Goal: Information Seeking & Learning: Learn about a topic

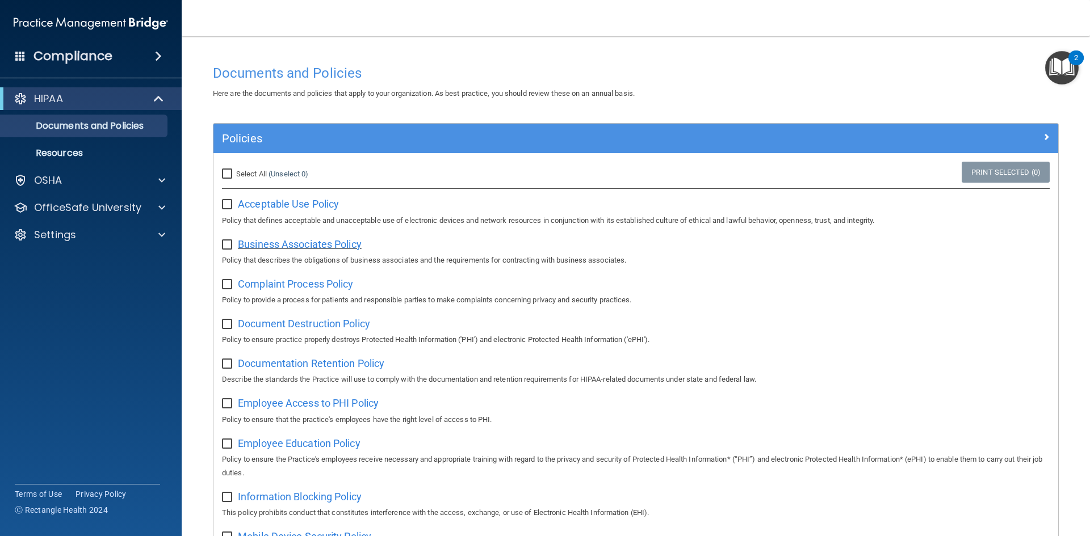
click at [343, 246] on span "Business Associates Policy" at bounding box center [300, 244] width 124 height 12
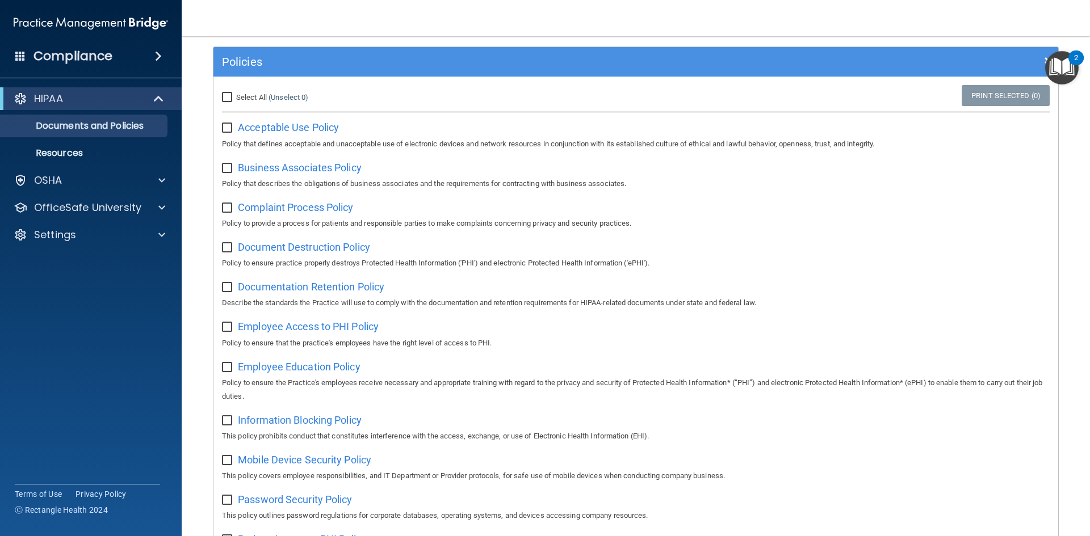
scroll to position [53, 0]
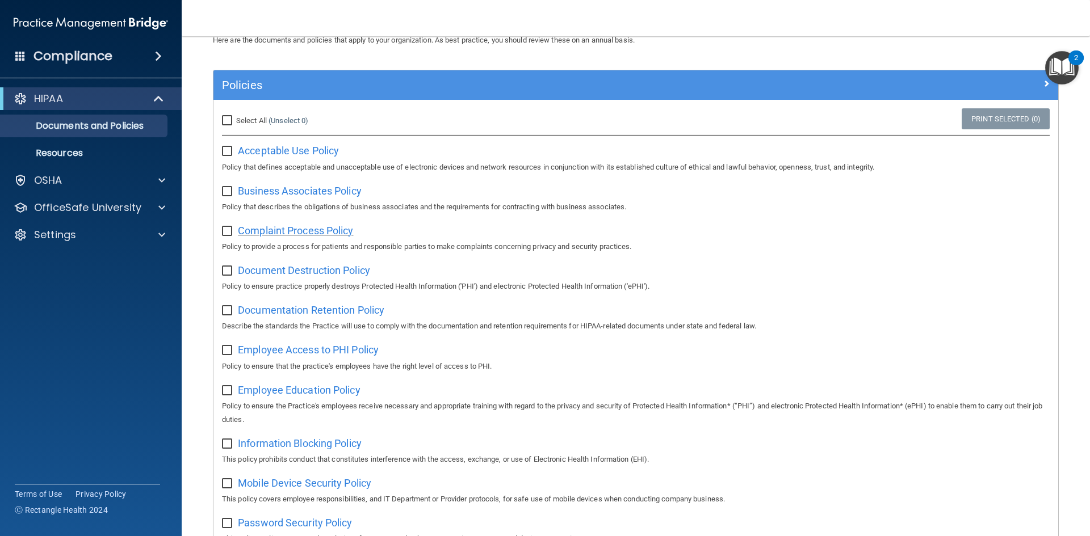
click at [312, 230] on span "Complaint Process Policy" at bounding box center [295, 231] width 115 height 12
click at [320, 272] on span "Document Destruction Policy" at bounding box center [304, 270] width 132 height 12
click at [264, 310] on span "Documentation Retention Policy" at bounding box center [311, 310] width 146 height 12
click at [287, 354] on span "Employee Access to PHI Policy" at bounding box center [308, 350] width 141 height 12
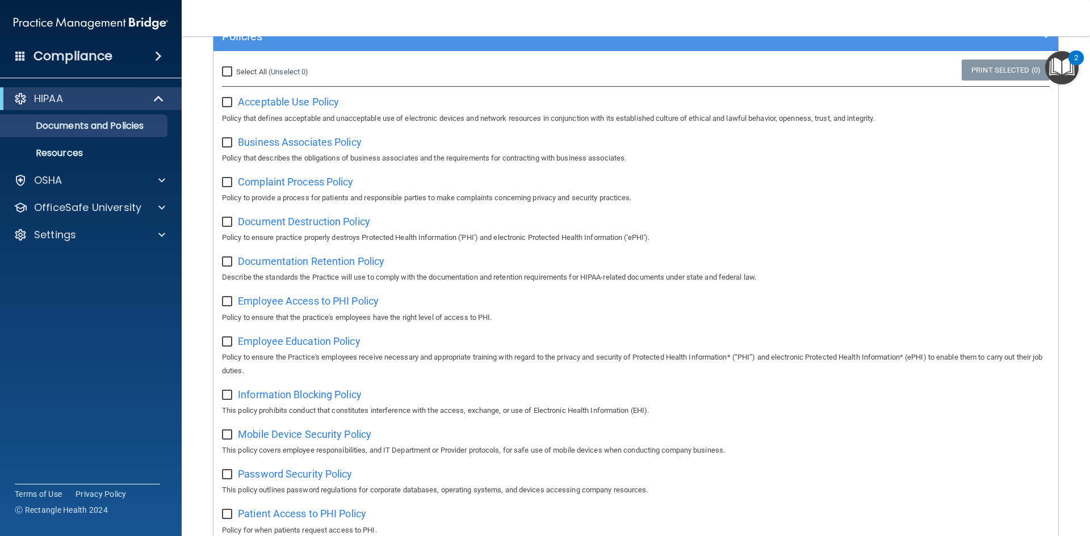
scroll to position [110, 0]
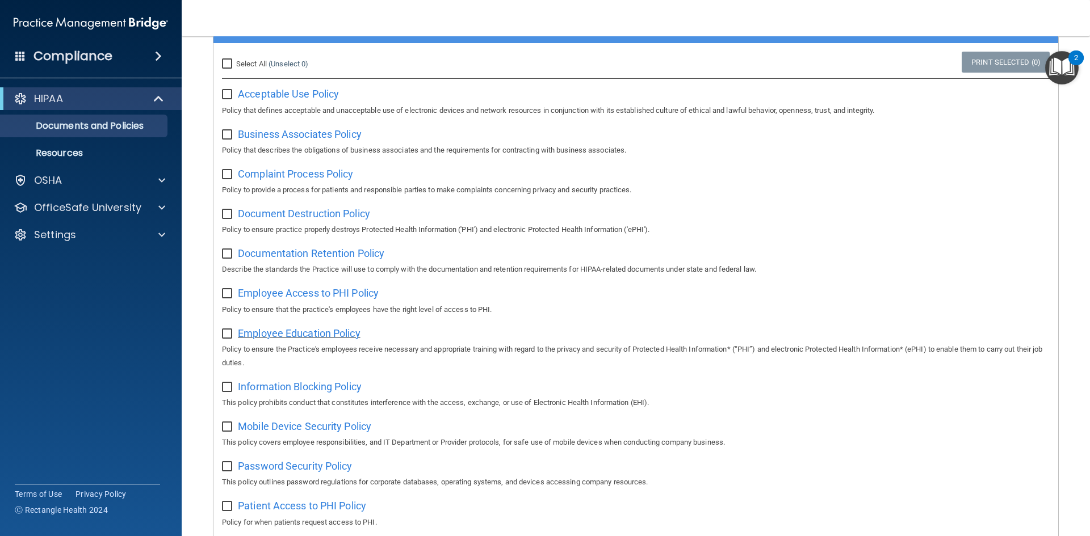
click at [283, 335] on span "Employee Education Policy" at bounding box center [299, 333] width 123 height 12
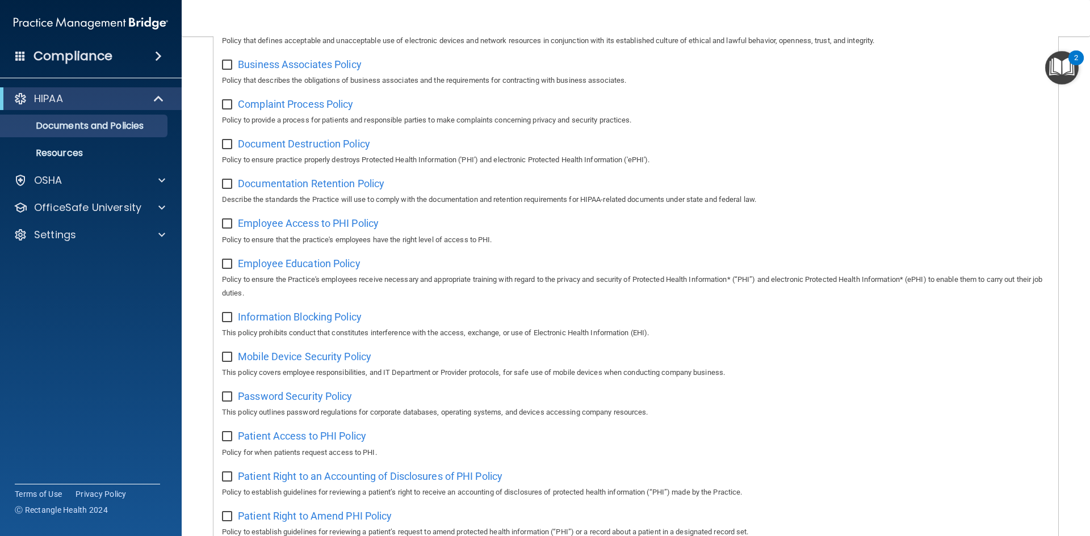
scroll to position [186, 0]
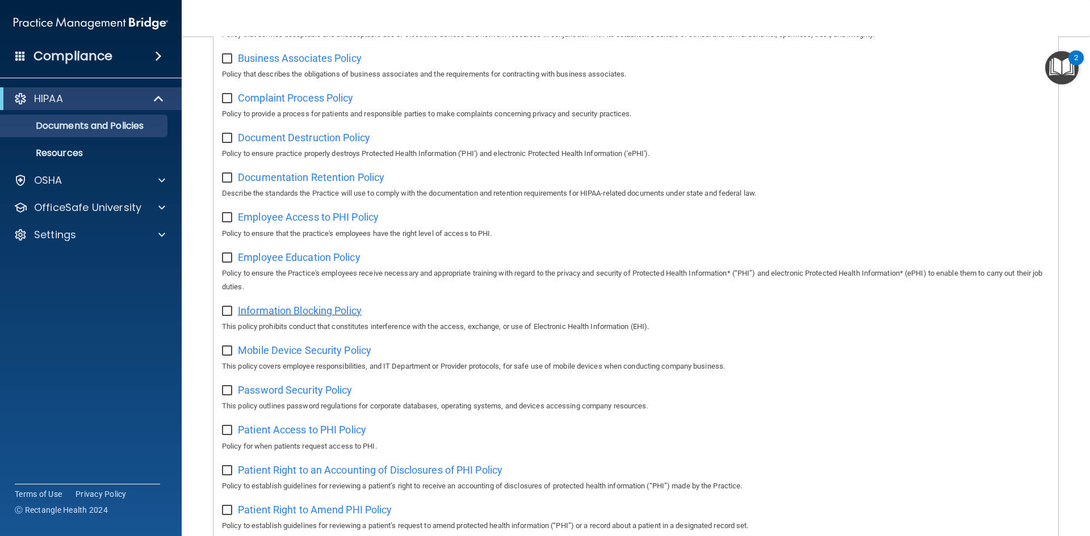
click at [322, 314] on span "Information Blocking Policy" at bounding box center [300, 311] width 124 height 12
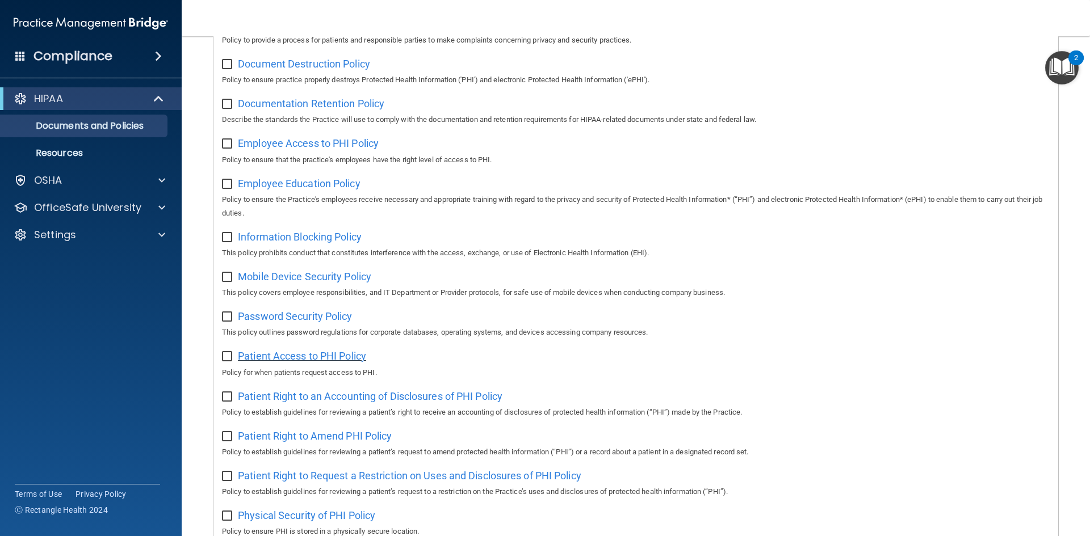
scroll to position [262, 0]
click at [334, 281] on span "Mobile Device Security Policy" at bounding box center [304, 275] width 133 height 12
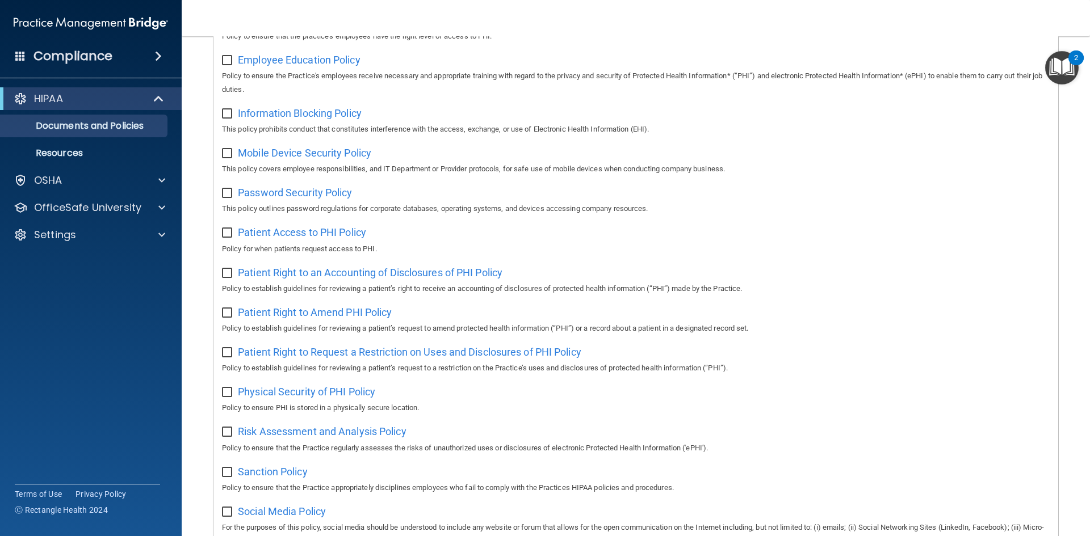
scroll to position [375, 0]
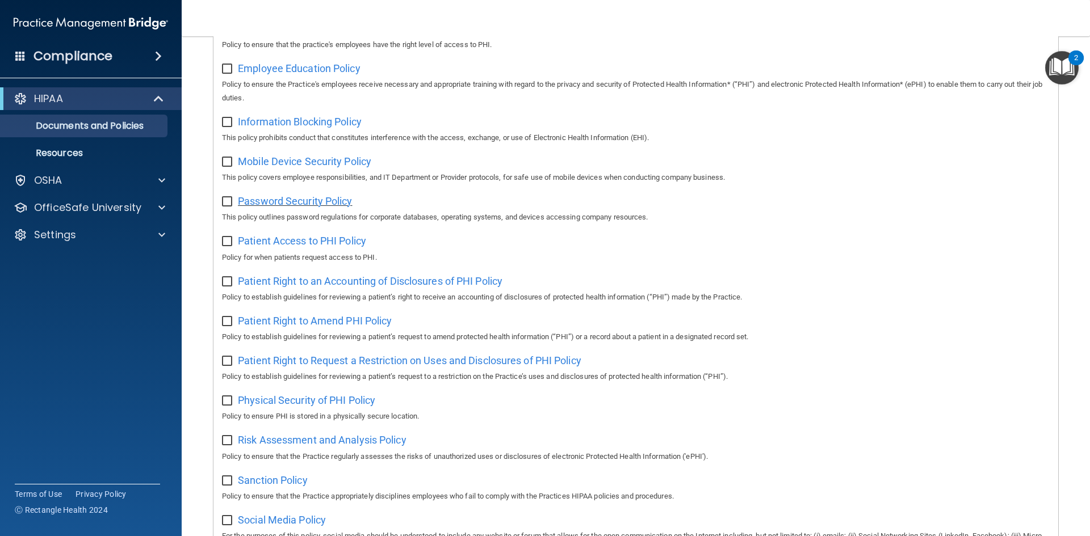
click at [333, 204] on span "Password Security Policy" at bounding box center [295, 201] width 114 height 12
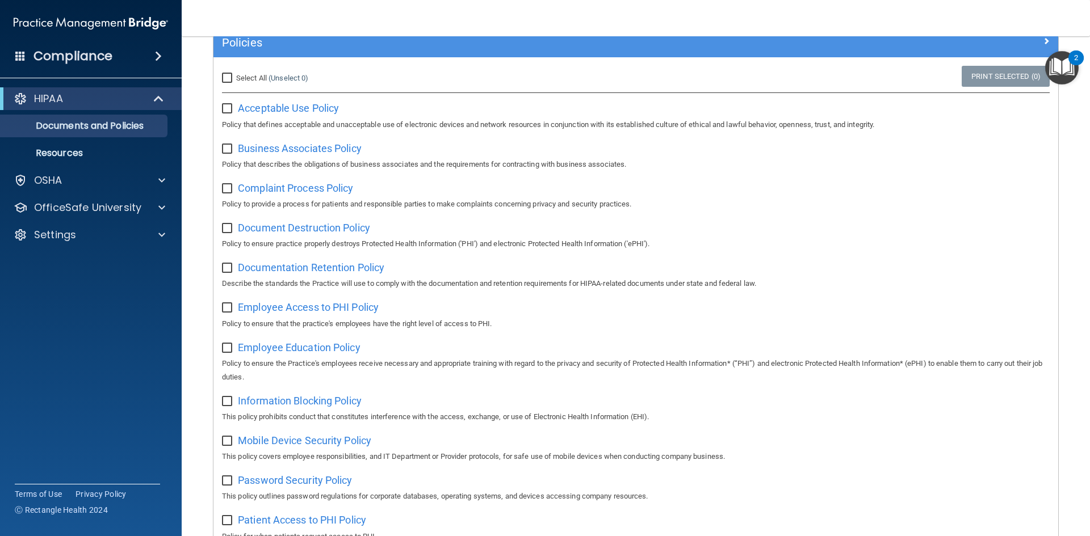
scroll to position [53, 0]
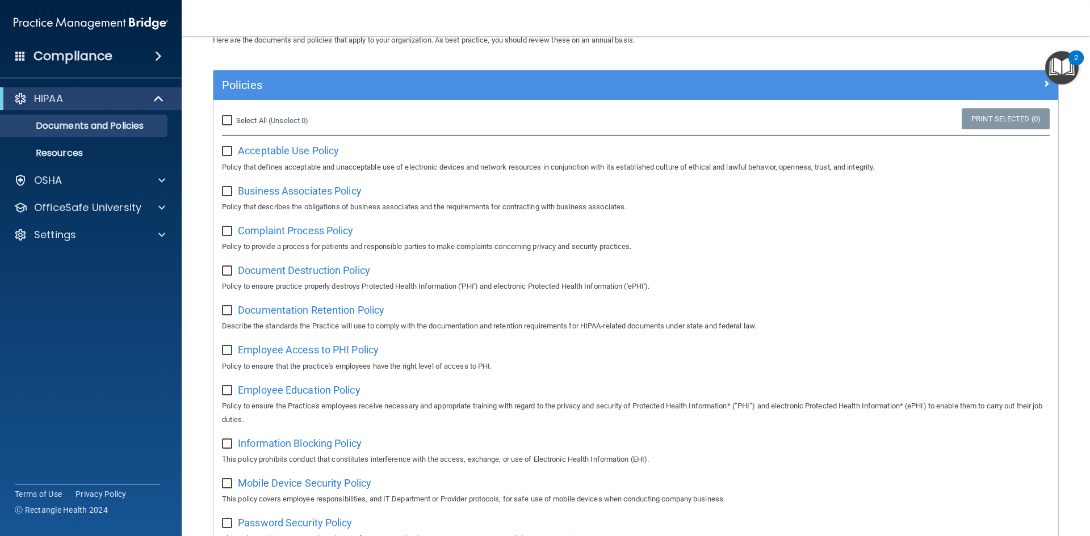
click at [228, 150] on input "checkbox" at bounding box center [228, 151] width 13 height 9
checkbox input "true"
click at [226, 193] on input "checkbox" at bounding box center [228, 191] width 13 height 9
checkbox input "true"
click at [225, 153] on input "checkbox" at bounding box center [228, 151] width 13 height 9
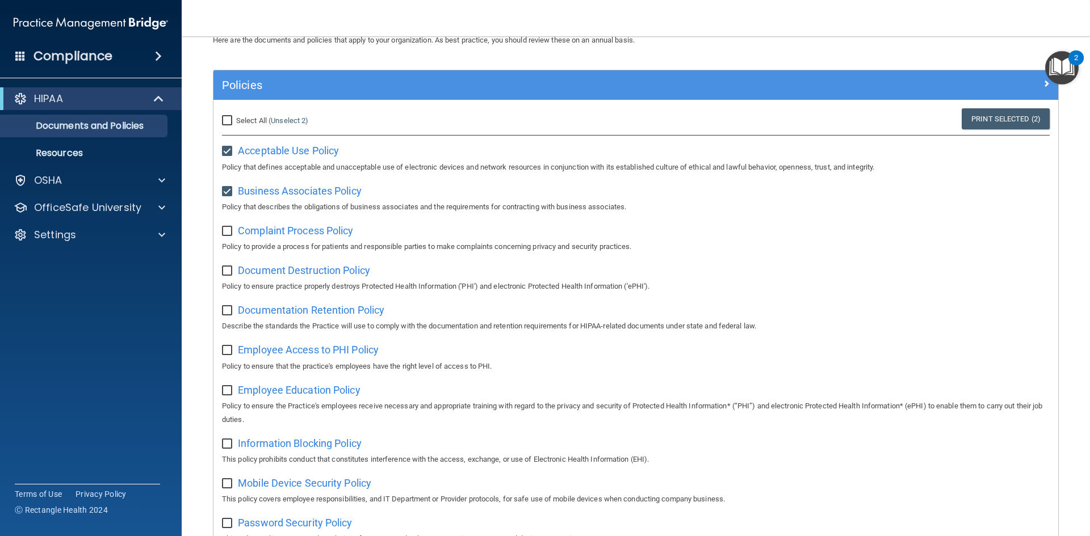
checkbox input "false"
click at [228, 188] on input "checkbox" at bounding box center [228, 191] width 13 height 9
checkbox input "false"
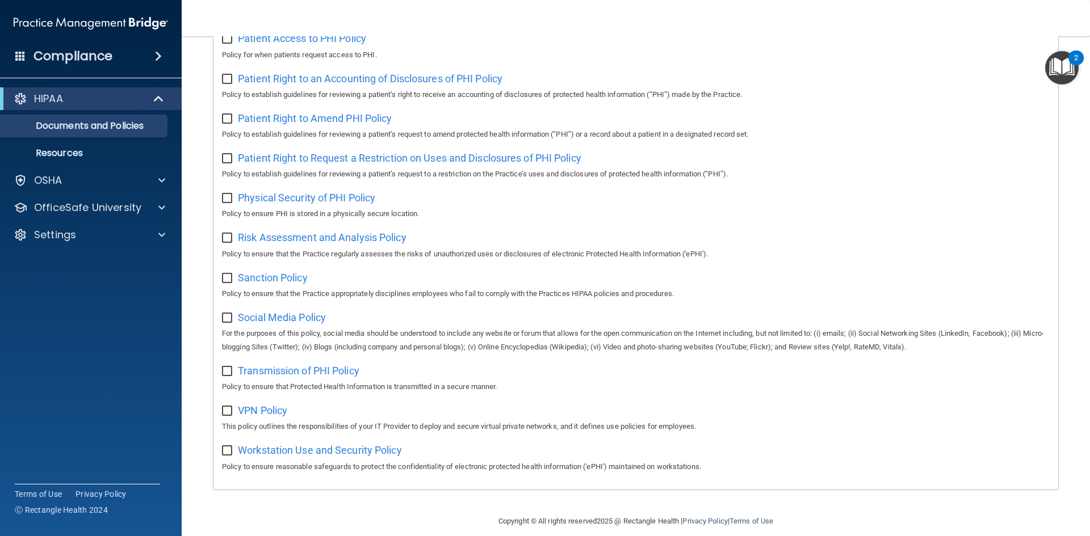
scroll to position [602, 0]
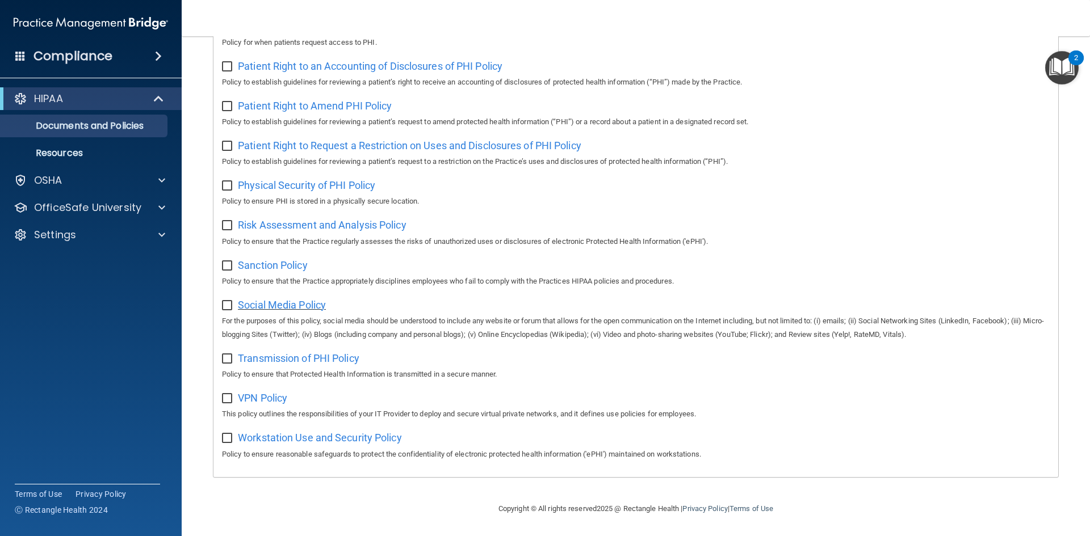
click at [320, 305] on span "Social Media Policy" at bounding box center [282, 305] width 88 height 12
click at [287, 358] on span "Transmission of PHI Policy" at bounding box center [298, 358] width 121 height 12
click at [280, 397] on span "VPN Policy" at bounding box center [262, 398] width 49 height 12
click at [326, 436] on span "Workstation Use and Security Policy" at bounding box center [320, 438] width 164 height 12
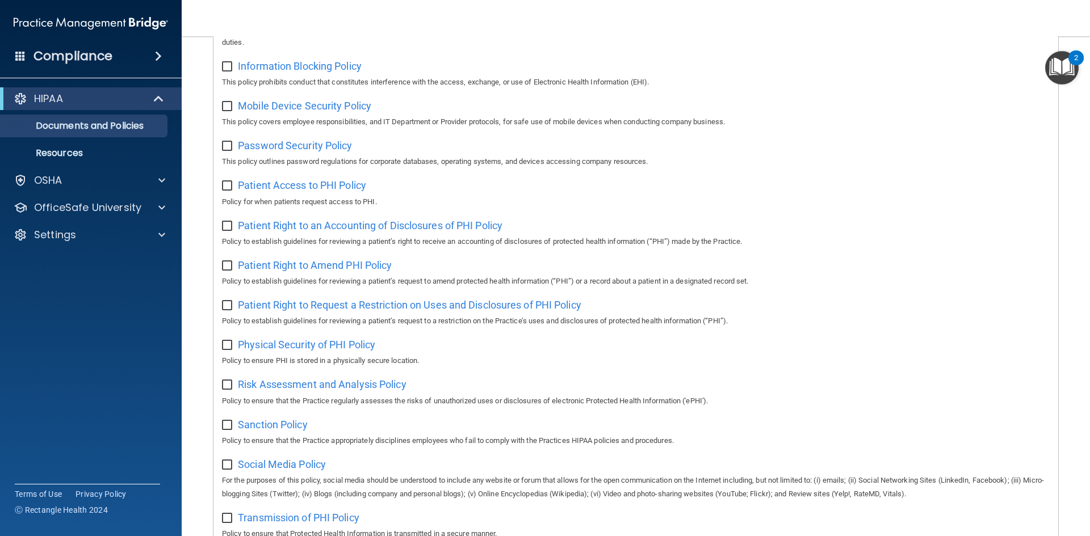
scroll to position [394, 0]
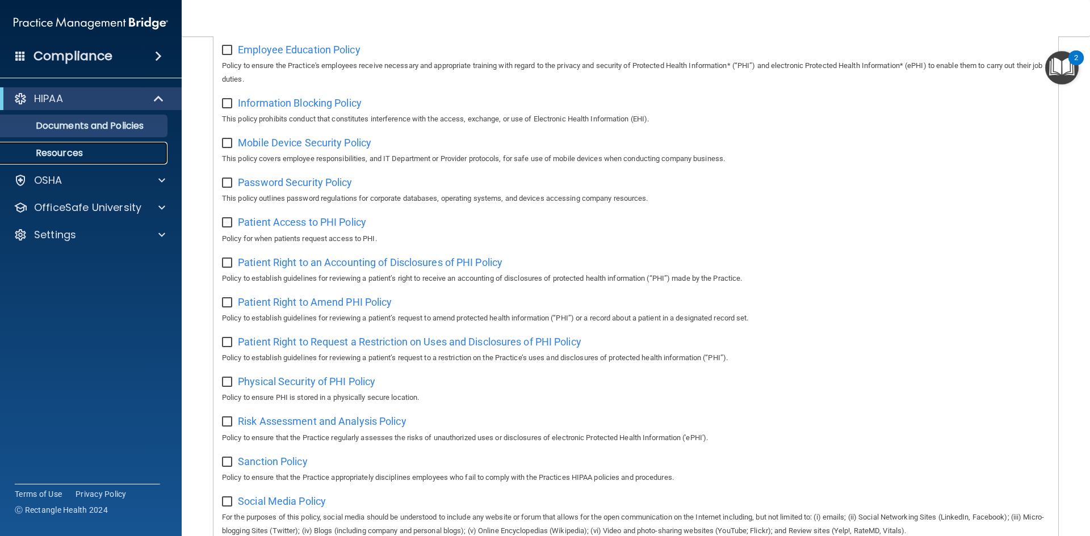
click at [63, 157] on p "Resources" at bounding box center [84, 153] width 155 height 11
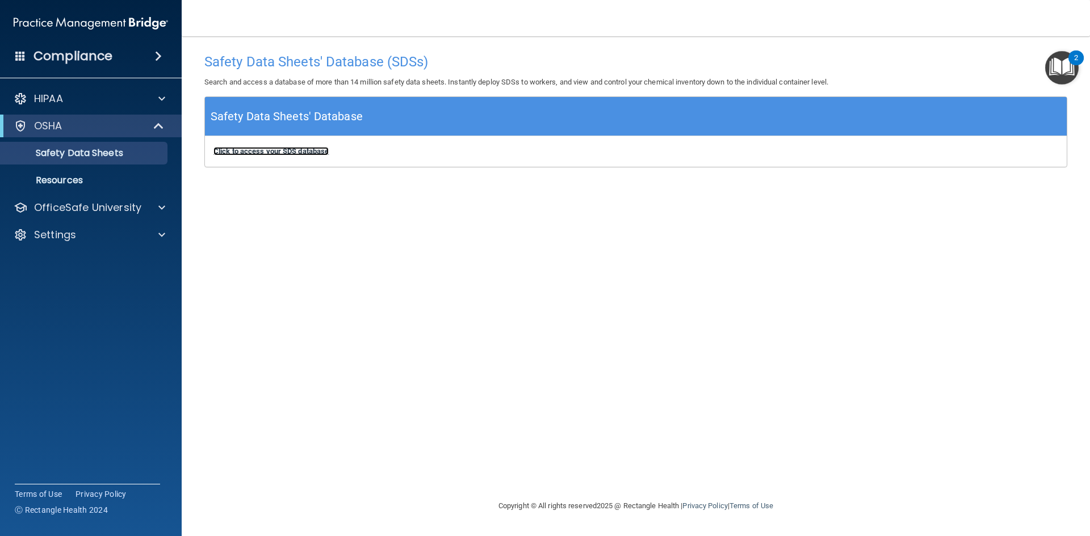
click at [321, 152] on b "Click to access your SDS database" at bounding box center [270, 151] width 115 height 9
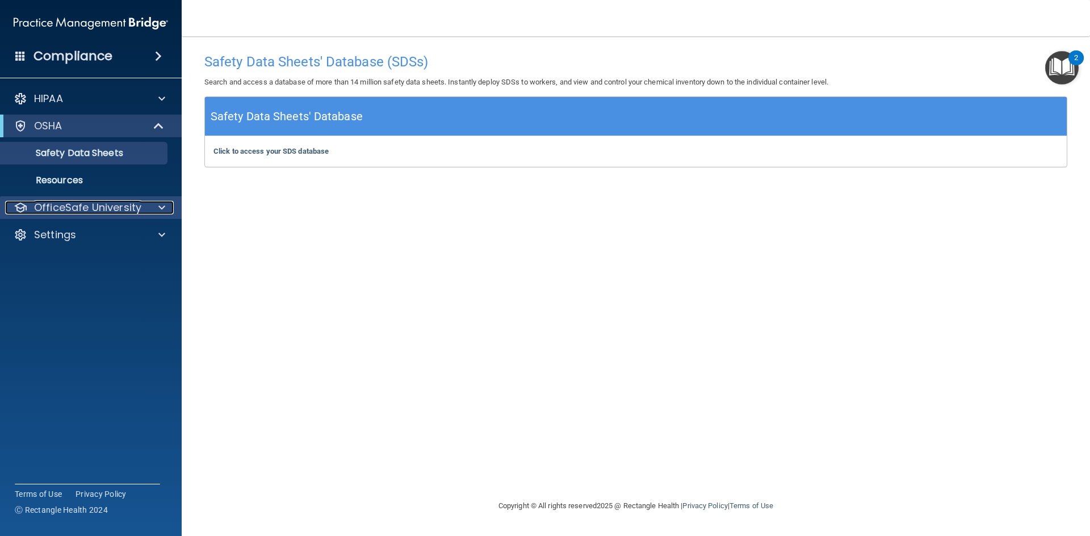
click at [163, 207] on span at bounding box center [161, 208] width 7 height 14
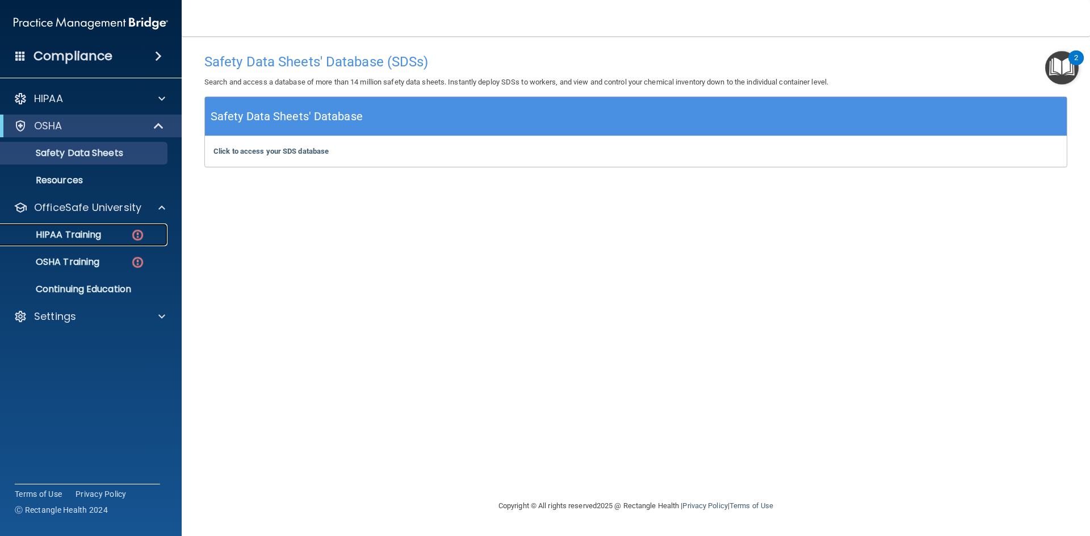
click at [89, 231] on p "HIPAA Training" at bounding box center [54, 234] width 94 height 11
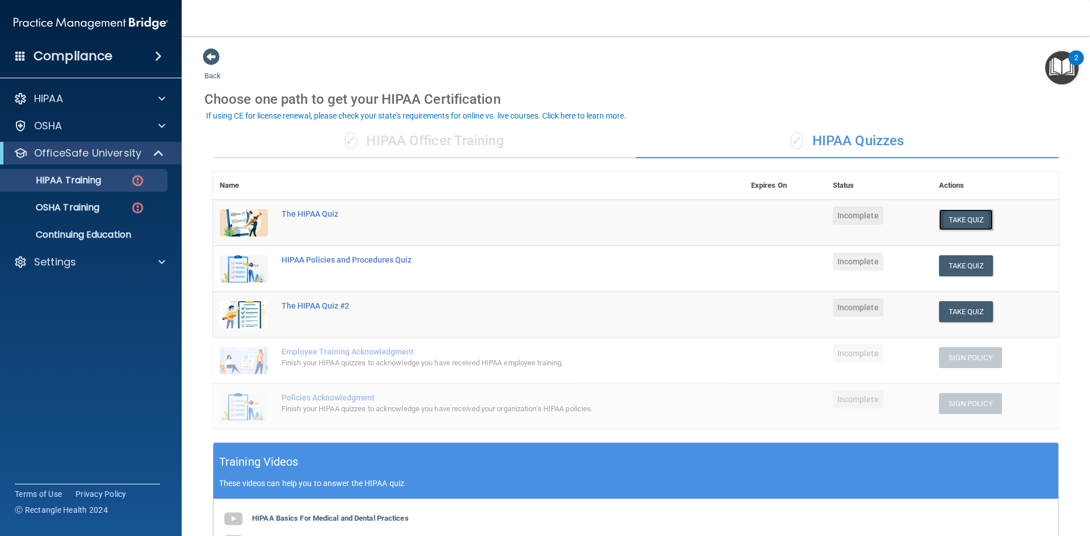
click at [974, 220] on button "Take Quiz" at bounding box center [966, 219] width 54 height 21
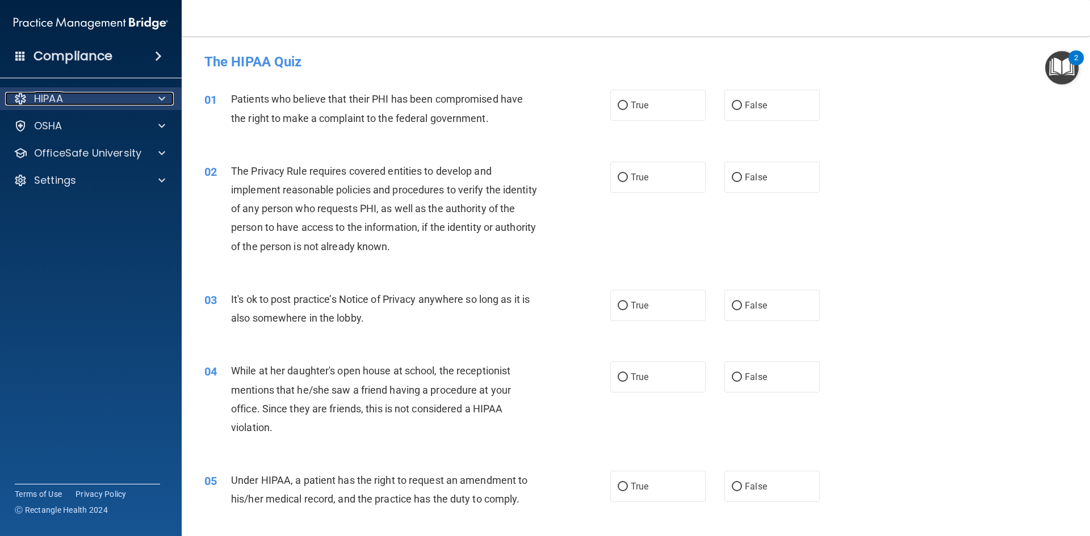
click at [158, 96] on span at bounding box center [161, 99] width 7 height 14
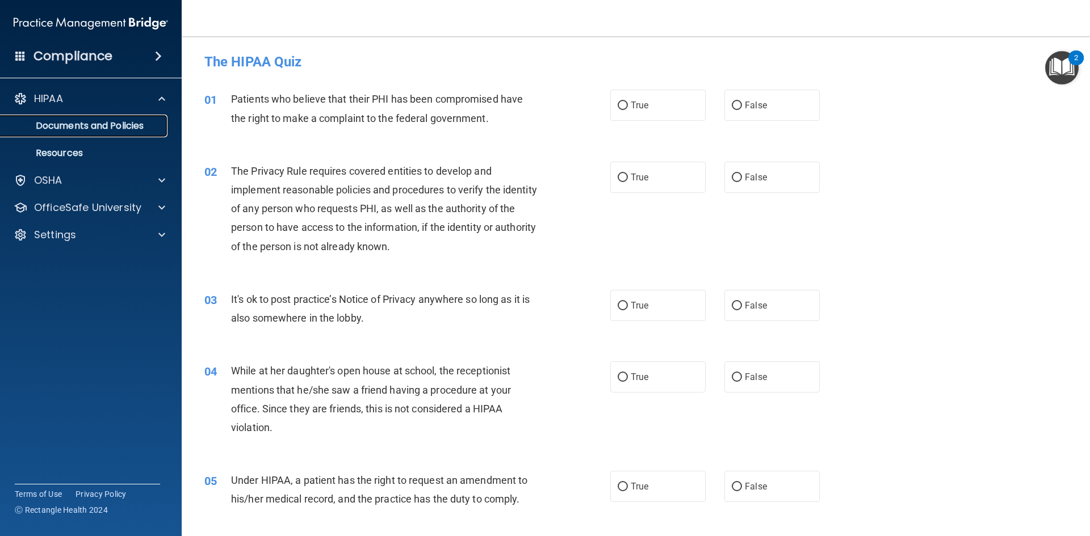
click at [127, 121] on p "Documents and Policies" at bounding box center [84, 125] width 155 height 11
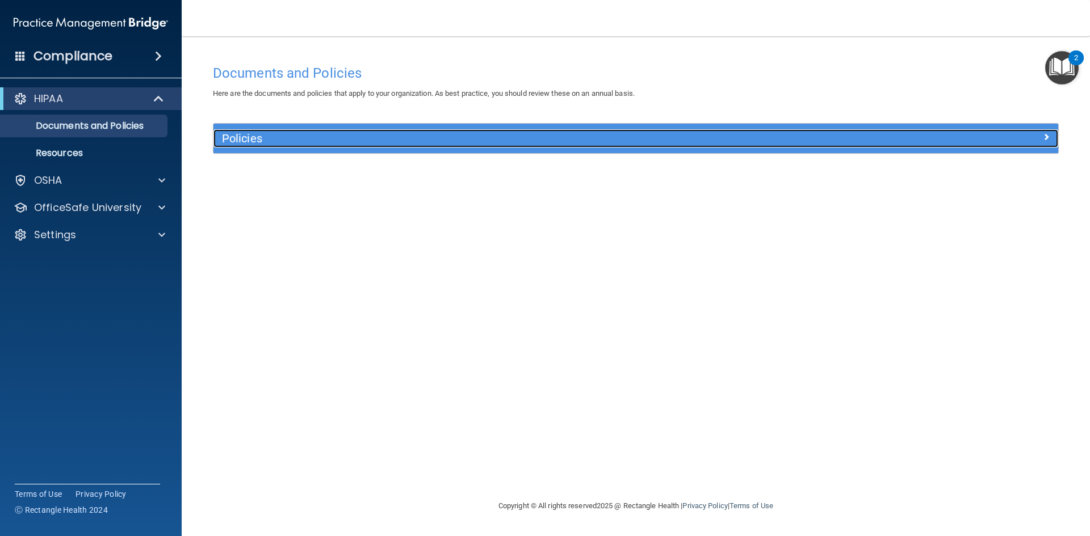
click at [249, 134] on h5 "Policies" at bounding box center [530, 138] width 616 height 12
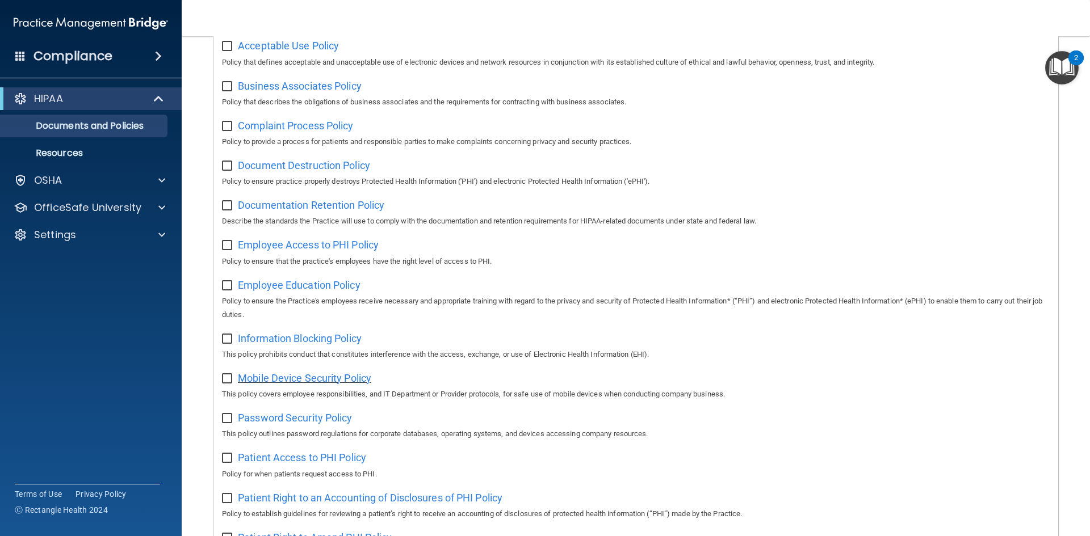
scroll to position [95, 0]
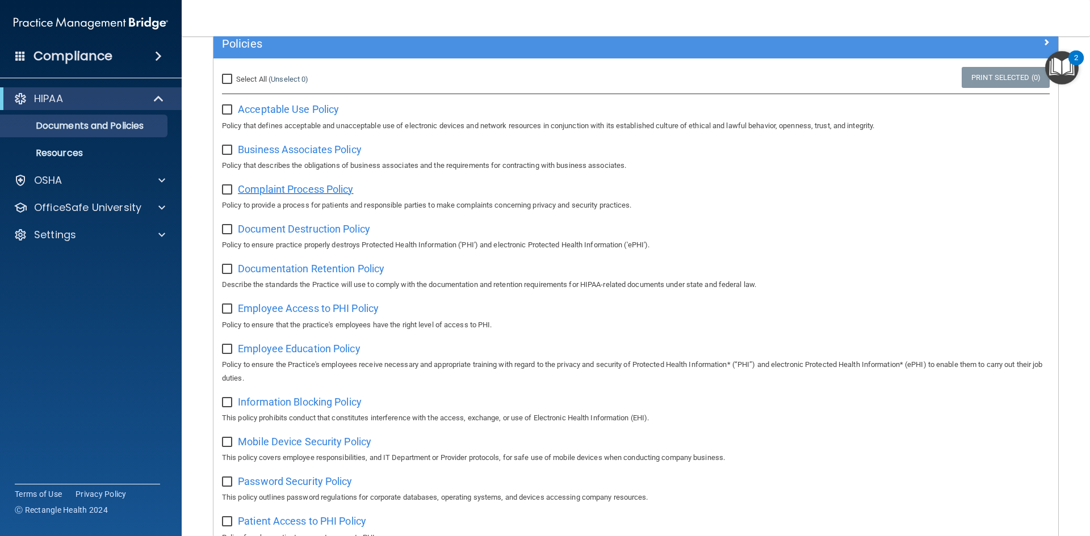
click at [342, 191] on span "Complaint Process Policy" at bounding box center [295, 189] width 115 height 12
click at [163, 207] on span at bounding box center [161, 208] width 7 height 14
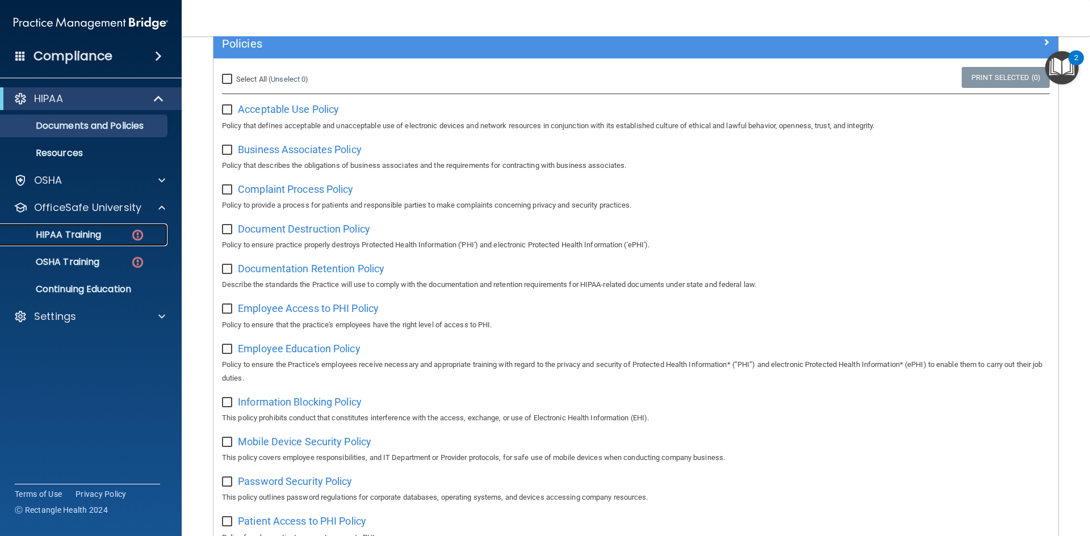
click at [105, 236] on div "HIPAA Training" at bounding box center [84, 234] width 155 height 11
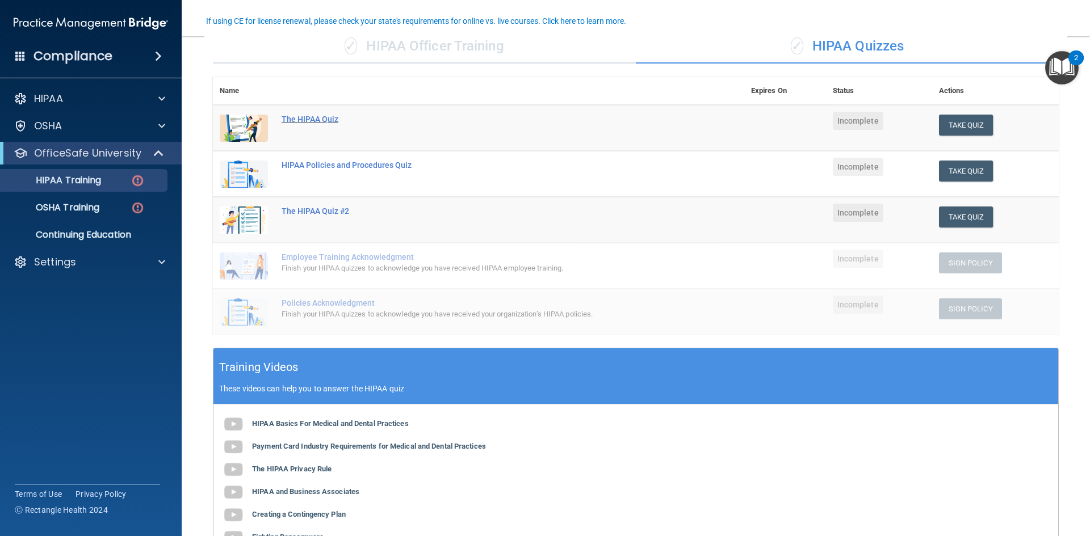
click at [325, 120] on div "The HIPAA Quiz" at bounding box center [485, 119] width 406 height 9
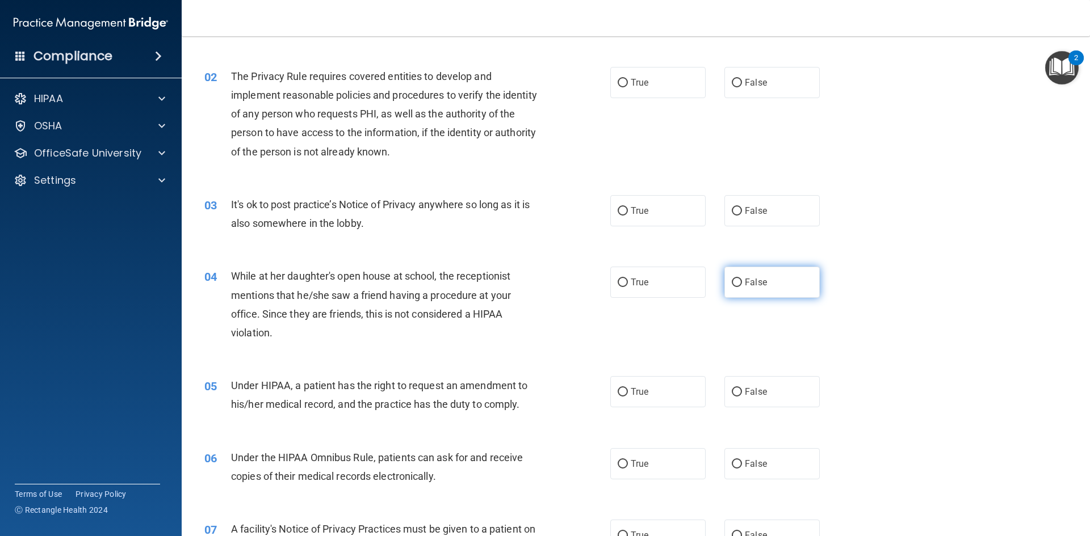
click at [733, 286] on input "False" at bounding box center [737, 283] width 10 height 9
radio input "true"
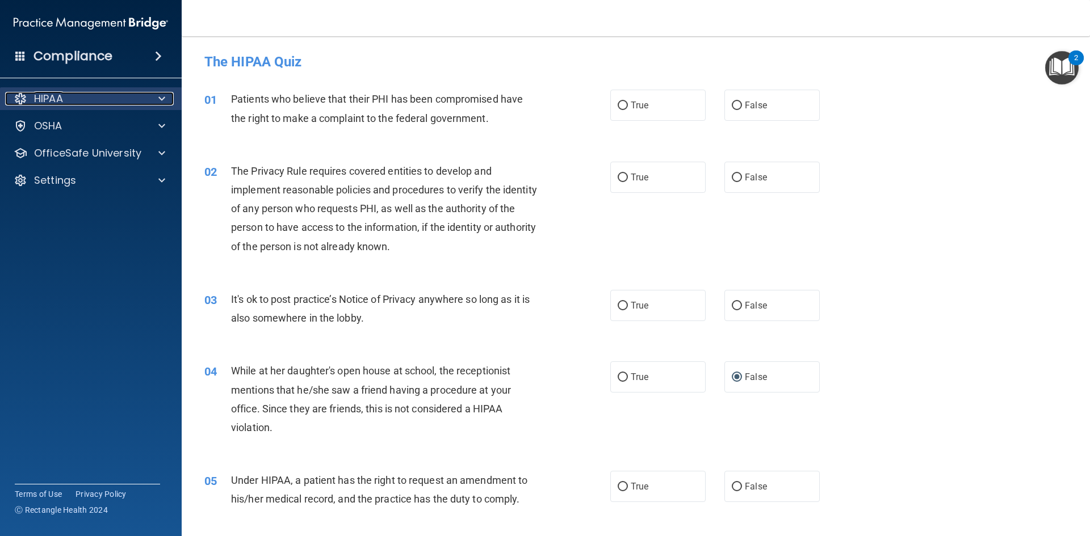
click at [161, 98] on span at bounding box center [161, 99] width 7 height 14
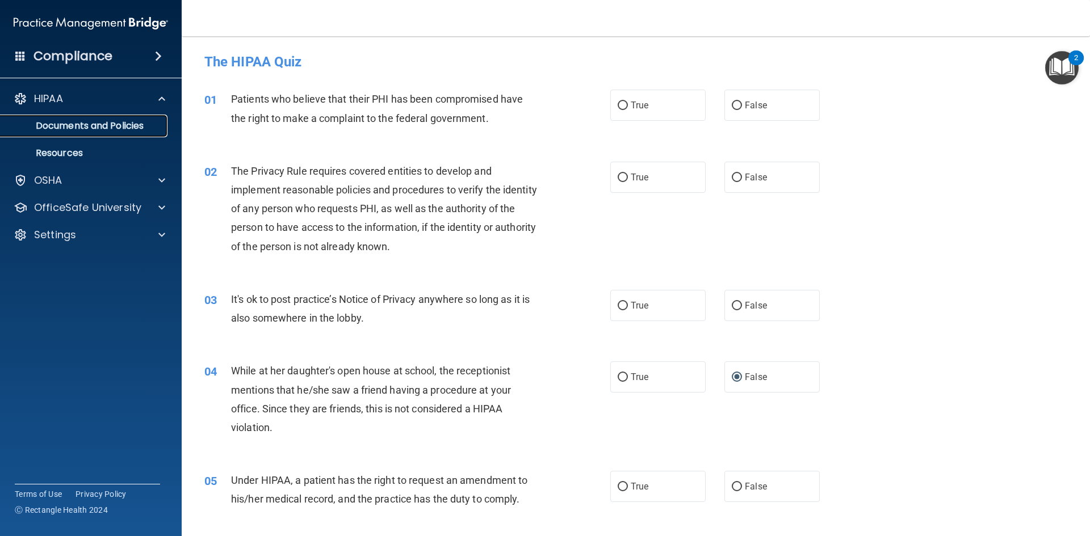
click at [108, 127] on p "Documents and Policies" at bounding box center [84, 125] width 155 height 11
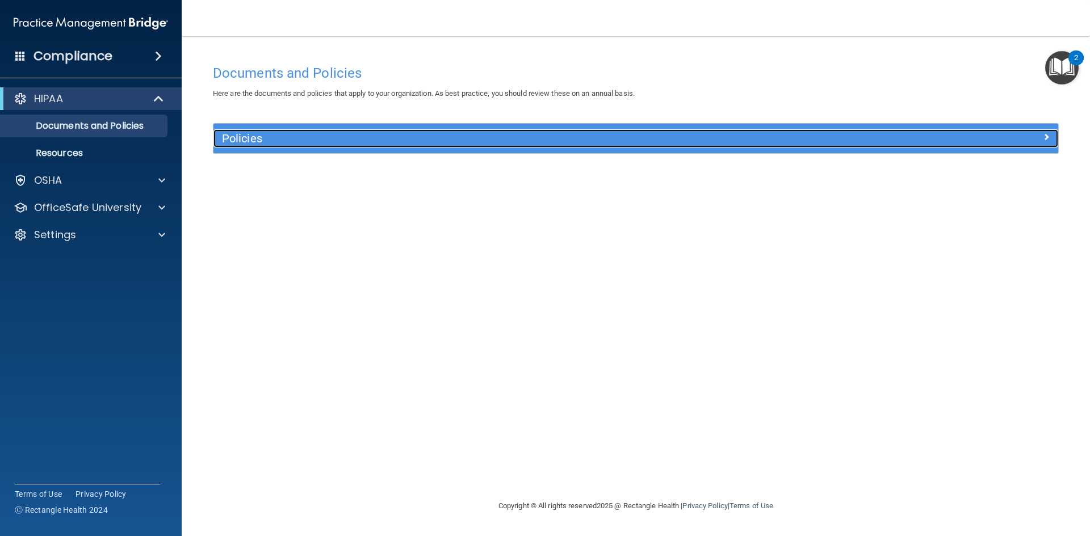
click at [249, 138] on h5 "Policies" at bounding box center [530, 138] width 616 height 12
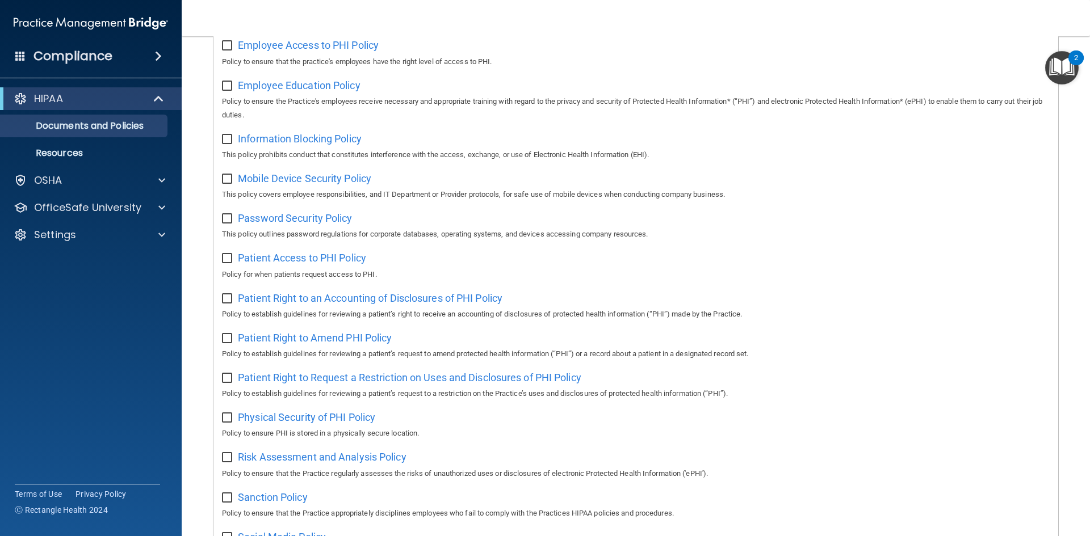
scroll to position [416, 0]
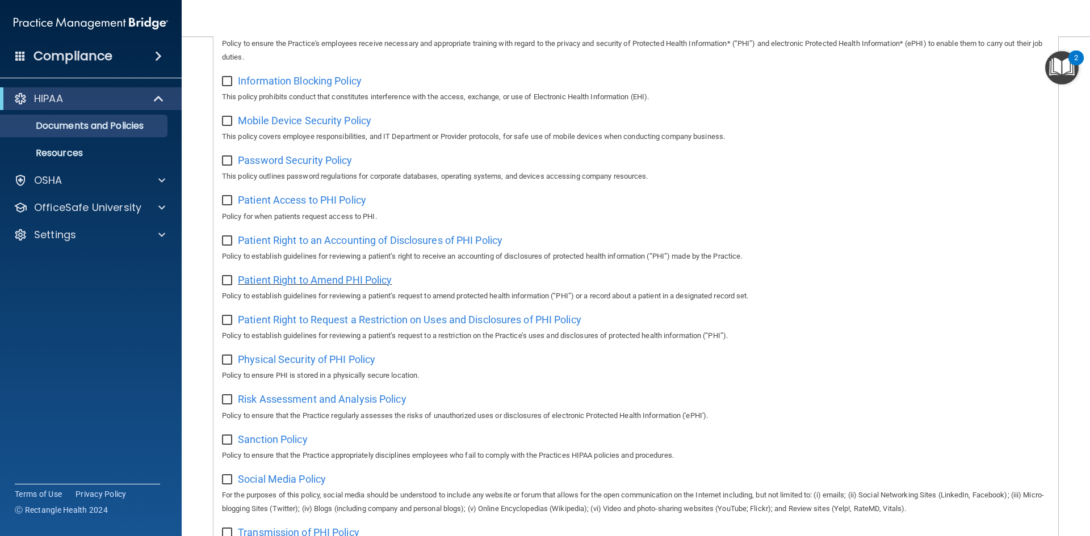
click at [379, 285] on span "Patient Right to Amend PHI Policy" at bounding box center [315, 280] width 154 height 12
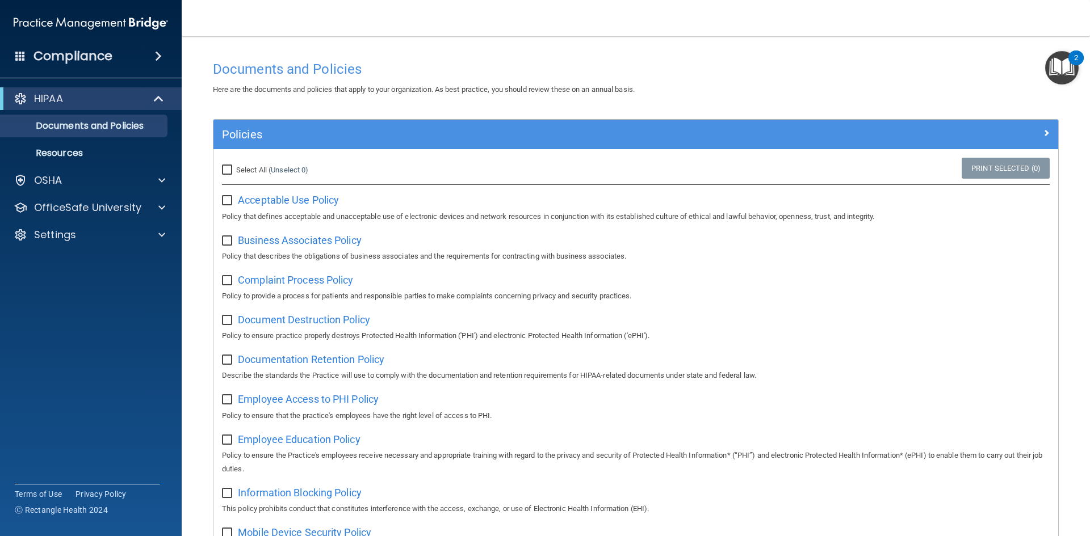
scroll to position [0, 0]
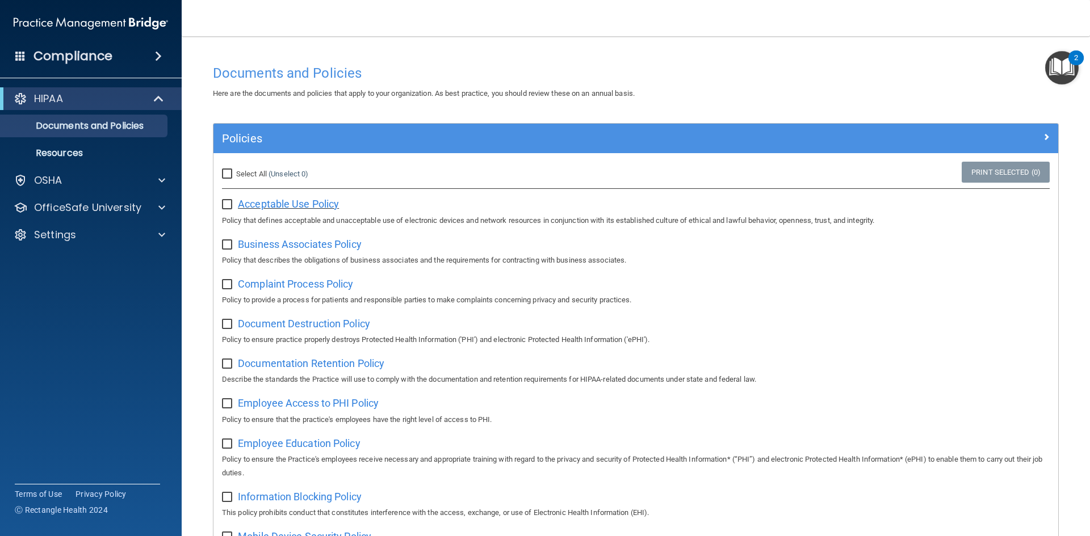
click at [314, 204] on span "Acceptable Use Policy" at bounding box center [288, 204] width 101 height 12
click at [311, 243] on span "Business Associates Policy" at bounding box center [300, 244] width 124 height 12
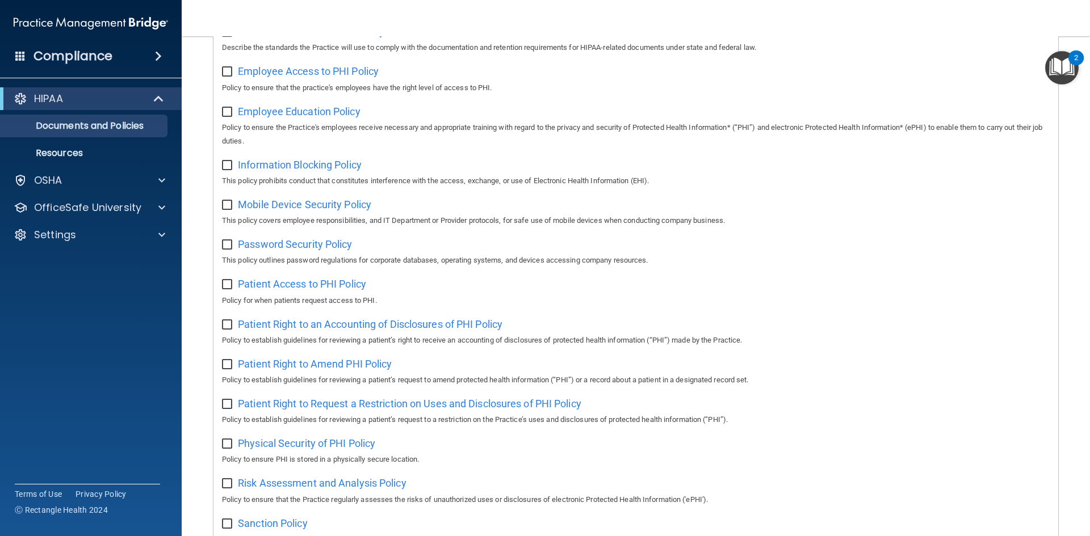
scroll to position [341, 0]
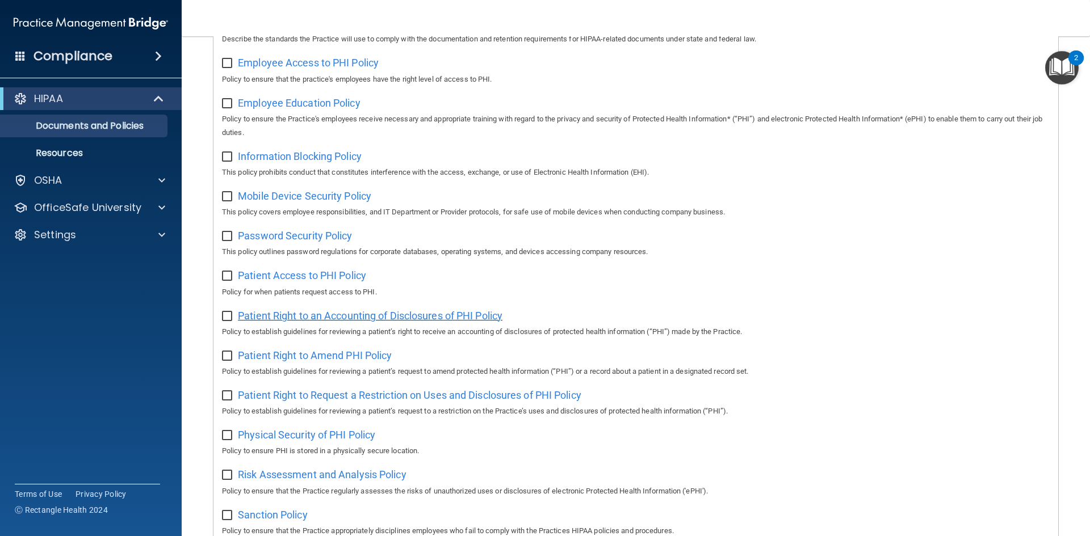
click at [303, 322] on span "Patient Right to an Accounting of Disclosures of PHI Policy" at bounding box center [370, 316] width 264 height 12
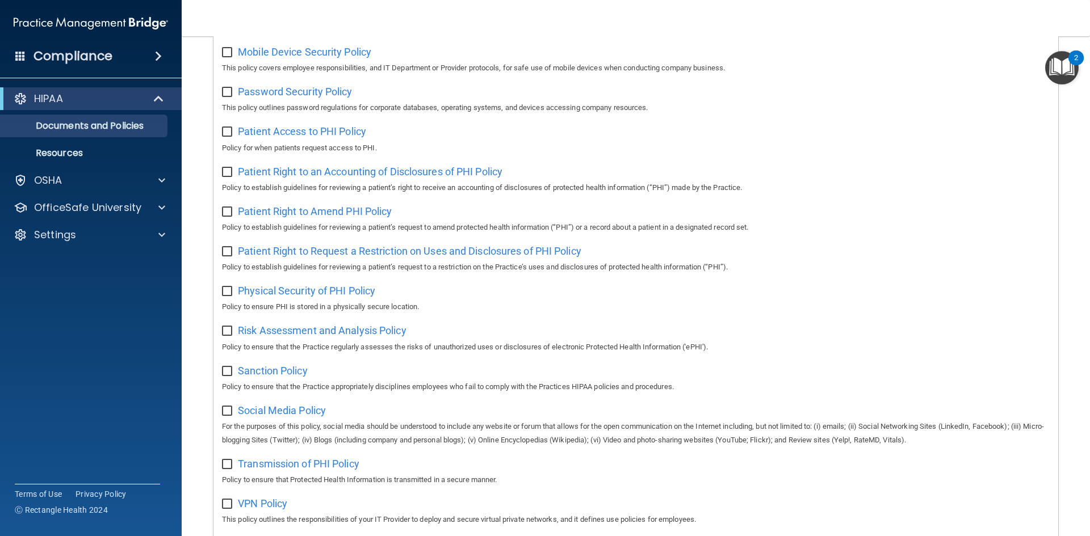
scroll to position [473, 0]
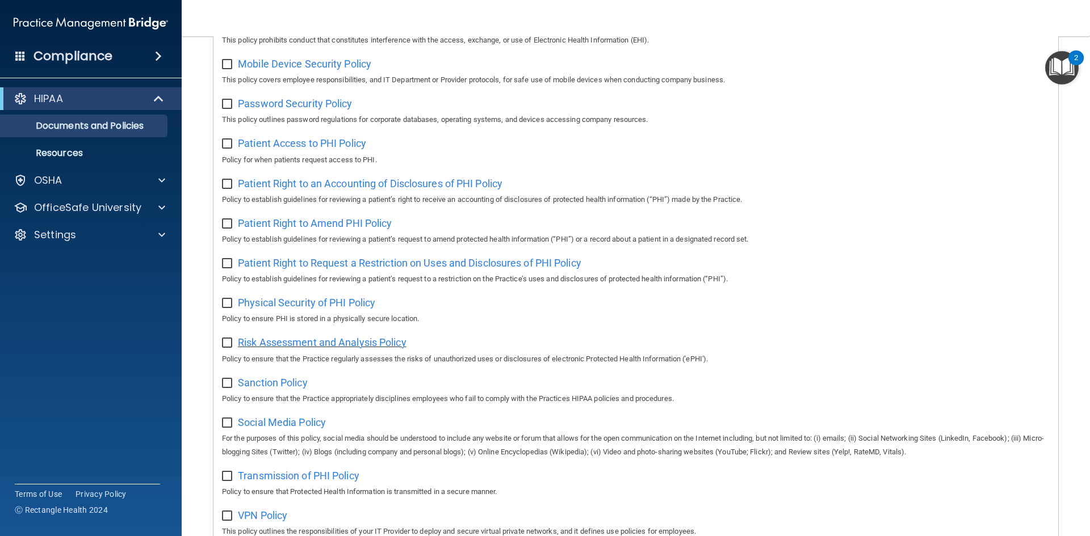
click at [368, 348] on span "Risk Assessment and Analysis Policy" at bounding box center [322, 343] width 169 height 12
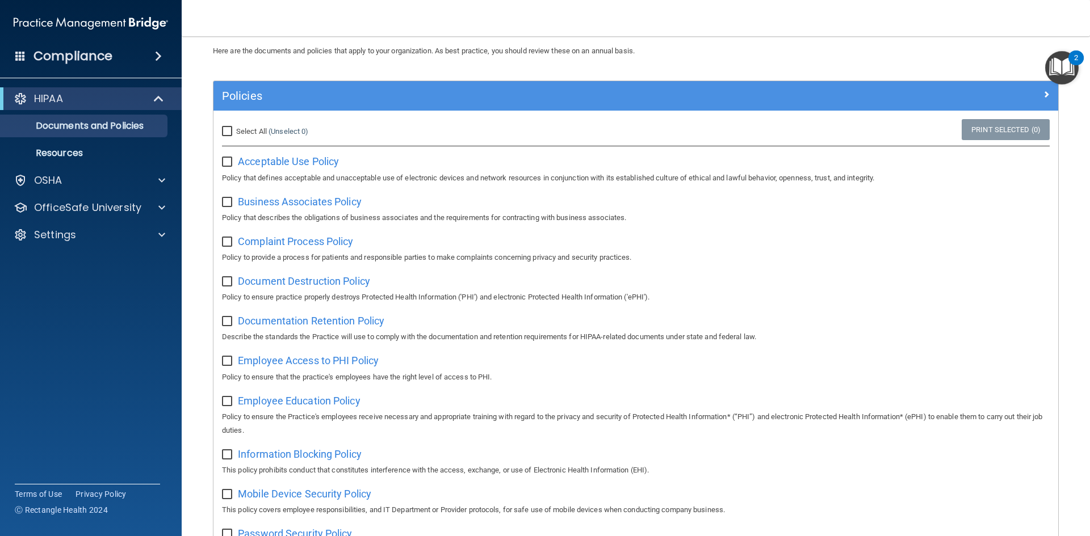
scroll to position [19, 0]
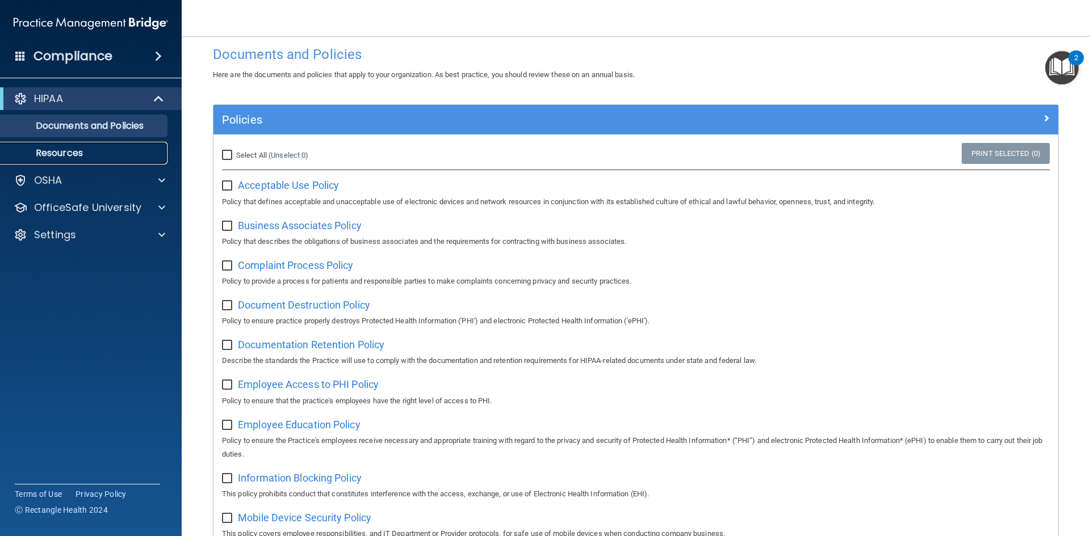
click at [83, 155] on p "Resources" at bounding box center [84, 153] width 155 height 11
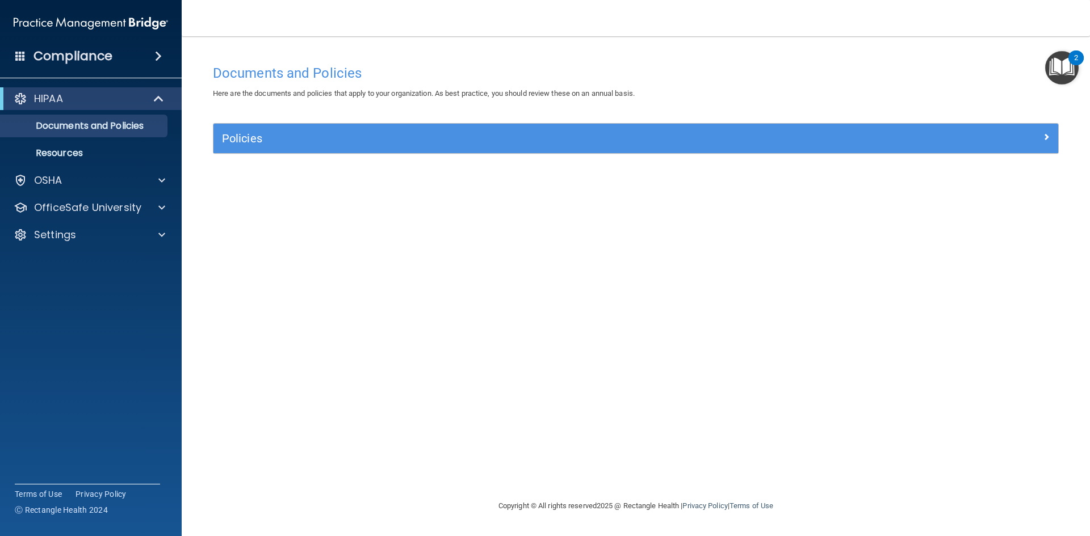
click at [1065, 69] on img "Open Resource Center, 2 new notifications" at bounding box center [1061, 67] width 33 height 33
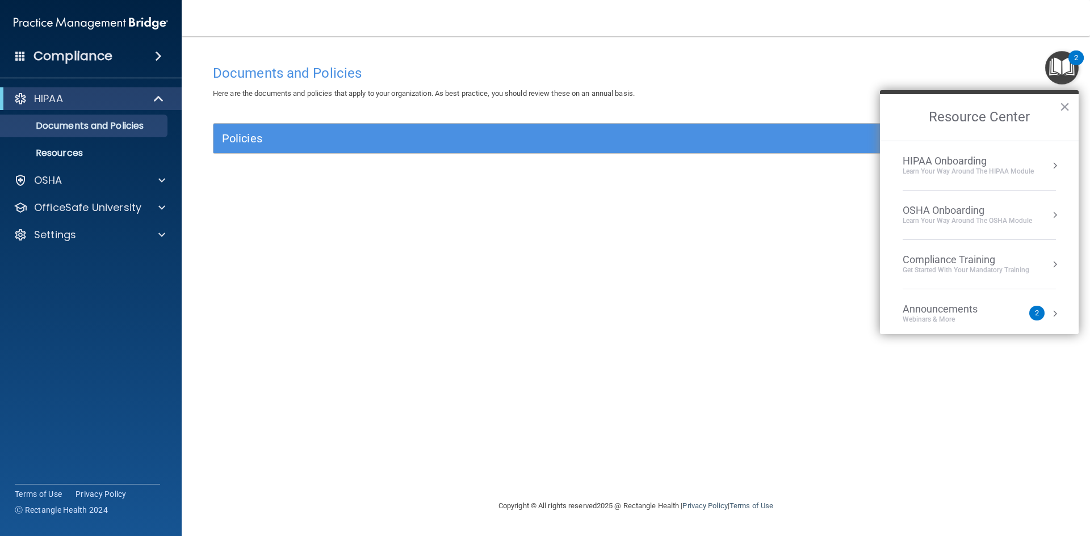
click at [796, 80] on h4 "Documents and Policies" at bounding box center [636, 73] width 846 height 15
click at [1053, 105] on h2 "Resource Center" at bounding box center [979, 117] width 199 height 47
click at [1063, 106] on button "×" at bounding box center [1064, 107] width 11 height 18
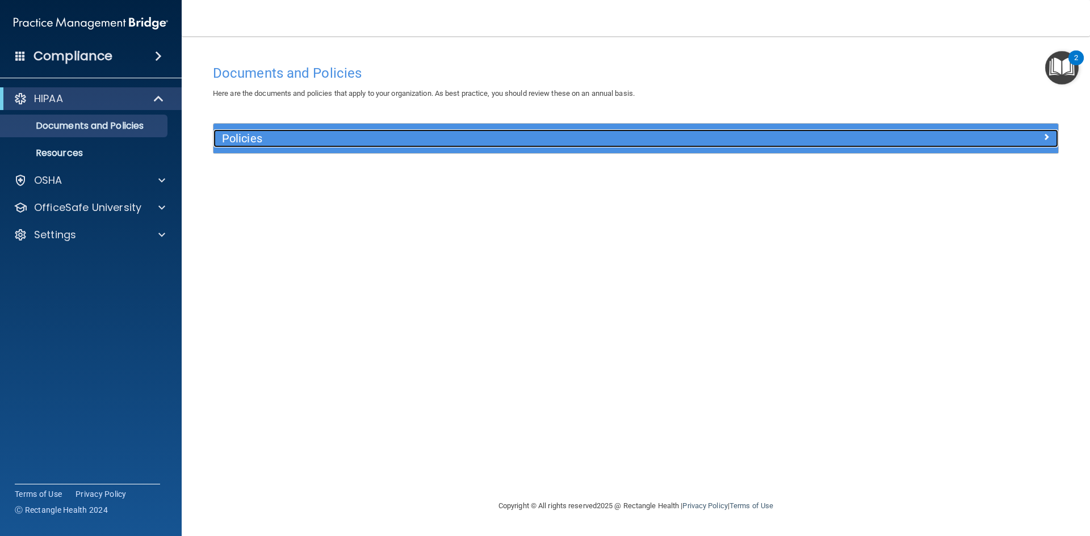
click at [1030, 140] on div at bounding box center [952, 136] width 211 height 14
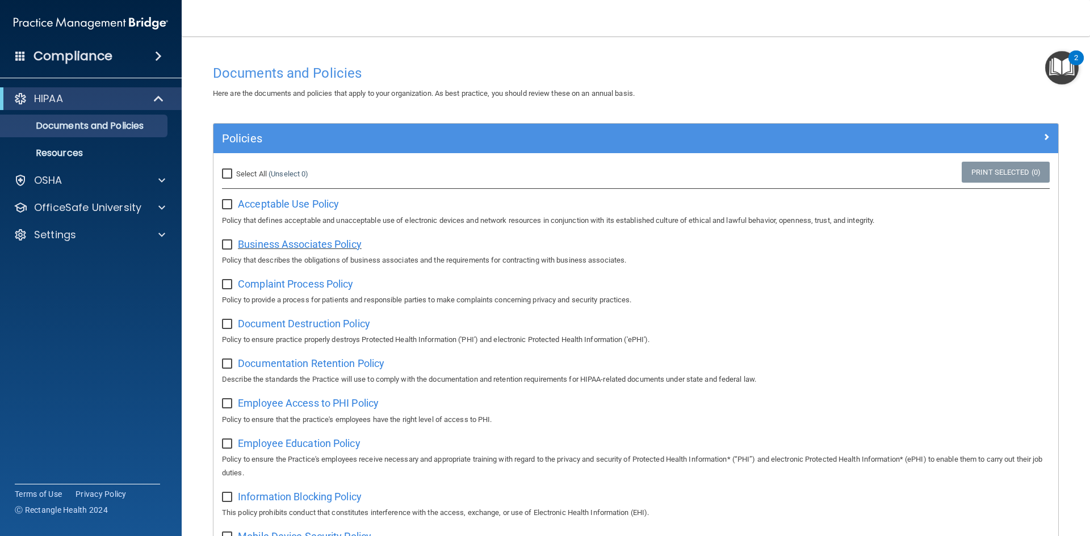
click at [276, 246] on span "Business Associates Policy" at bounding box center [300, 244] width 124 height 12
click at [313, 326] on span "Document Destruction Policy" at bounding box center [304, 324] width 132 height 12
click at [364, 367] on span "Documentation Retention Policy" at bounding box center [311, 364] width 146 height 12
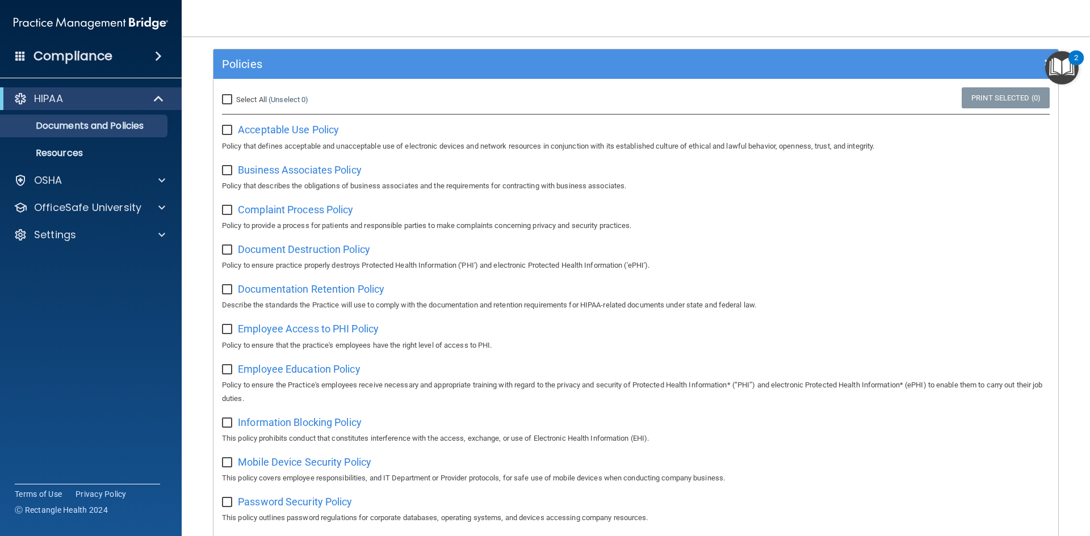
scroll to position [75, 0]
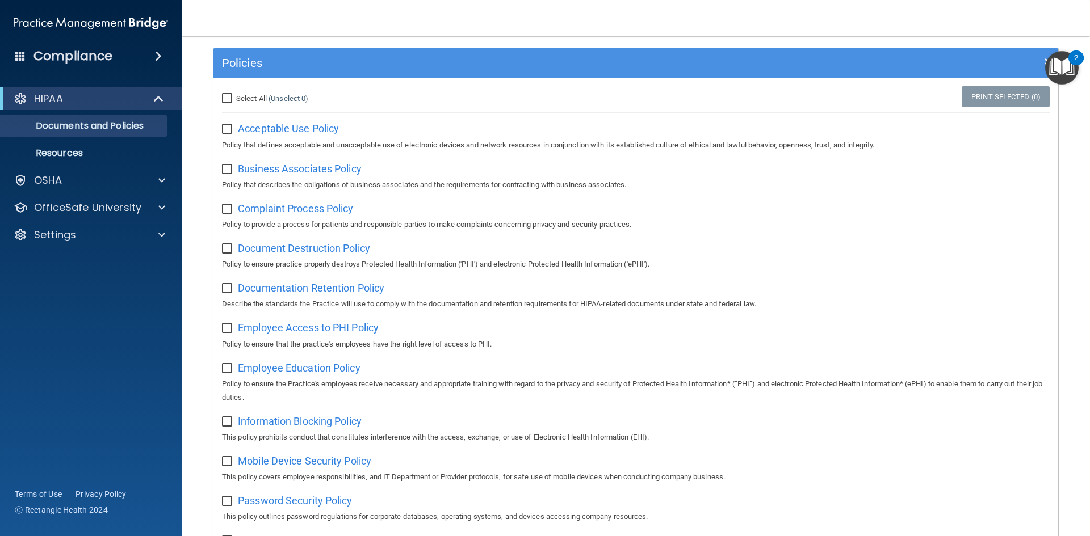
click at [292, 331] on span "Employee Access to PHI Policy" at bounding box center [308, 328] width 141 height 12
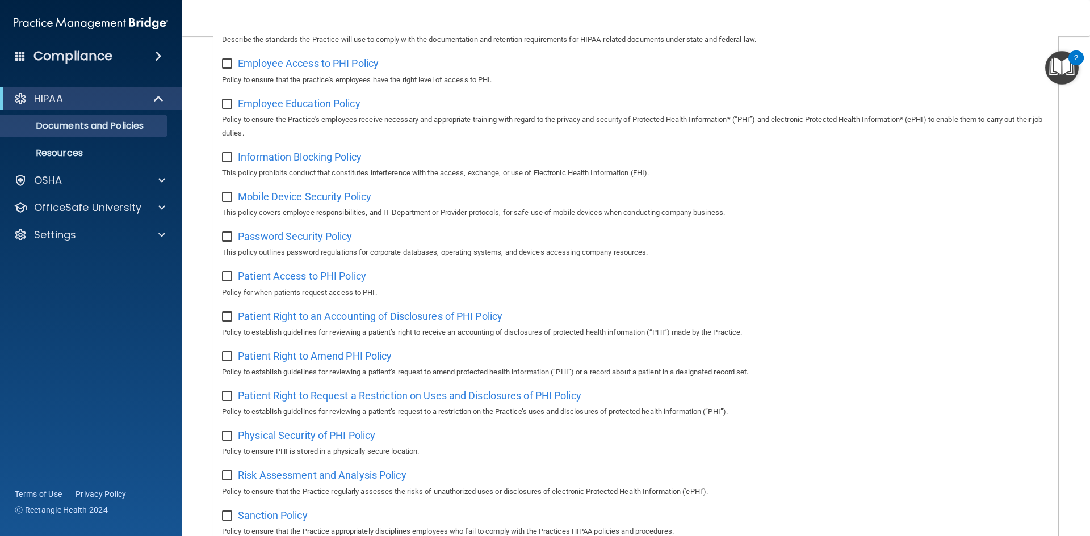
scroll to position [341, 0]
click at [346, 320] on span "Patient Right to an Accounting of Disclosures of PHI Policy" at bounding box center [370, 316] width 264 height 12
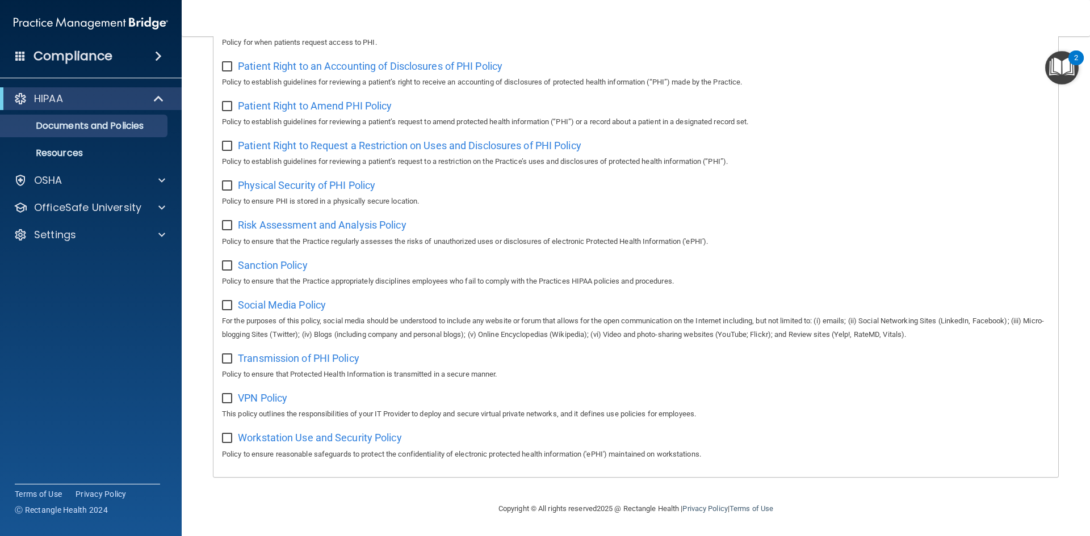
scroll to position [602, 0]
click at [297, 435] on span "Workstation Use and Security Policy" at bounding box center [320, 438] width 164 height 12
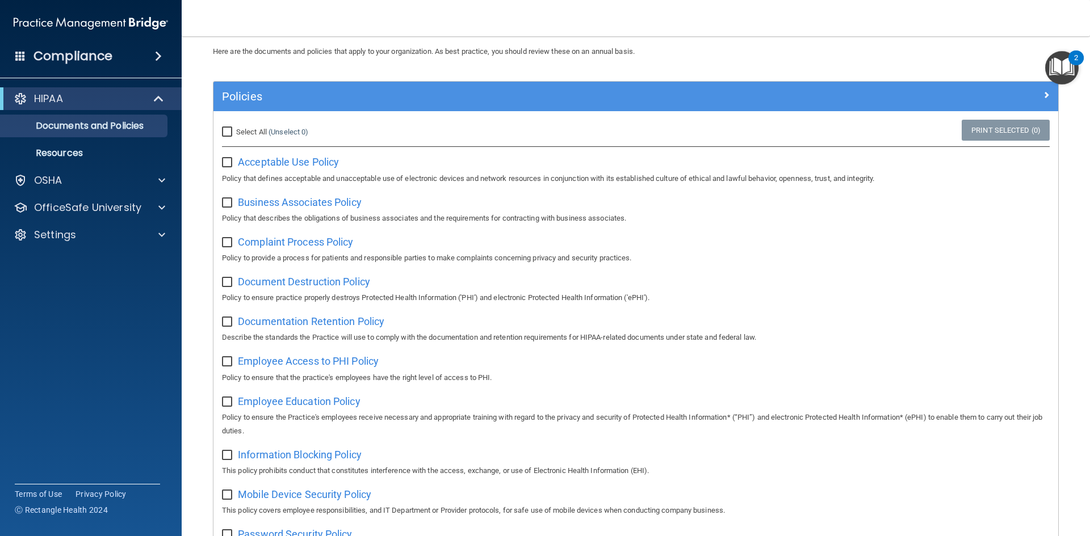
scroll to position [35, 0]
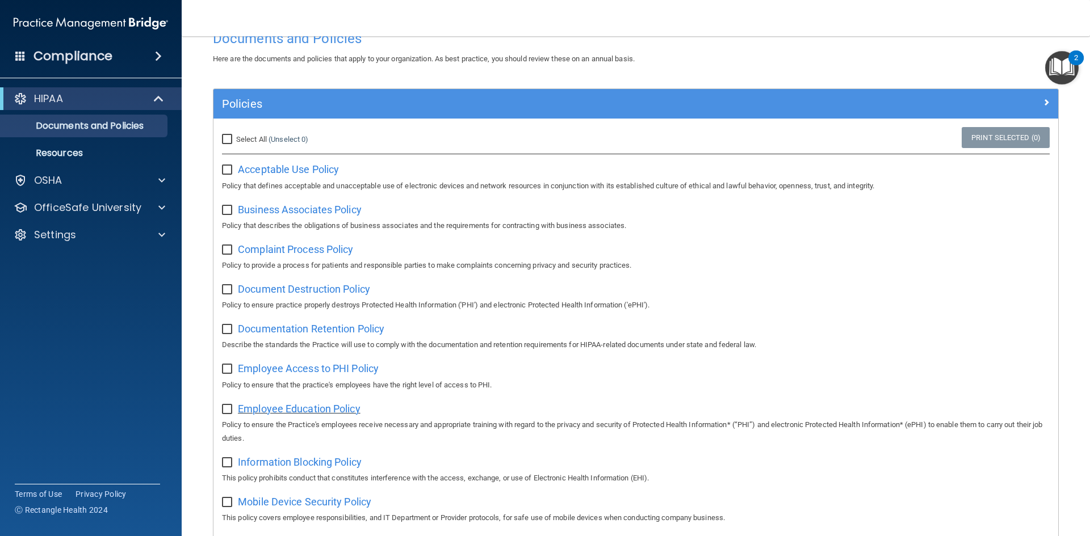
click at [343, 409] on span "Employee Education Policy" at bounding box center [299, 409] width 123 height 12
click at [351, 372] on span "Employee Access to PHI Policy" at bounding box center [308, 369] width 141 height 12
click at [340, 212] on span "Business Associates Policy" at bounding box center [300, 210] width 124 height 12
click at [356, 333] on span "Documentation Retention Policy" at bounding box center [311, 329] width 146 height 12
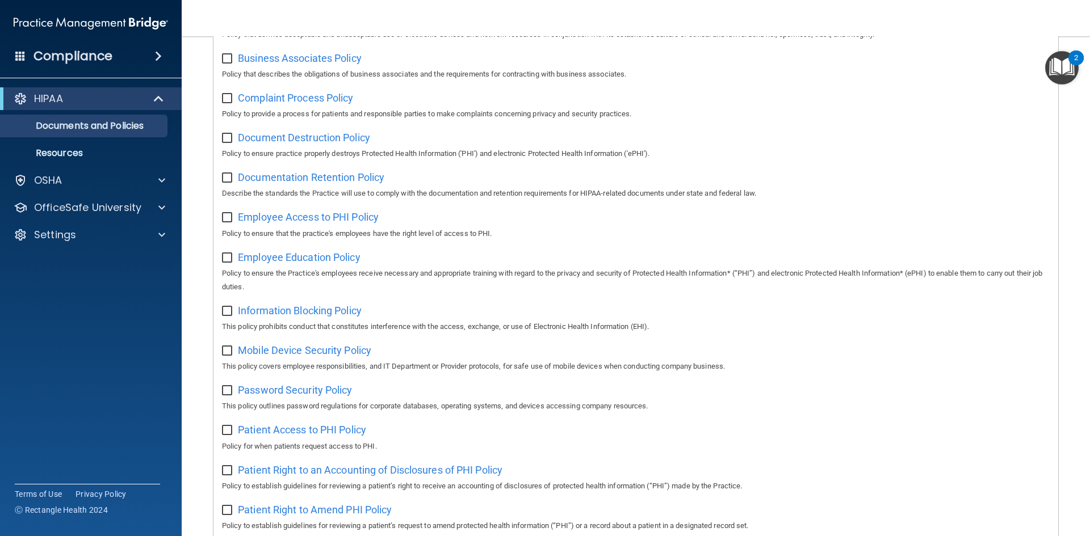
scroll to position [205, 0]
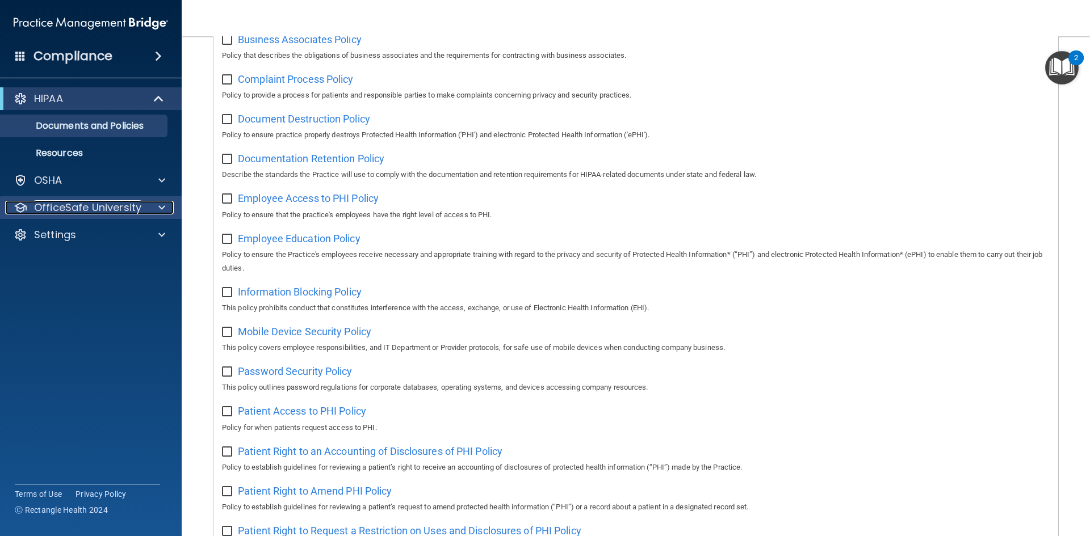
click at [163, 205] on span at bounding box center [161, 208] width 7 height 14
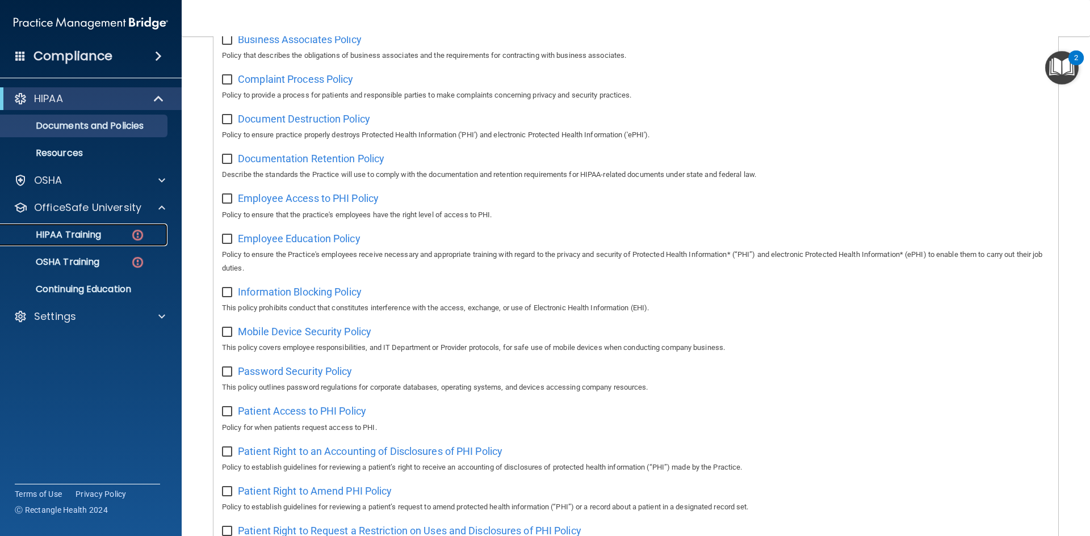
click at [96, 233] on p "HIPAA Training" at bounding box center [54, 234] width 94 height 11
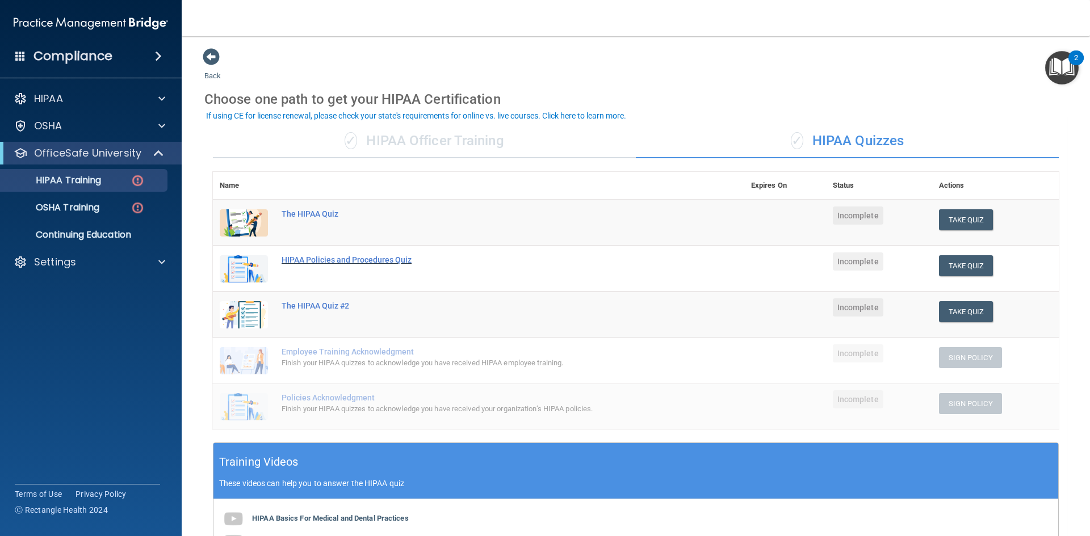
click at [333, 264] on div "HIPAA Policies and Procedures Quiz" at bounding box center [485, 259] width 406 height 9
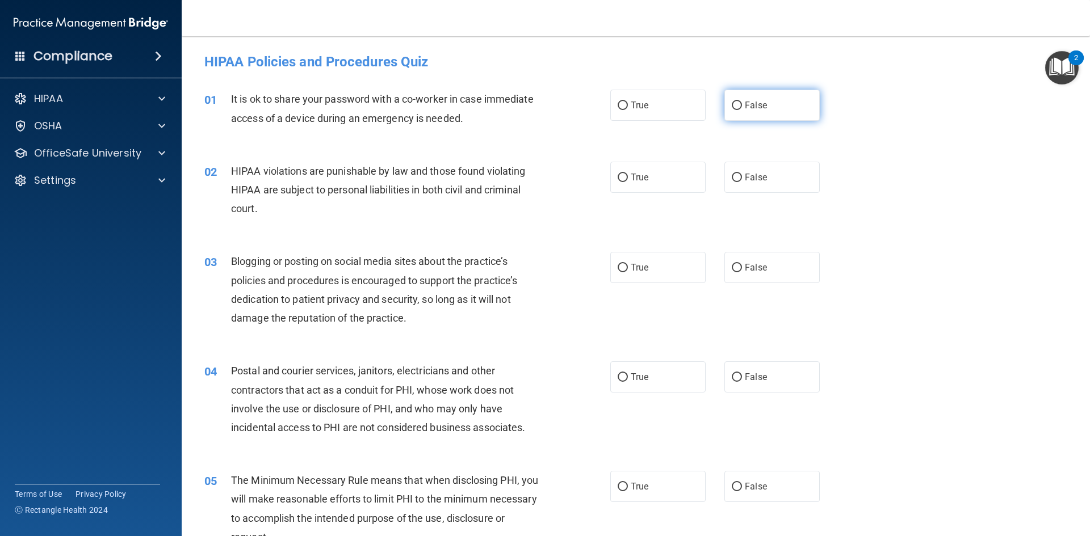
click at [732, 106] on input "False" at bounding box center [737, 106] width 10 height 9
radio input "true"
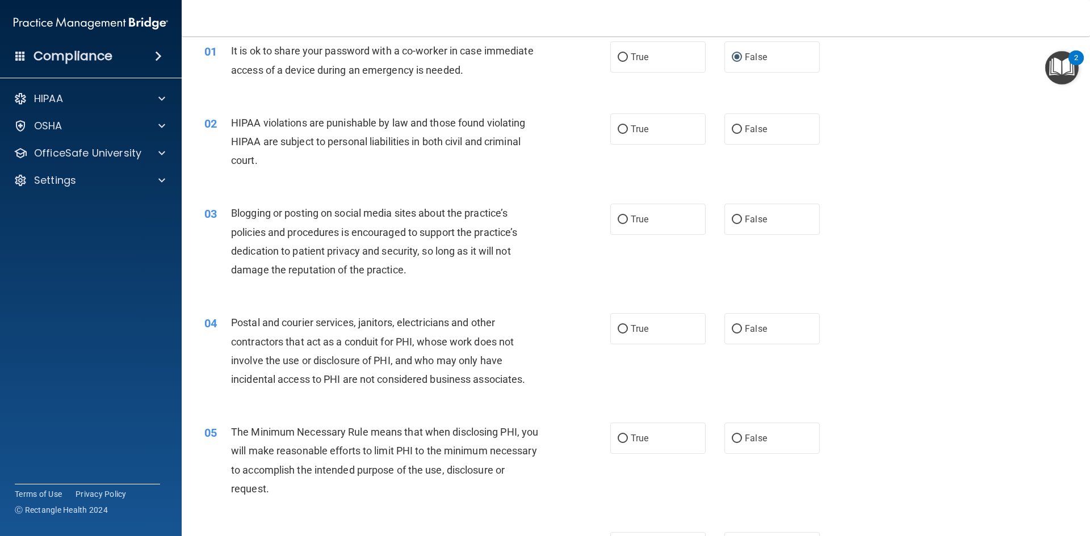
scroll to position [57, 0]
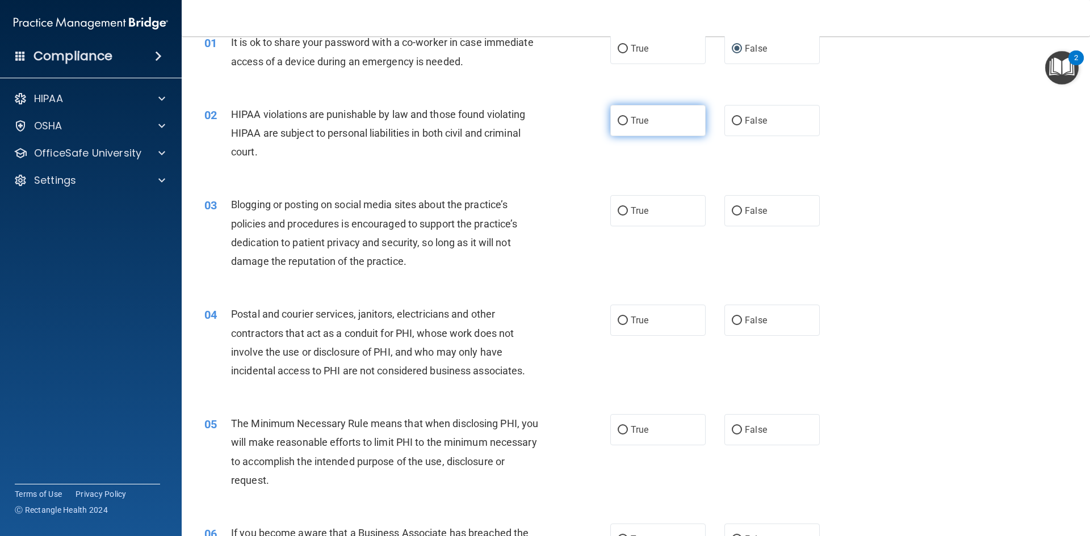
click at [619, 119] on input "True" at bounding box center [623, 121] width 10 height 9
radio input "true"
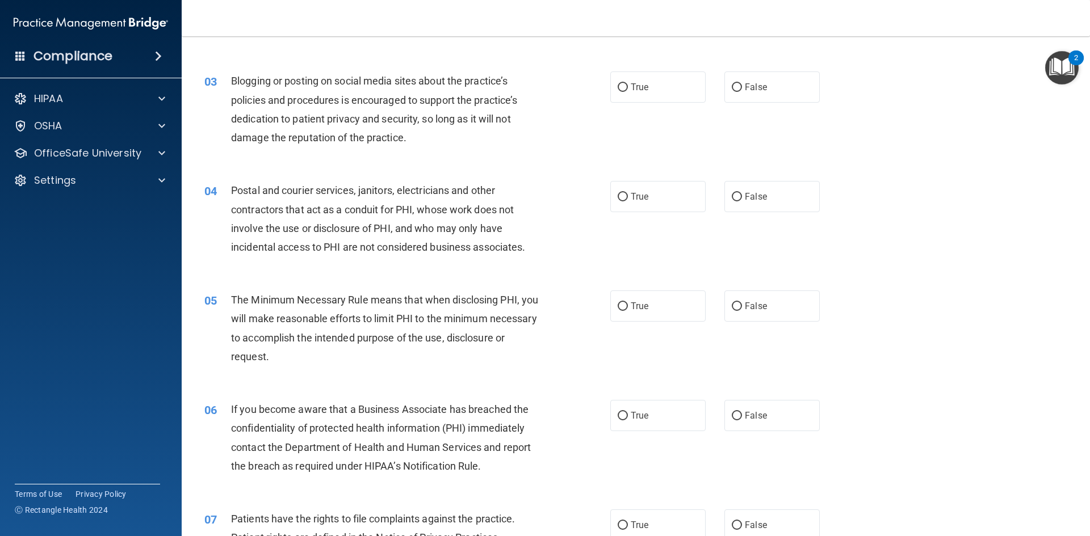
scroll to position [208, 0]
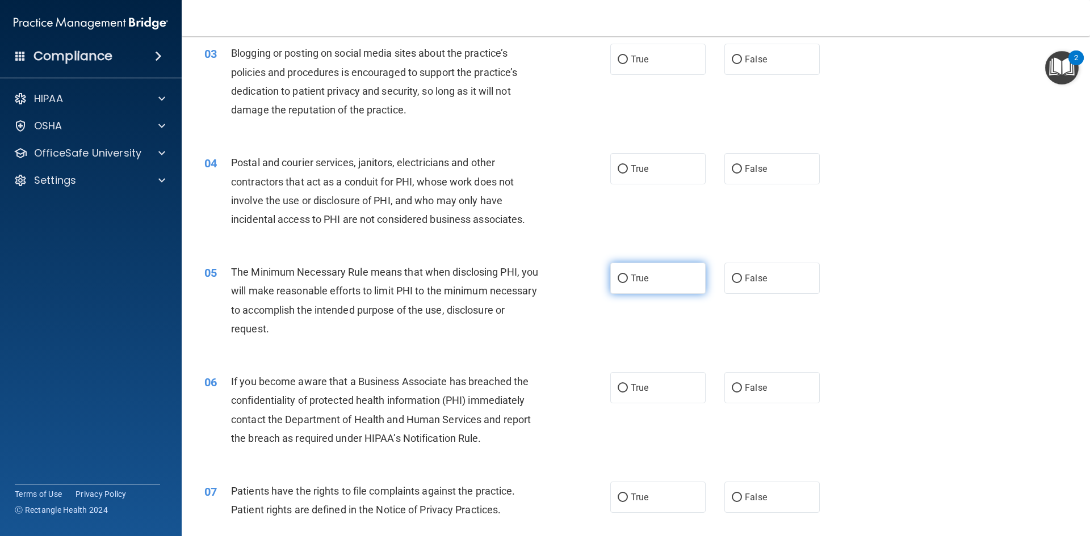
click at [620, 275] on input "True" at bounding box center [623, 279] width 10 height 9
radio input "true"
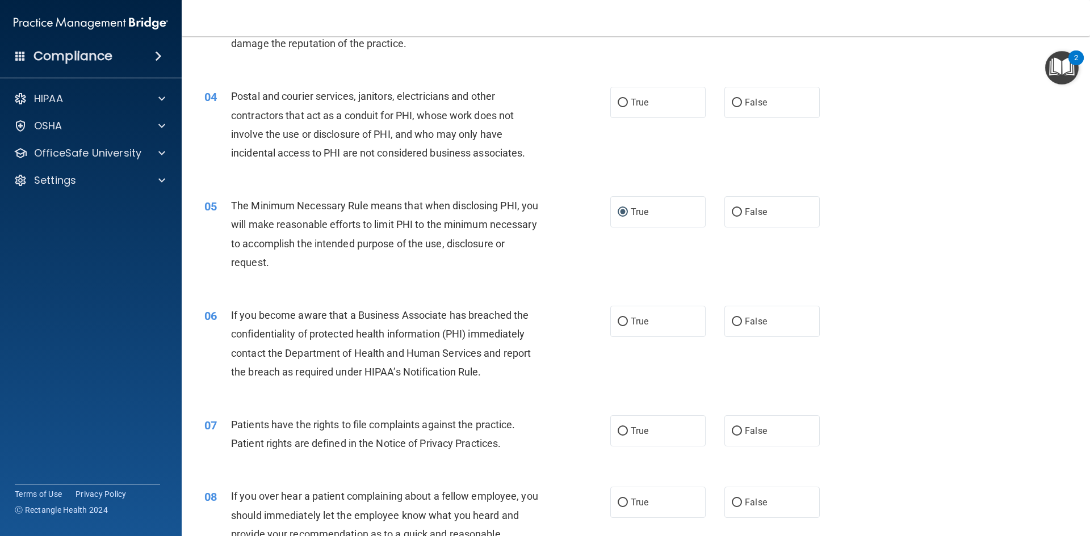
scroll to position [284, 0]
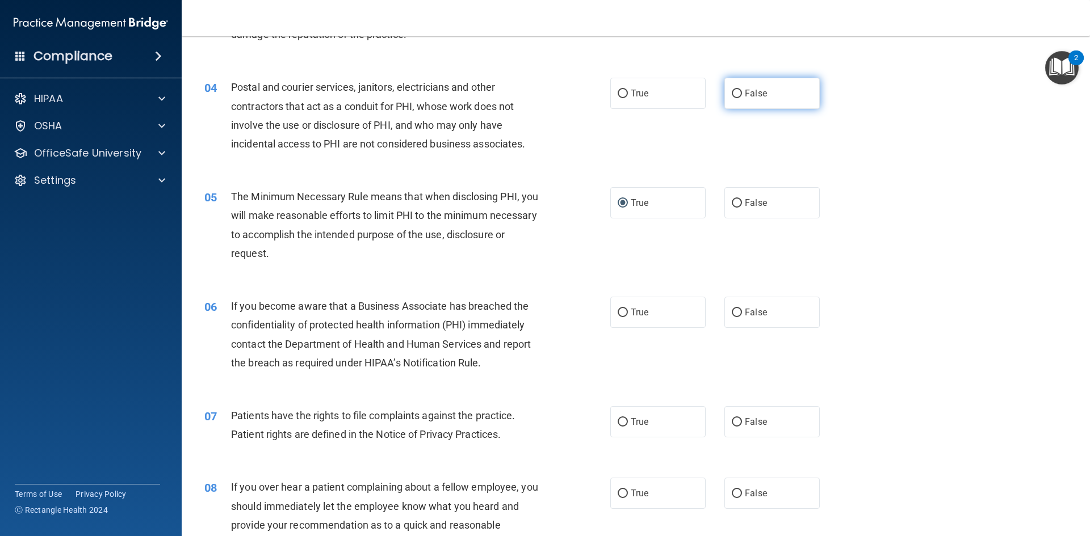
click at [735, 90] on input "False" at bounding box center [737, 94] width 10 height 9
radio input "true"
click at [622, 90] on input "True" at bounding box center [623, 94] width 10 height 9
radio input "true"
radio input "false"
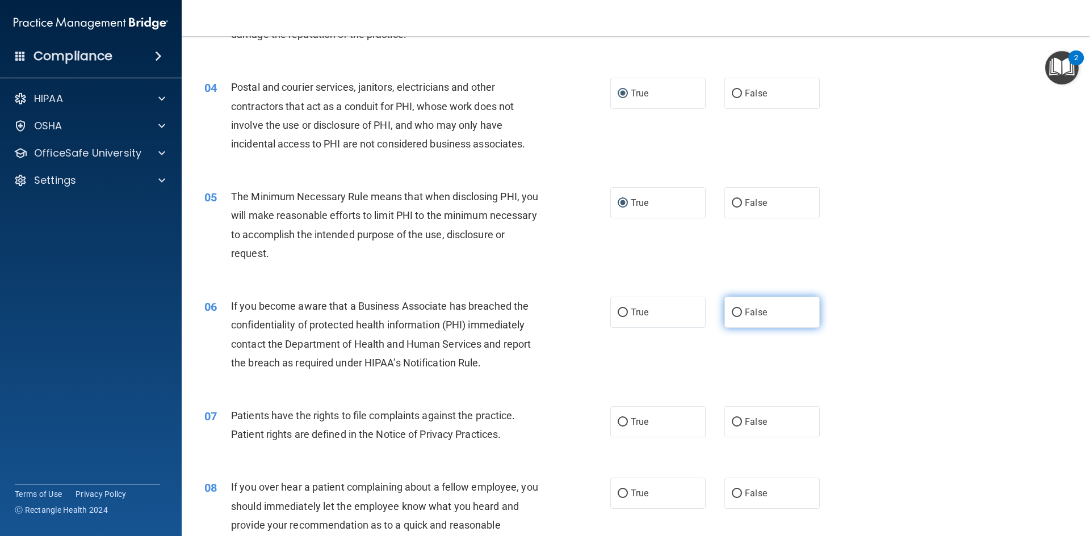
click at [736, 308] on label "False" at bounding box center [771, 312] width 95 height 31
click at [736, 309] on input "False" at bounding box center [737, 313] width 10 height 9
radio input "true"
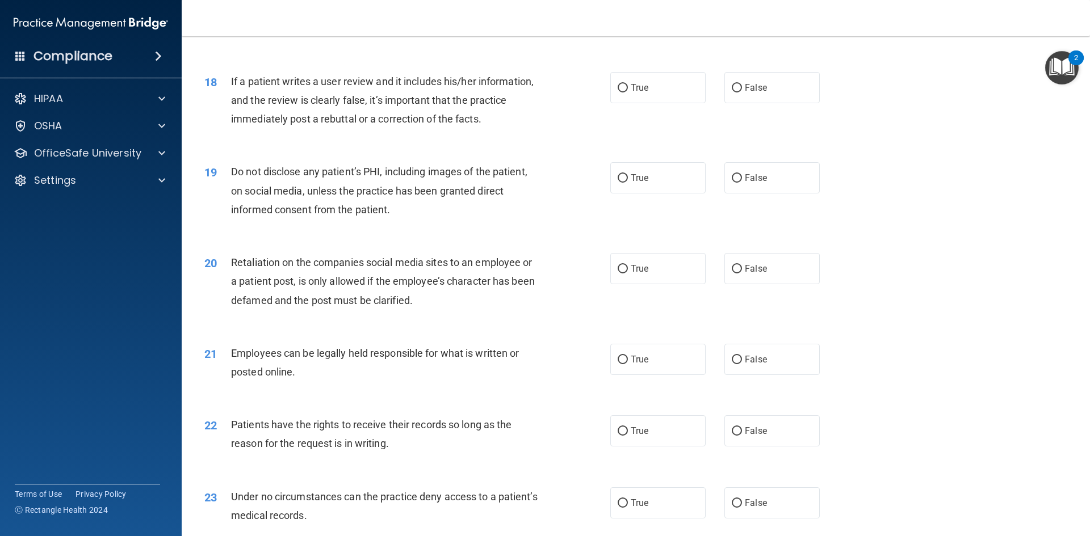
scroll to position [1556, 0]
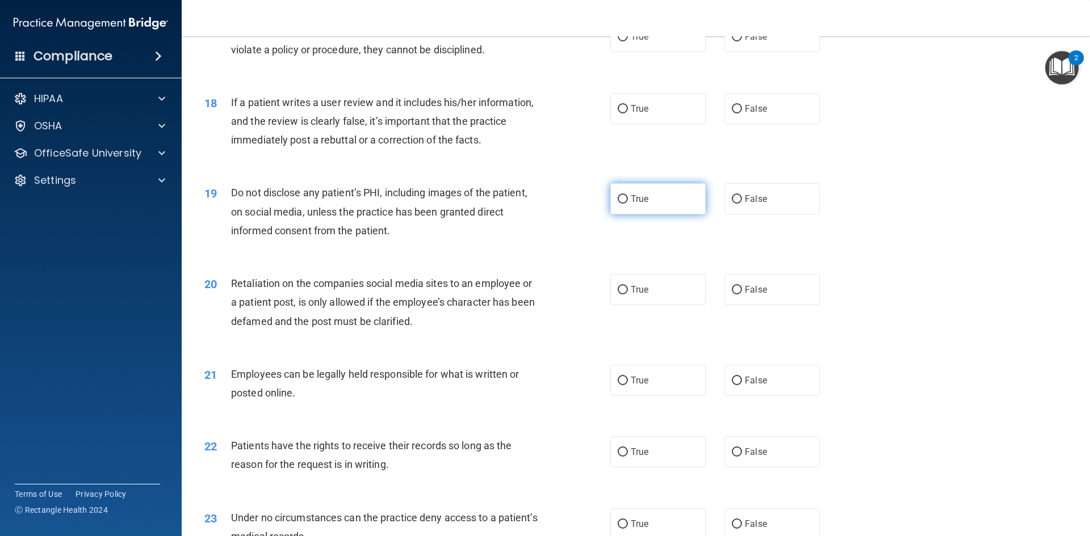
click at [618, 204] on input "True" at bounding box center [623, 199] width 10 height 9
radio input "true"
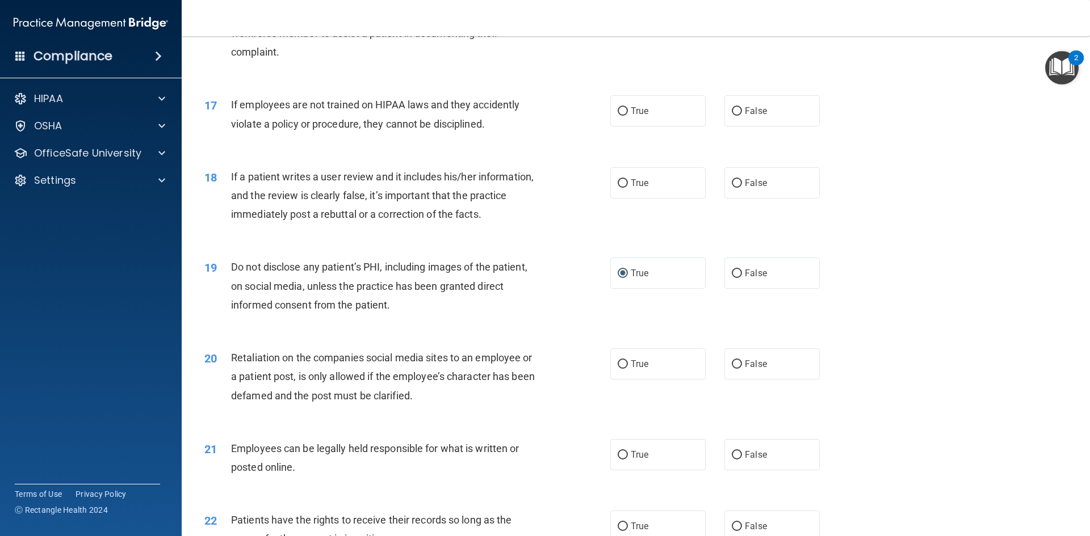
scroll to position [1480, 0]
click at [165, 96] on div at bounding box center [160, 99] width 28 height 14
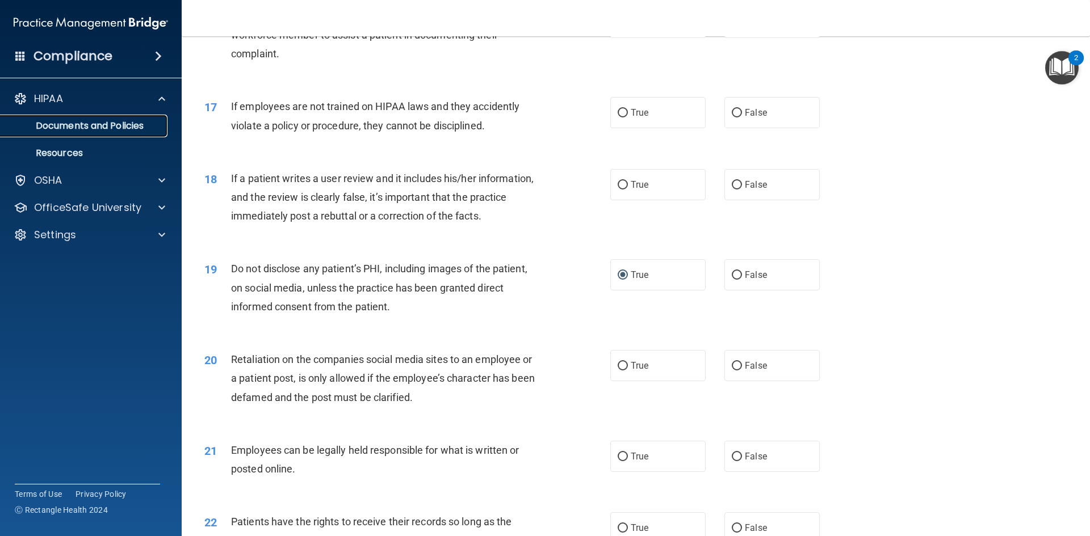
click at [134, 125] on p "Documents and Policies" at bounding box center [84, 125] width 155 height 11
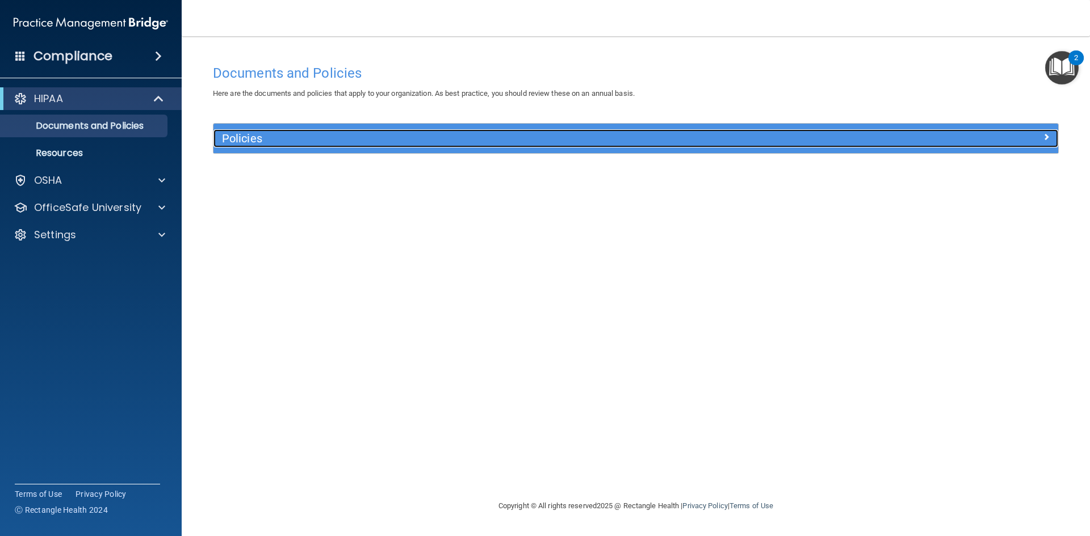
click at [282, 140] on h5 "Policies" at bounding box center [530, 138] width 616 height 12
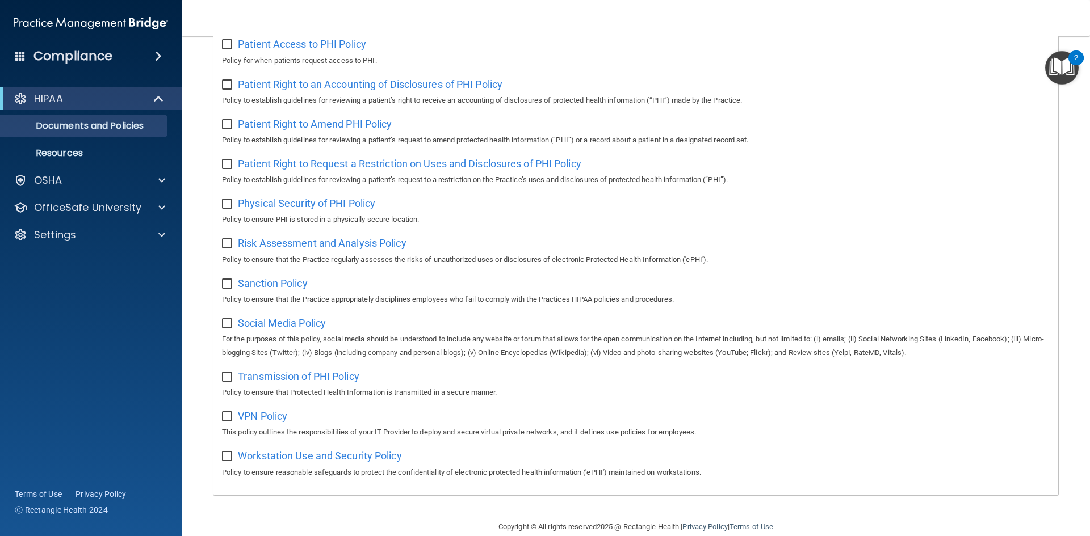
scroll to position [545, 0]
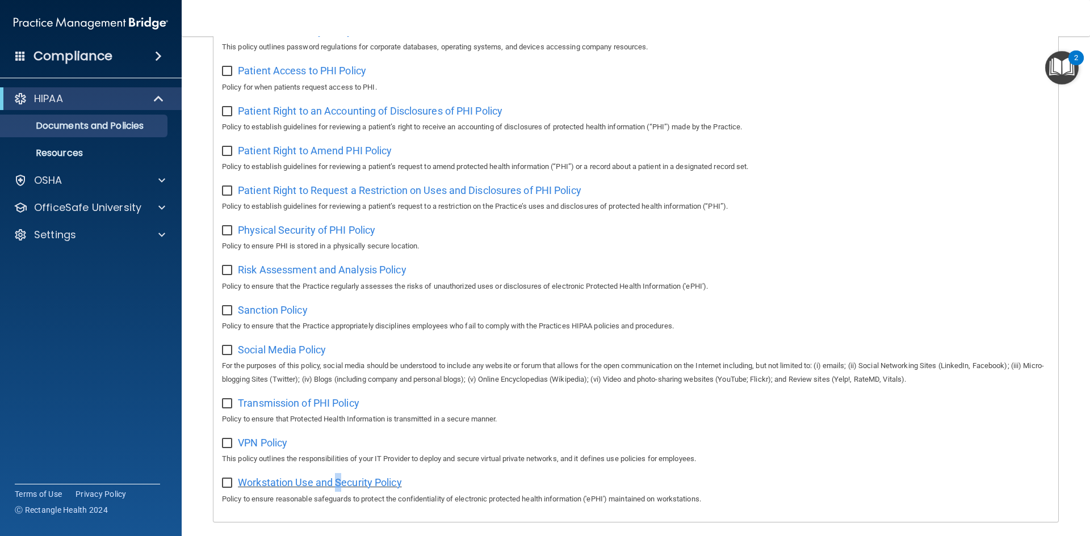
click at [339, 489] on span "Workstation Use and Security Policy" at bounding box center [320, 483] width 164 height 12
click at [158, 204] on div at bounding box center [160, 208] width 28 height 14
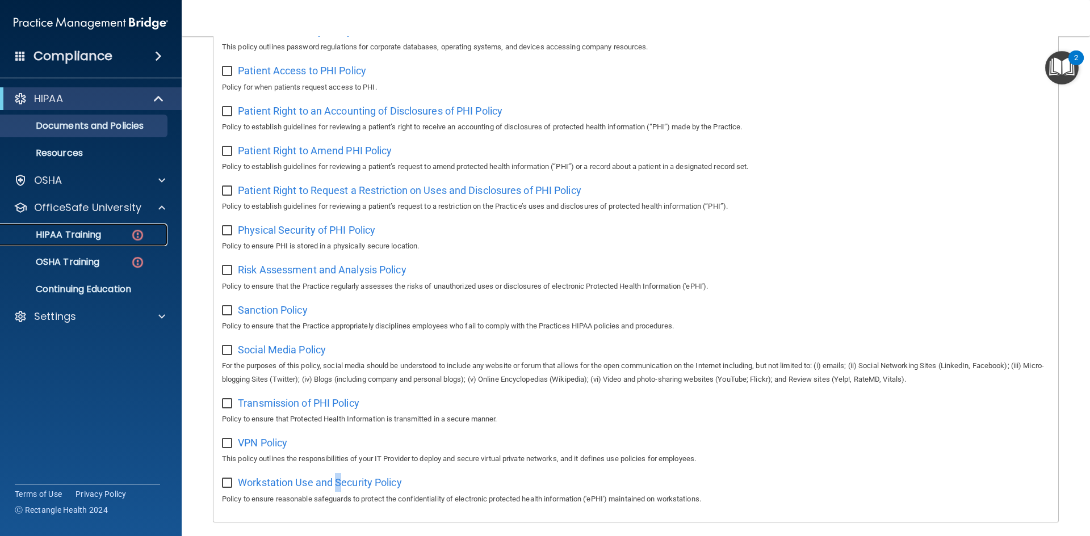
click at [61, 233] on p "HIPAA Training" at bounding box center [54, 234] width 94 height 11
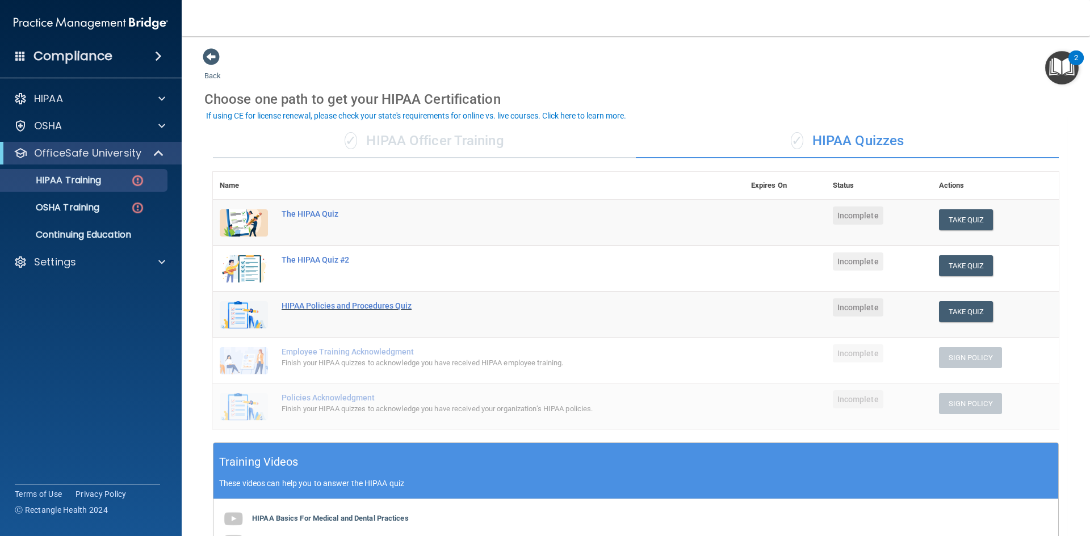
click at [331, 308] on div "HIPAA Policies and Procedures Quiz" at bounding box center [485, 305] width 406 height 9
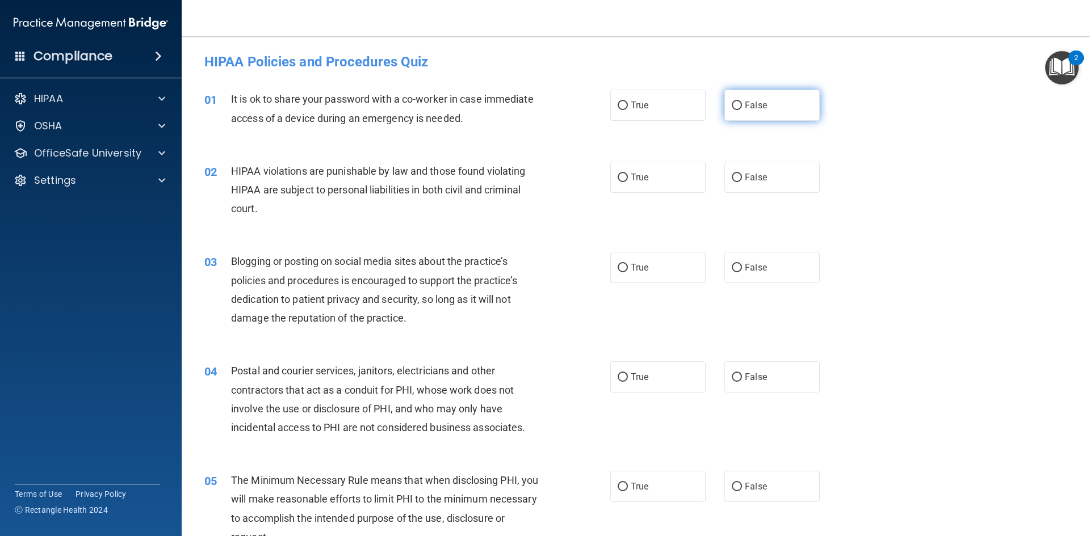
click at [732, 103] on input "False" at bounding box center [737, 106] width 10 height 9
radio input "true"
click at [618, 174] on input "True" at bounding box center [623, 178] width 10 height 9
radio input "true"
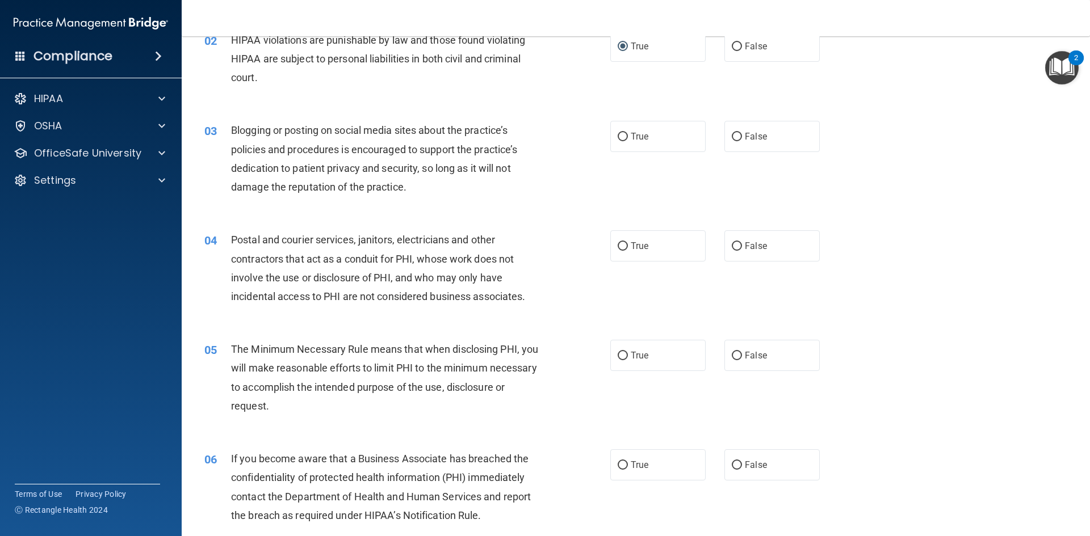
scroll to position [132, 0]
click at [618, 137] on input "True" at bounding box center [623, 136] width 10 height 9
radio input "true"
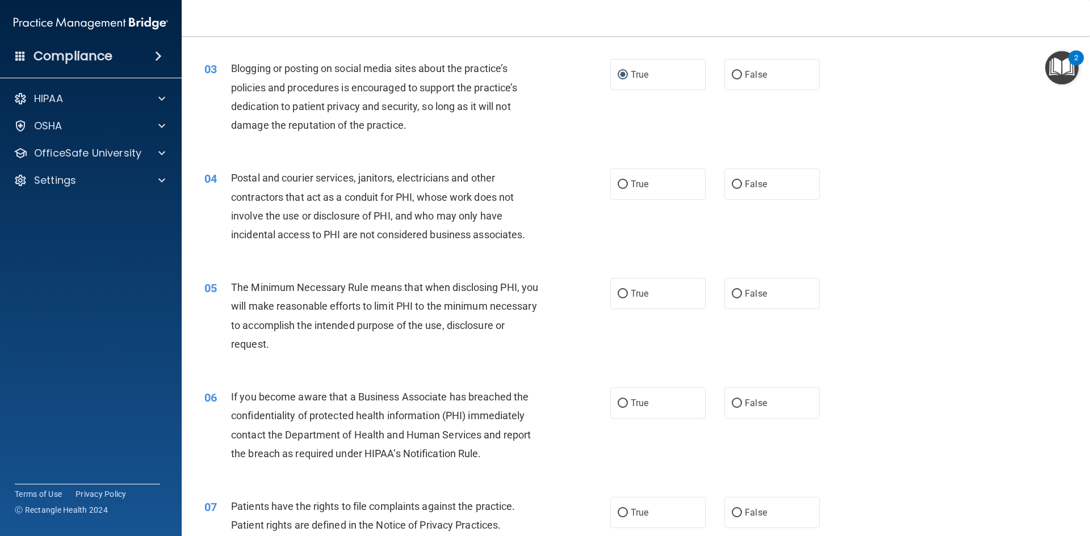
scroll to position [208, 0]
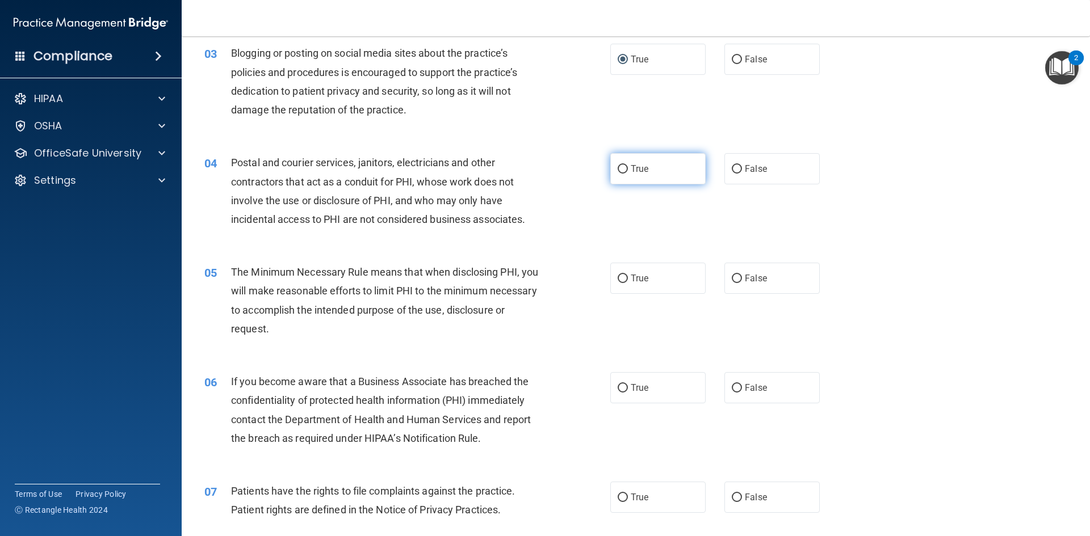
click at [618, 165] on input "True" at bounding box center [623, 169] width 10 height 9
radio input "true"
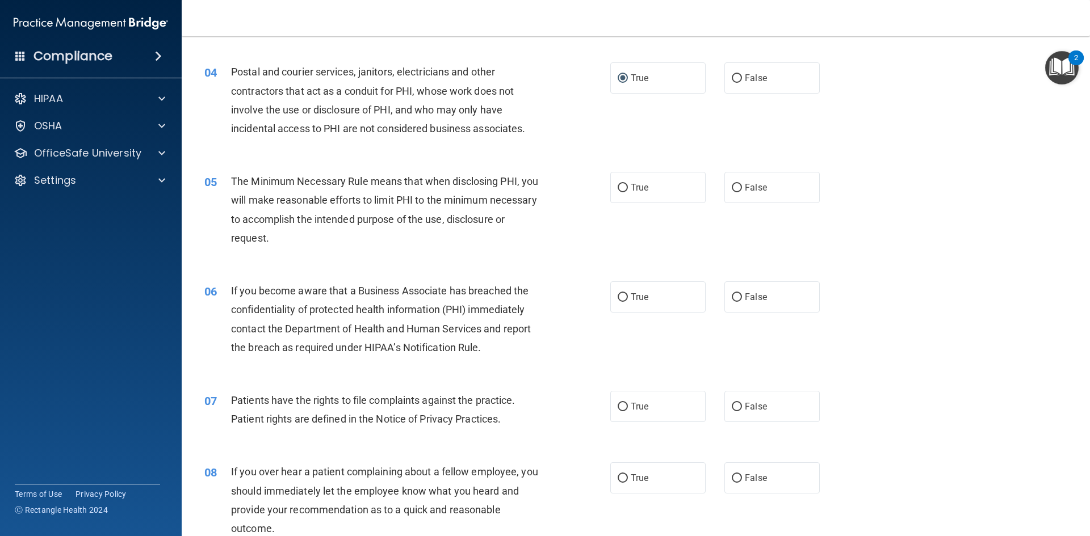
scroll to position [322, 0]
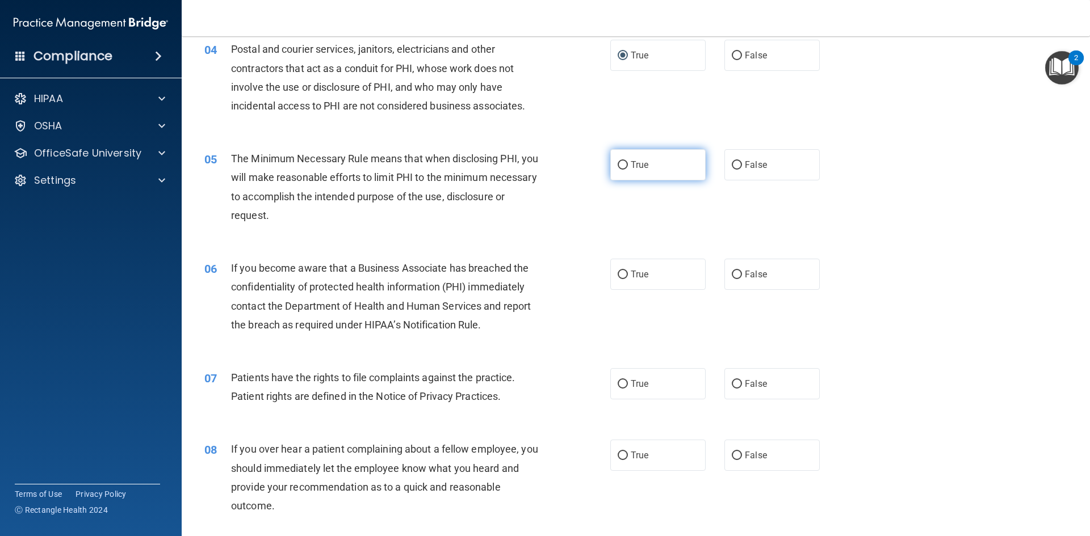
click at [620, 163] on input "True" at bounding box center [623, 165] width 10 height 9
radio input "true"
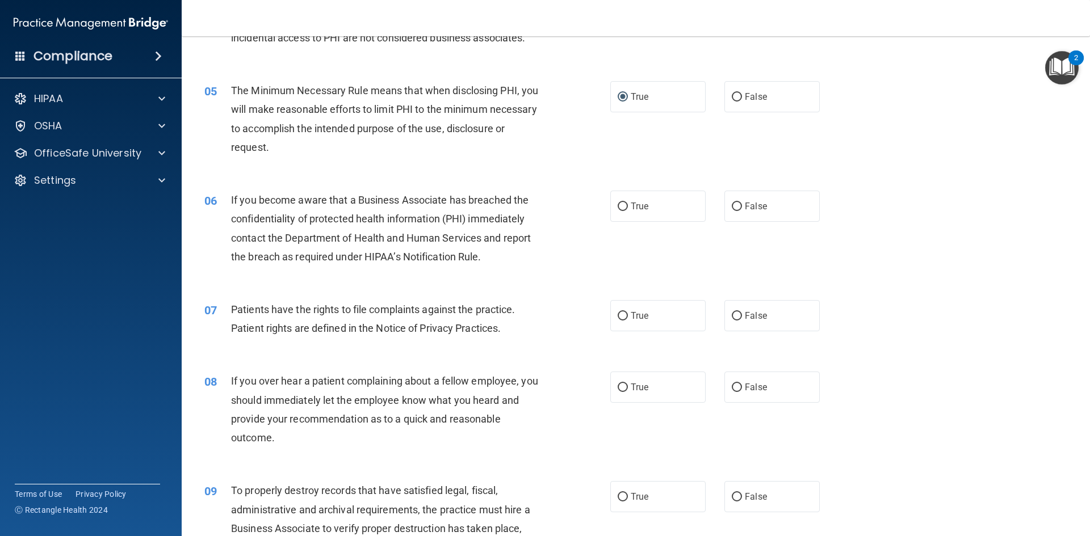
scroll to position [416, 0]
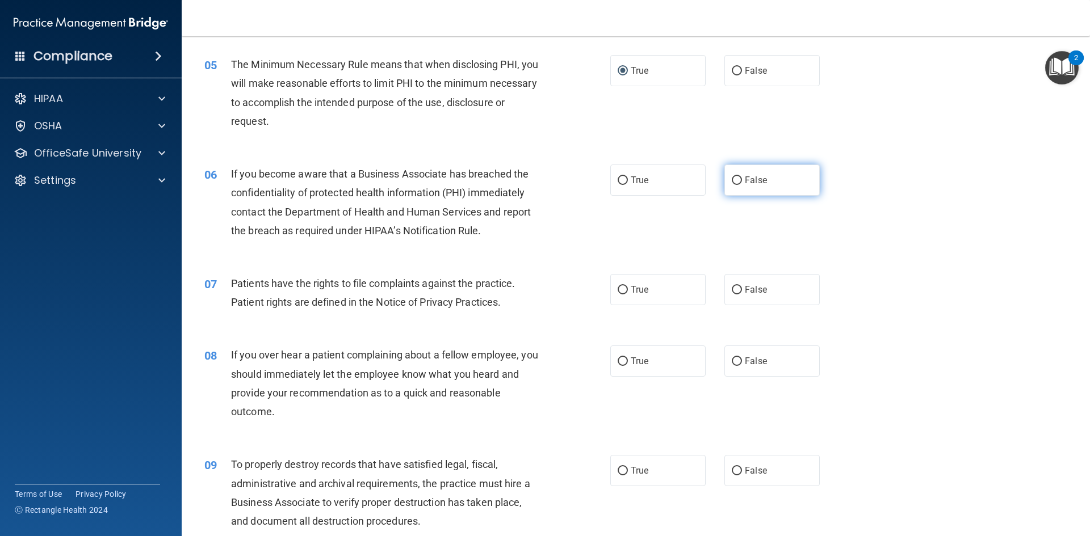
drag, startPoint x: 734, startPoint y: 177, endPoint x: 730, endPoint y: 184, distance: 8.4
click at [736, 177] on input "False" at bounding box center [737, 181] width 10 height 9
radio input "true"
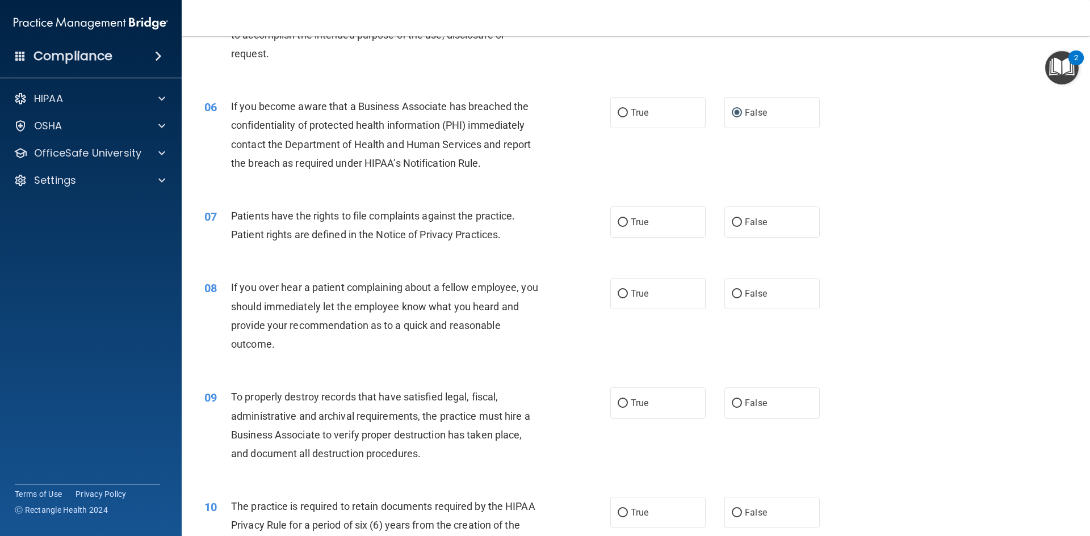
scroll to position [511, 0]
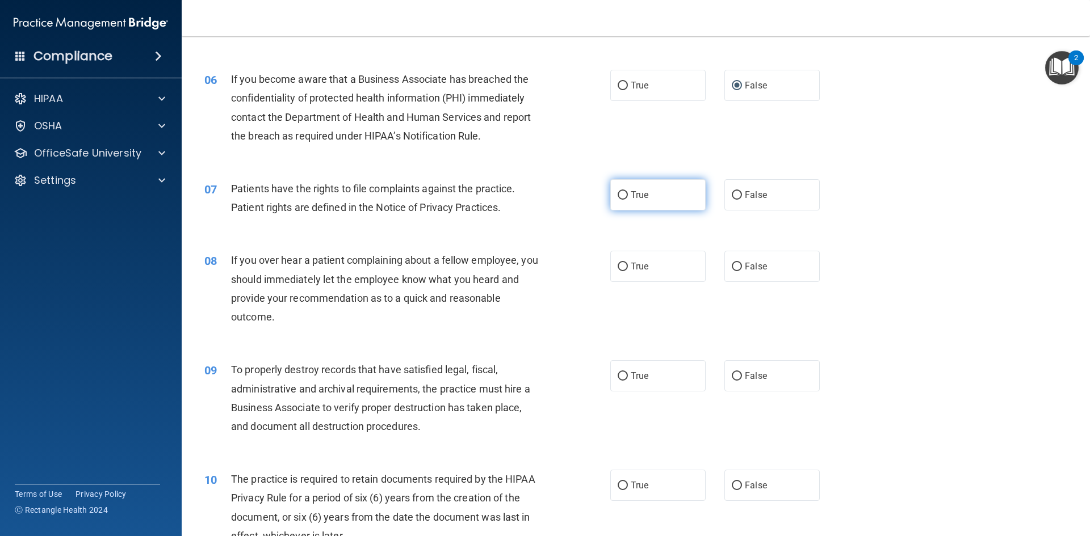
click at [618, 195] on input "True" at bounding box center [623, 195] width 10 height 9
radio input "true"
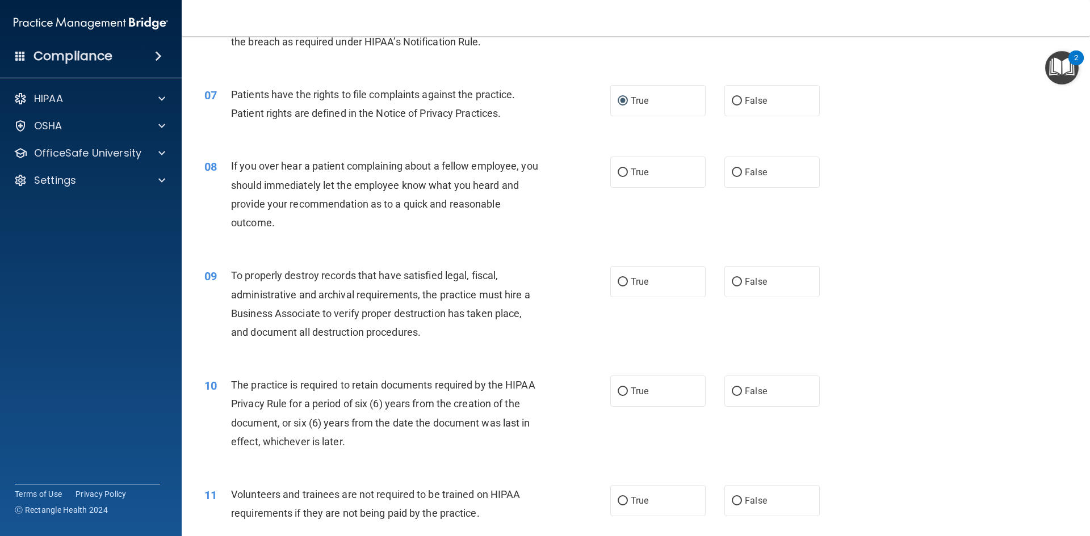
scroll to position [606, 0]
click at [734, 168] on input "False" at bounding box center [737, 172] width 10 height 9
radio input "true"
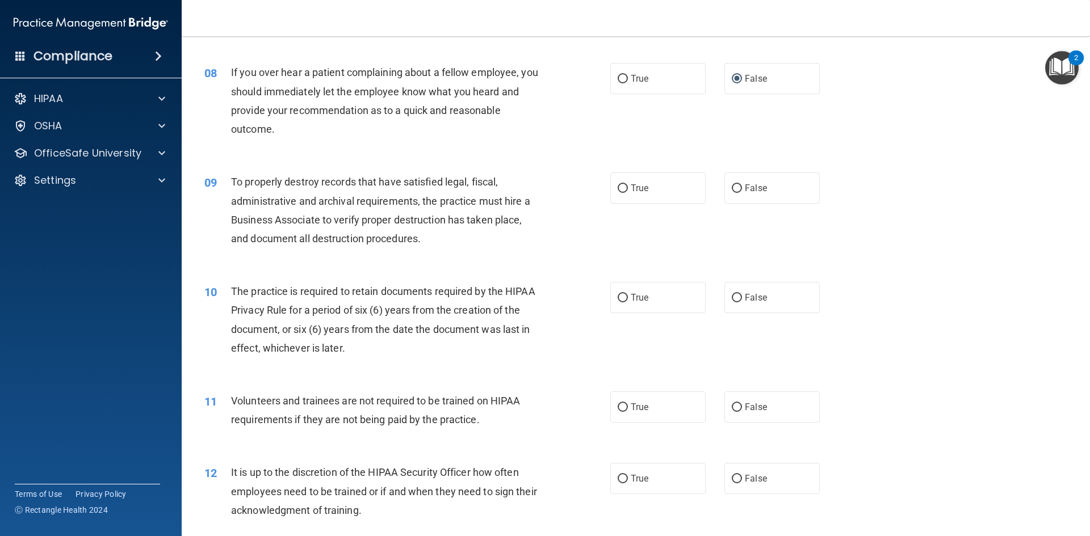
scroll to position [700, 0]
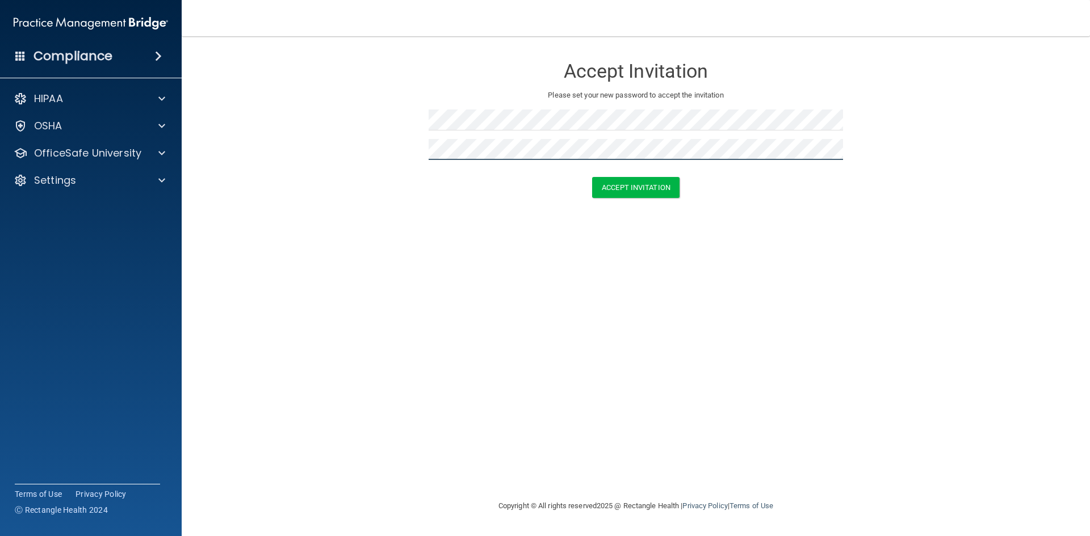
click at [592, 177] on button "Accept Invitation" at bounding box center [635, 187] width 87 height 21
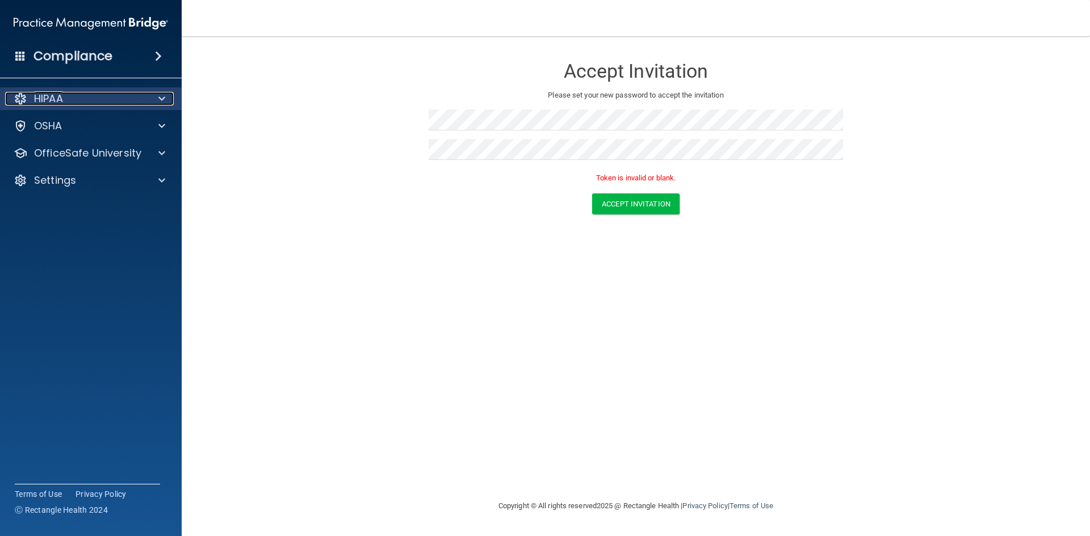
click at [74, 99] on div "HIPAA" at bounding box center [75, 99] width 141 height 14
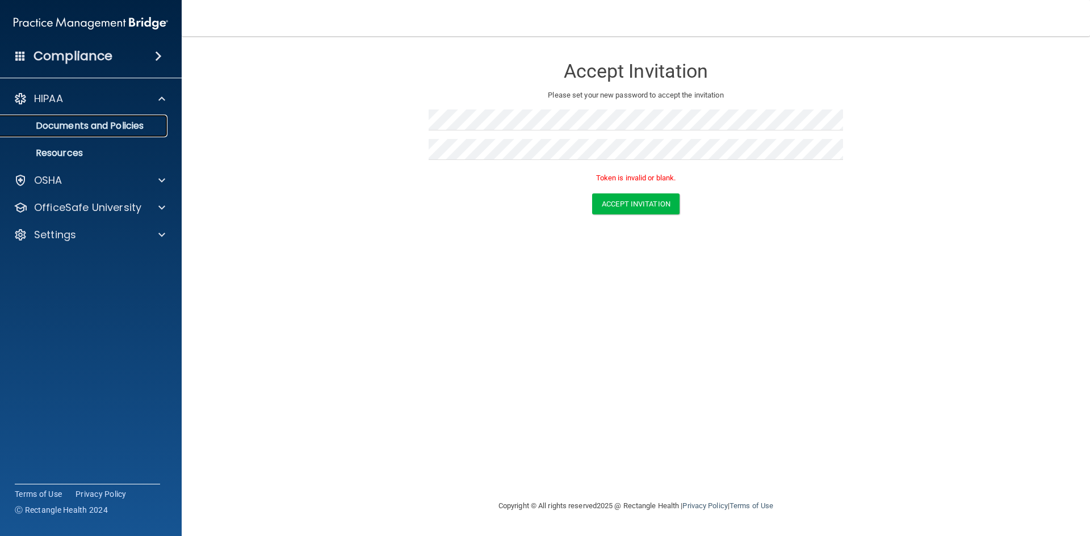
click at [79, 122] on p "Documents and Policies" at bounding box center [84, 125] width 155 height 11
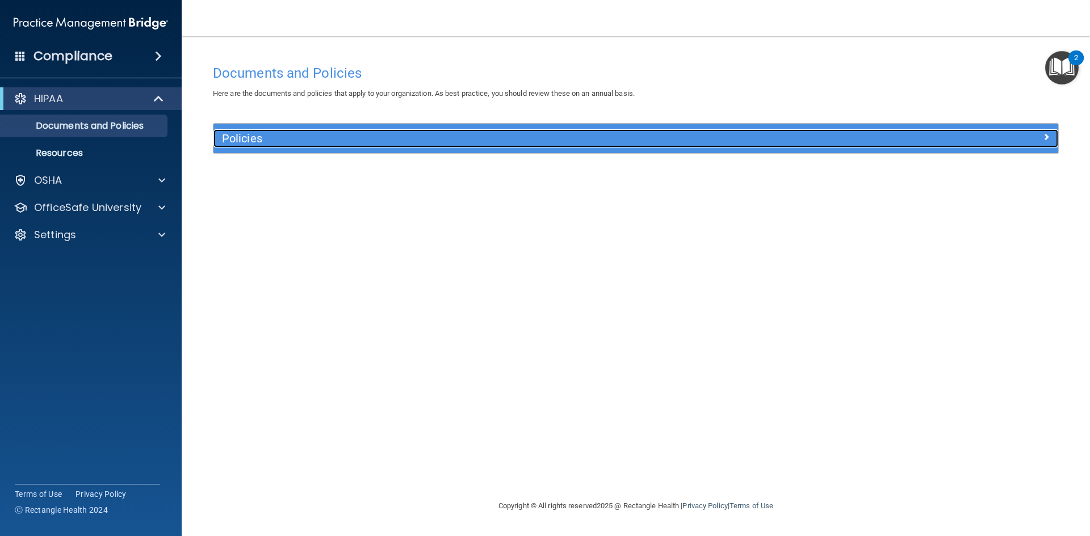
click at [276, 144] on h5 "Policies" at bounding box center [530, 138] width 616 height 12
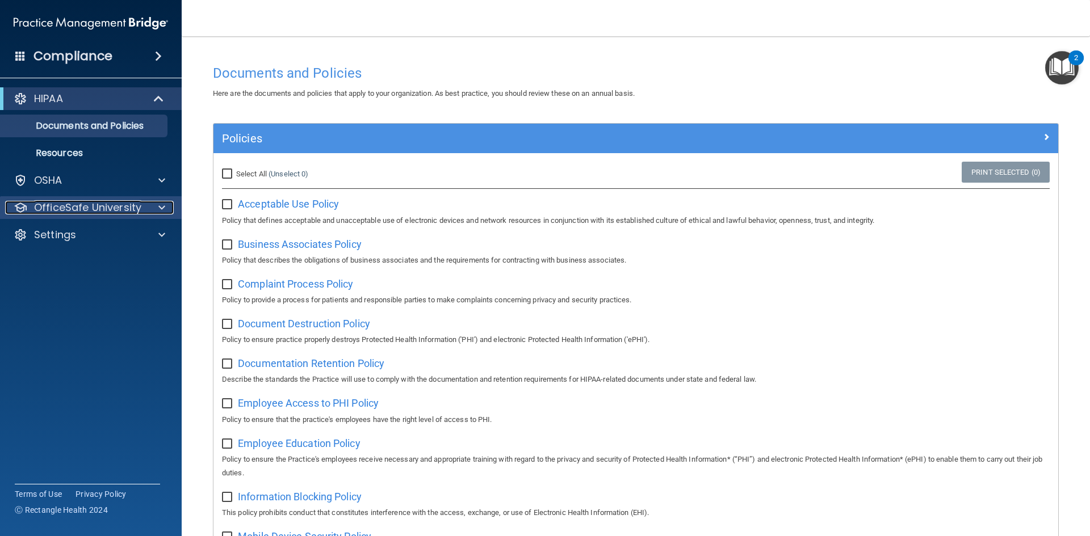
click at [150, 209] on div at bounding box center [160, 208] width 28 height 14
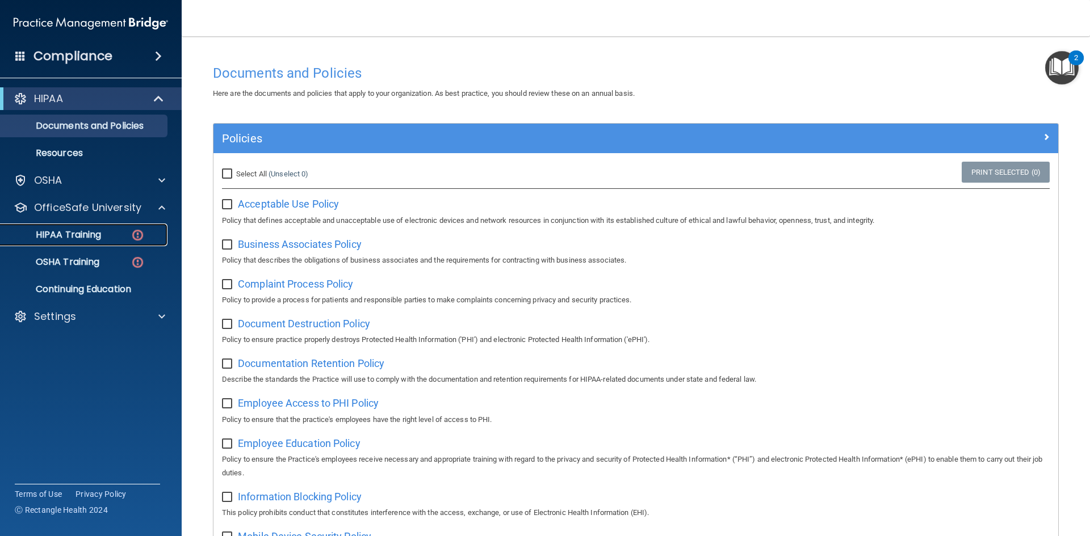
click at [81, 237] on p "HIPAA Training" at bounding box center [54, 234] width 94 height 11
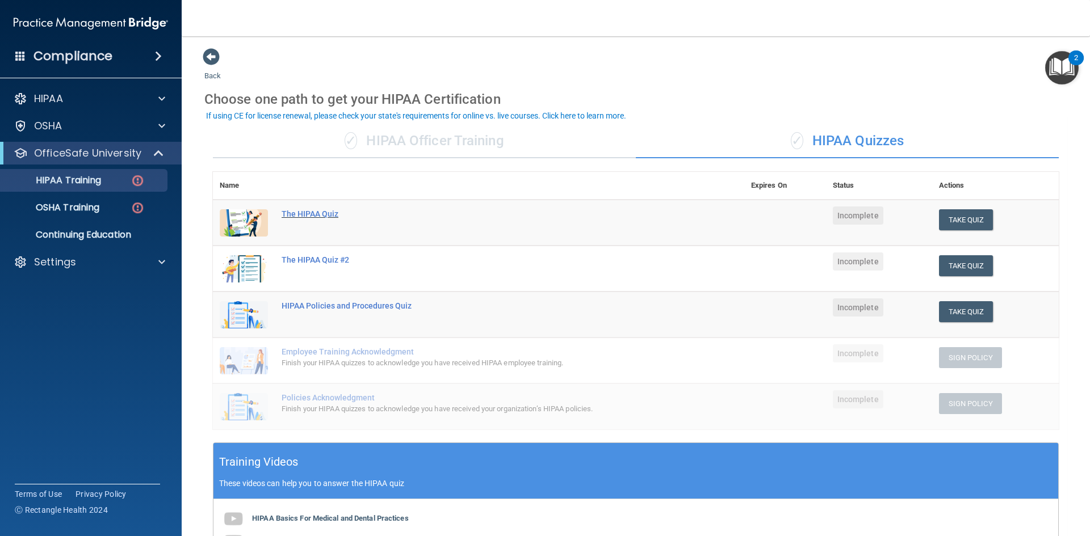
click at [306, 213] on div "The HIPAA Quiz" at bounding box center [485, 213] width 406 height 9
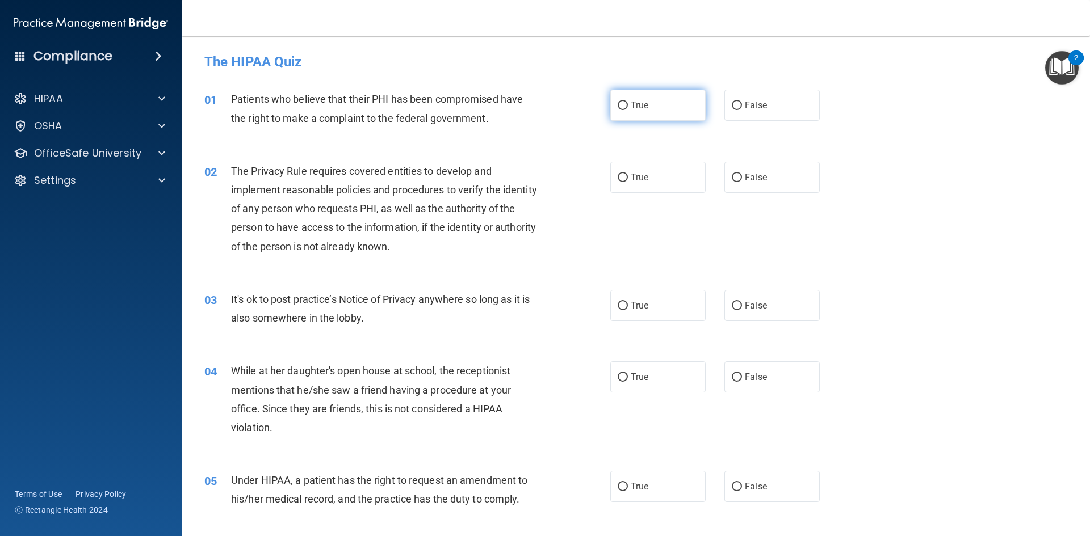
click at [621, 102] on input "True" at bounding box center [623, 106] width 10 height 9
radio input "true"
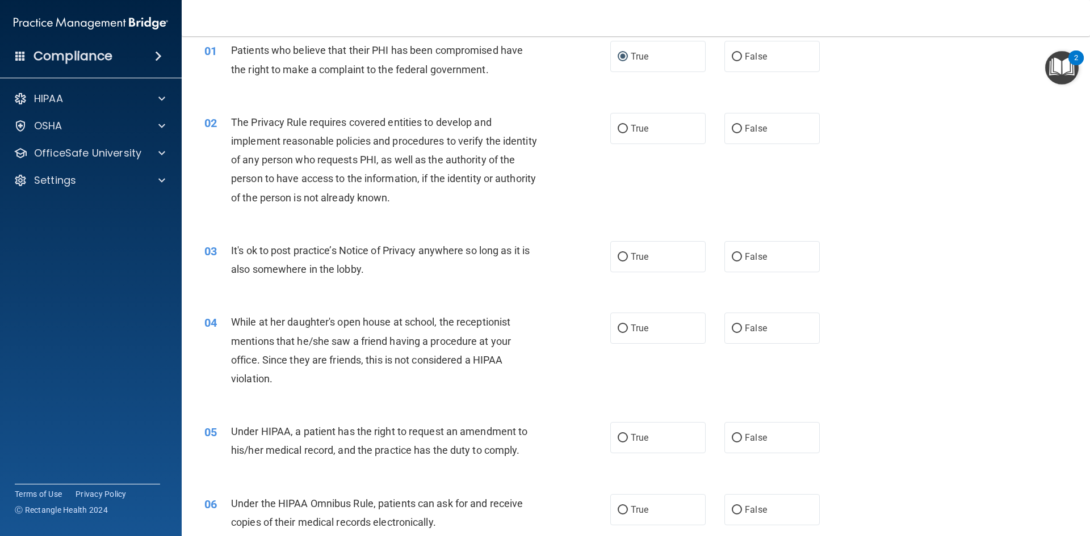
scroll to position [75, 0]
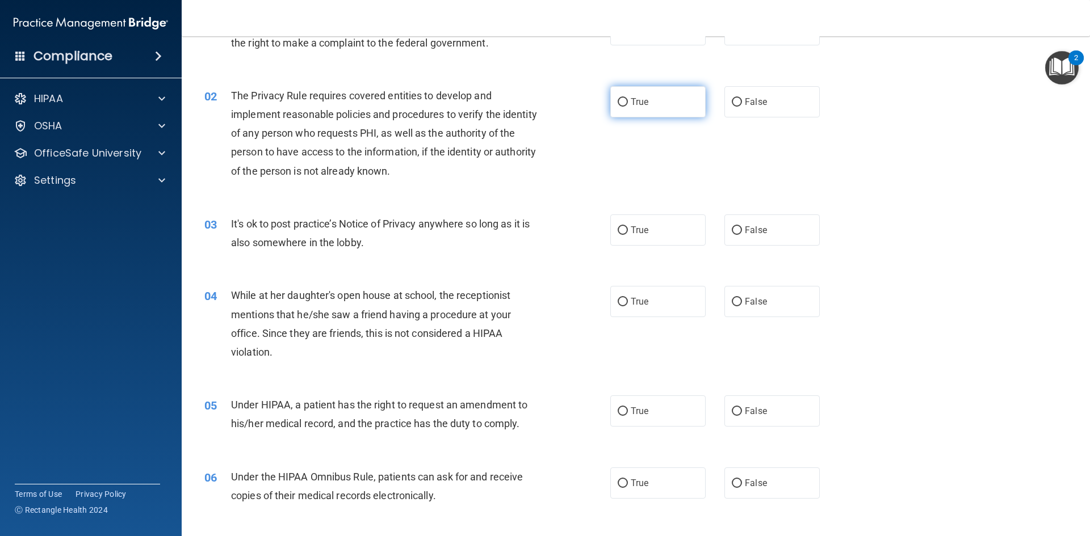
click at [631, 102] on span "True" at bounding box center [640, 101] width 18 height 11
click at [627, 102] on input "True" at bounding box center [623, 102] width 10 height 9
radio input "true"
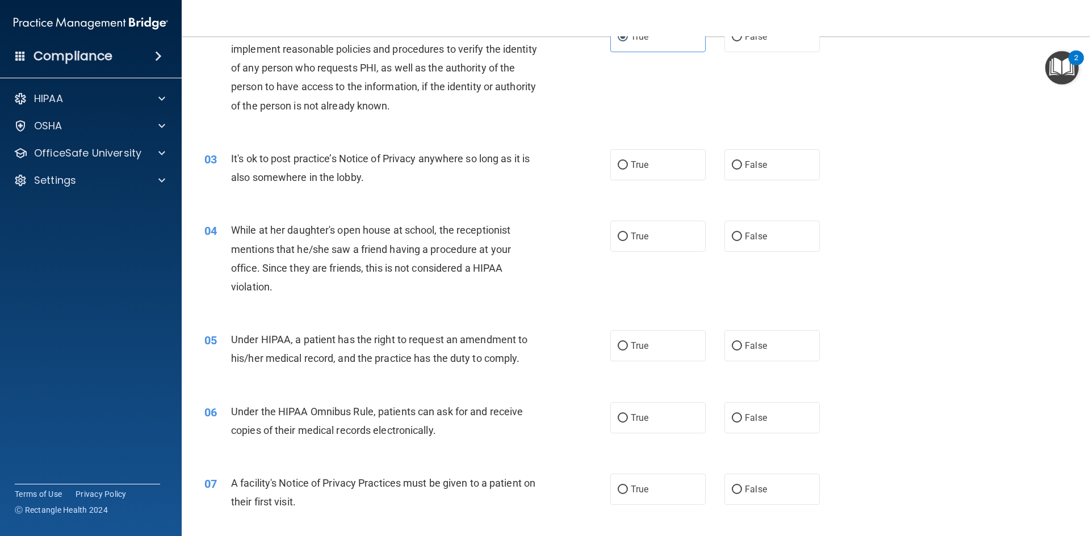
scroll to position [152, 0]
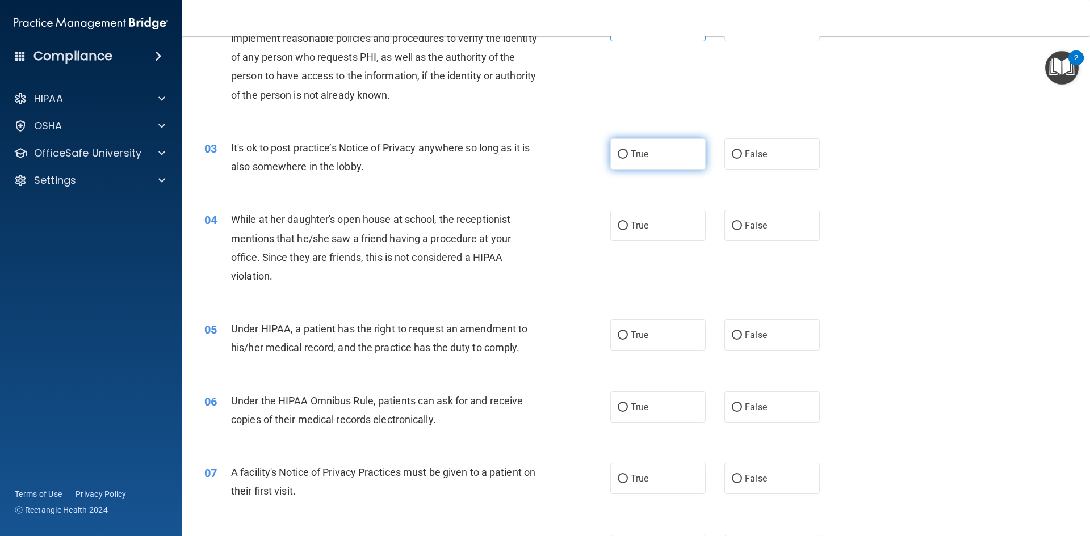
click at [636, 157] on span "True" at bounding box center [640, 154] width 18 height 11
click at [628, 157] on input "True" at bounding box center [623, 154] width 10 height 9
radio input "true"
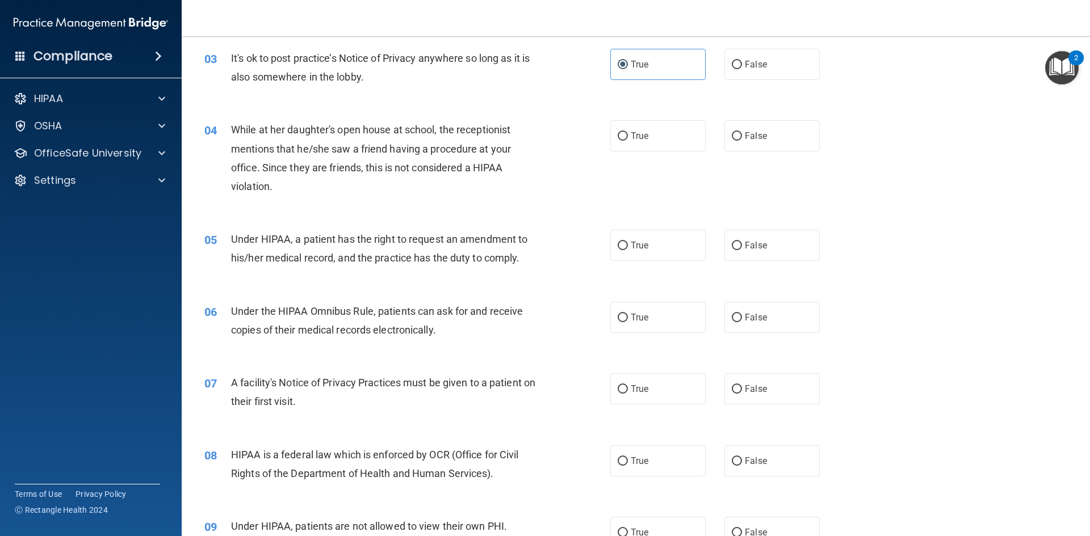
scroll to position [246, 0]
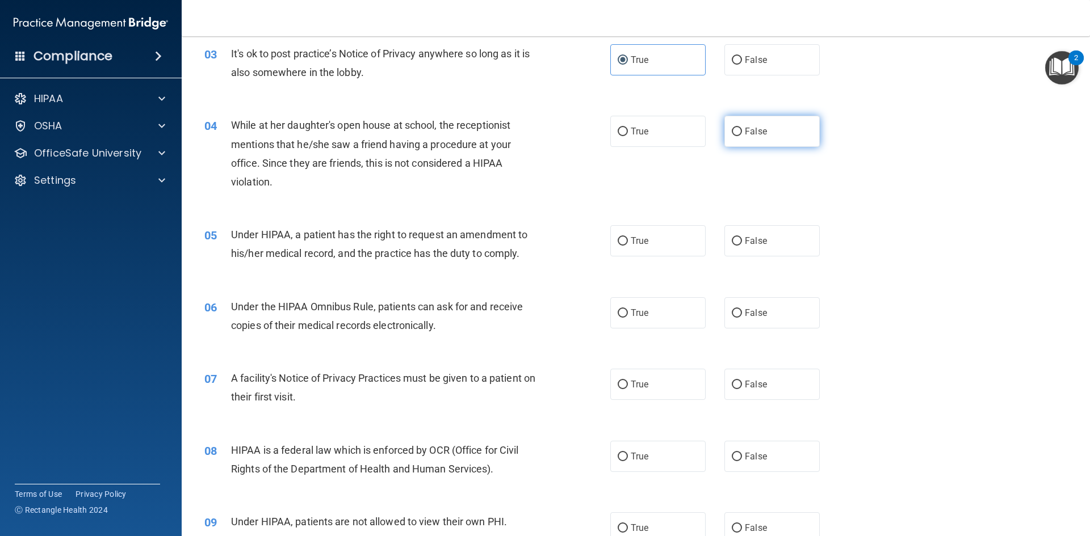
click at [732, 128] on input "False" at bounding box center [737, 132] width 10 height 9
radio input "true"
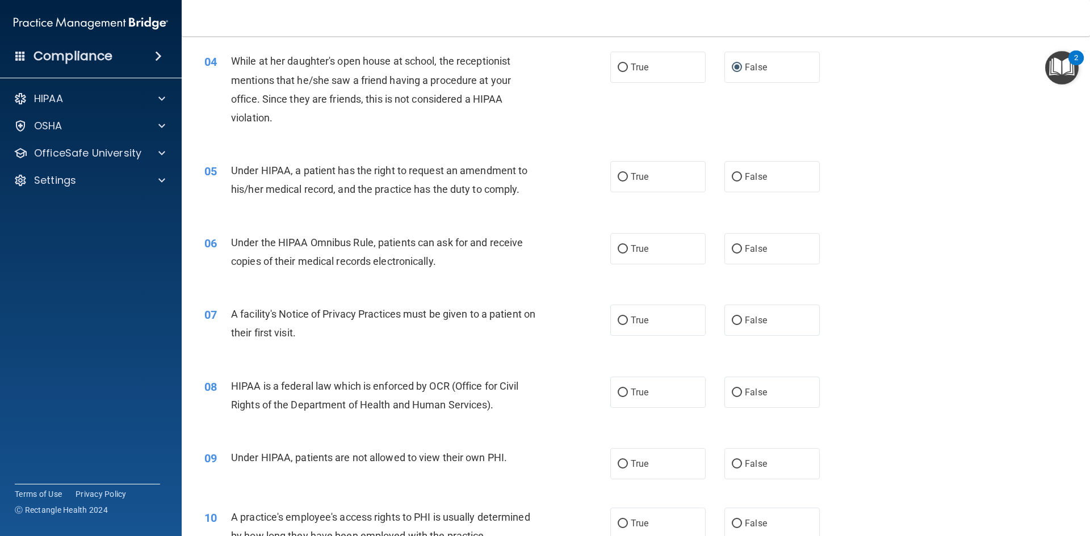
scroll to position [341, 0]
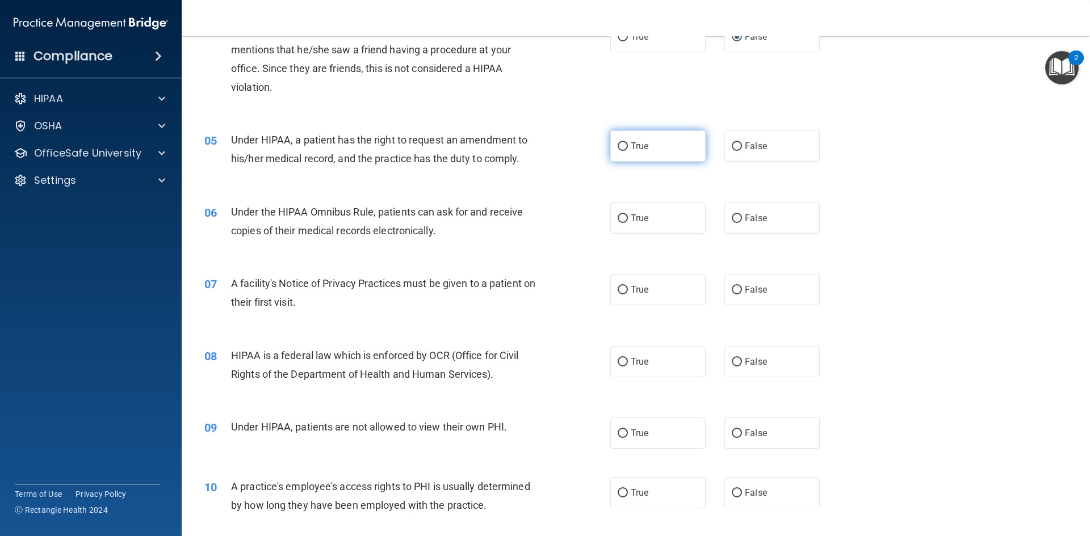
click at [632, 148] on span "True" at bounding box center [640, 146] width 18 height 11
click at [628, 148] on input "True" at bounding box center [623, 146] width 10 height 9
radio input "true"
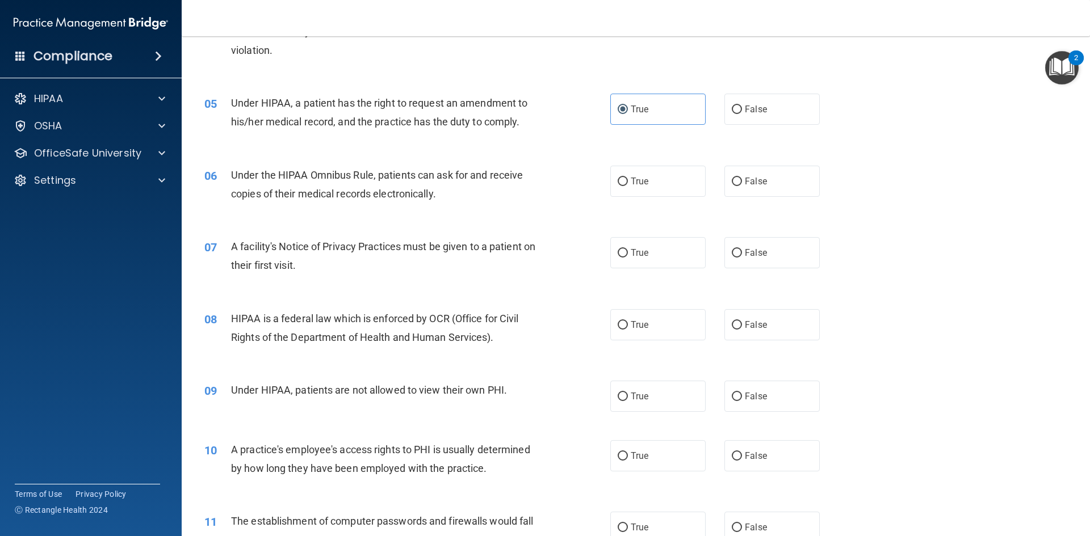
scroll to position [416, 0]
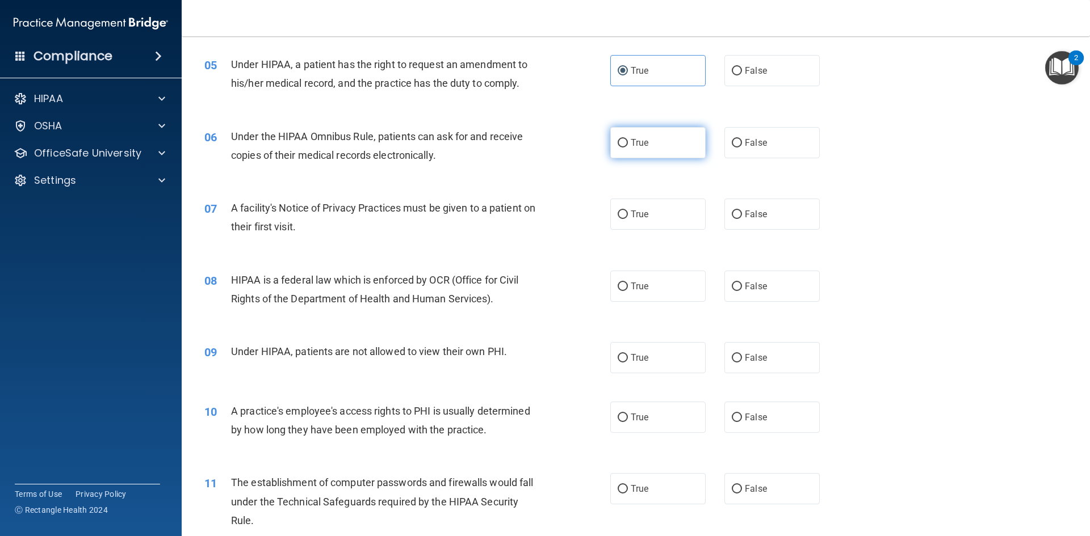
click at [648, 146] on label "True" at bounding box center [657, 142] width 95 height 31
click at [628, 146] on input "True" at bounding box center [623, 143] width 10 height 9
radio input "true"
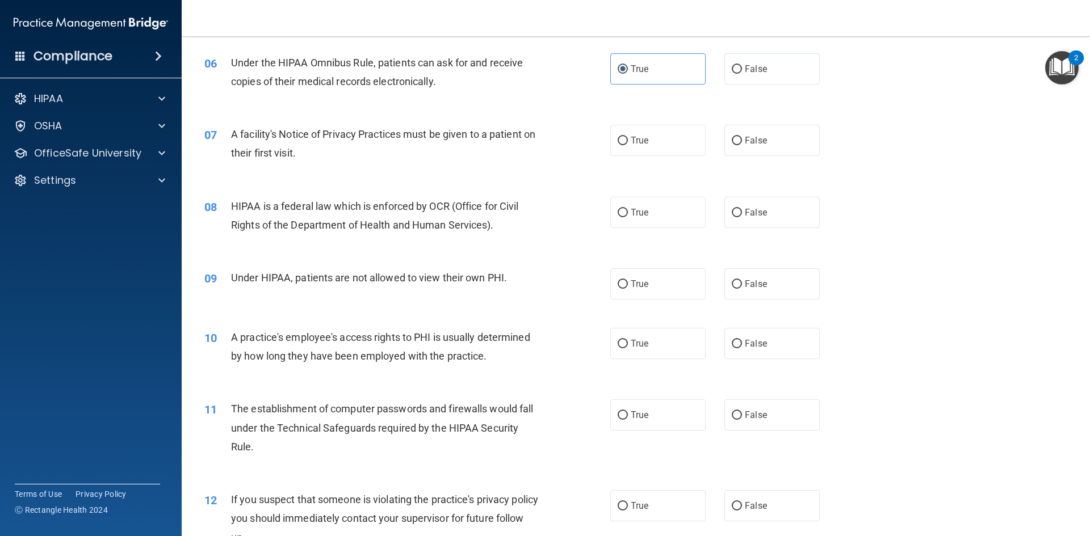
scroll to position [492, 0]
click at [631, 145] on label "True" at bounding box center [657, 138] width 95 height 31
click at [628, 143] on input "True" at bounding box center [623, 139] width 10 height 9
radio input "true"
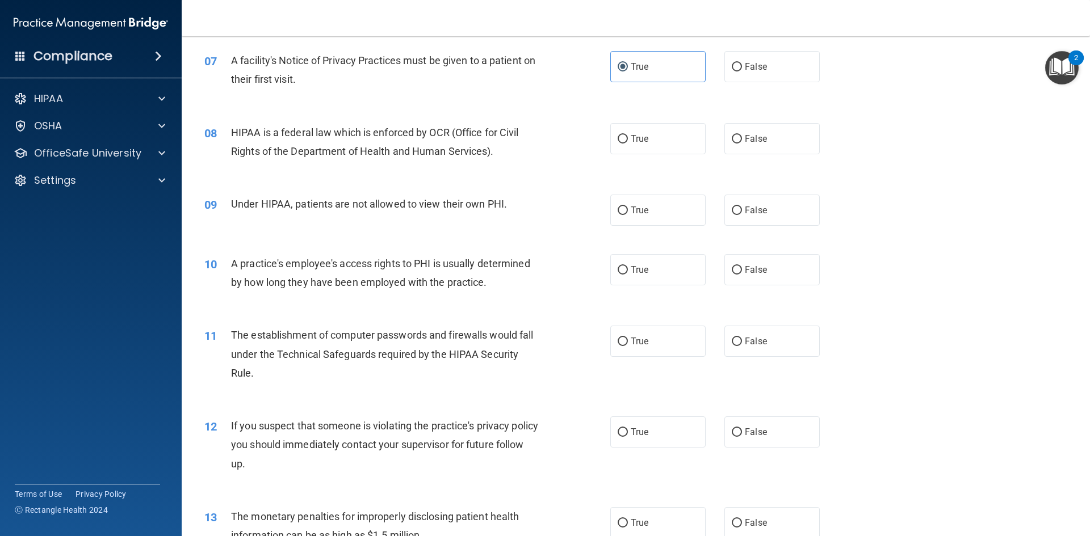
scroll to position [568, 0]
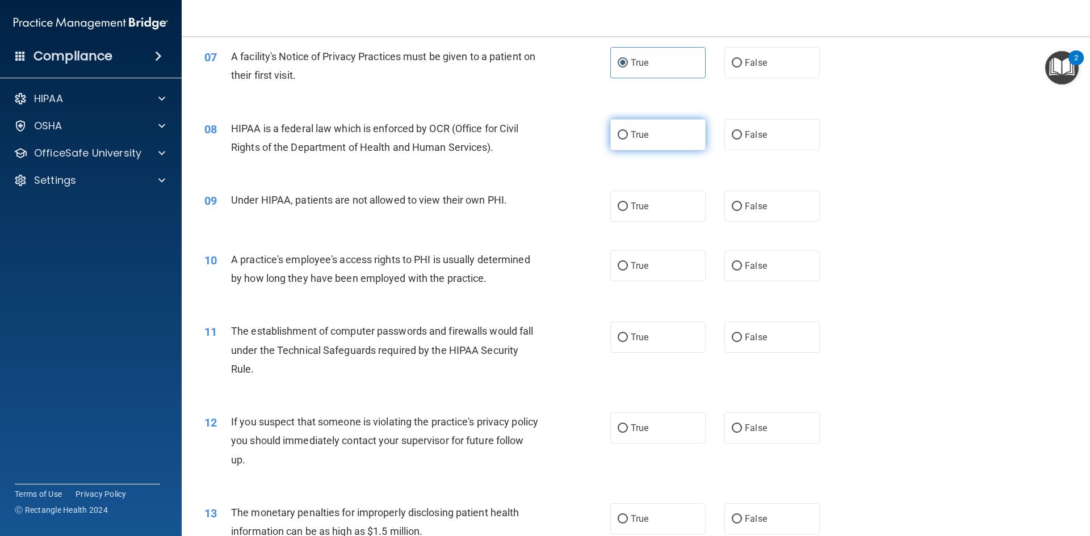
click at [646, 125] on label "True" at bounding box center [657, 134] width 95 height 31
click at [628, 131] on input "True" at bounding box center [623, 135] width 10 height 9
radio input "true"
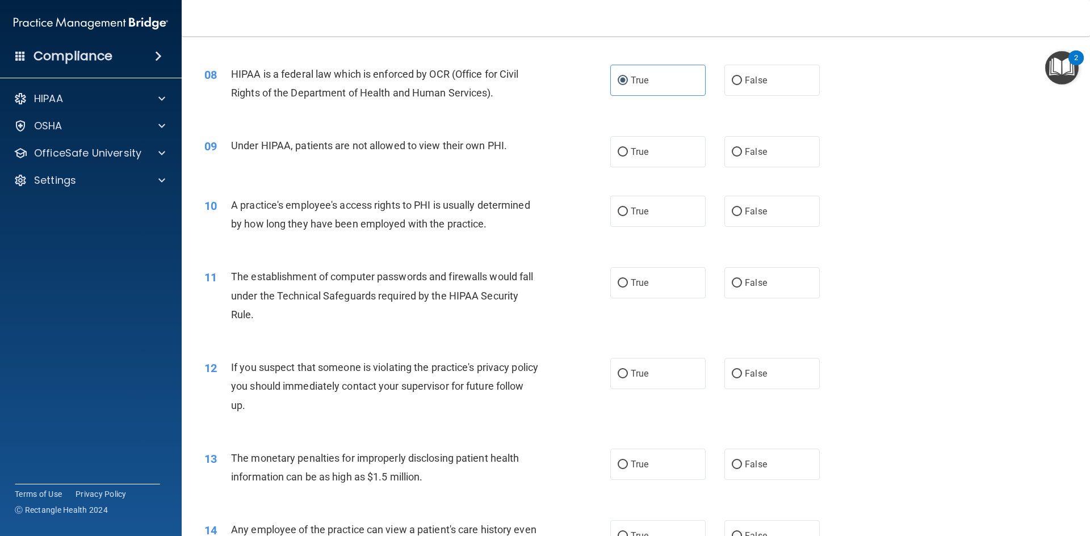
scroll to position [624, 0]
click at [745, 146] on span "False" at bounding box center [756, 149] width 22 height 11
click at [742, 146] on input "False" at bounding box center [737, 150] width 10 height 9
radio input "true"
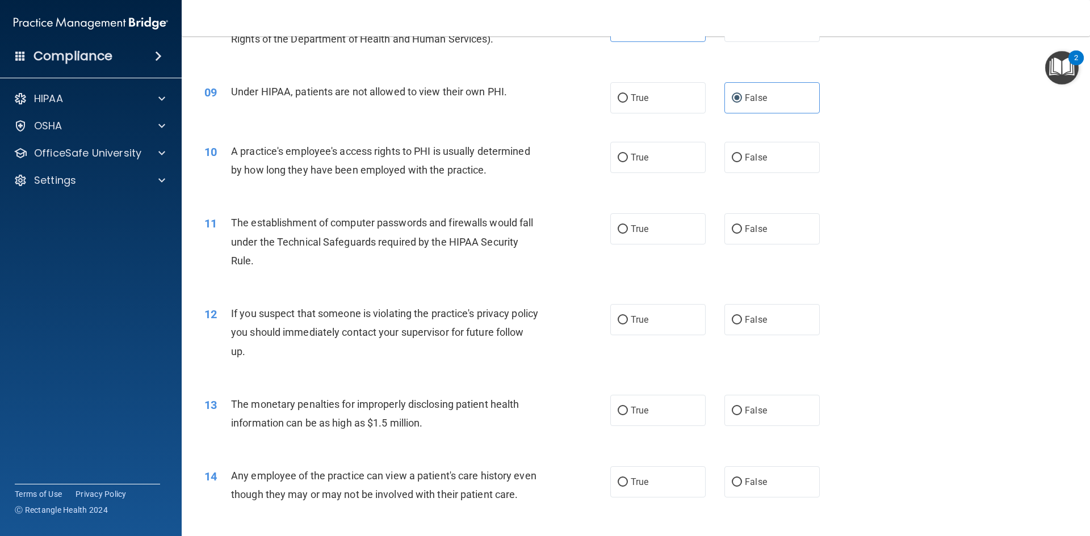
scroll to position [700, 0]
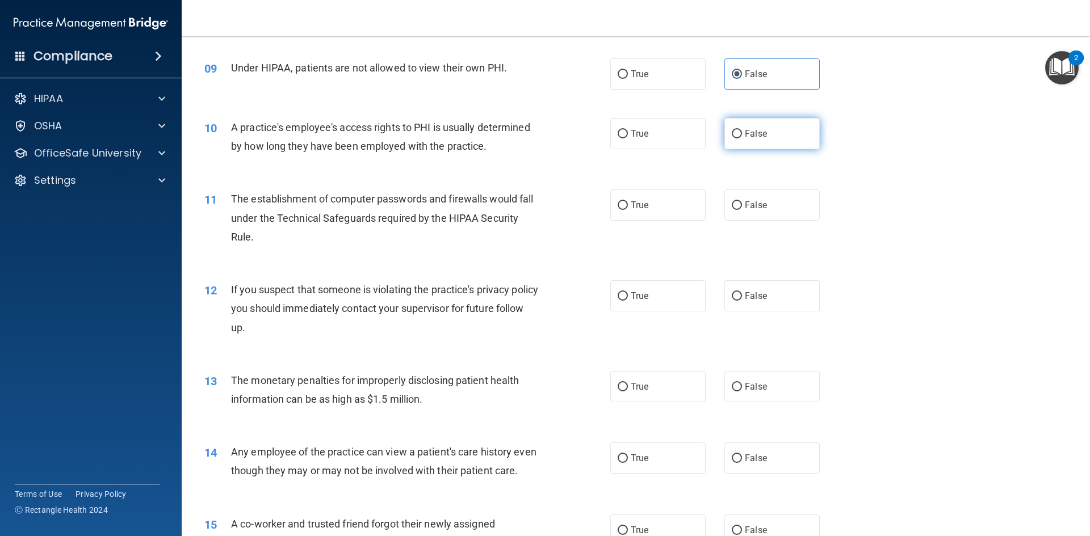
click at [733, 131] on input "False" at bounding box center [737, 134] width 10 height 9
radio input "true"
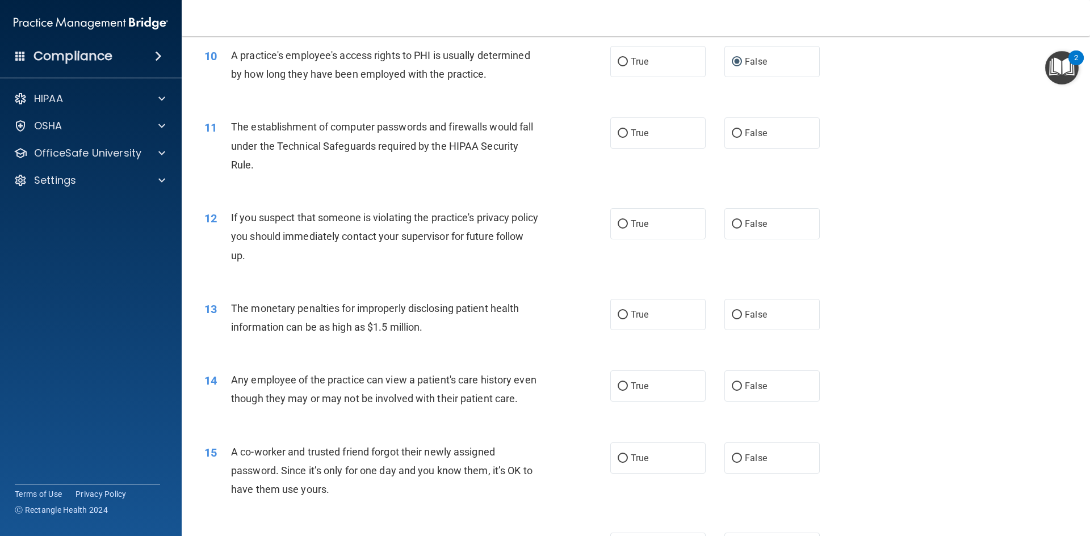
scroll to position [776, 0]
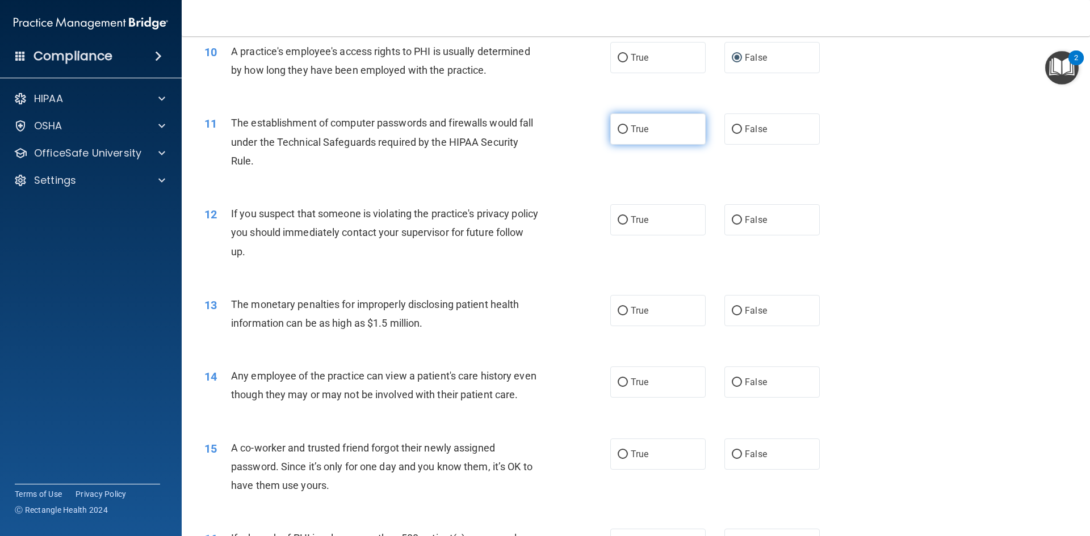
click at [654, 127] on label "True" at bounding box center [657, 129] width 95 height 31
click at [628, 127] on input "True" at bounding box center [623, 129] width 10 height 9
radio input "true"
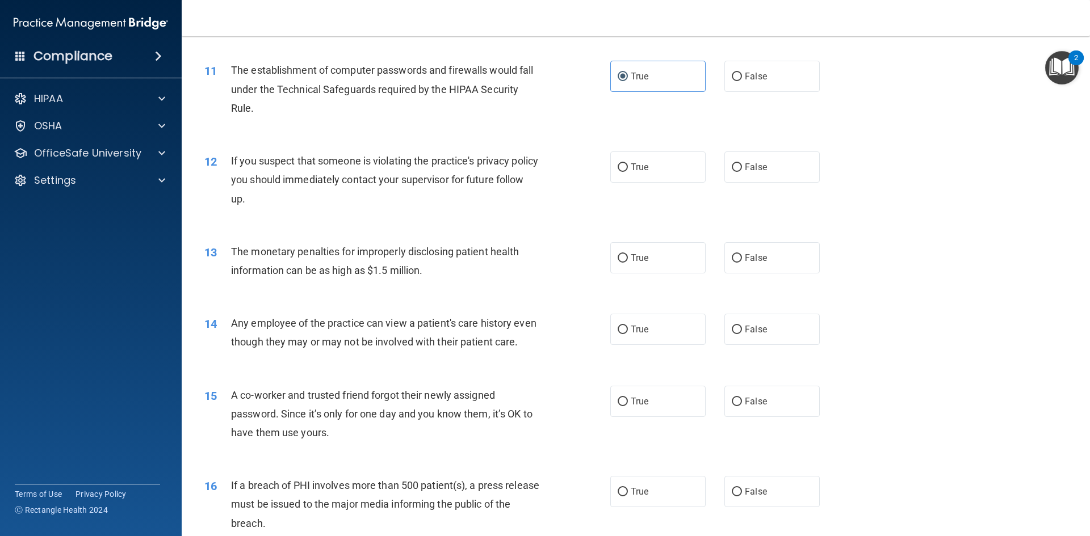
scroll to position [833, 0]
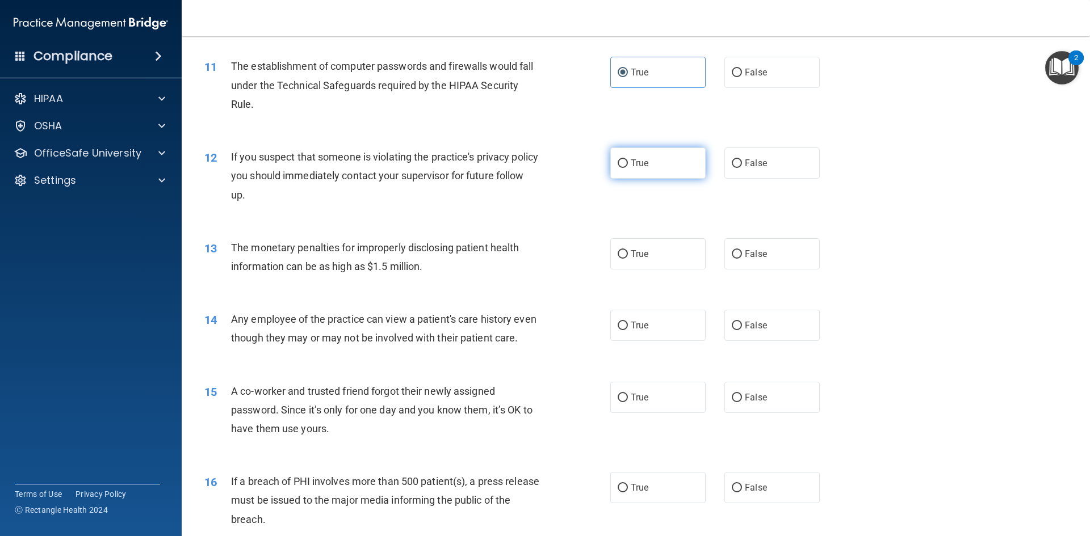
click at [657, 172] on label "True" at bounding box center [657, 163] width 95 height 31
click at [628, 168] on input "True" at bounding box center [623, 163] width 10 height 9
radio input "true"
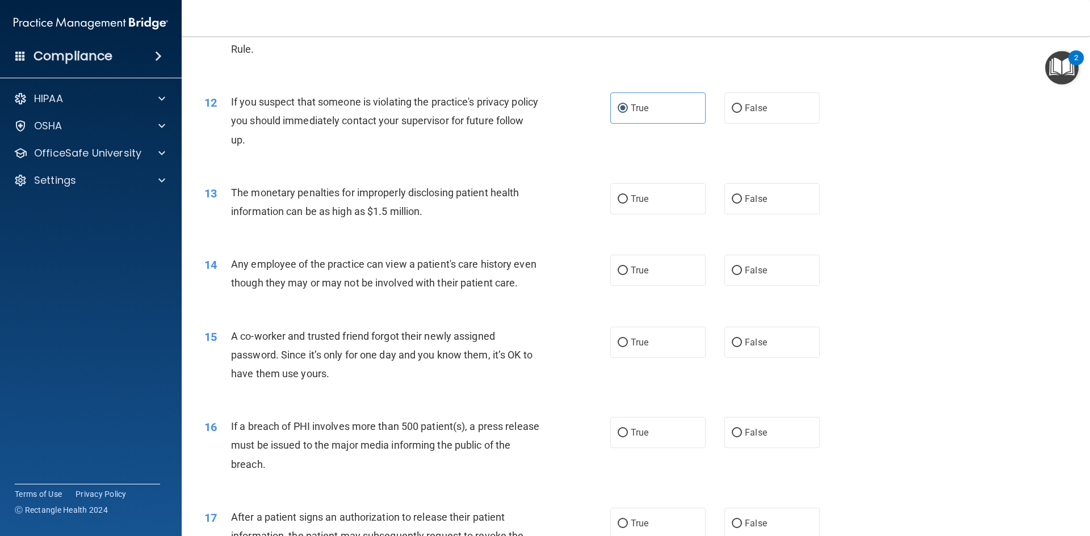
scroll to position [908, 0]
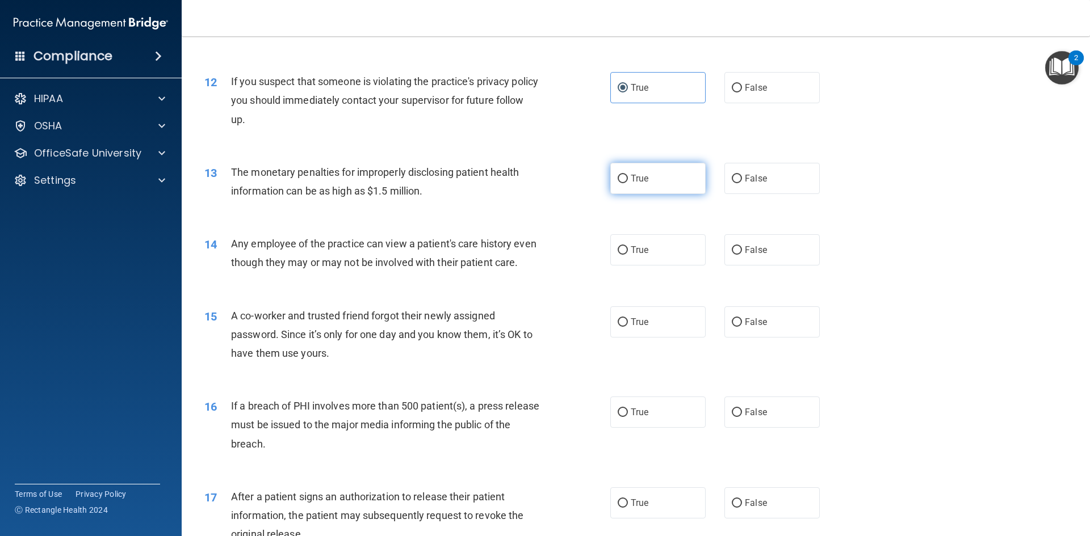
click at [680, 179] on label "True" at bounding box center [657, 178] width 95 height 31
click at [628, 179] on input "True" at bounding box center [623, 179] width 10 height 9
radio input "true"
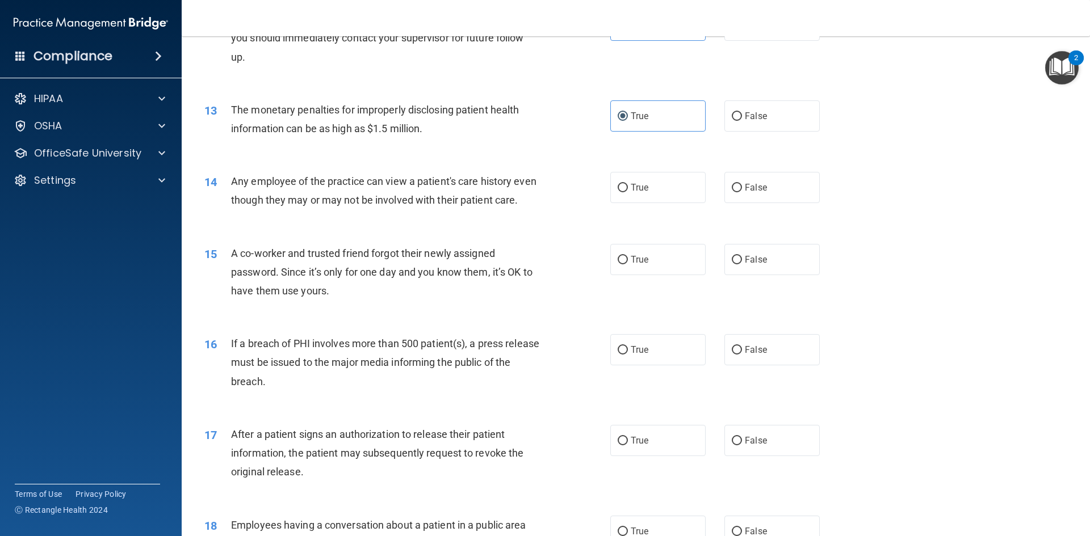
scroll to position [984, 0]
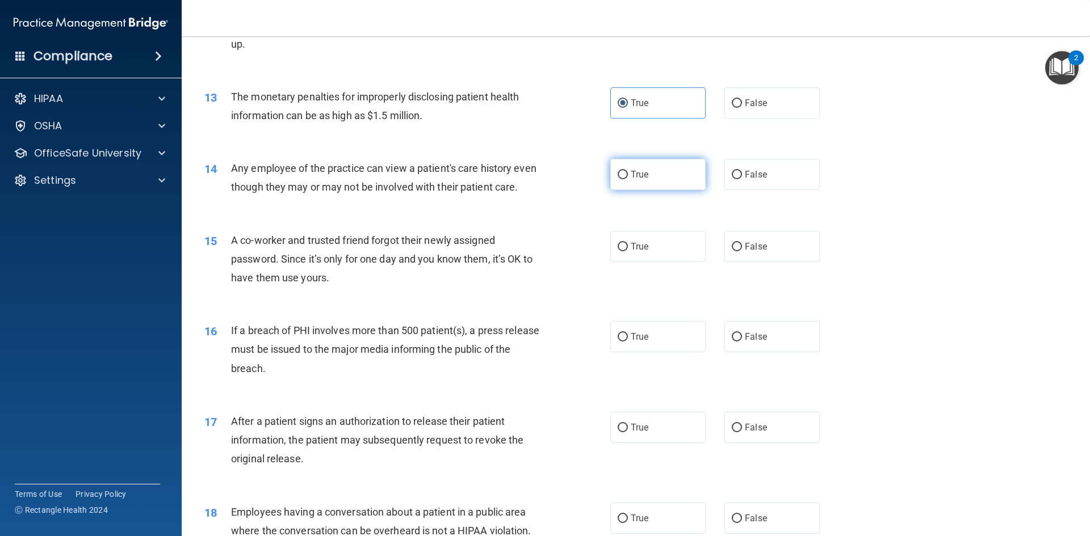
click at [646, 175] on label "True" at bounding box center [657, 174] width 95 height 31
click at [628, 175] on input "True" at bounding box center [623, 175] width 10 height 9
radio input "true"
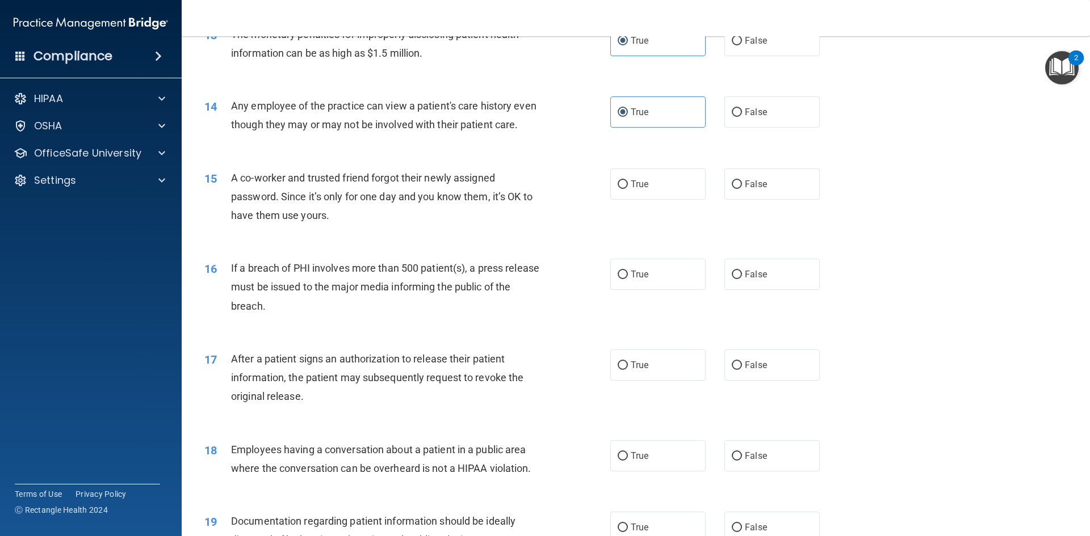
scroll to position [1060, 0]
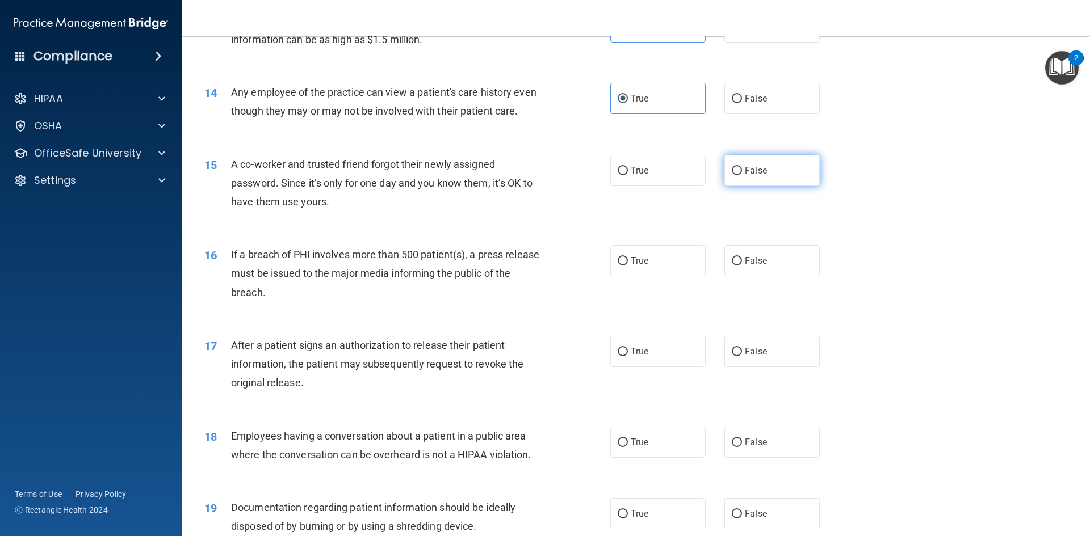
click at [770, 186] on label "False" at bounding box center [771, 170] width 95 height 31
click at [742, 175] on input "False" at bounding box center [737, 171] width 10 height 9
radio input "true"
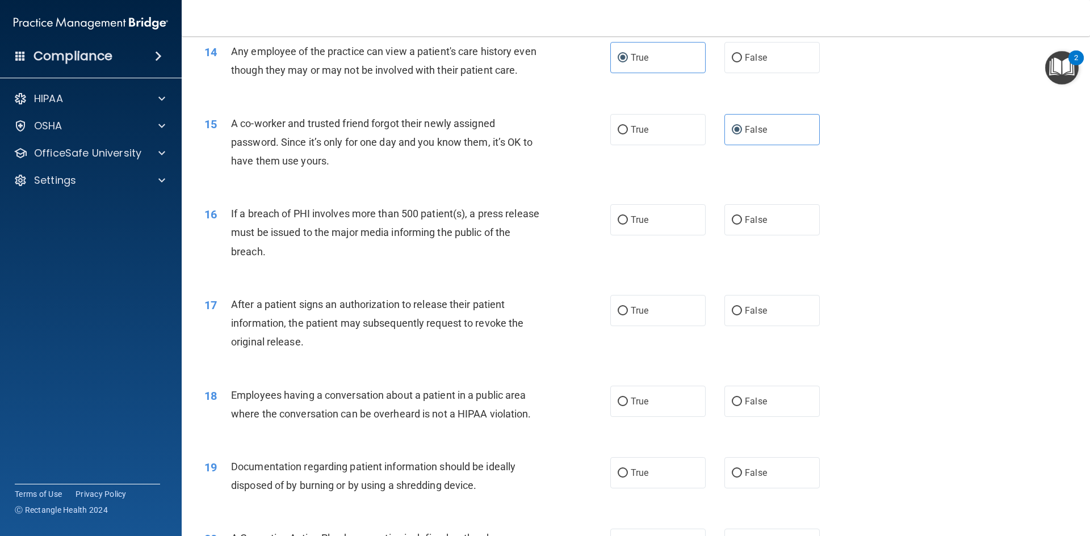
scroll to position [1135, 0]
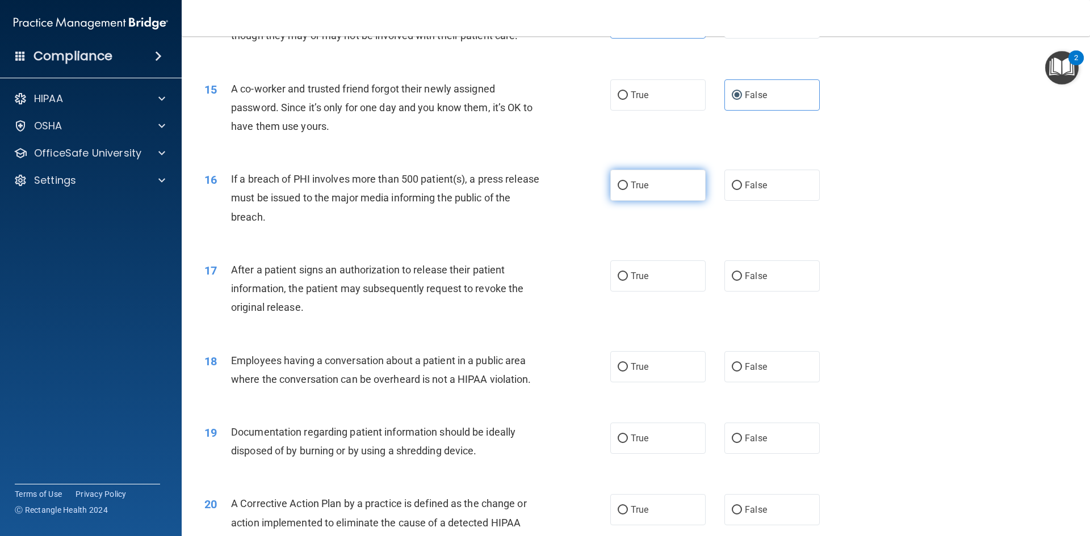
drag, startPoint x: 659, startPoint y: 209, endPoint x: 645, endPoint y: 217, distance: 15.8
click at [657, 201] on label "True" at bounding box center [657, 185] width 95 height 31
click at [628, 190] on input "True" at bounding box center [623, 186] width 10 height 9
radio input "true"
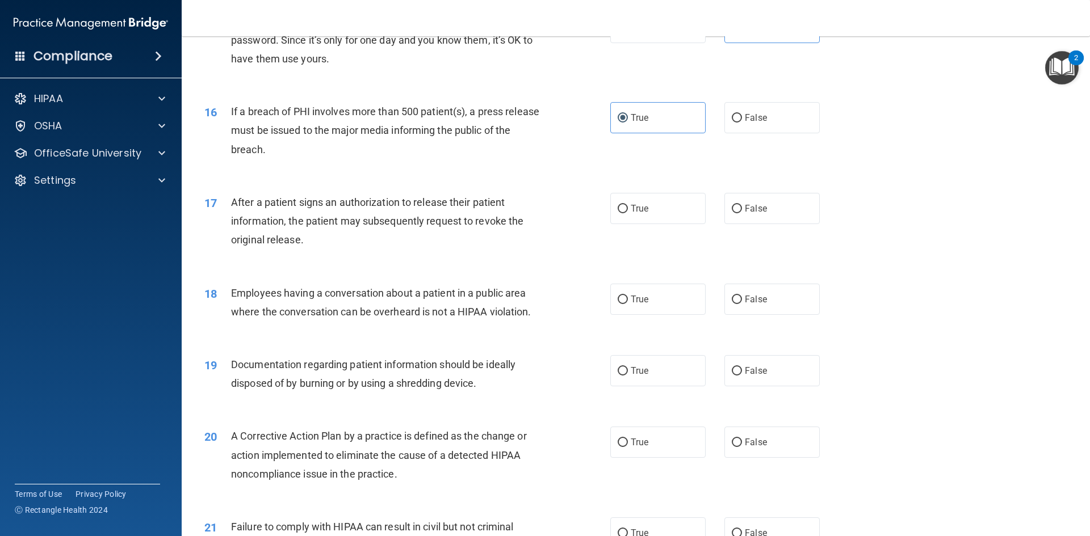
scroll to position [1211, 0]
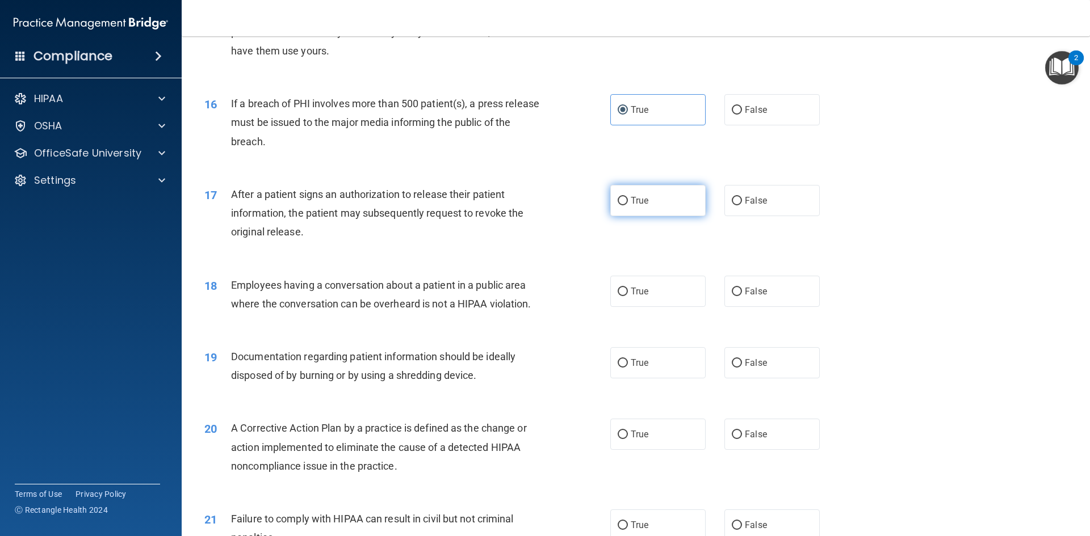
click at [634, 206] on span "True" at bounding box center [640, 200] width 18 height 11
click at [628, 205] on input "True" at bounding box center [623, 201] width 10 height 9
radio input "true"
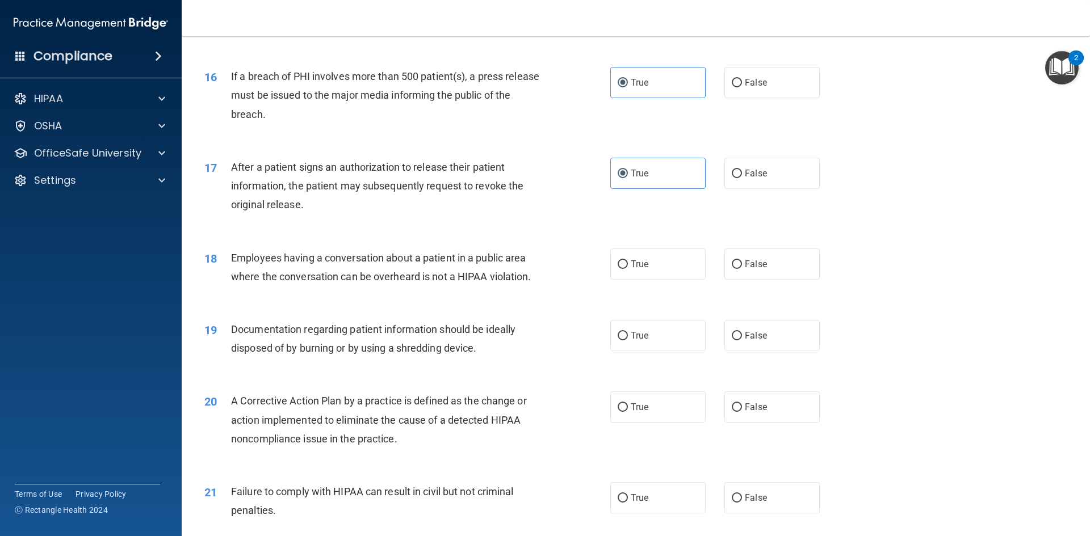
scroll to position [1287, 0]
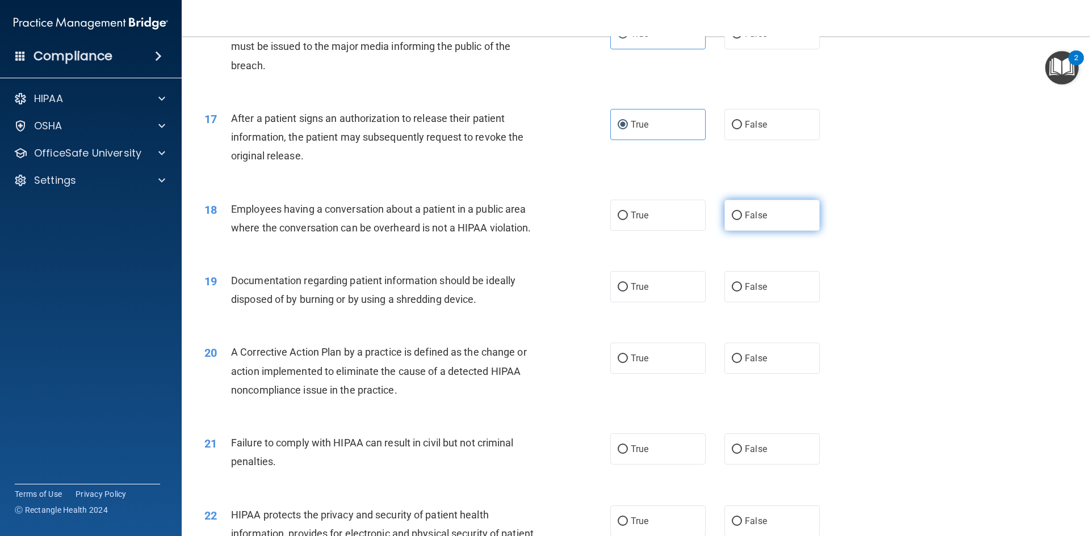
click at [742, 221] on label "False" at bounding box center [771, 215] width 95 height 31
click at [742, 220] on input "False" at bounding box center [737, 216] width 10 height 9
radio input "true"
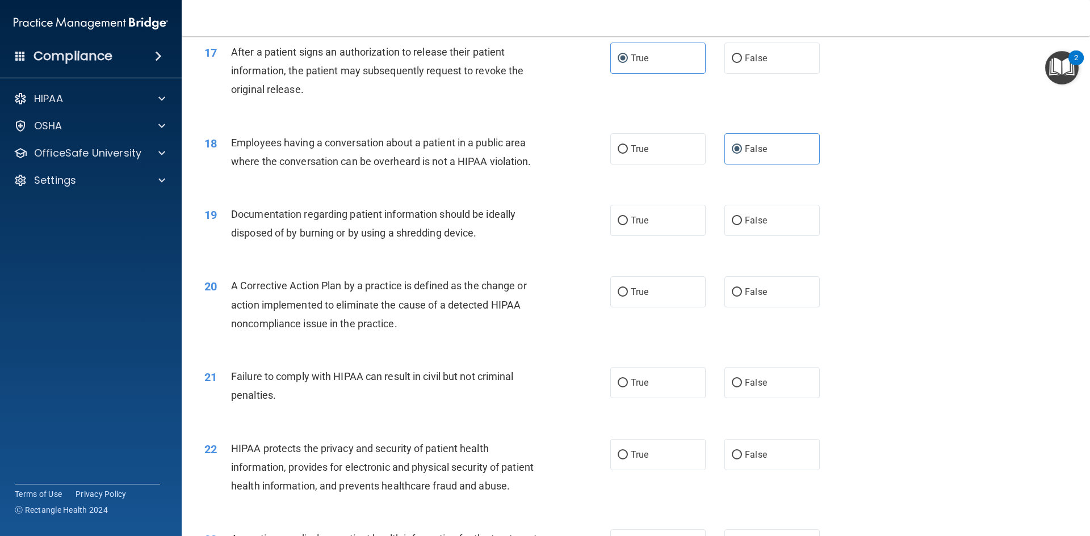
scroll to position [1381, 0]
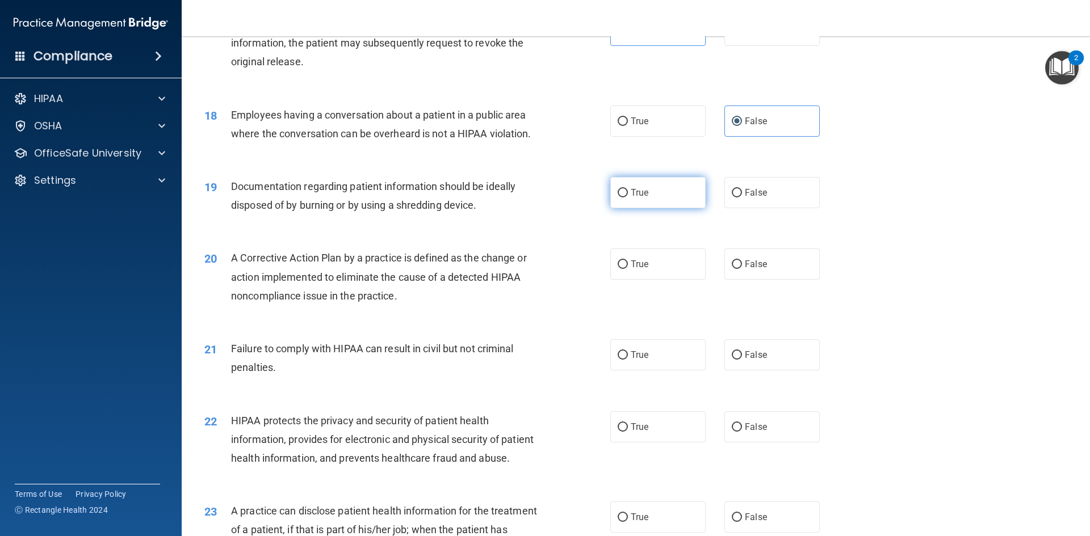
click at [637, 198] on span "True" at bounding box center [640, 192] width 18 height 11
click at [628, 198] on input "True" at bounding box center [623, 193] width 10 height 9
radio input "true"
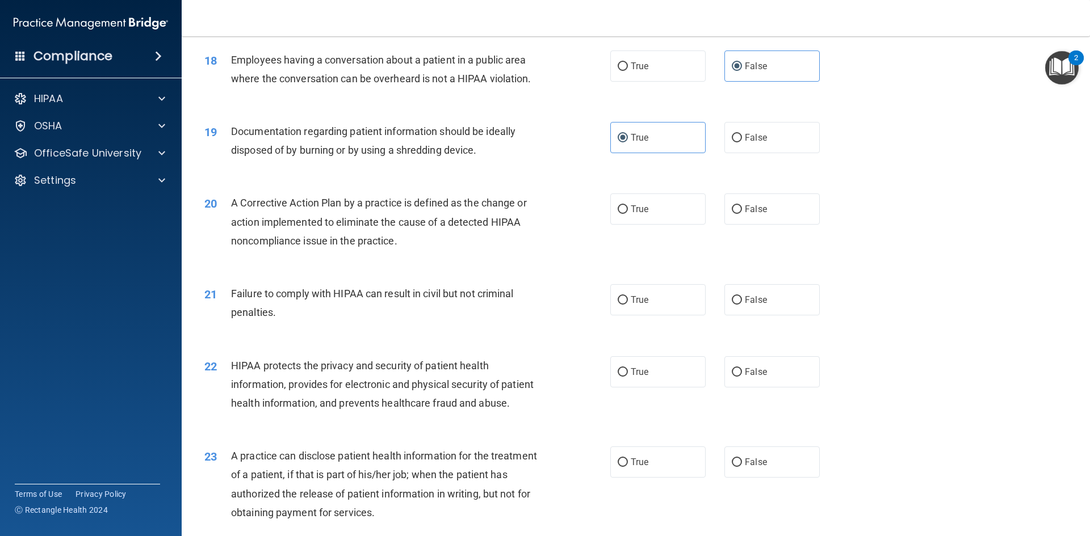
scroll to position [1457, 0]
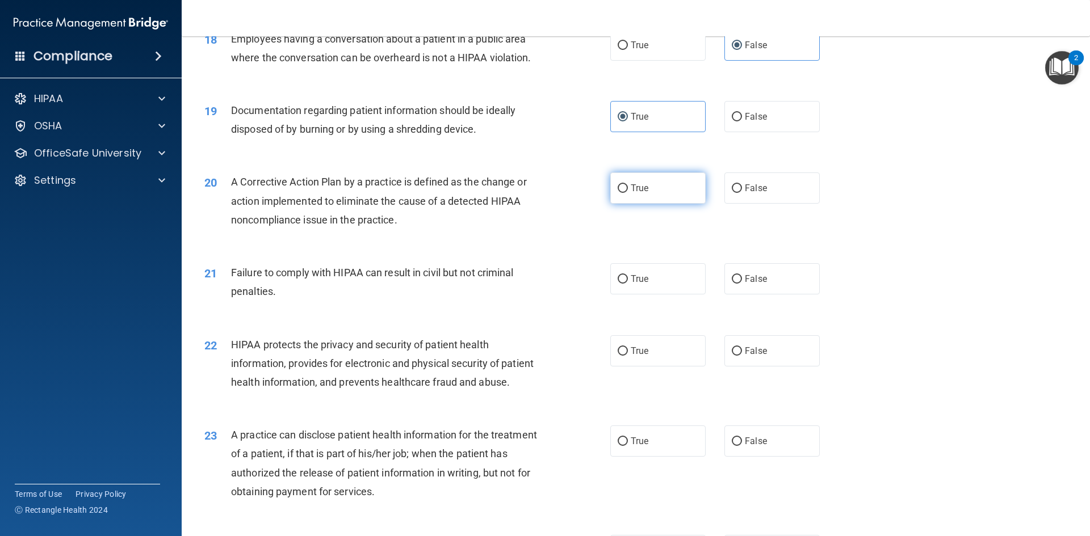
click at [653, 204] on label "True" at bounding box center [657, 188] width 95 height 31
click at [628, 193] on input "True" at bounding box center [623, 188] width 10 height 9
radio input "true"
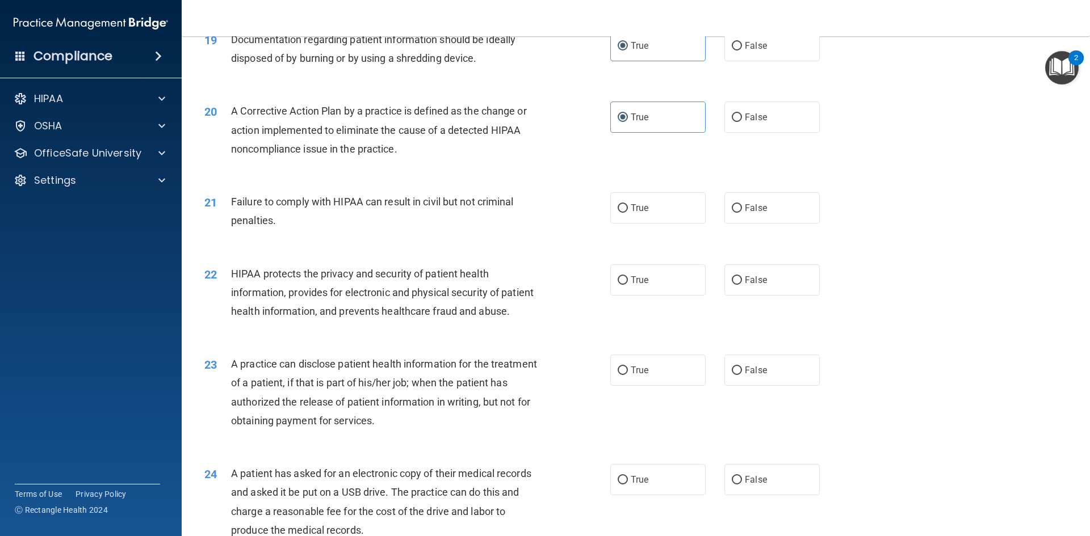
scroll to position [1551, 0]
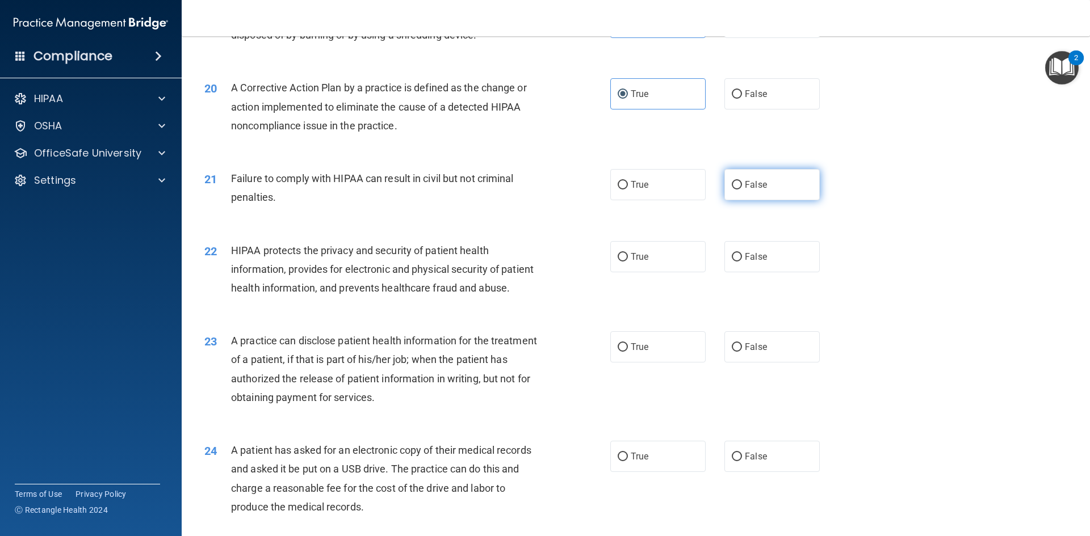
click at [755, 190] on span "False" at bounding box center [756, 184] width 22 height 11
click at [742, 190] on input "False" at bounding box center [737, 185] width 10 height 9
radio input "true"
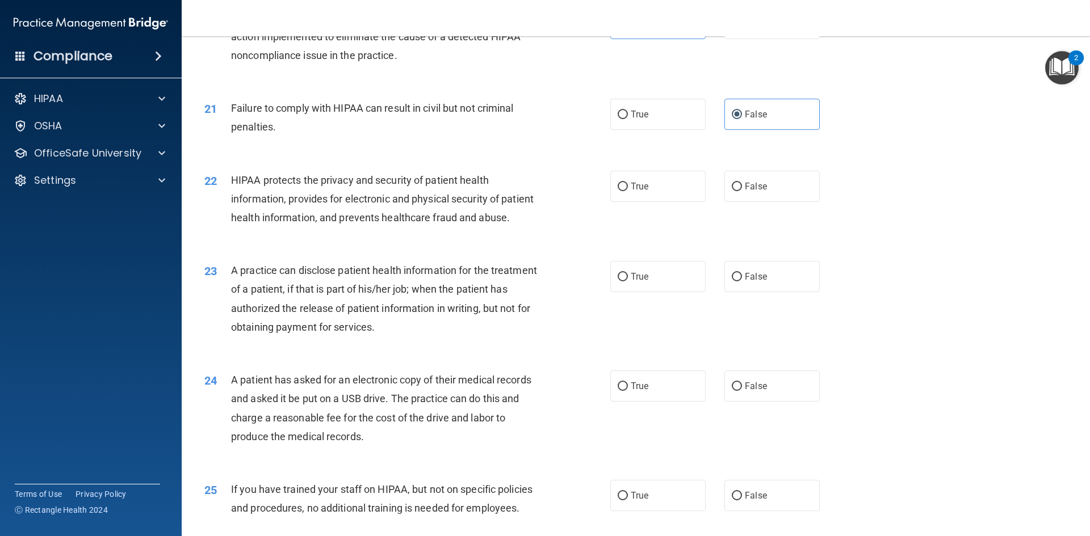
scroll to position [1627, 0]
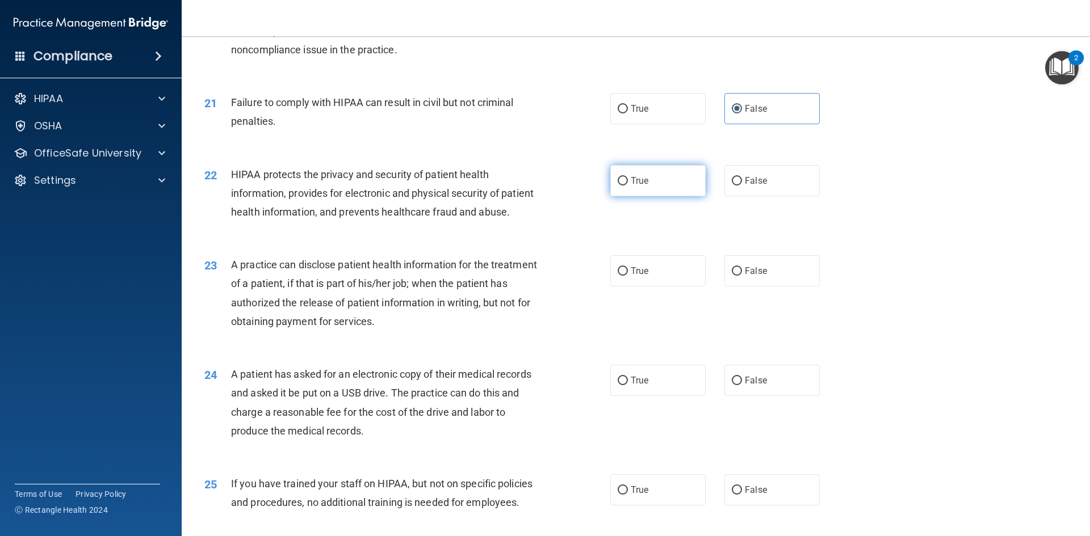
click at [643, 186] on span "True" at bounding box center [640, 180] width 18 height 11
click at [628, 186] on input "True" at bounding box center [623, 181] width 10 height 9
radio input "true"
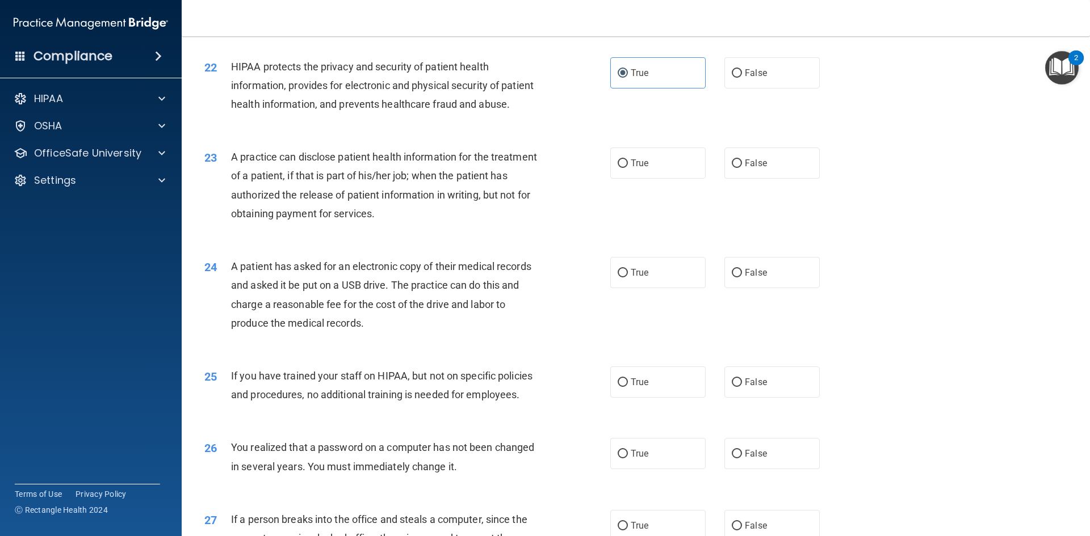
scroll to position [1759, 0]
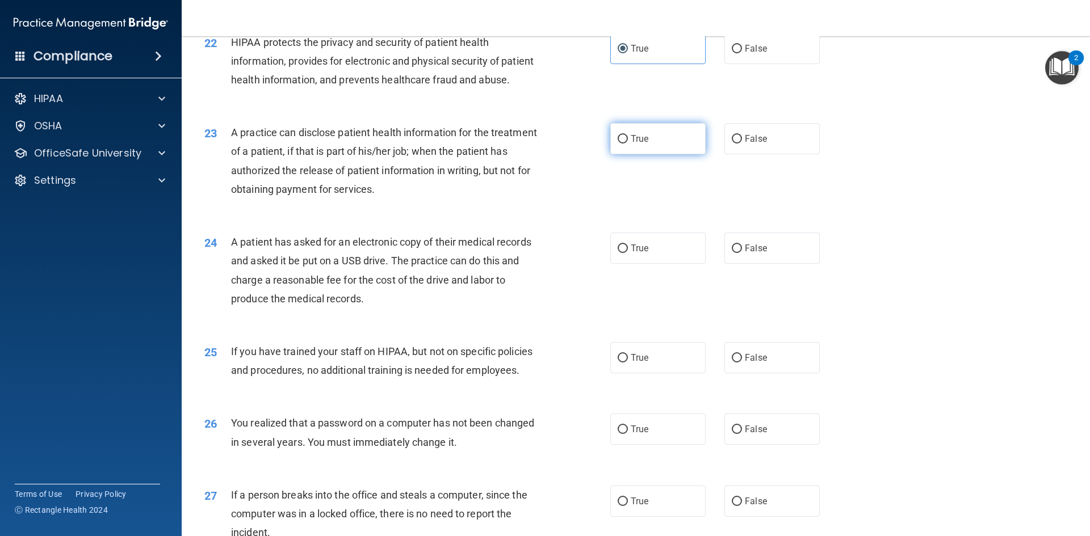
click at [631, 144] on span "True" at bounding box center [640, 138] width 18 height 11
click at [628, 144] on input "True" at bounding box center [623, 139] width 10 height 9
radio input "true"
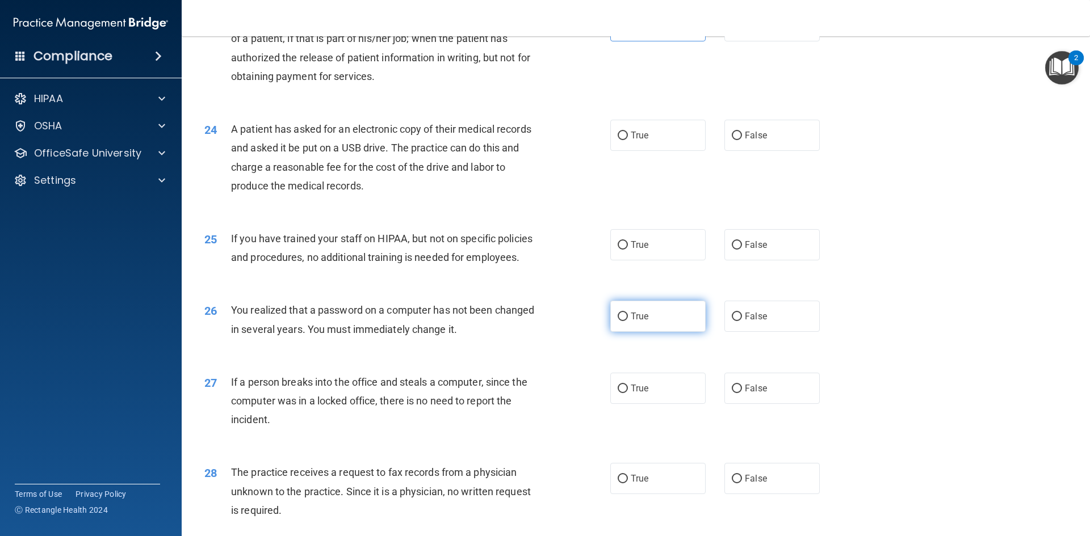
scroll to position [1873, 0]
click at [811, 150] on label "False" at bounding box center [771, 134] width 95 height 31
click at [742, 140] on input "False" at bounding box center [737, 135] width 10 height 9
radio input "true"
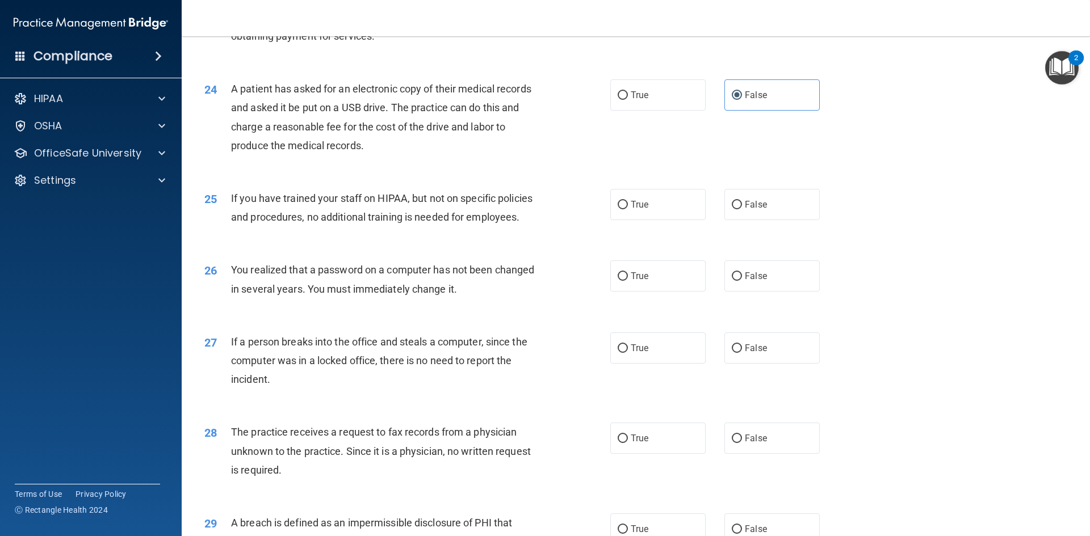
scroll to position [1948, 0]
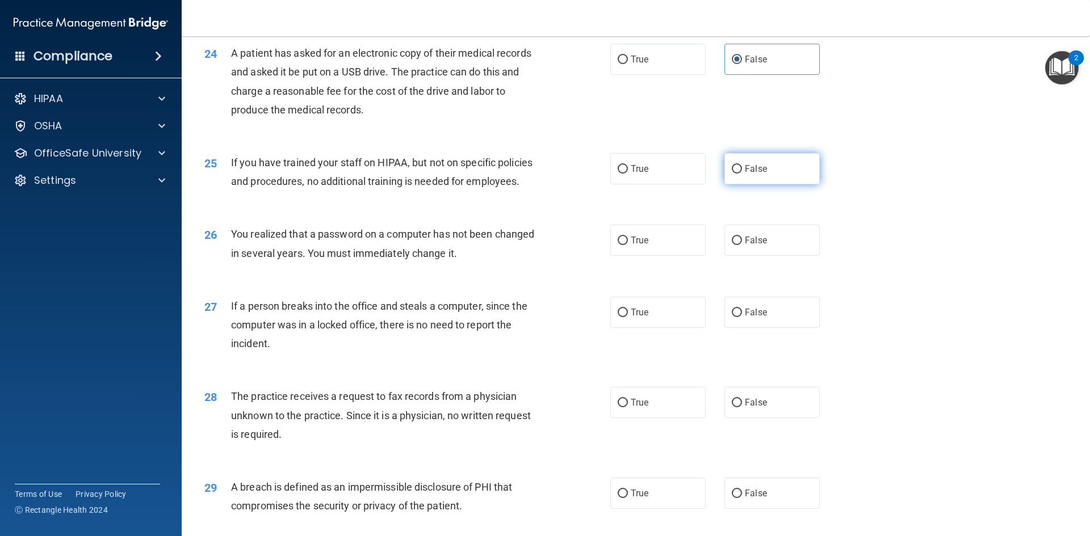
click at [751, 184] on label "False" at bounding box center [771, 168] width 95 height 31
click at [742, 174] on input "False" at bounding box center [737, 169] width 10 height 9
radio input "true"
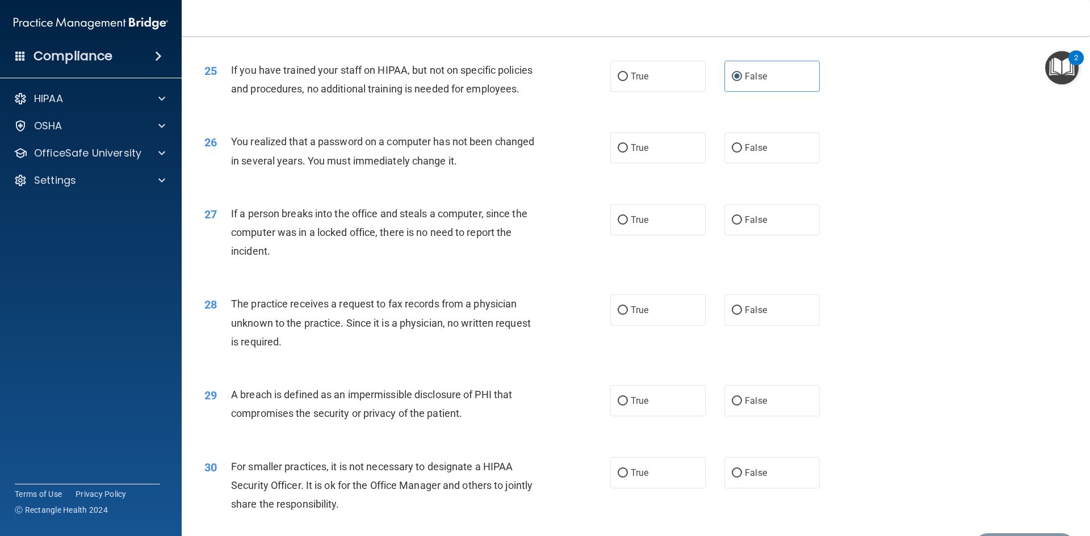
scroll to position [2043, 0]
click at [786, 161] on label "False" at bounding box center [771, 145] width 95 height 31
click at [742, 150] on input "False" at bounding box center [737, 146] width 10 height 9
radio input "true"
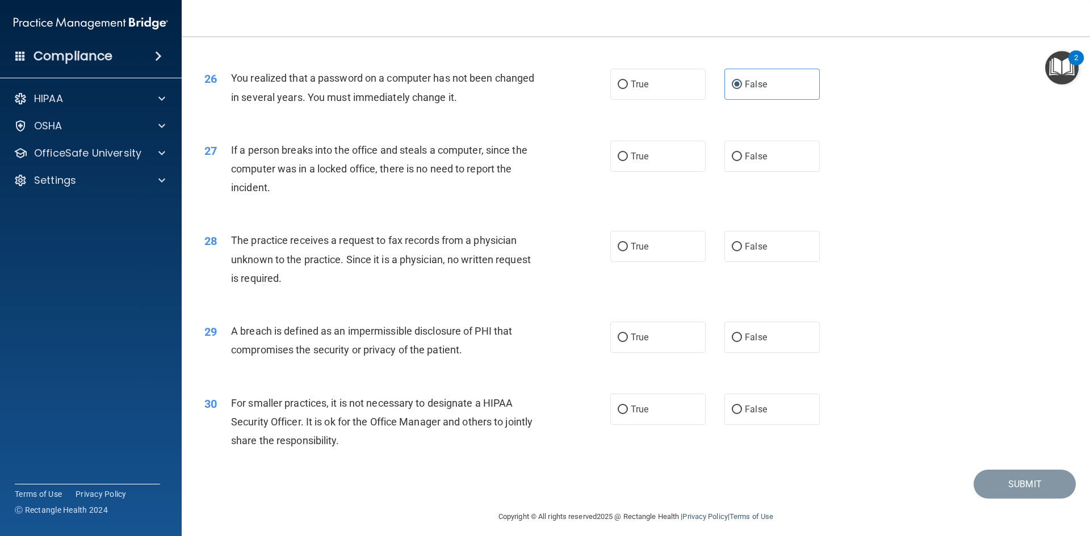
scroll to position [2119, 0]
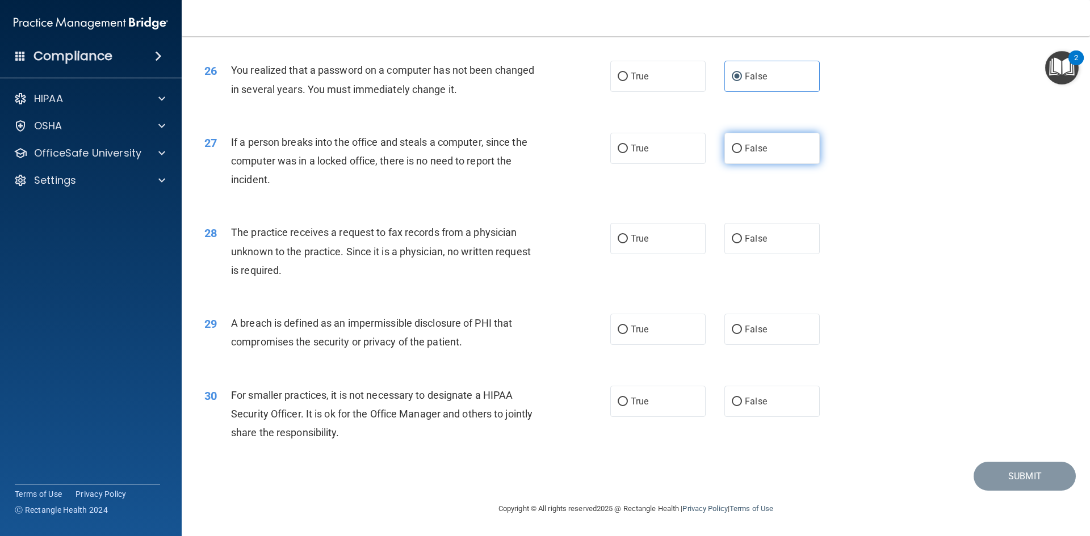
click at [732, 153] on input "False" at bounding box center [737, 149] width 10 height 9
radio input "true"
click at [738, 240] on label "False" at bounding box center [771, 238] width 95 height 31
click at [738, 240] on input "False" at bounding box center [737, 239] width 10 height 9
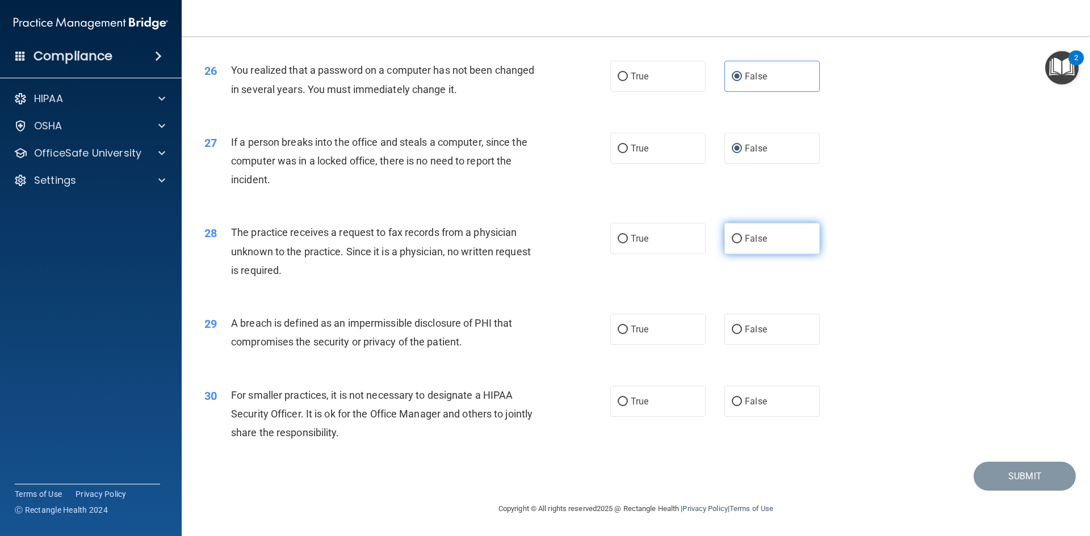
radio input "true"
click at [610, 336] on label "True" at bounding box center [657, 329] width 95 height 31
click at [618, 334] on input "True" at bounding box center [623, 330] width 10 height 9
radio input "true"
click at [808, 401] on label "False" at bounding box center [771, 401] width 95 height 31
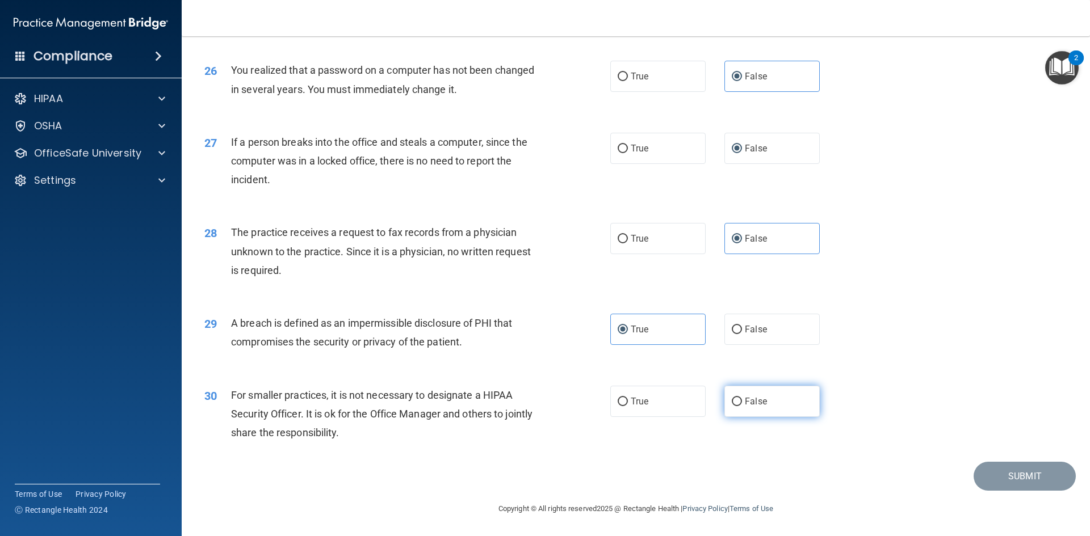
click at [742, 401] on input "False" at bounding box center [737, 402] width 10 height 9
radio input "true"
click at [1004, 472] on button "Submit" at bounding box center [1024, 476] width 102 height 29
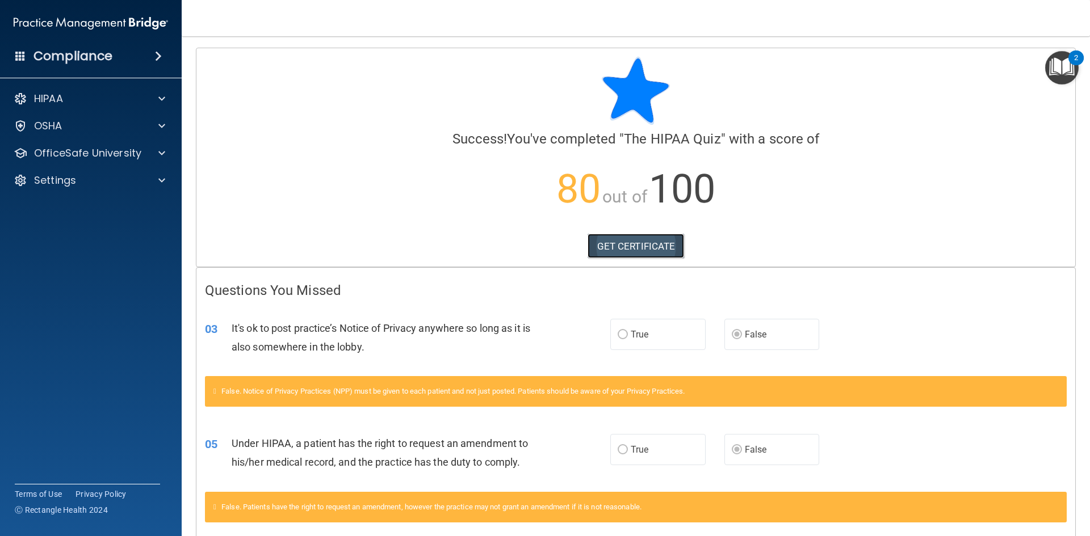
click at [641, 249] on link "GET CERTIFICATE" at bounding box center [635, 246] width 97 height 25
click at [86, 96] on div "HIPAA" at bounding box center [75, 99] width 141 height 14
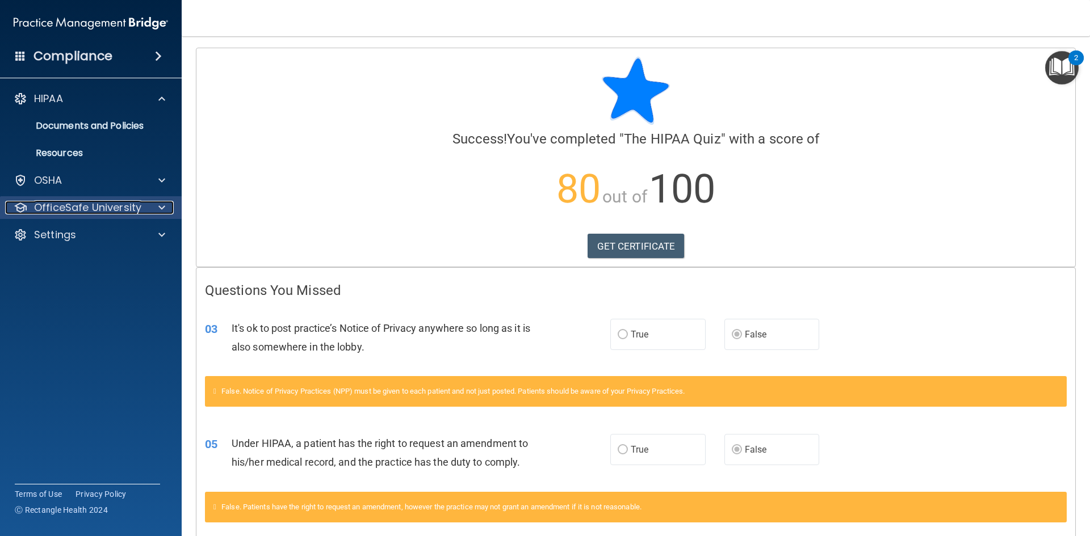
click at [144, 205] on div "OfficeSafe University" at bounding box center [75, 208] width 141 height 14
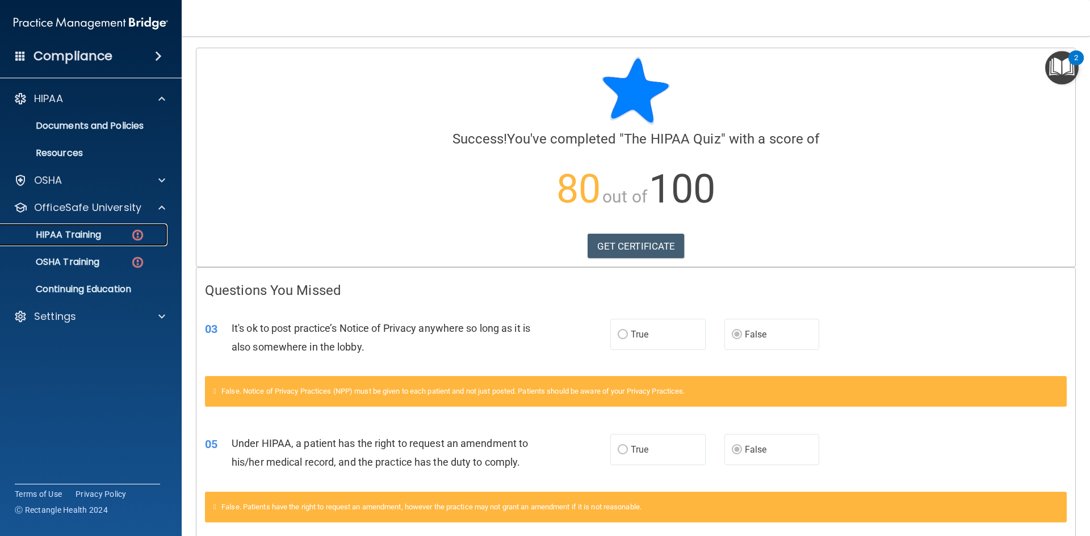
click at [101, 233] on p "HIPAA Training" at bounding box center [54, 234] width 94 height 11
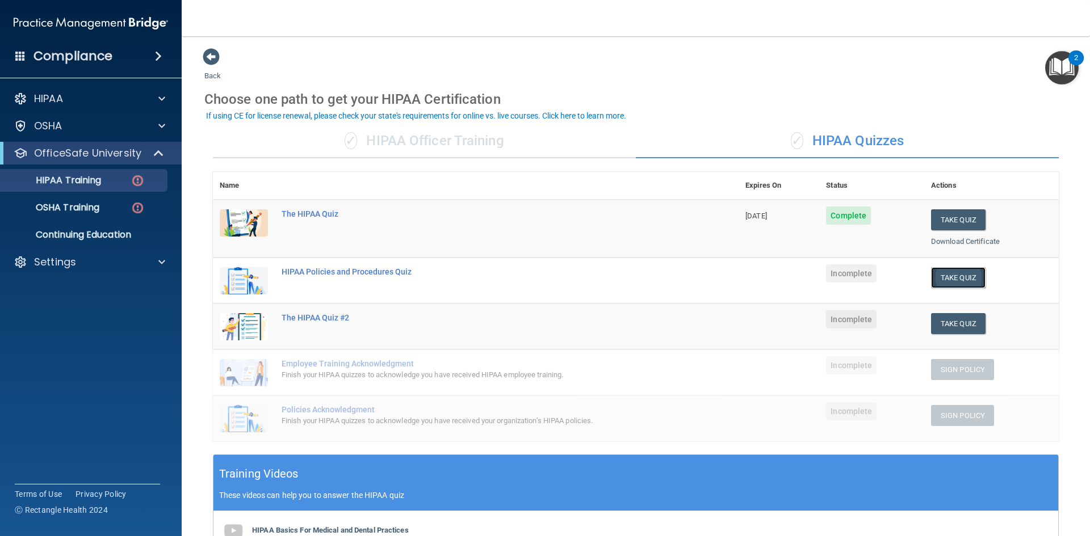
click at [968, 274] on button "Take Quiz" at bounding box center [958, 277] width 54 height 21
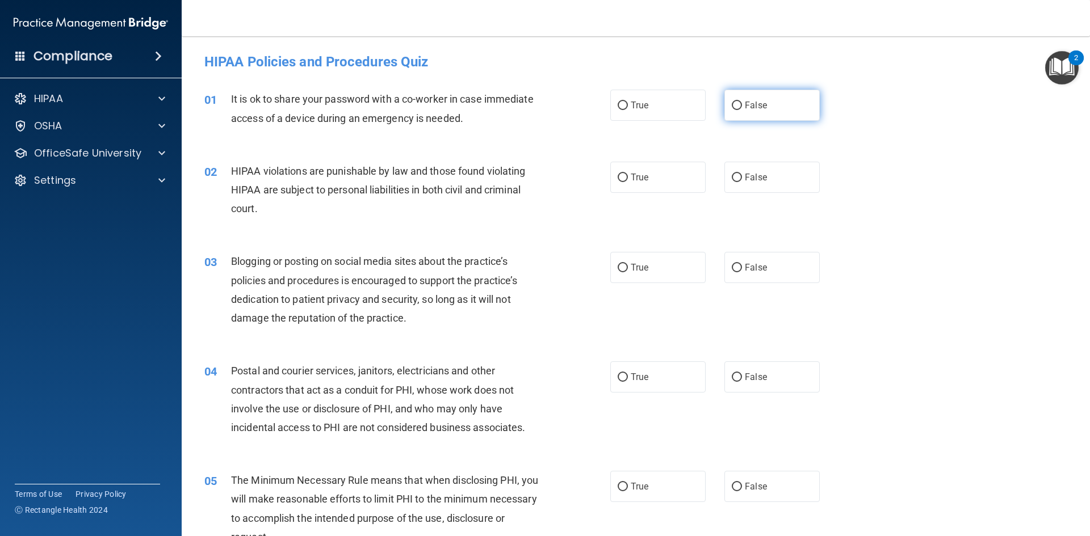
click at [732, 95] on label "False" at bounding box center [771, 105] width 95 height 31
click at [732, 102] on input "False" at bounding box center [737, 106] width 10 height 9
radio input "true"
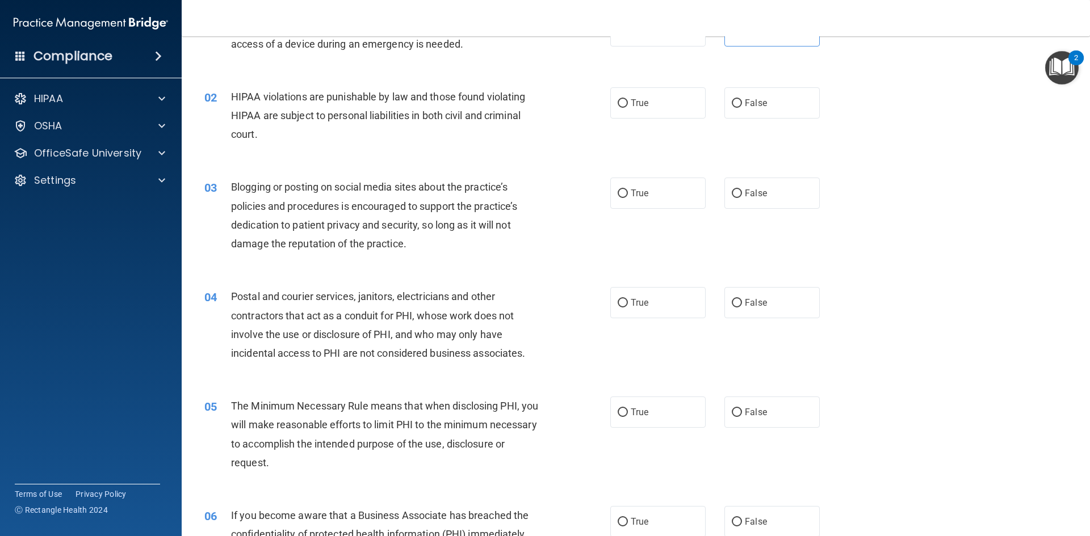
scroll to position [75, 0]
click at [622, 101] on input "True" at bounding box center [623, 102] width 10 height 9
radio input "true"
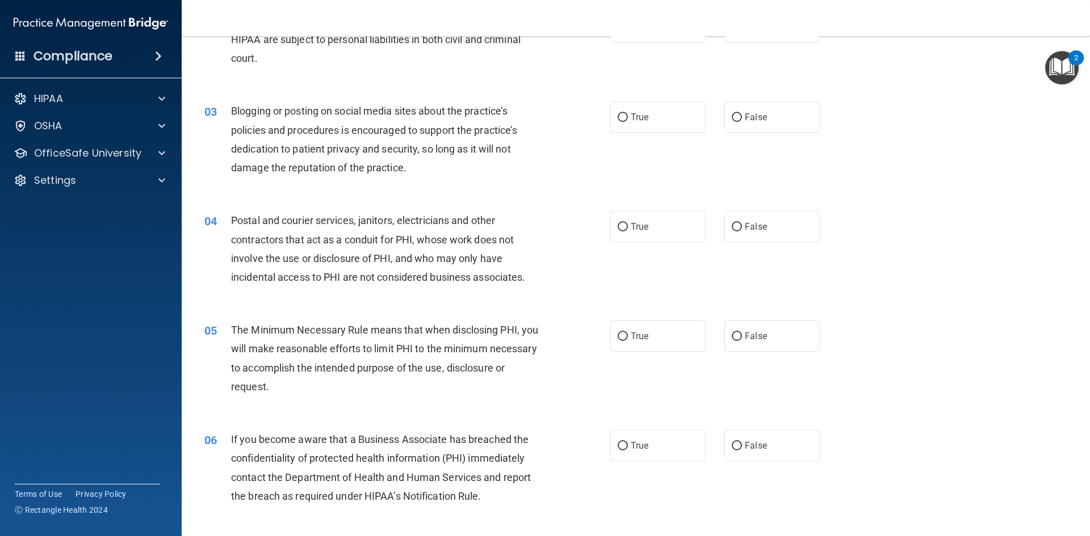
scroll to position [152, 0]
click at [631, 221] on span "True" at bounding box center [640, 225] width 18 height 11
click at [628, 222] on input "True" at bounding box center [623, 226] width 10 height 9
radio input "true"
click at [620, 116] on input "True" at bounding box center [623, 116] width 10 height 9
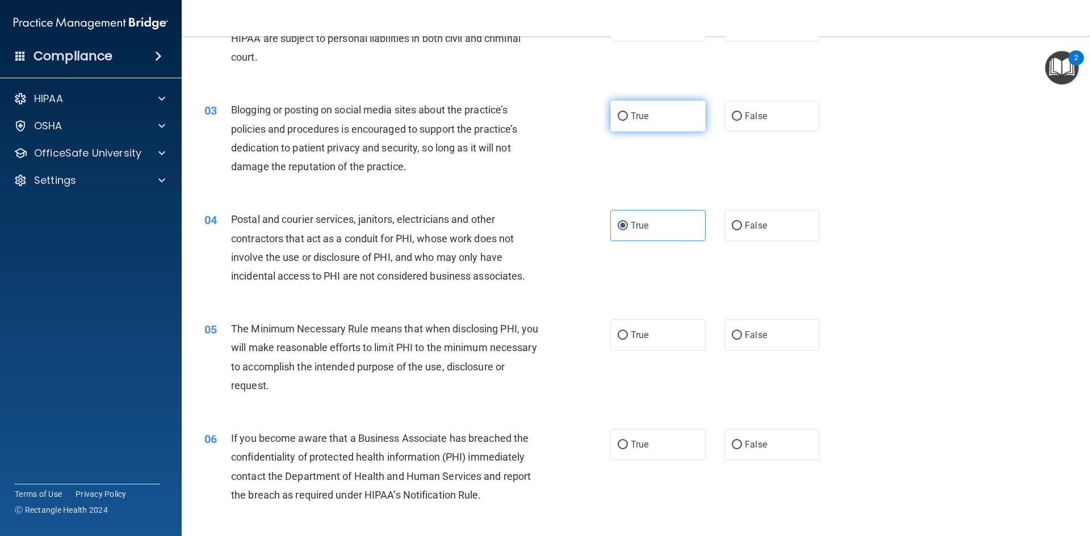
radio input "true"
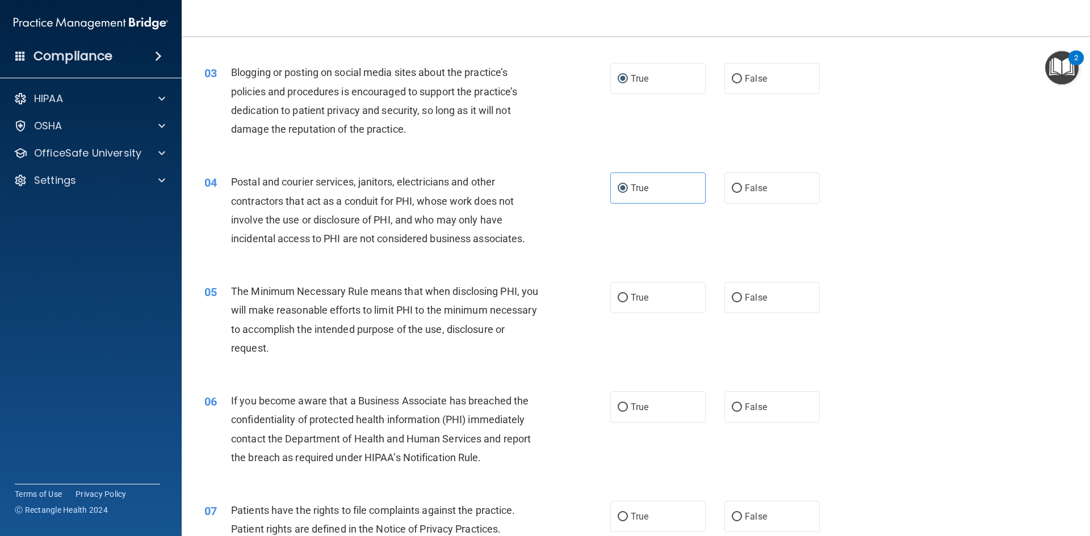
scroll to position [208, 0]
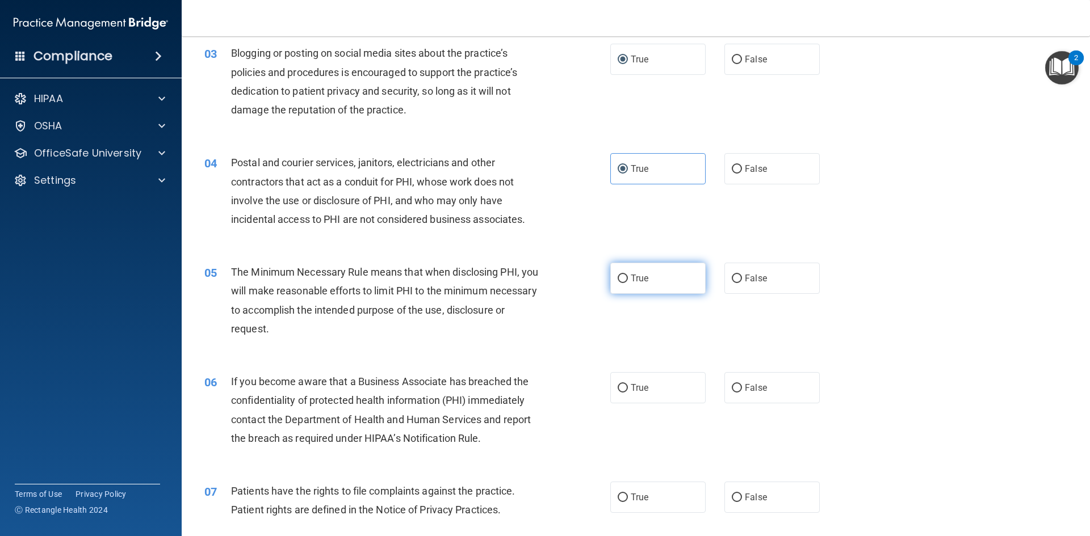
click at [636, 279] on span "True" at bounding box center [640, 278] width 18 height 11
click at [628, 279] on input "True" at bounding box center [623, 279] width 10 height 9
radio input "true"
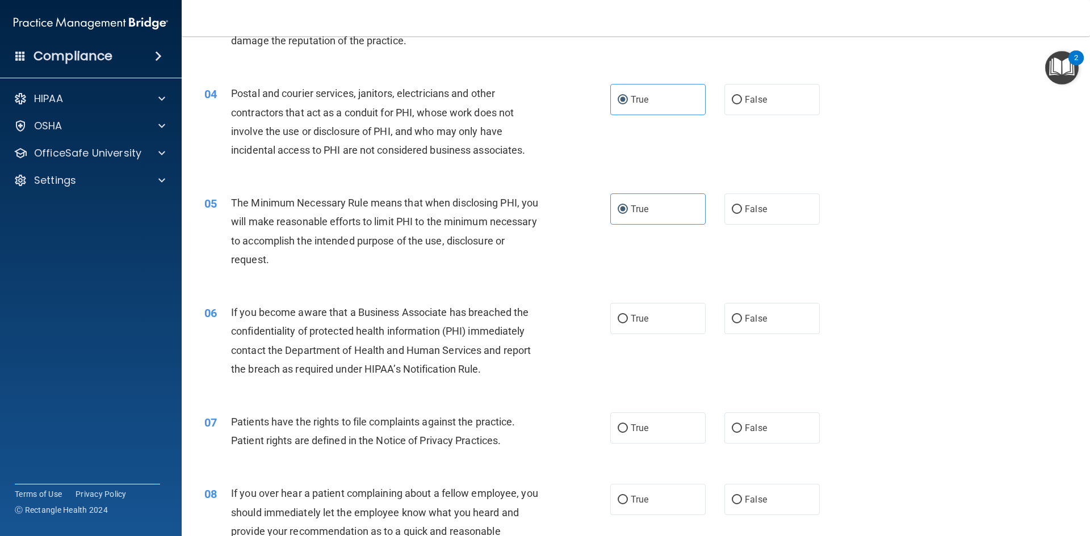
scroll to position [284, 0]
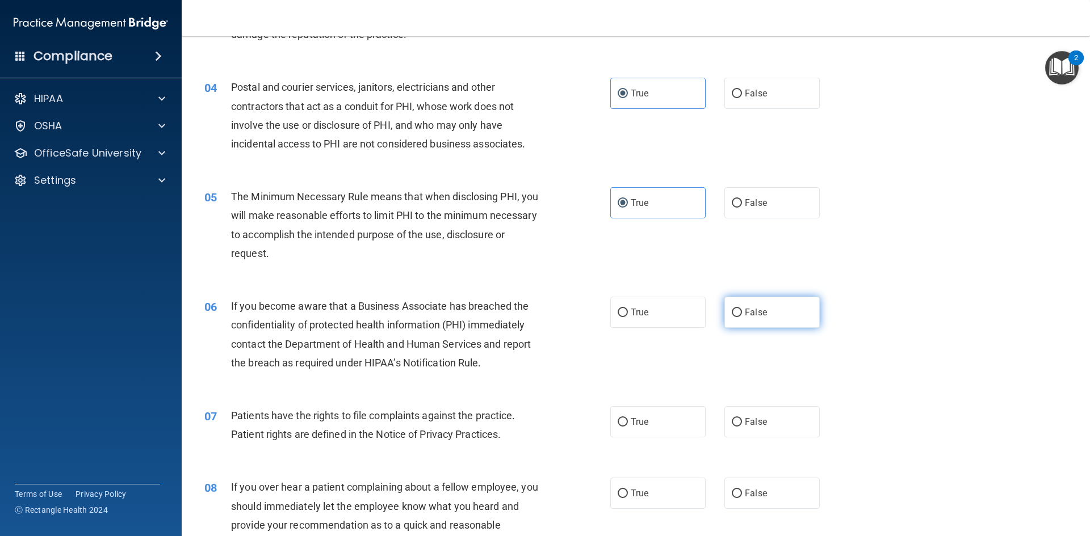
click at [776, 308] on label "False" at bounding box center [771, 312] width 95 height 31
click at [742, 309] on input "False" at bounding box center [737, 313] width 10 height 9
radio input "true"
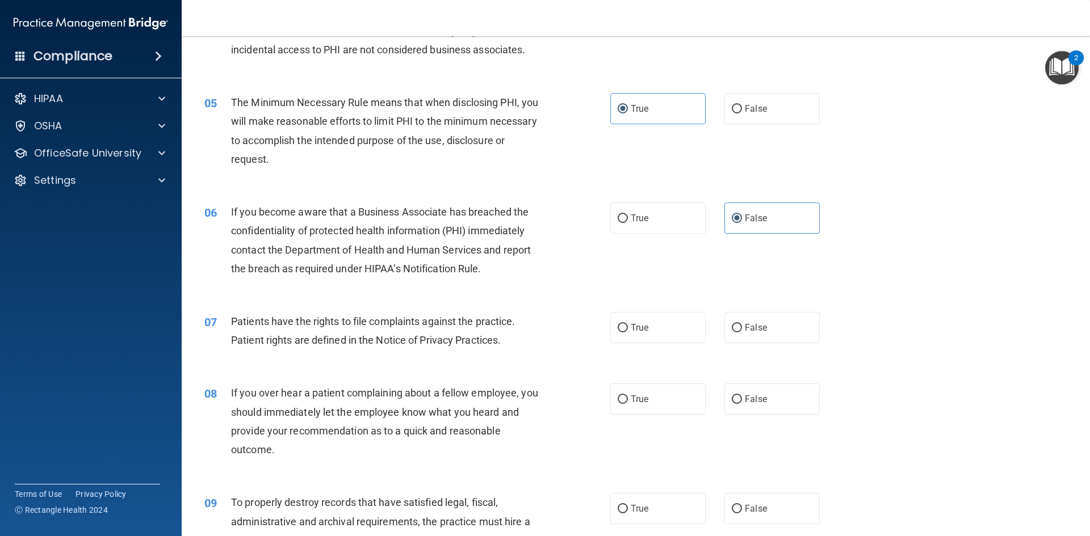
scroll to position [379, 0]
click at [660, 324] on label "True" at bounding box center [657, 327] width 95 height 31
click at [628, 324] on input "True" at bounding box center [623, 328] width 10 height 9
radio input "true"
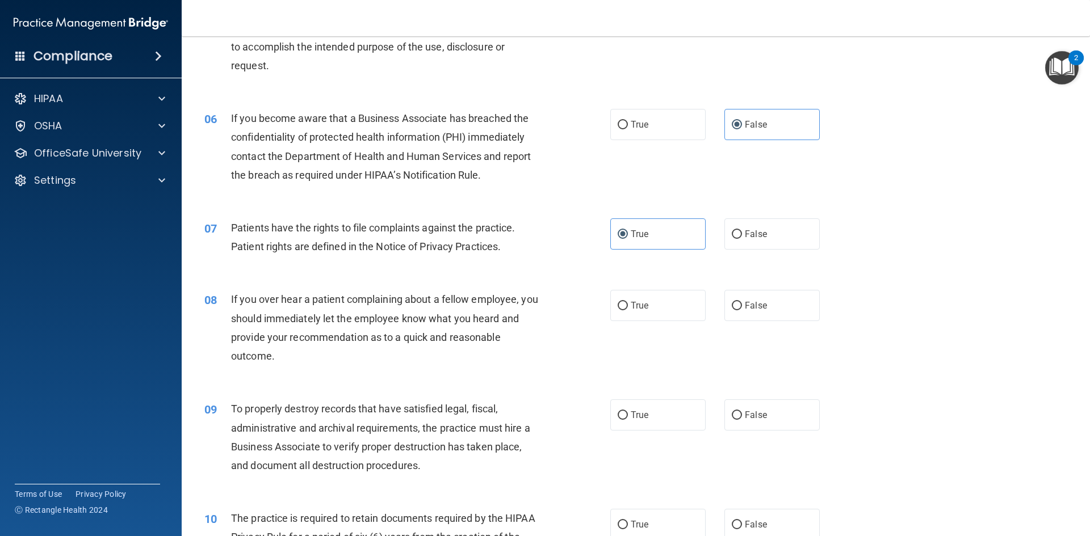
scroll to position [473, 0]
click at [732, 306] on input "False" at bounding box center [737, 305] width 10 height 9
radio input "true"
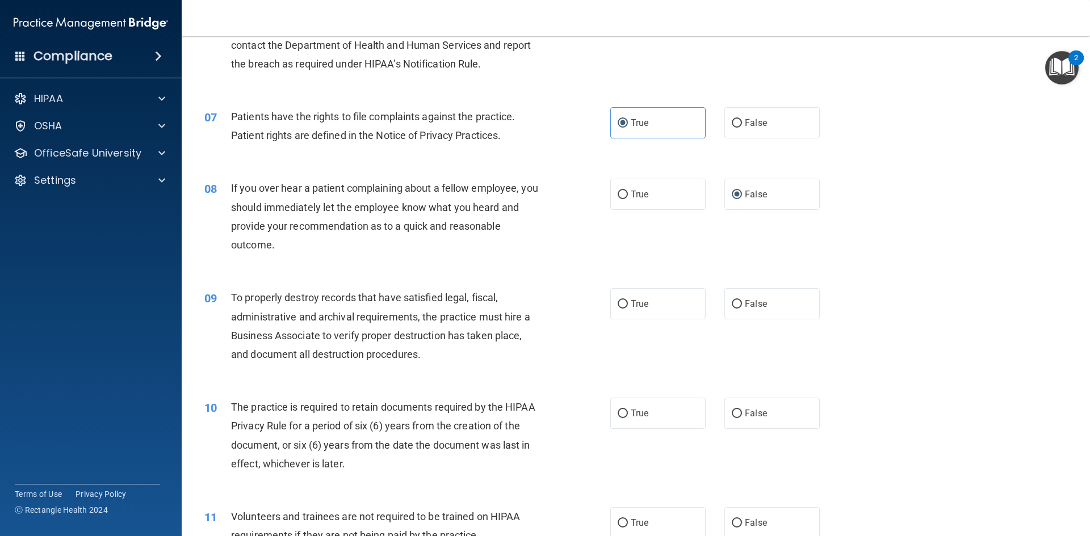
scroll to position [624, 0]
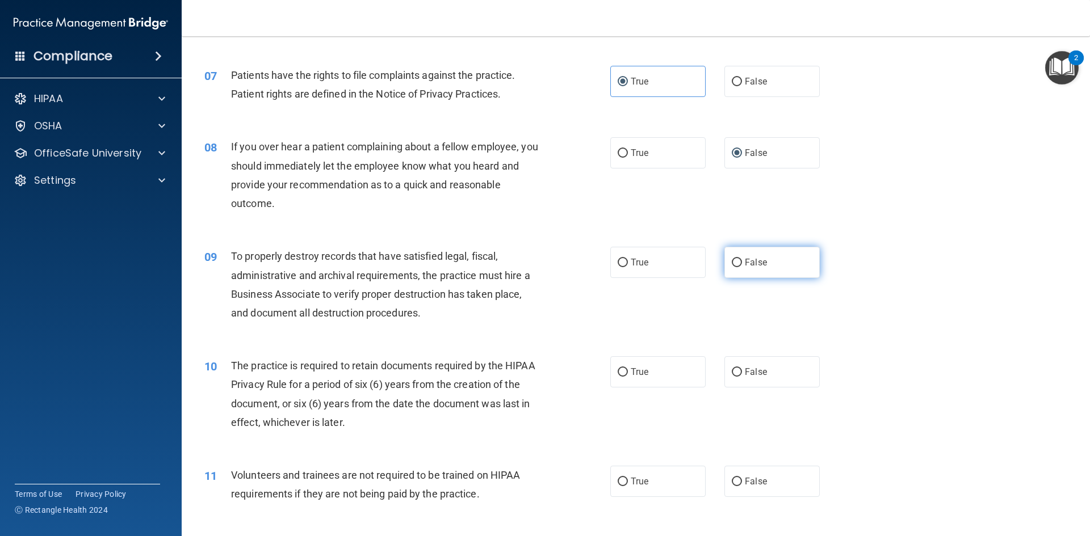
click at [732, 264] on input "False" at bounding box center [737, 263] width 10 height 9
radio input "true"
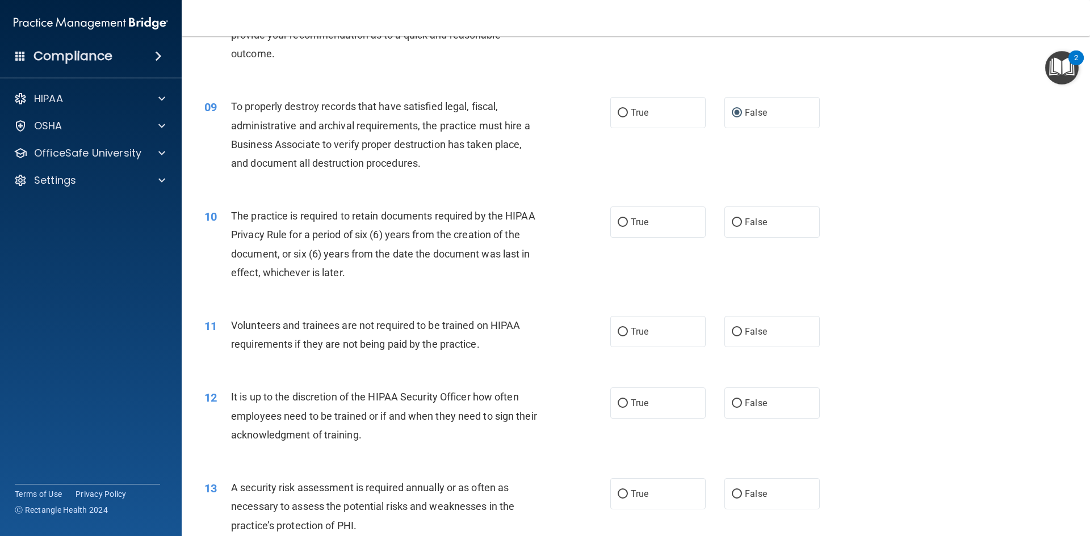
scroll to position [776, 0]
click at [635, 228] on label "True" at bounding box center [657, 220] width 95 height 31
click at [628, 225] on input "True" at bounding box center [623, 221] width 10 height 9
radio input "true"
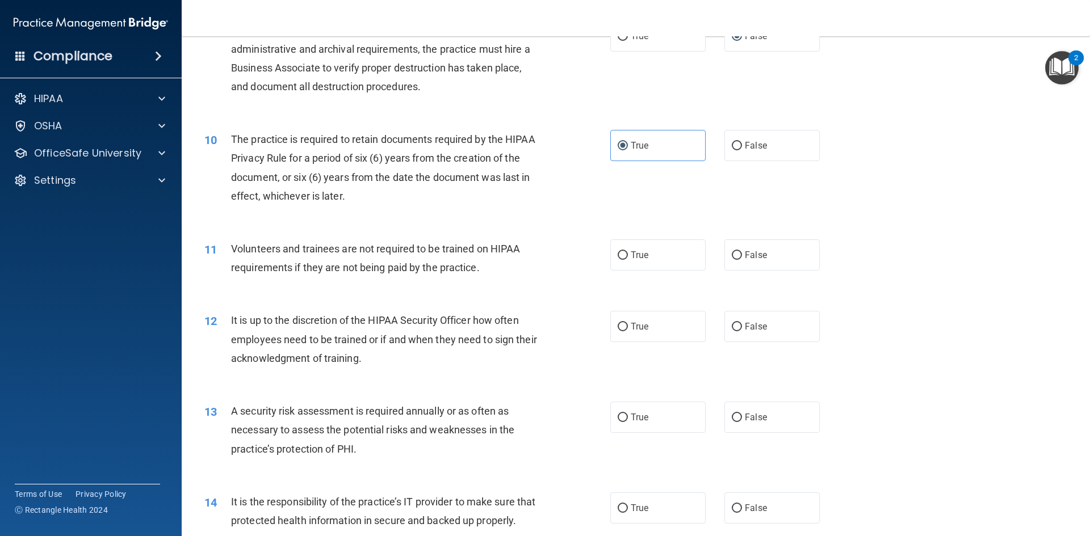
scroll to position [851, 0]
click at [618, 329] on input "True" at bounding box center [623, 326] width 10 height 9
radio input "true"
click at [801, 247] on label "False" at bounding box center [771, 254] width 95 height 31
click at [742, 251] on input "False" at bounding box center [737, 255] width 10 height 9
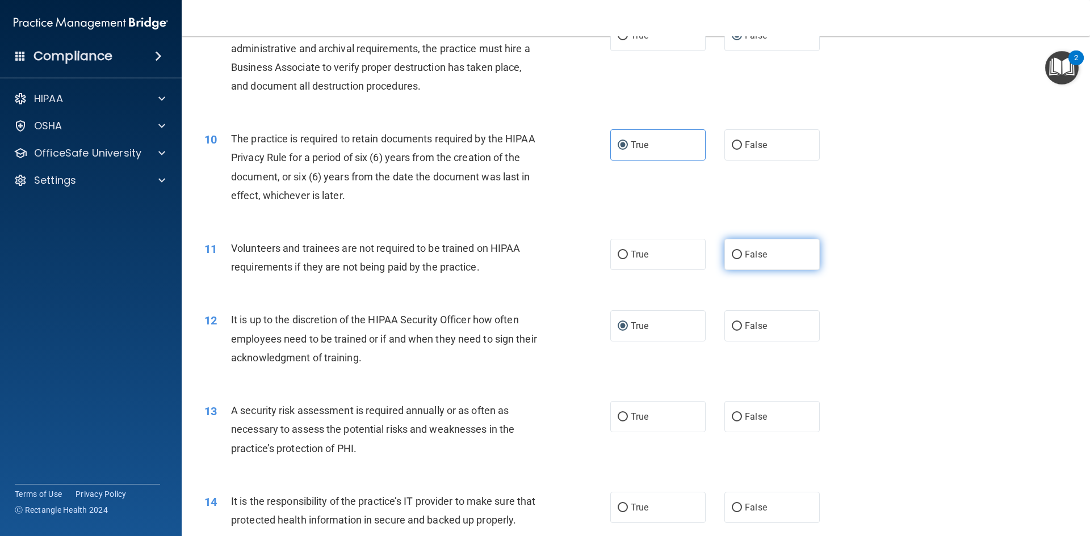
radio input "true"
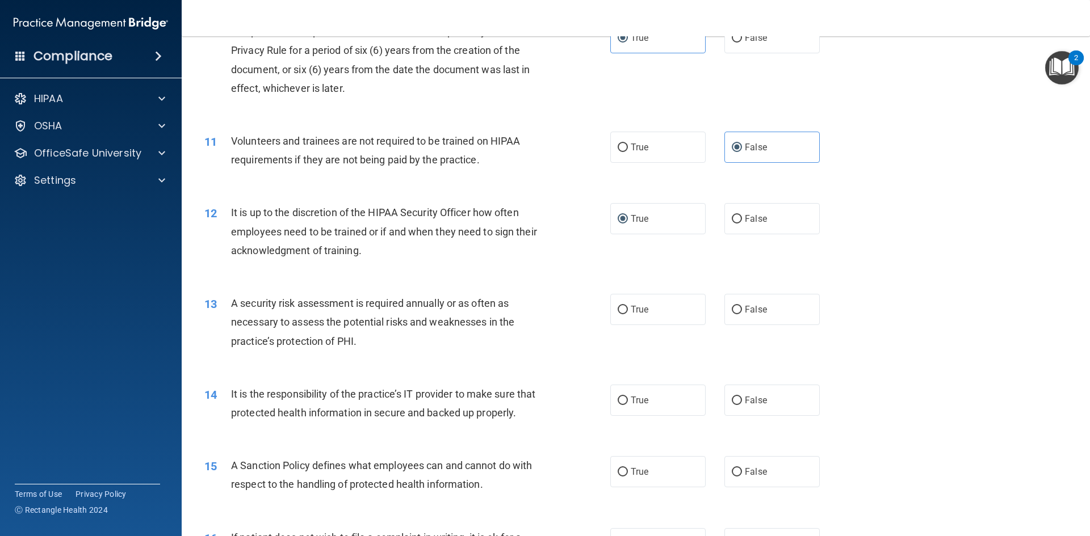
scroll to position [1003, 0]
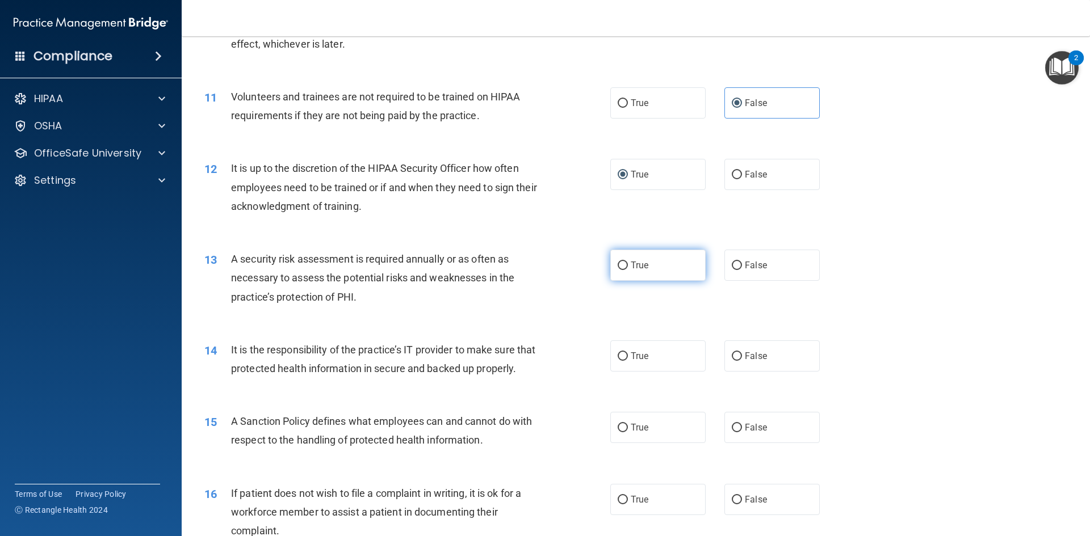
drag, startPoint x: 642, startPoint y: 266, endPoint x: 642, endPoint y: 274, distance: 7.4
click at [642, 274] on label "True" at bounding box center [657, 265] width 95 height 31
click at [628, 270] on input "True" at bounding box center [623, 266] width 10 height 9
radio input "true"
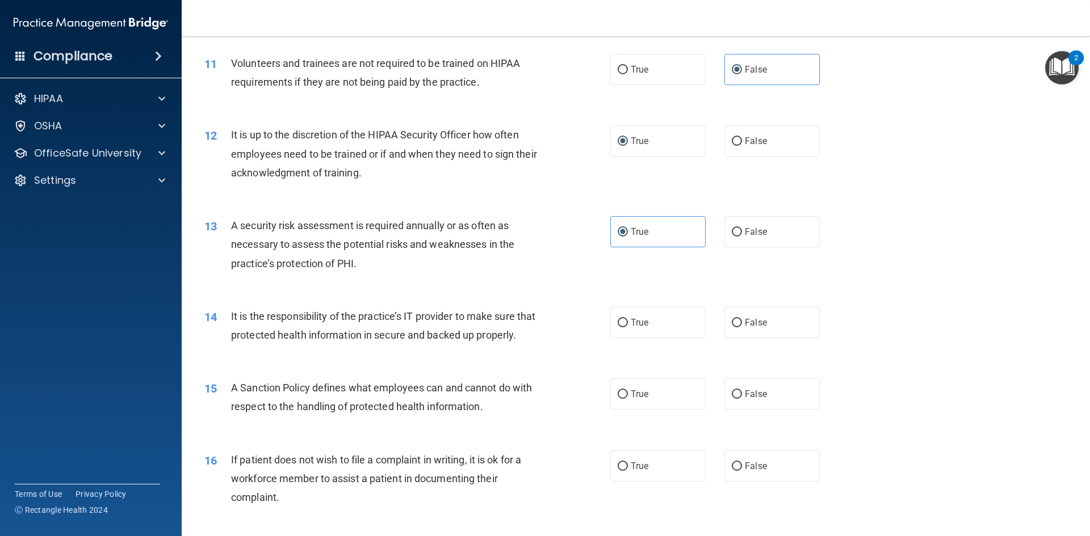
scroll to position [1078, 0]
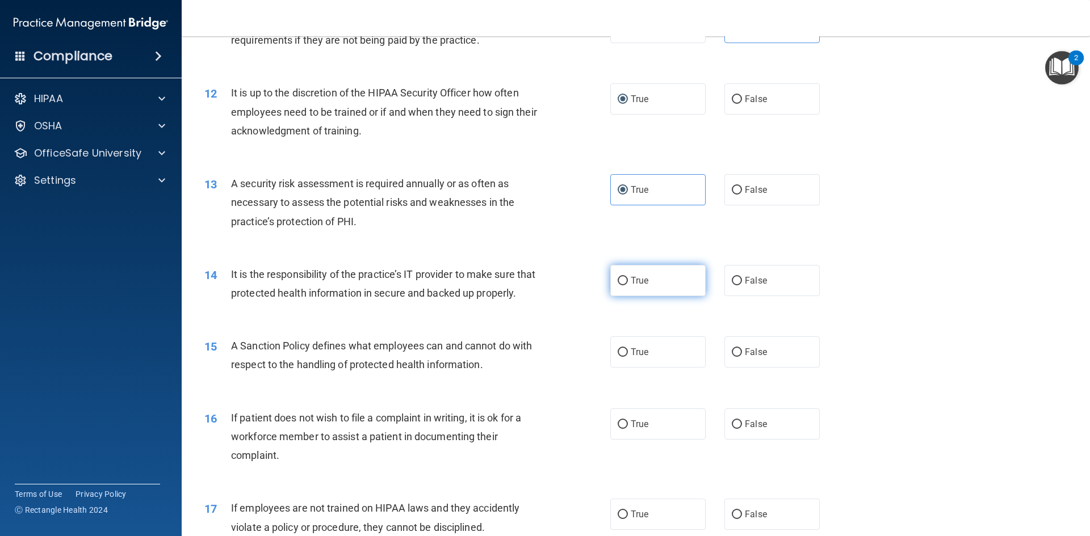
click at [656, 274] on label "True" at bounding box center [657, 280] width 95 height 31
click at [628, 277] on input "True" at bounding box center [623, 281] width 10 height 9
radio input "true"
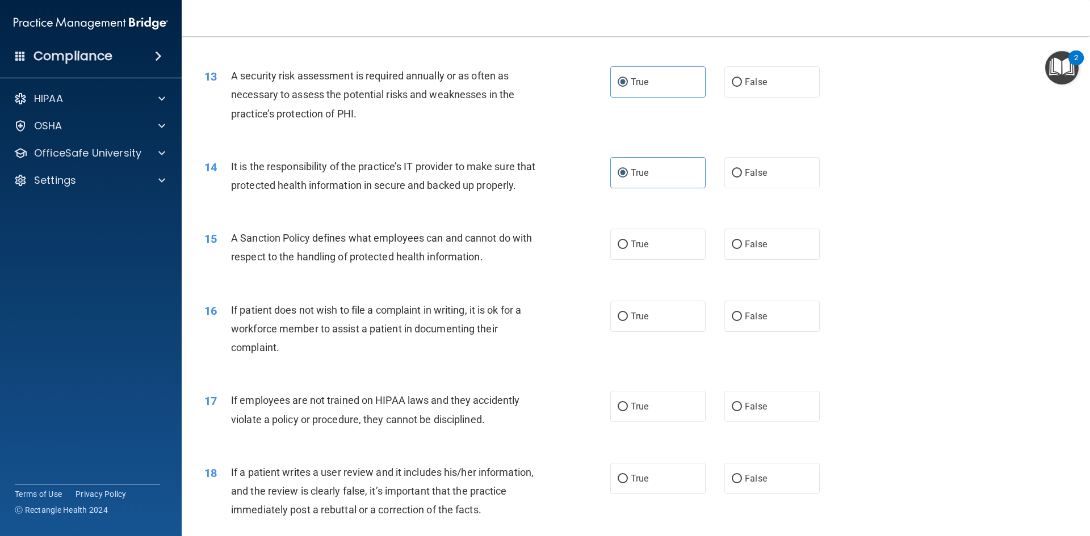
scroll to position [1192, 0]
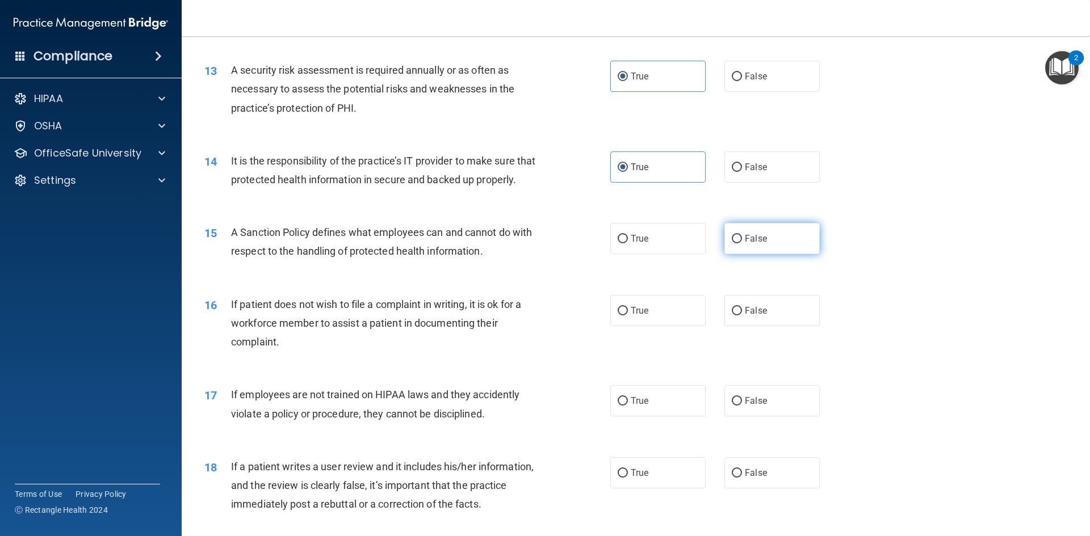
click at [751, 251] on label "False" at bounding box center [771, 238] width 95 height 31
click at [742, 243] on input "False" at bounding box center [737, 239] width 10 height 9
radio input "true"
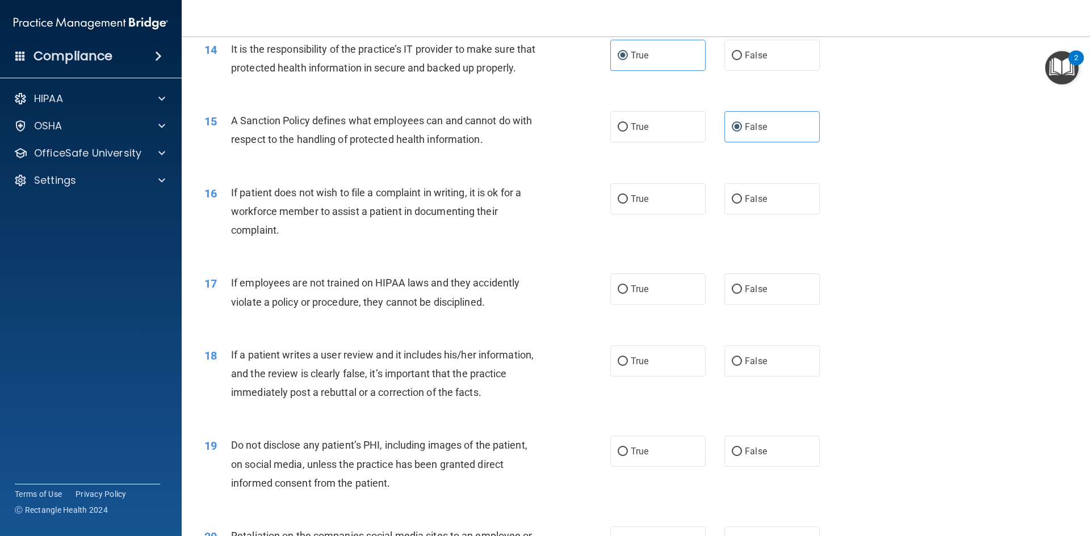
scroll to position [1305, 0]
click at [744, 213] on label "False" at bounding box center [771, 197] width 95 height 31
click at [742, 202] on input "False" at bounding box center [737, 198] width 10 height 9
radio input "true"
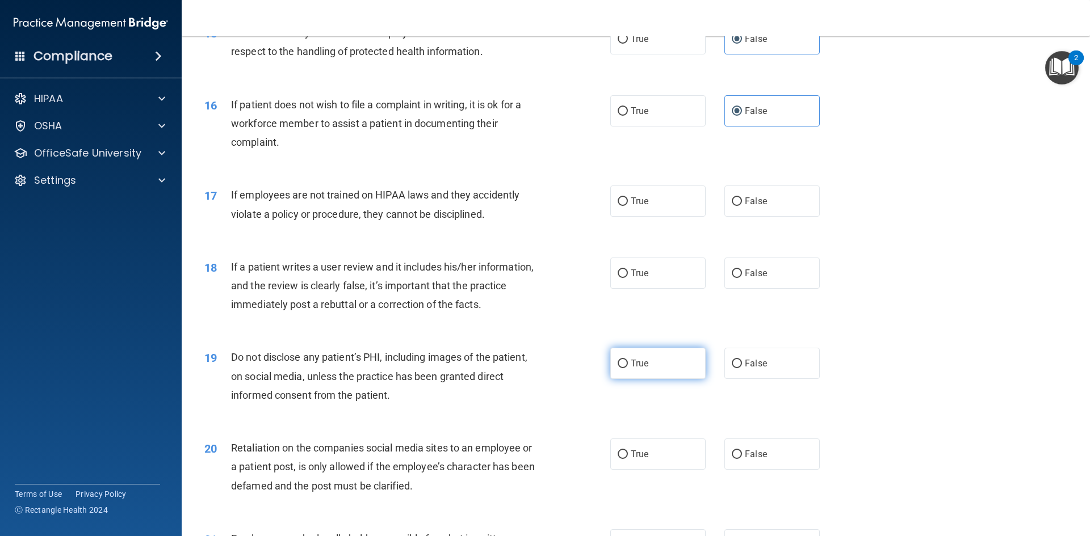
scroll to position [1400, 0]
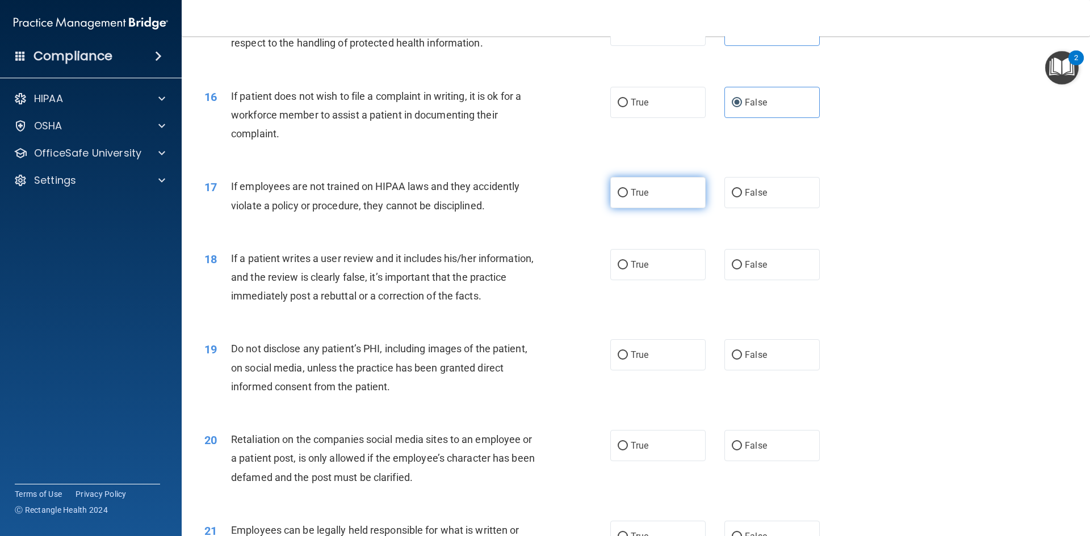
drag, startPoint x: 679, startPoint y: 211, endPoint x: 671, endPoint y: 219, distance: 10.8
click at [679, 208] on label "True" at bounding box center [657, 192] width 95 height 31
click at [628, 198] on input "True" at bounding box center [623, 193] width 10 height 9
radio input "true"
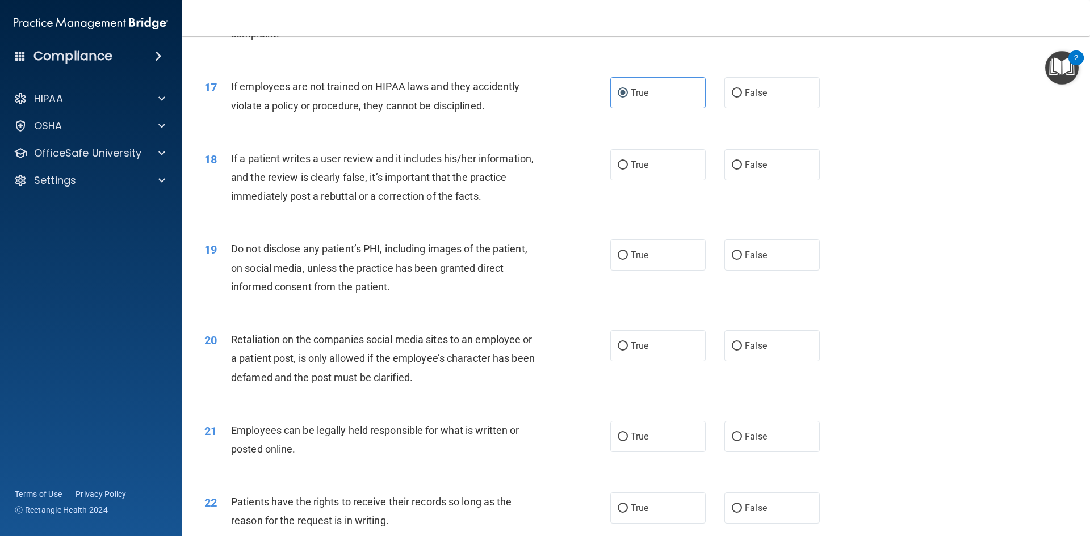
scroll to position [1514, 0]
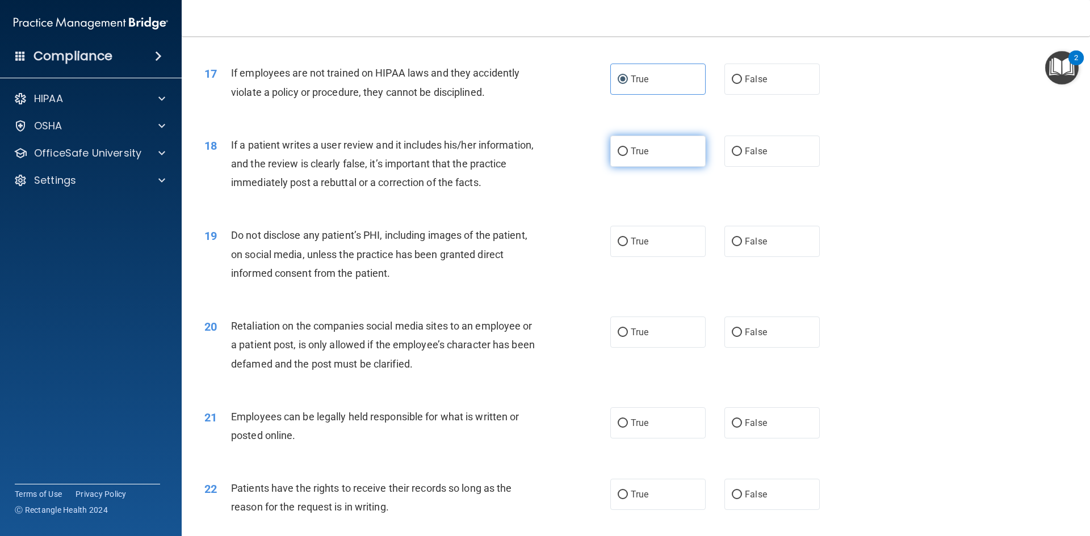
click at [632, 167] on label "True" at bounding box center [657, 151] width 95 height 31
click at [628, 156] on input "True" at bounding box center [623, 152] width 10 height 9
radio input "true"
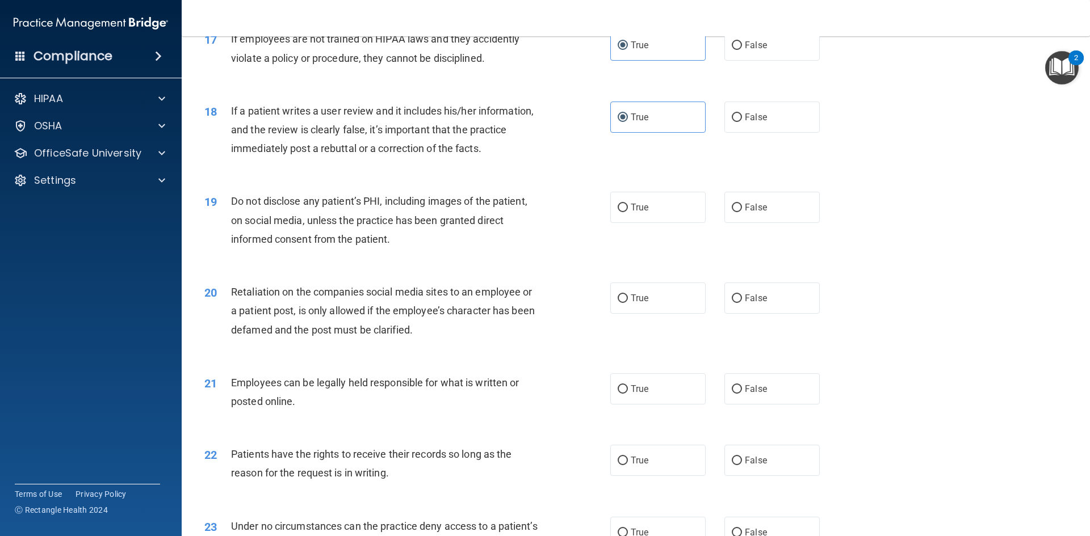
scroll to position [1570, 0]
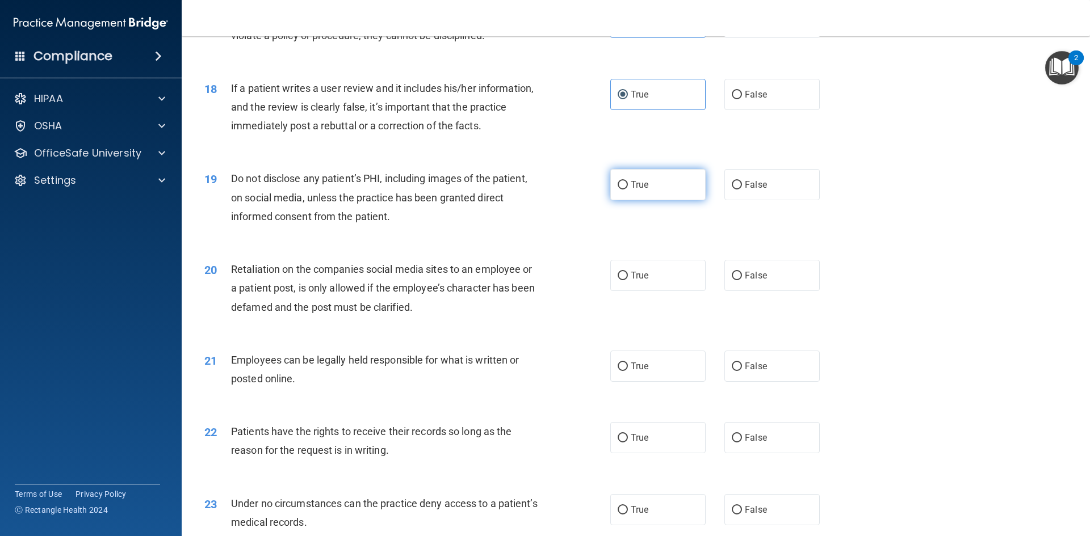
click at [661, 199] on label "True" at bounding box center [657, 184] width 95 height 31
click at [628, 190] on input "True" at bounding box center [623, 185] width 10 height 9
radio input "true"
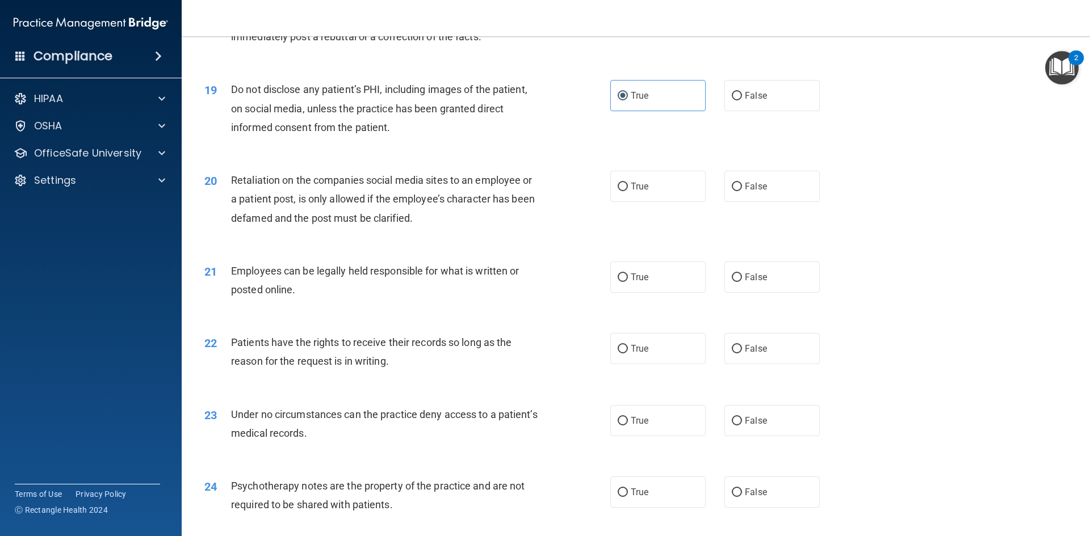
scroll to position [1665, 0]
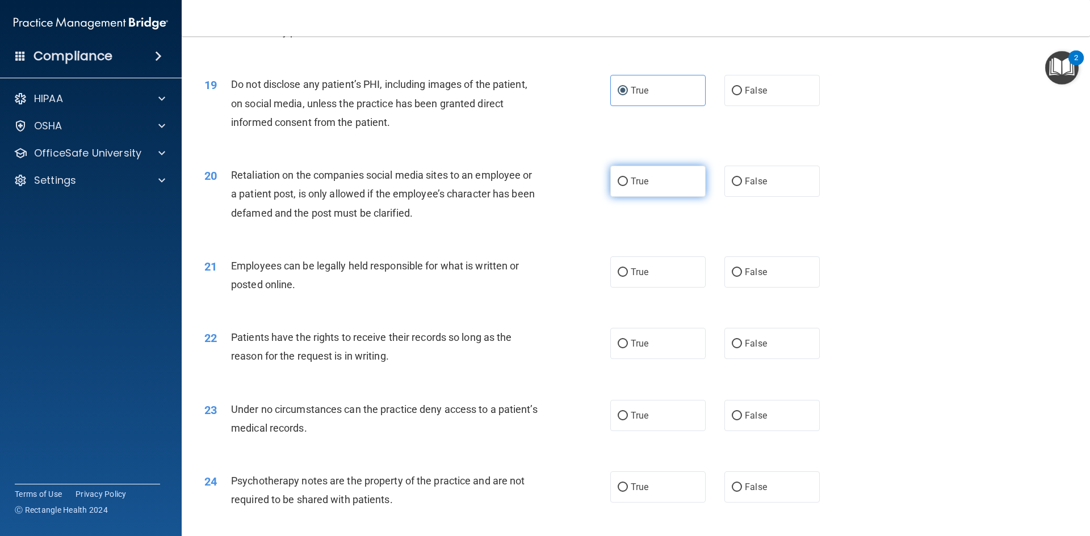
click at [648, 197] on label "True" at bounding box center [657, 181] width 95 height 31
click at [628, 186] on input "True" at bounding box center [623, 182] width 10 height 9
radio input "true"
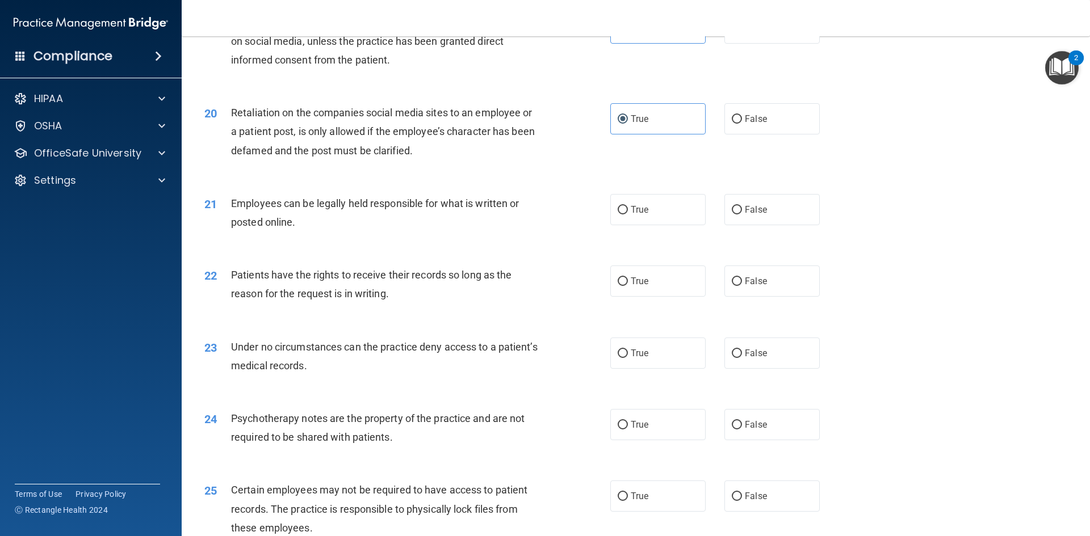
scroll to position [1741, 0]
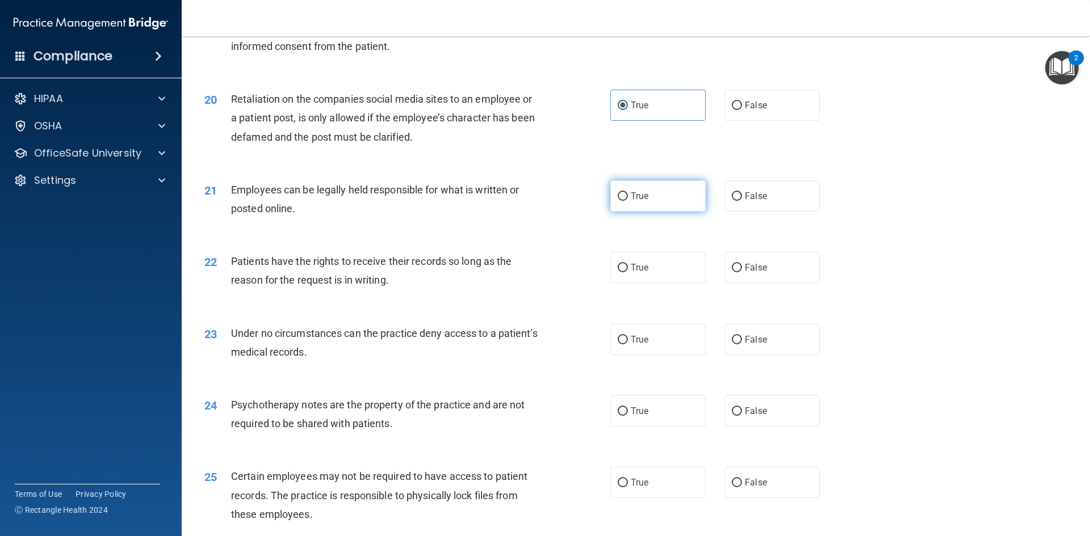
click at [673, 212] on label "True" at bounding box center [657, 195] width 95 height 31
click at [628, 201] on input "True" at bounding box center [623, 196] width 10 height 9
radio input "true"
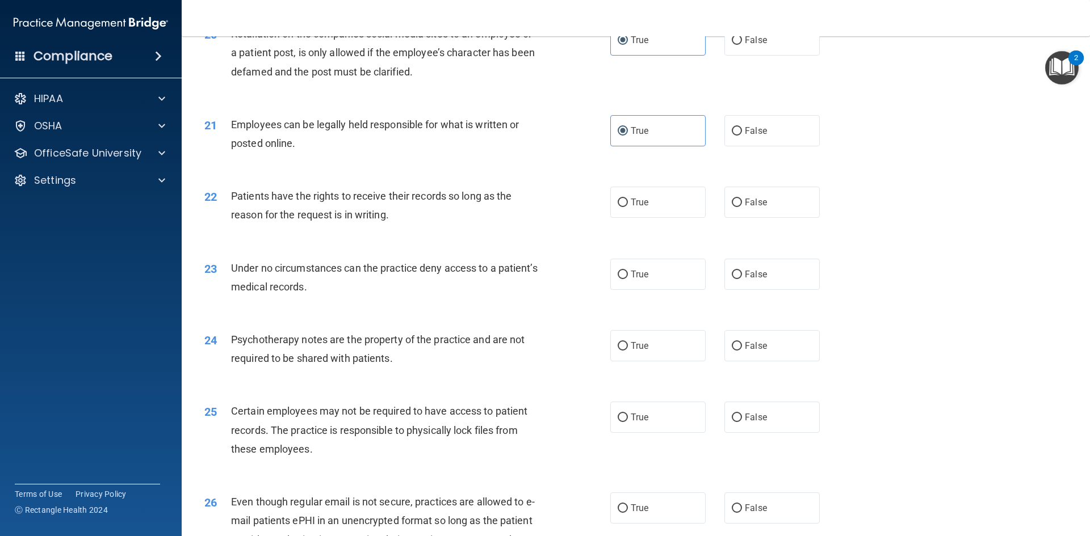
scroll to position [1816, 0]
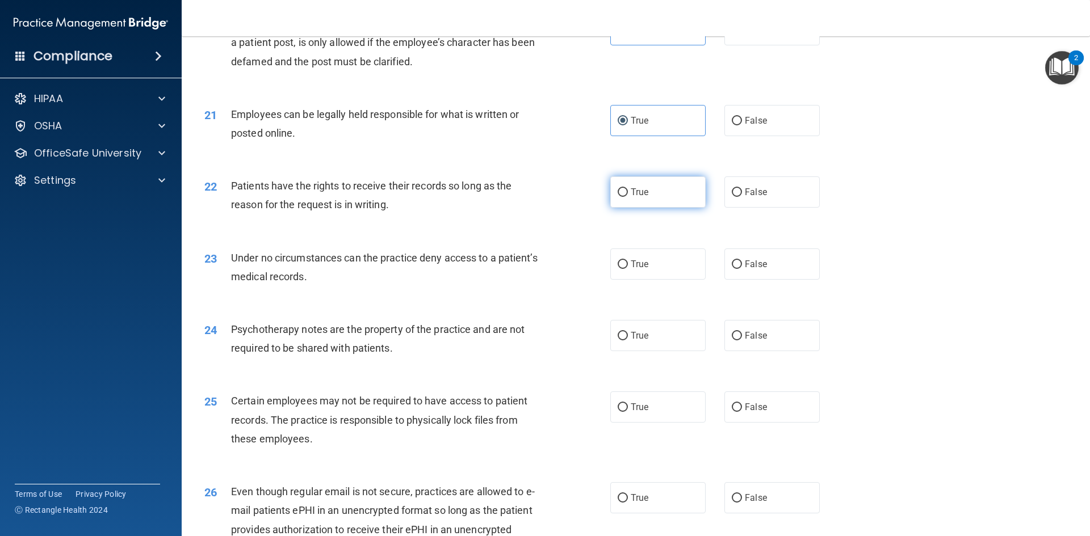
click at [670, 208] on label "True" at bounding box center [657, 192] width 95 height 31
click at [628, 197] on input "True" at bounding box center [623, 192] width 10 height 9
radio input "true"
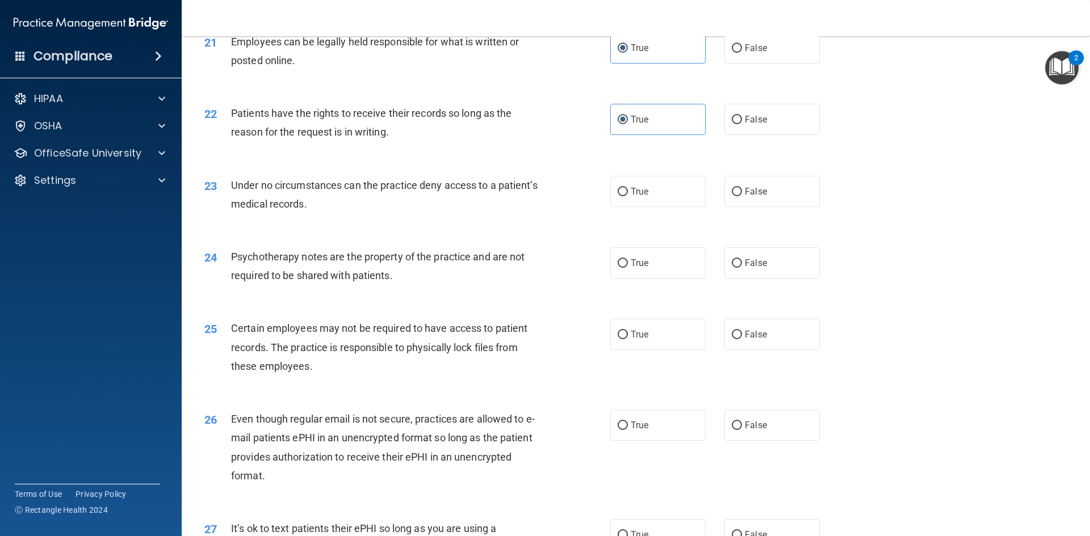
scroll to position [1892, 0]
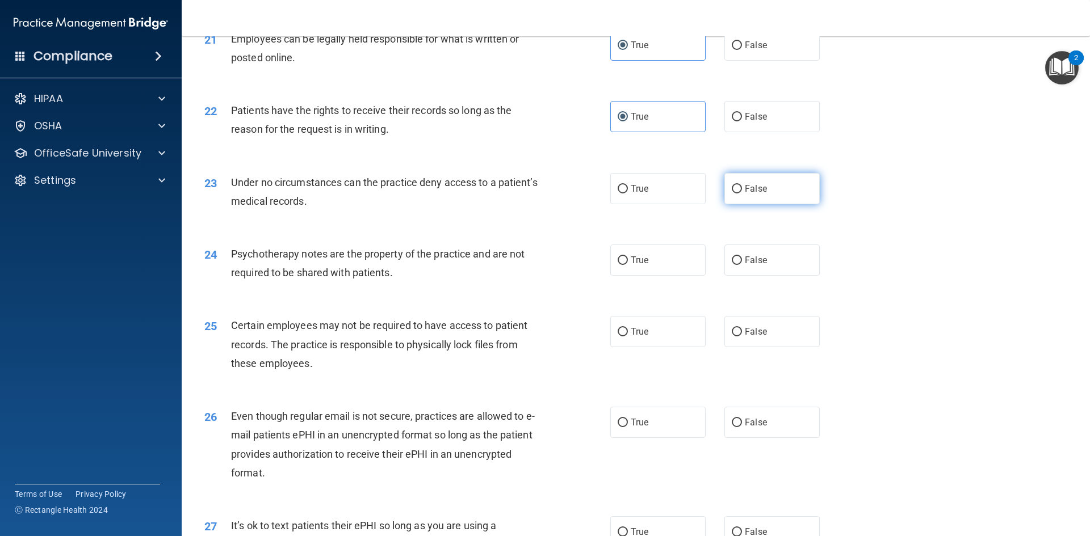
click at [724, 204] on label "False" at bounding box center [771, 188] width 95 height 31
click at [732, 194] on input "False" at bounding box center [737, 189] width 10 height 9
radio input "true"
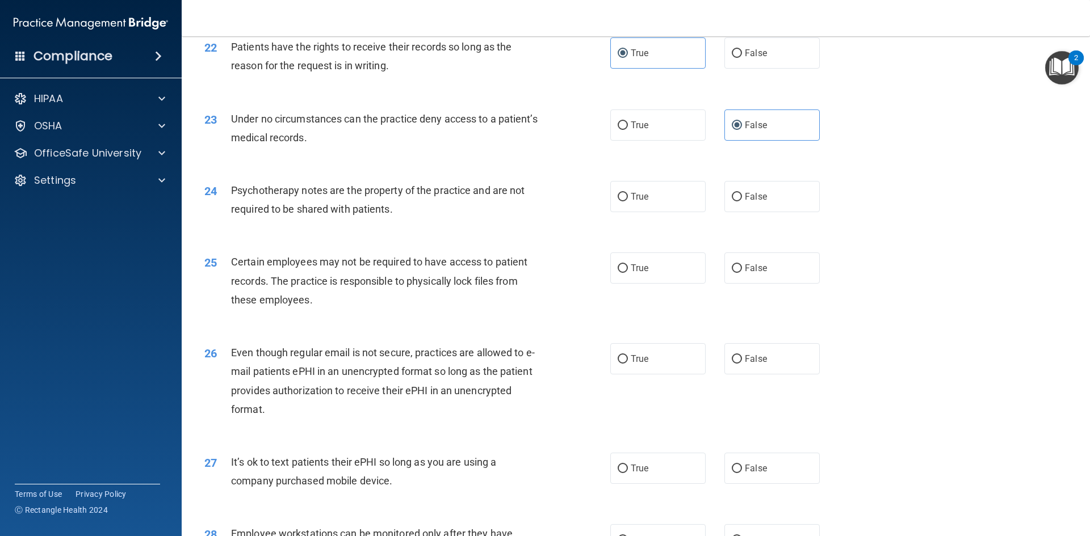
scroll to position [1968, 0]
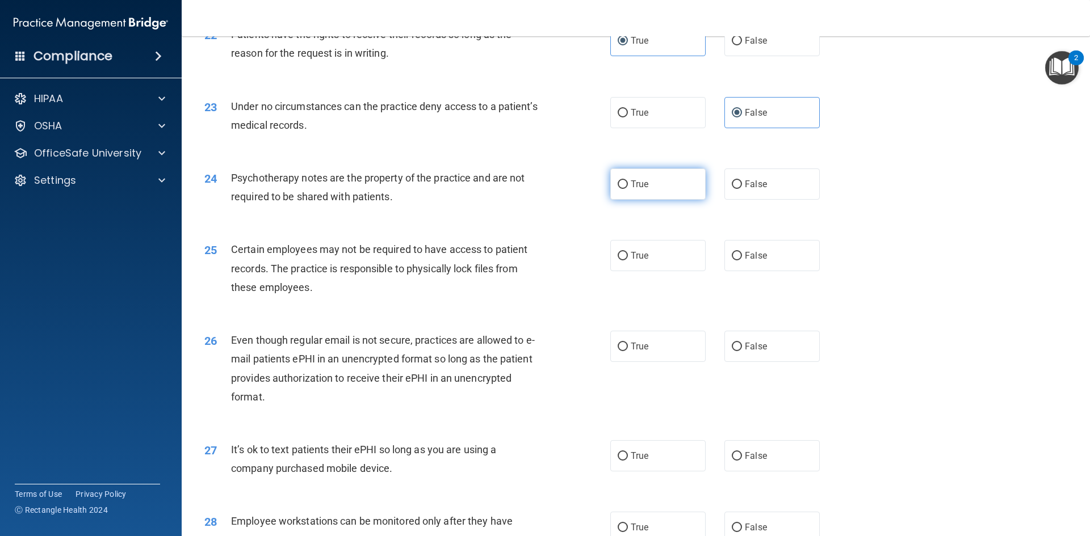
click at [665, 200] on label "True" at bounding box center [657, 184] width 95 height 31
click at [628, 189] on input "True" at bounding box center [623, 184] width 10 height 9
radio input "true"
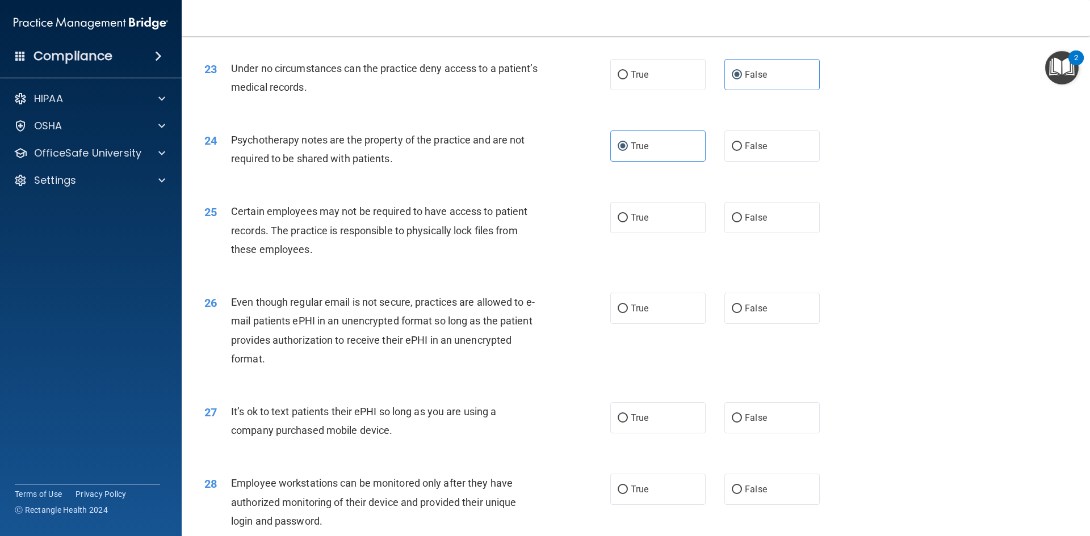
scroll to position [2043, 0]
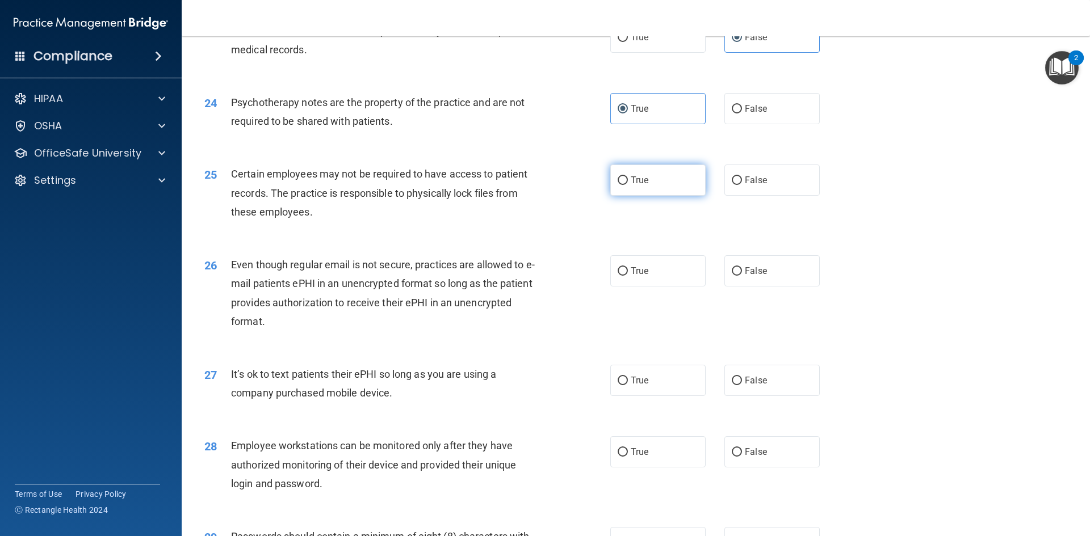
click at [649, 196] on label "True" at bounding box center [657, 180] width 95 height 31
click at [628, 185] on input "True" at bounding box center [623, 181] width 10 height 9
radio input "true"
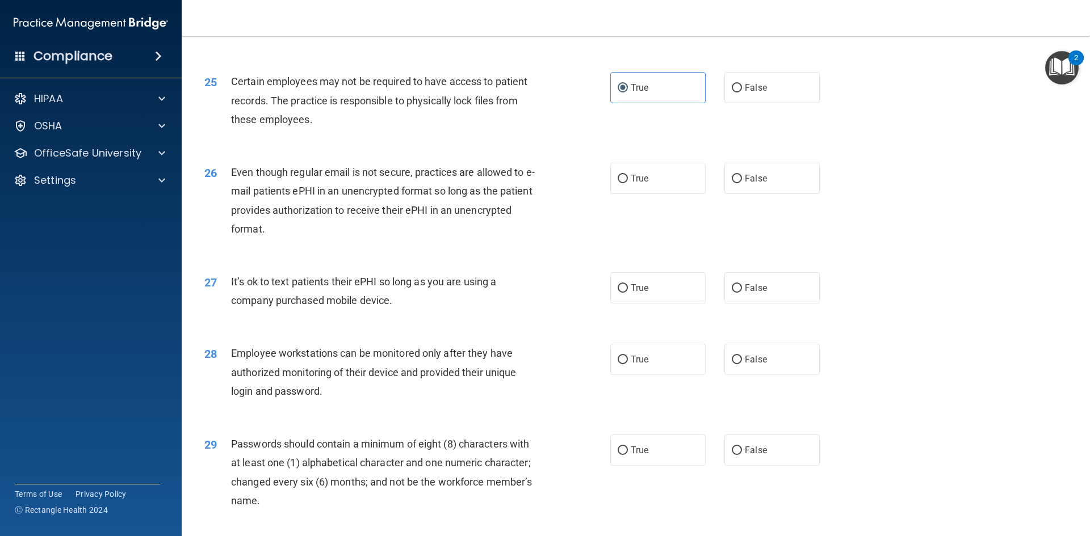
scroll to position [2138, 0]
click at [738, 191] on label "False" at bounding box center [771, 176] width 95 height 31
click at [738, 181] on input "False" at bounding box center [737, 177] width 10 height 9
radio input "true"
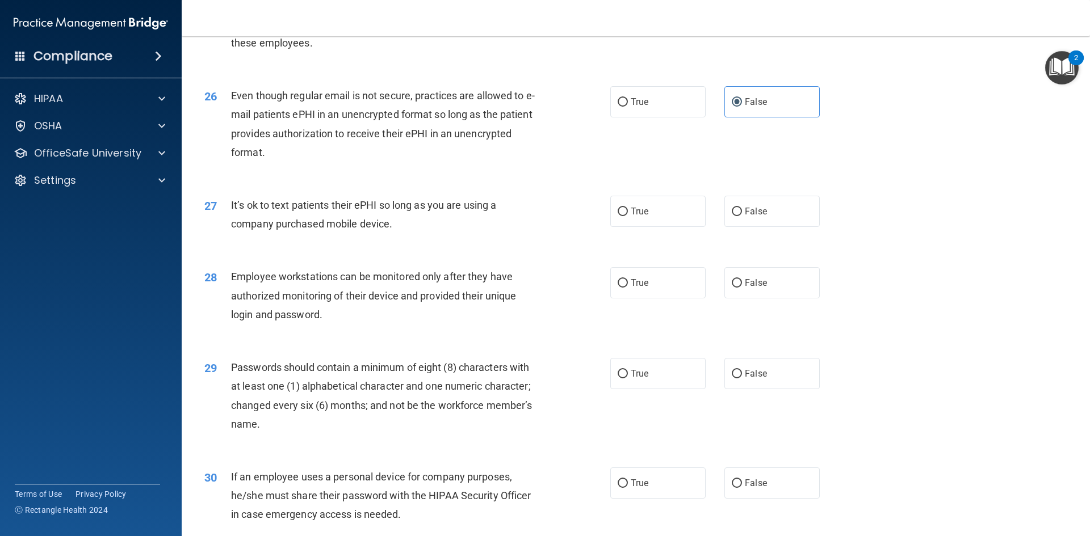
scroll to position [2214, 0]
click at [738, 225] on label "False" at bounding box center [771, 210] width 95 height 31
click at [738, 215] on input "False" at bounding box center [737, 211] width 10 height 9
radio input "true"
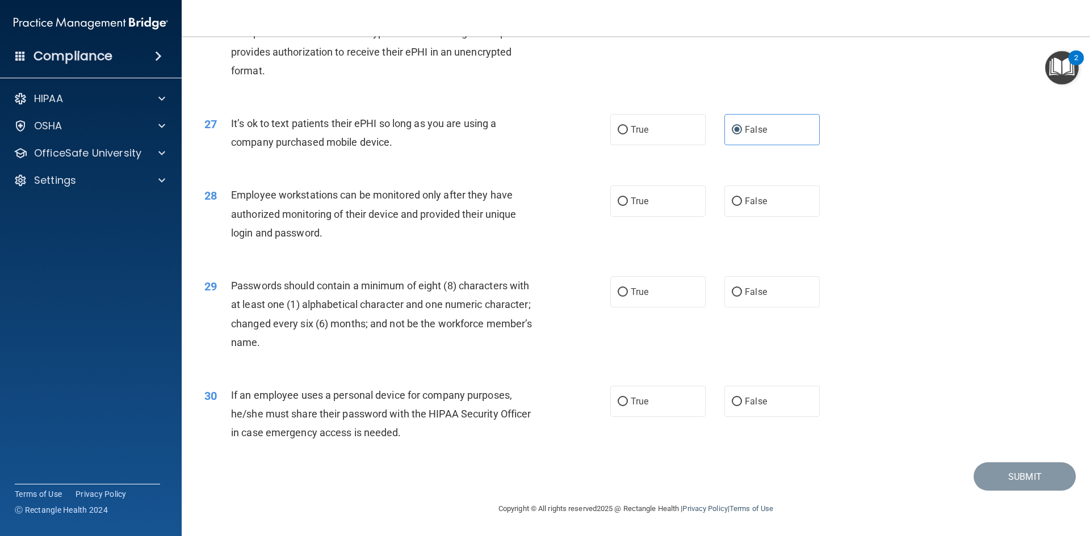
scroll to position [2308, 0]
click at [667, 200] on label "True" at bounding box center [657, 201] width 95 height 31
click at [628, 200] on input "True" at bounding box center [623, 202] width 10 height 9
radio input "true"
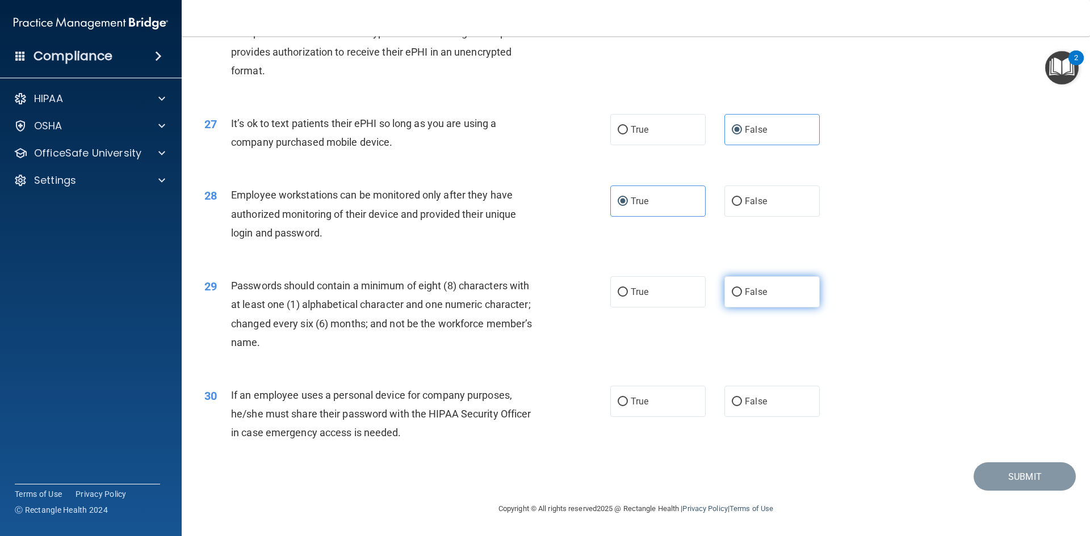
click at [738, 294] on label "False" at bounding box center [771, 291] width 95 height 31
click at [738, 294] on input "False" at bounding box center [737, 292] width 10 height 9
radio input "true"
click at [749, 411] on label "False" at bounding box center [771, 401] width 95 height 31
click at [742, 406] on input "False" at bounding box center [737, 402] width 10 height 9
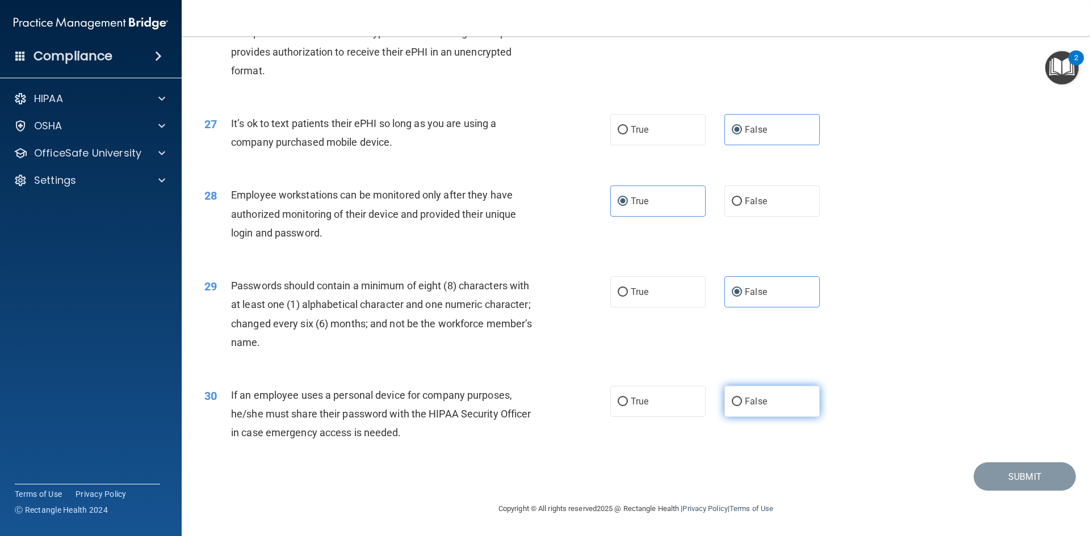
radio input "true"
click at [998, 476] on button "Submit" at bounding box center [1024, 477] width 102 height 29
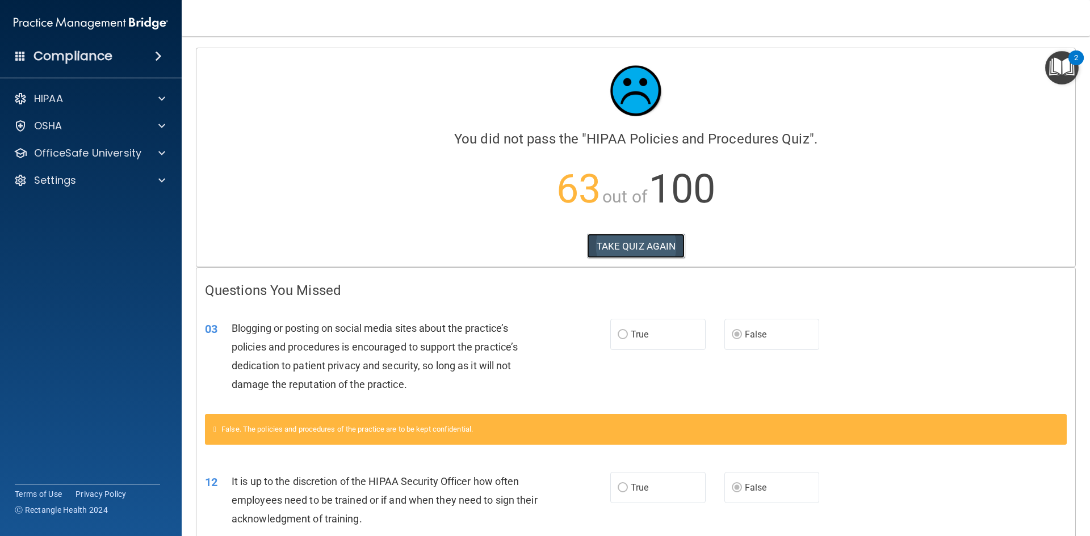
click at [610, 241] on button "TAKE QUIZ AGAIN" at bounding box center [636, 246] width 98 height 25
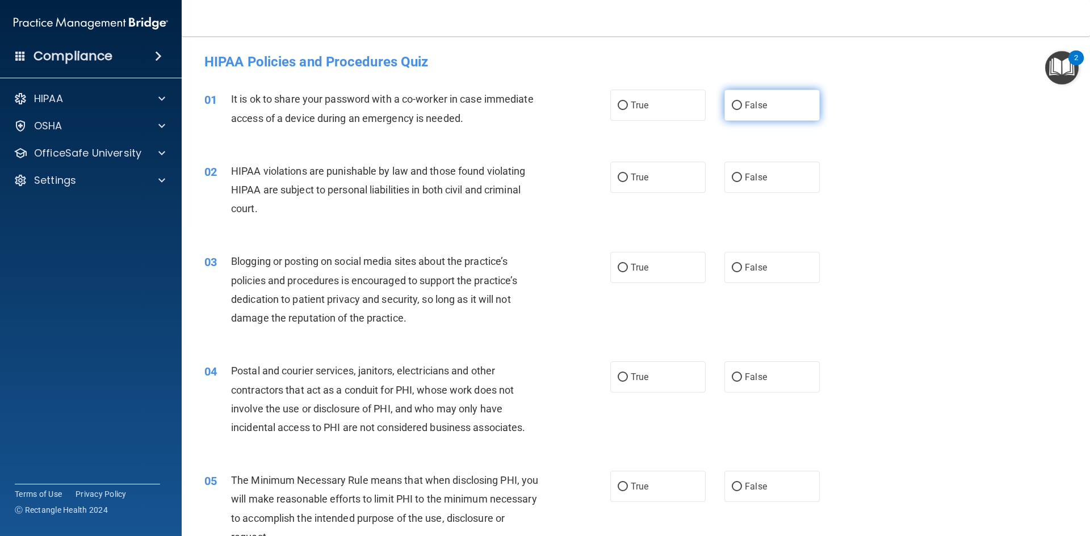
click at [732, 105] on input "False" at bounding box center [737, 106] width 10 height 9
radio input "true"
click at [623, 177] on input "True" at bounding box center [623, 178] width 10 height 9
radio input "true"
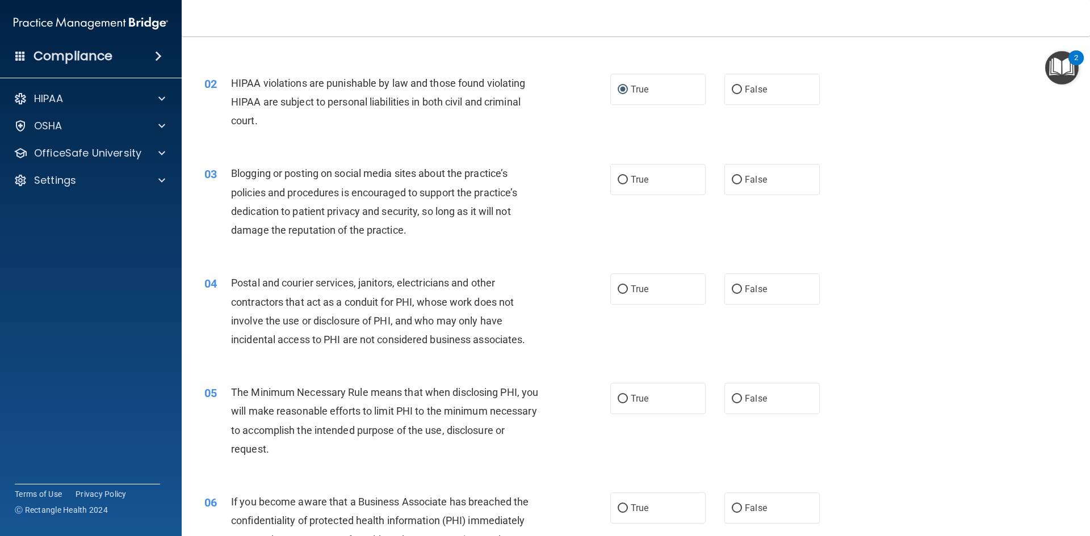
scroll to position [95, 0]
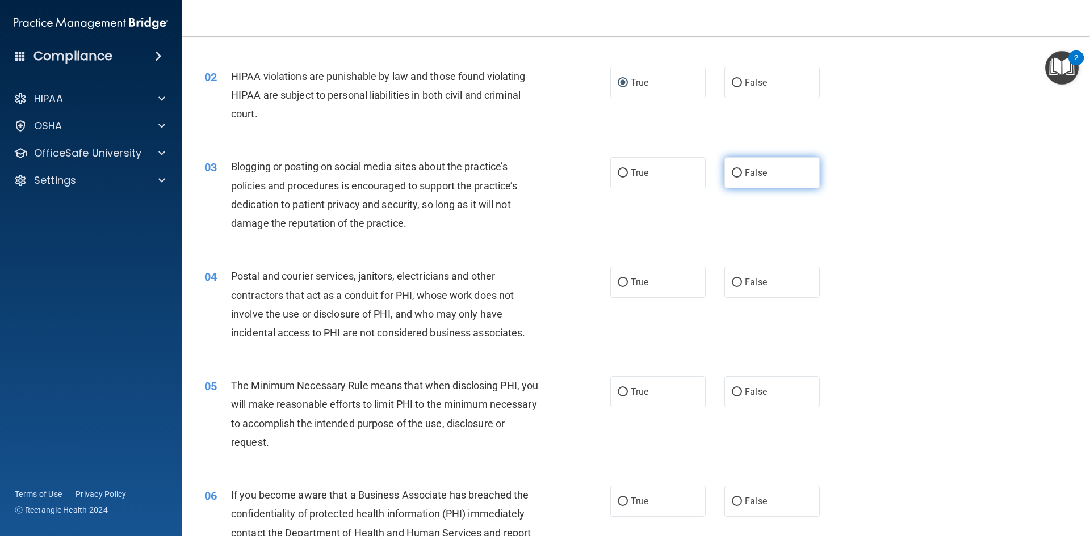
click at [732, 177] on input "False" at bounding box center [737, 173] width 10 height 9
radio input "true"
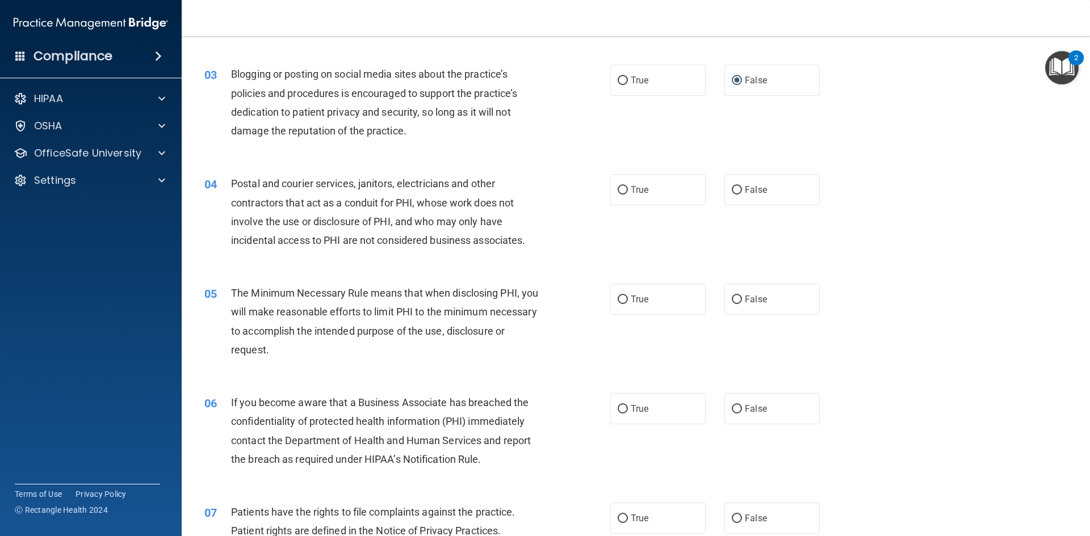
scroll to position [189, 0]
click at [618, 191] on input "True" at bounding box center [623, 188] width 10 height 9
radio input "true"
click at [621, 297] on input "True" at bounding box center [623, 298] width 10 height 9
radio input "true"
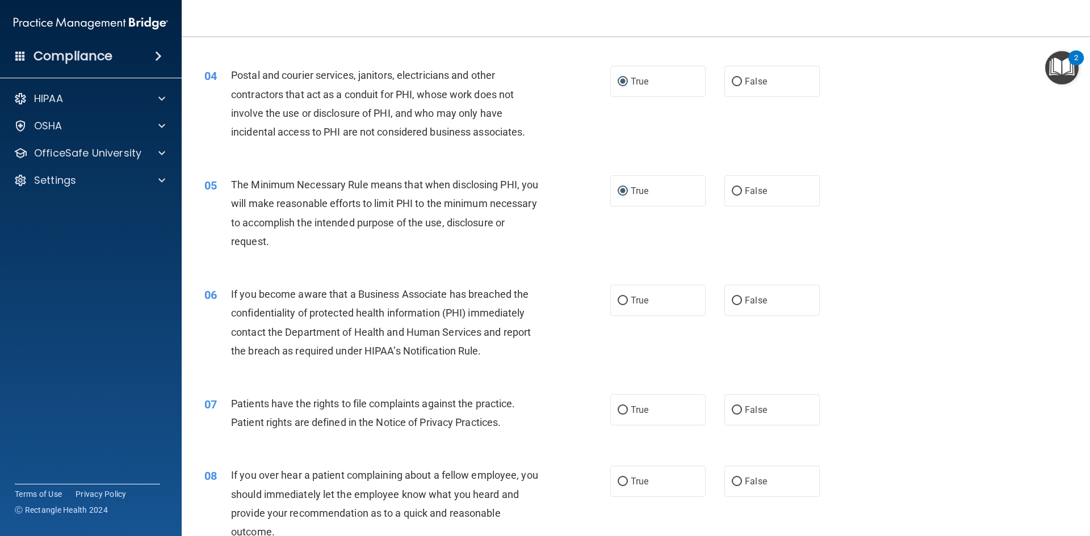
scroll to position [303, 0]
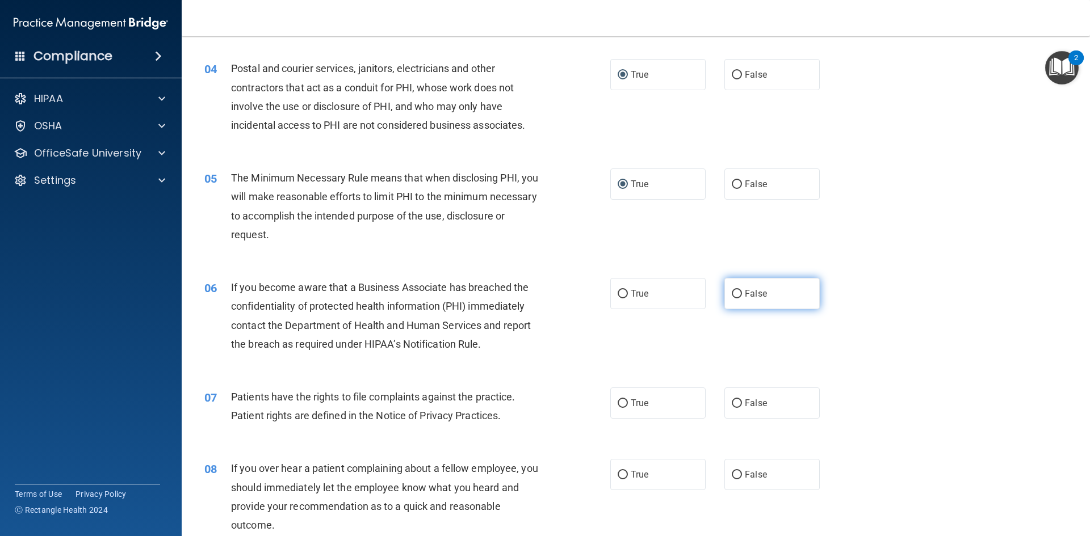
click at [754, 296] on span "False" at bounding box center [756, 293] width 22 height 11
click at [742, 296] on input "False" at bounding box center [737, 294] width 10 height 9
radio input "true"
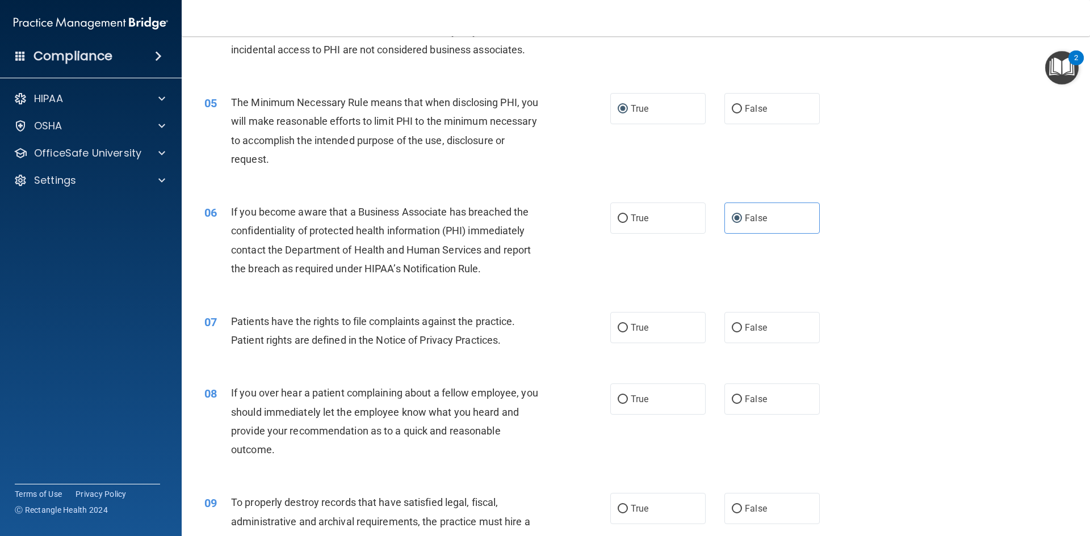
scroll to position [397, 0]
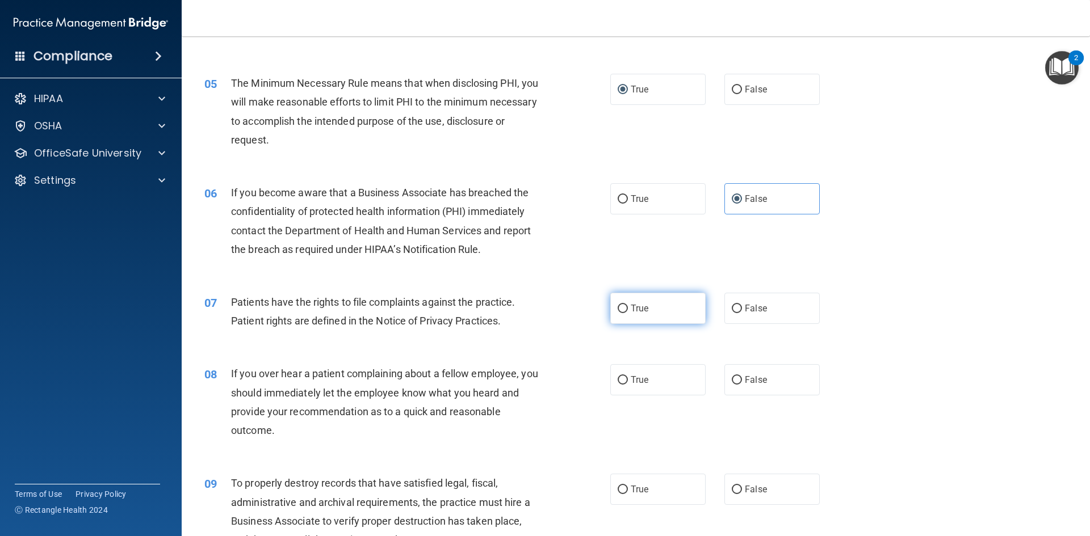
click at [647, 309] on label "True" at bounding box center [657, 308] width 95 height 31
click at [628, 309] on input "True" at bounding box center [623, 309] width 10 height 9
radio input "true"
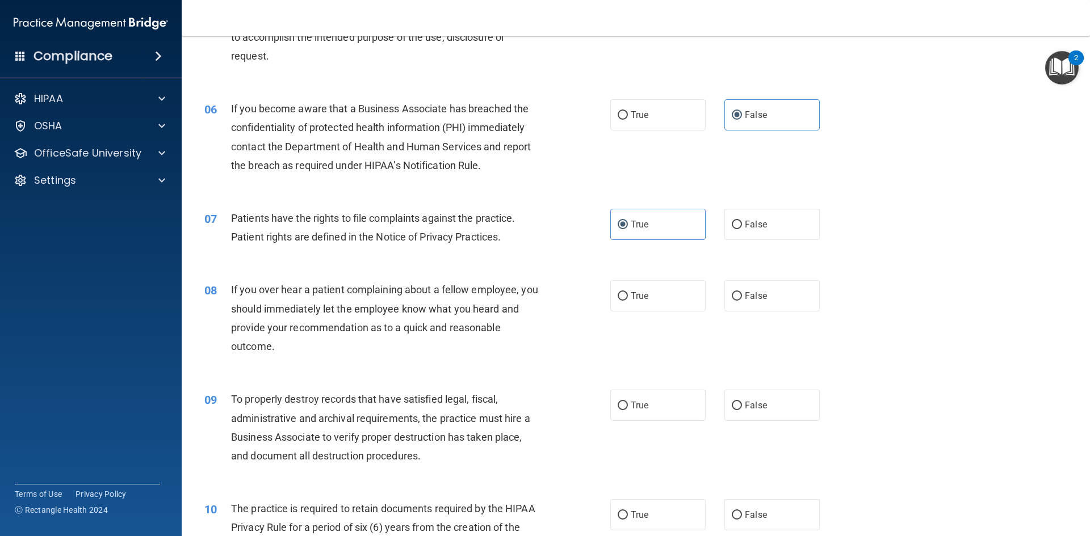
scroll to position [492, 0]
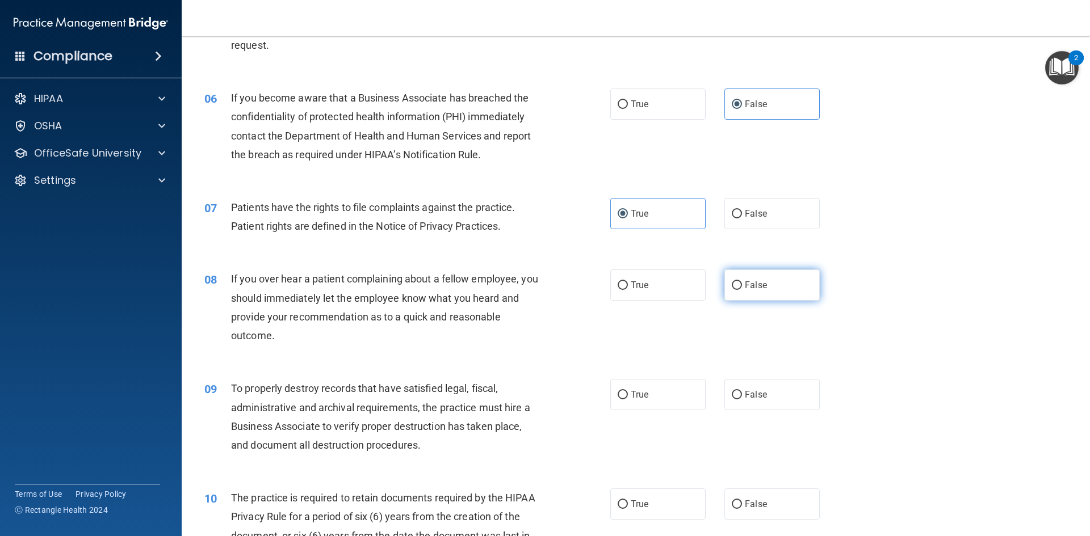
click at [745, 289] on span "False" at bounding box center [756, 285] width 22 height 11
click at [742, 289] on input "False" at bounding box center [737, 286] width 10 height 9
radio input "true"
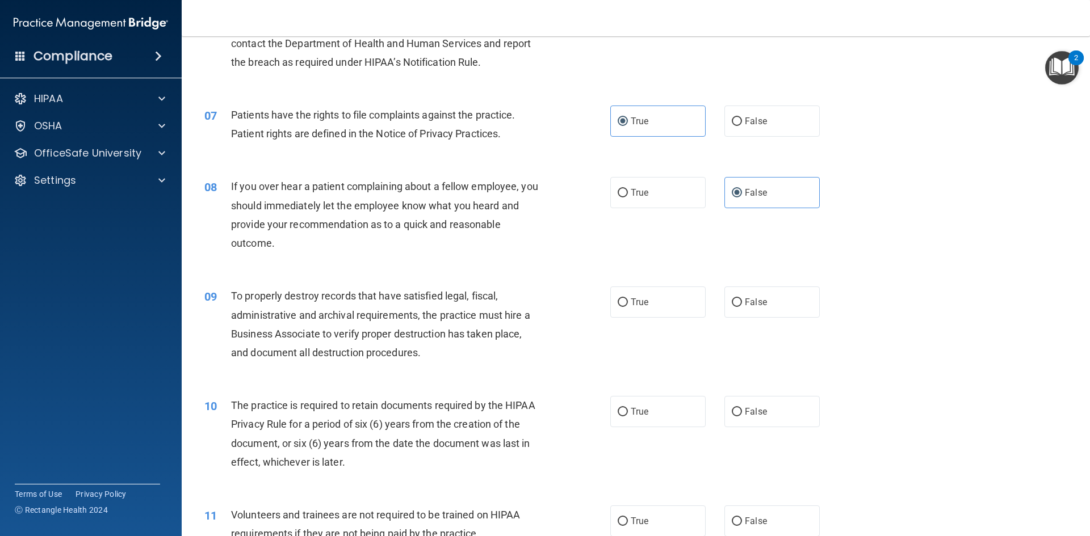
scroll to position [586, 0]
click at [632, 304] on span "True" at bounding box center [640, 300] width 18 height 11
click at [628, 304] on input "True" at bounding box center [623, 301] width 10 height 9
radio input "true"
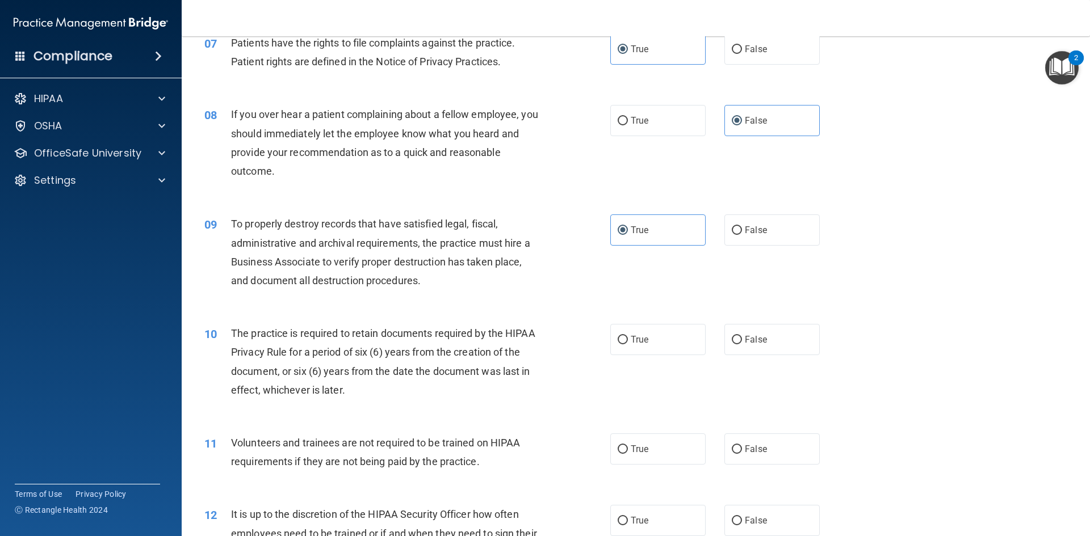
scroll to position [662, 0]
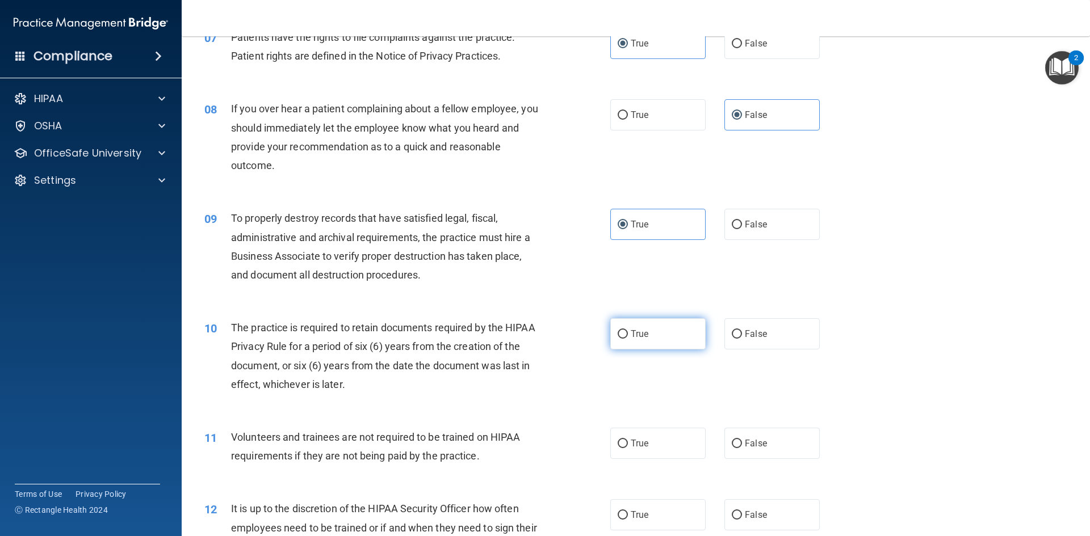
click at [624, 339] on label "True" at bounding box center [657, 333] width 95 height 31
click at [624, 339] on input "True" at bounding box center [623, 334] width 10 height 9
radio input "true"
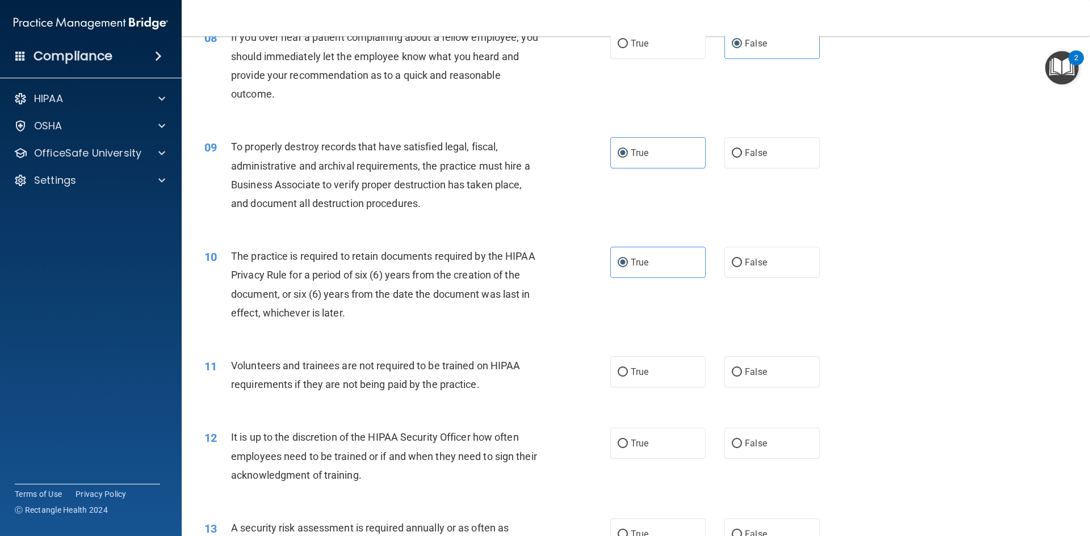
scroll to position [757, 0]
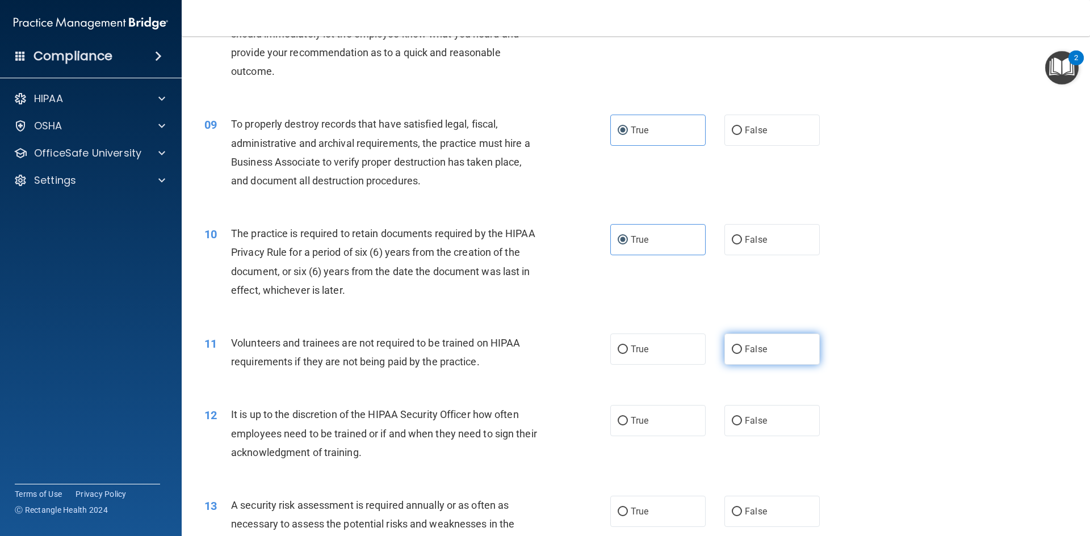
click at [746, 359] on label "False" at bounding box center [771, 349] width 95 height 31
click at [742, 354] on input "False" at bounding box center [737, 350] width 10 height 9
radio input "true"
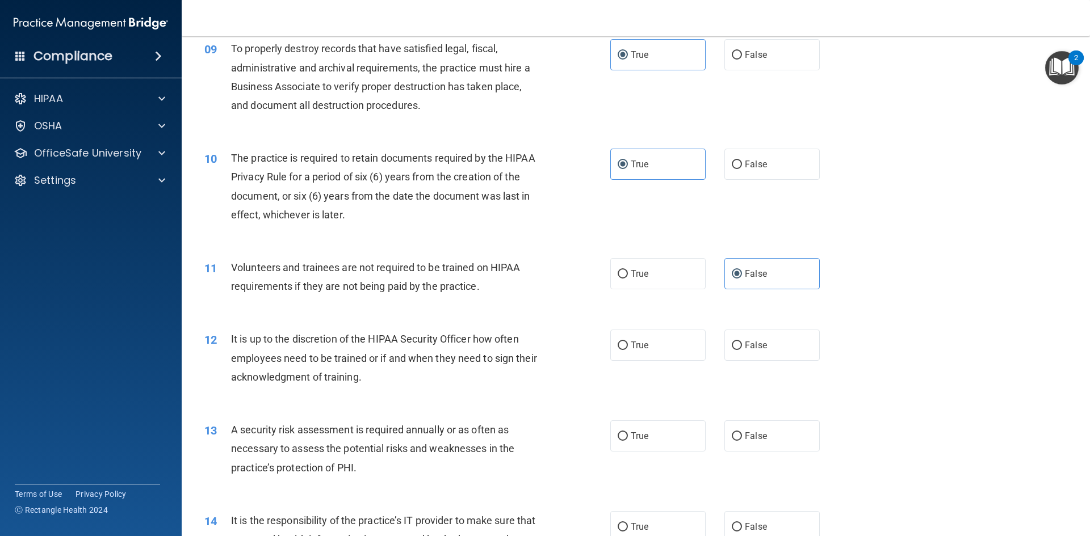
scroll to position [833, 0]
click at [766, 345] on label "False" at bounding box center [771, 344] width 95 height 31
click at [742, 345] on input "False" at bounding box center [737, 345] width 10 height 9
radio input "true"
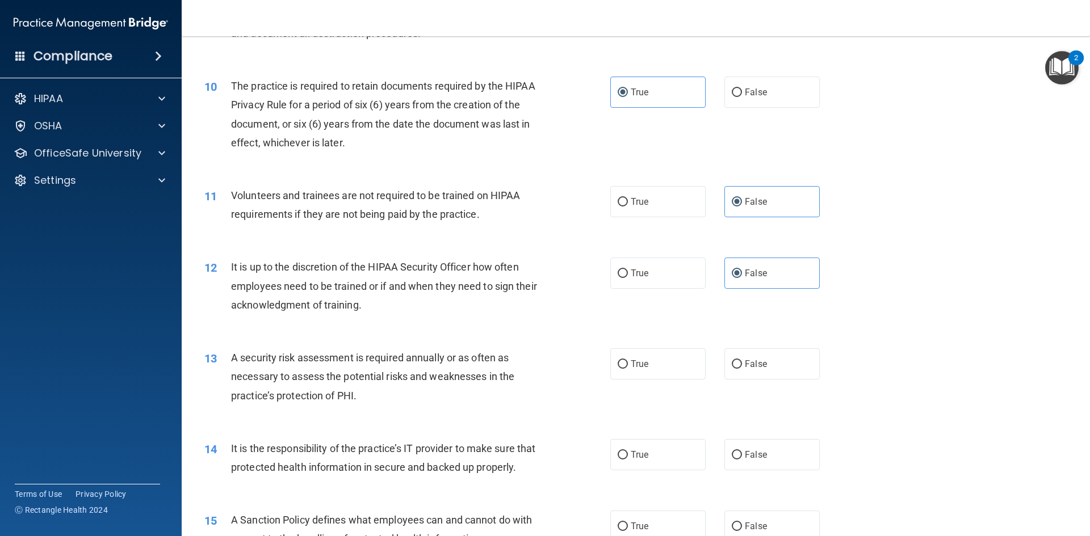
scroll to position [927, 0]
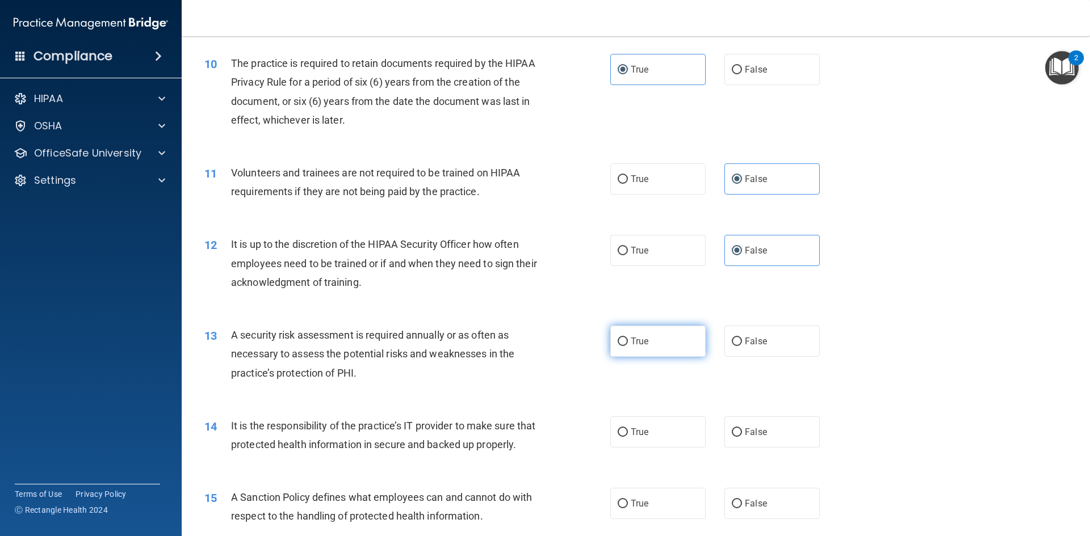
click at [656, 346] on label "True" at bounding box center [657, 341] width 95 height 31
click at [628, 346] on input "True" at bounding box center [623, 342] width 10 height 9
radio input "true"
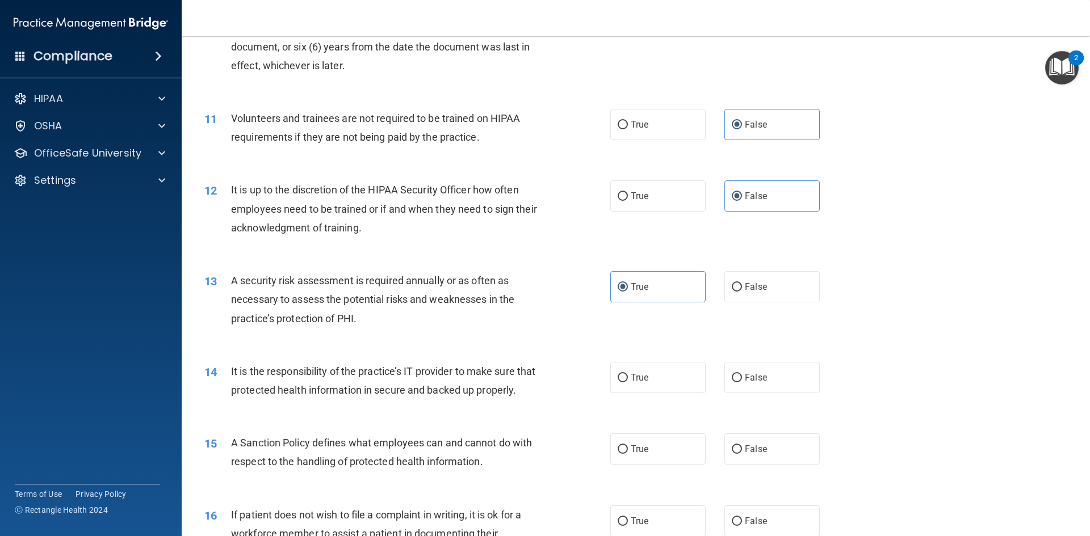
scroll to position [1003, 0]
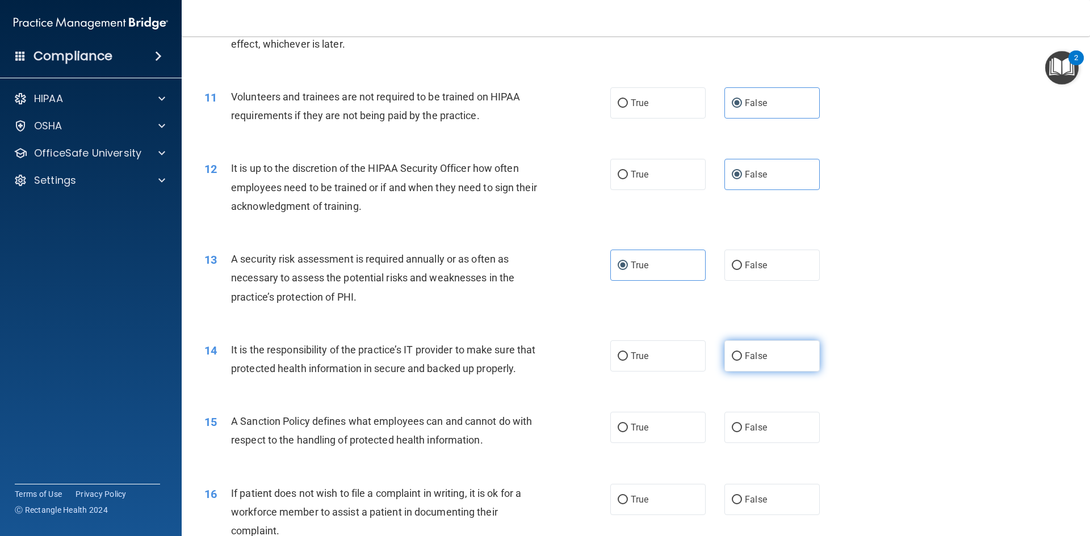
click at [810, 367] on label "False" at bounding box center [771, 356] width 95 height 31
click at [742, 361] on input "False" at bounding box center [737, 356] width 10 height 9
radio input "true"
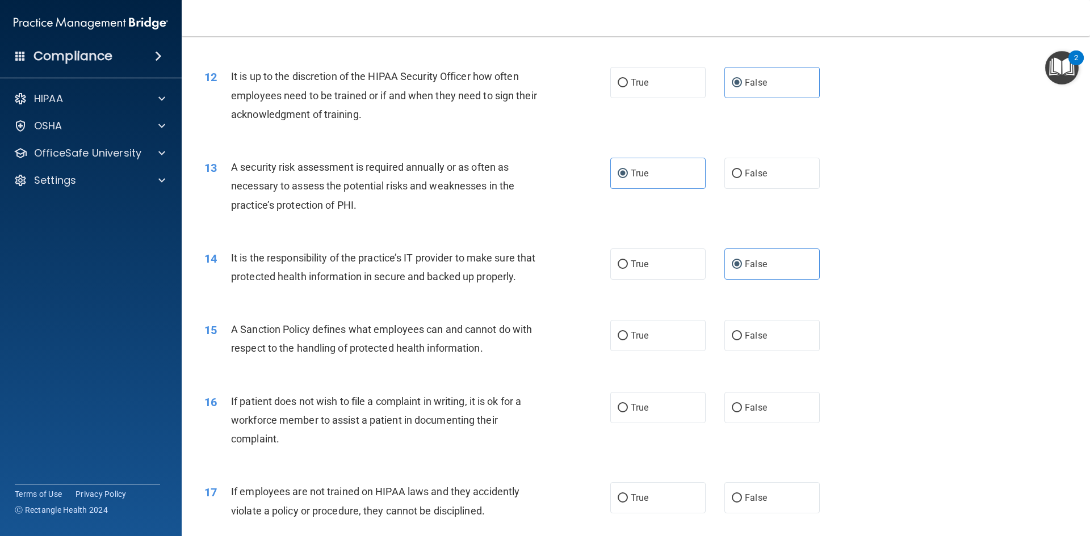
scroll to position [1097, 0]
click at [655, 349] on label "True" at bounding box center [657, 333] width 95 height 31
click at [628, 338] on input "True" at bounding box center [623, 334] width 10 height 9
radio input "true"
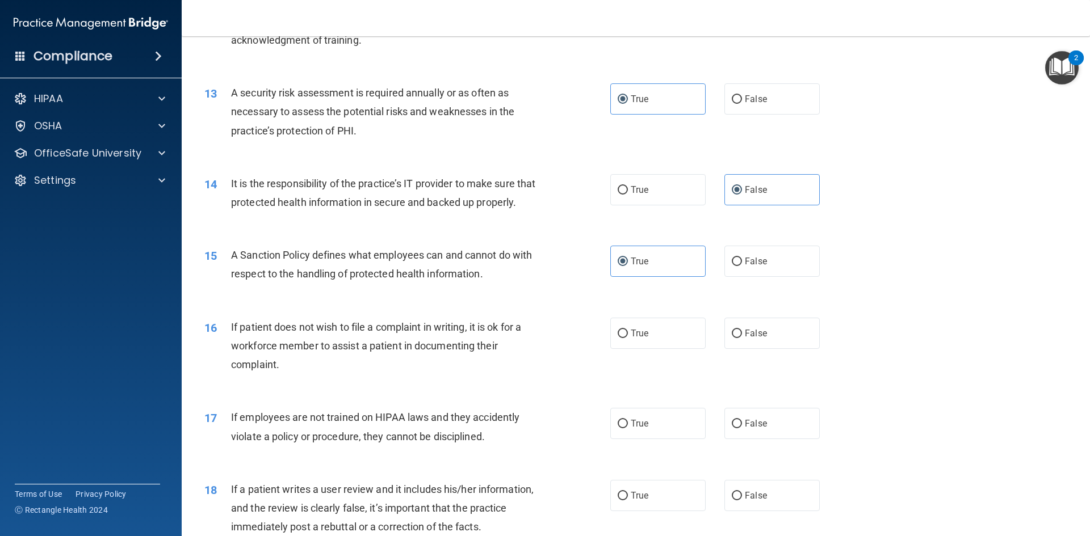
scroll to position [1173, 0]
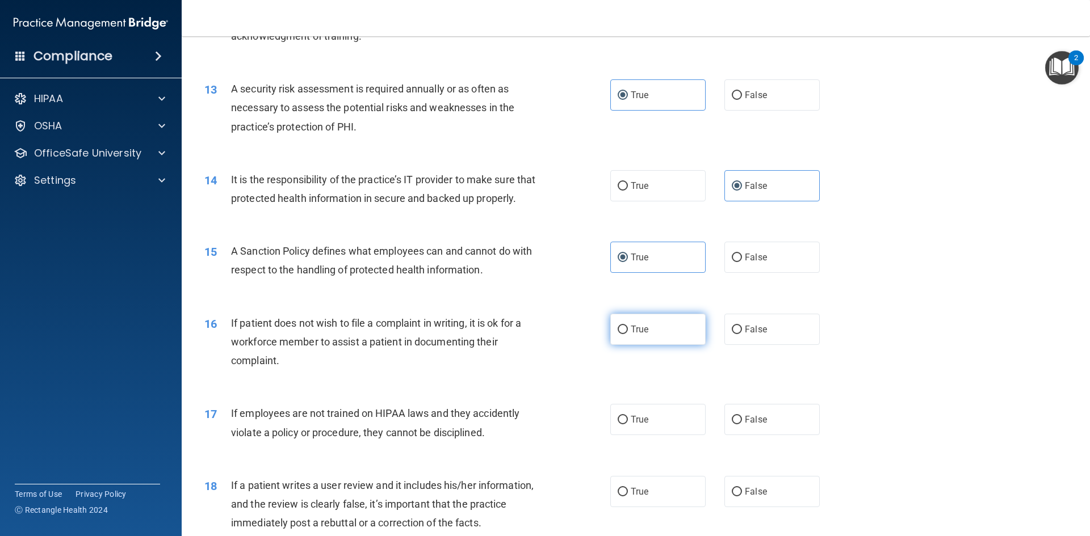
click at [661, 345] on label "True" at bounding box center [657, 329] width 95 height 31
click at [628, 334] on input "True" at bounding box center [623, 330] width 10 height 9
radio input "true"
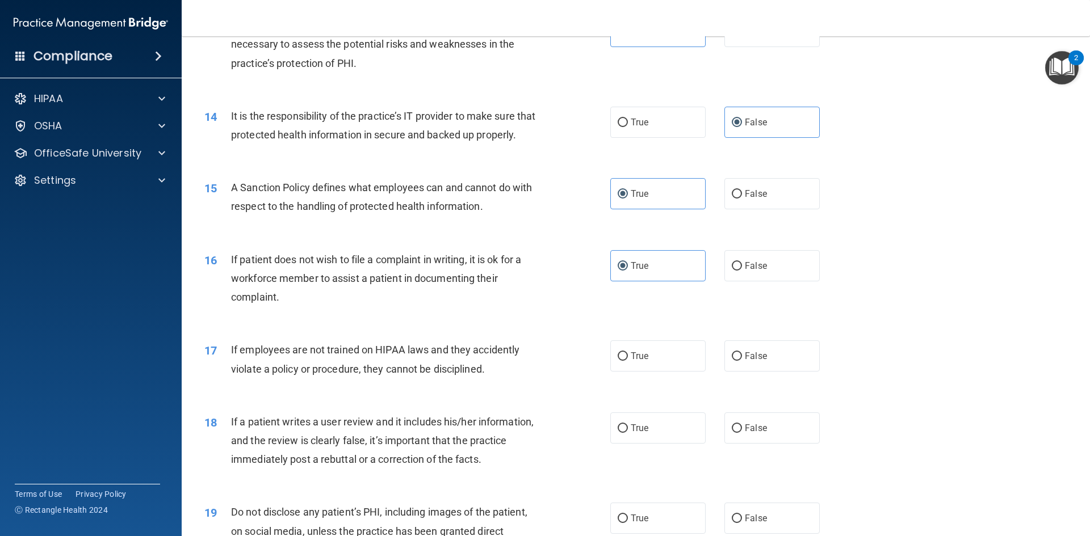
scroll to position [1249, 0]
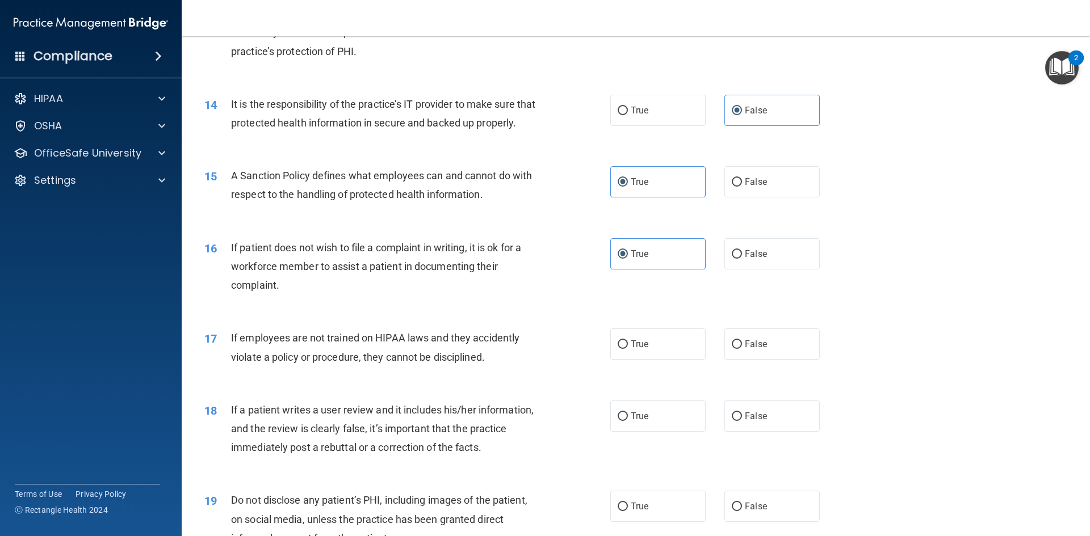
click at [648, 379] on div "17 If employees are not trained on HIPAA laws and they accidently violate a pol…" at bounding box center [636, 350] width 880 height 72
click at [649, 360] on label "True" at bounding box center [657, 344] width 95 height 31
click at [628, 349] on input "True" at bounding box center [623, 345] width 10 height 9
radio input "true"
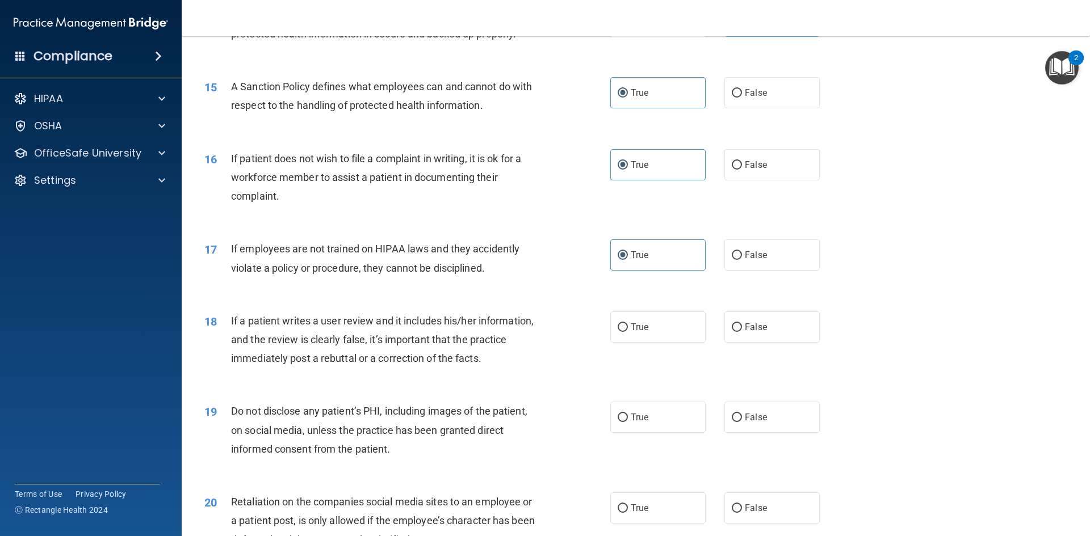
scroll to position [1343, 0]
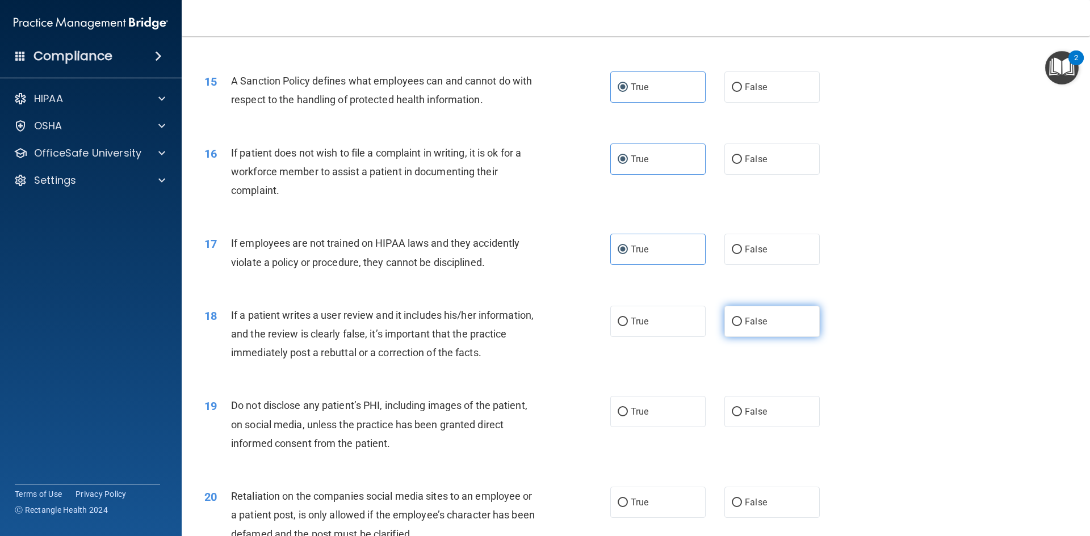
click at [745, 327] on span "False" at bounding box center [756, 321] width 22 height 11
click at [742, 326] on input "False" at bounding box center [737, 322] width 10 height 9
radio input "true"
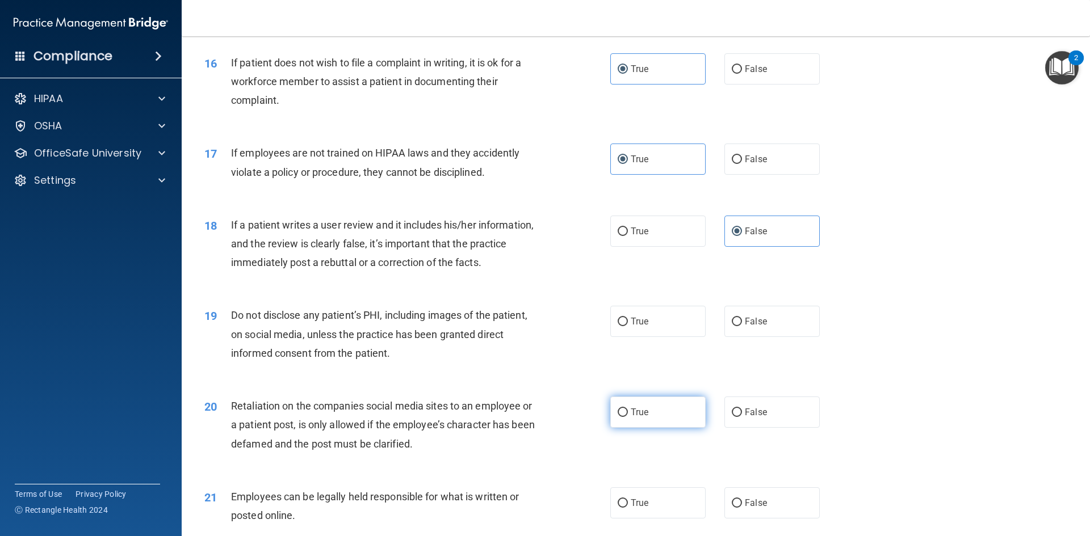
scroll to position [1438, 0]
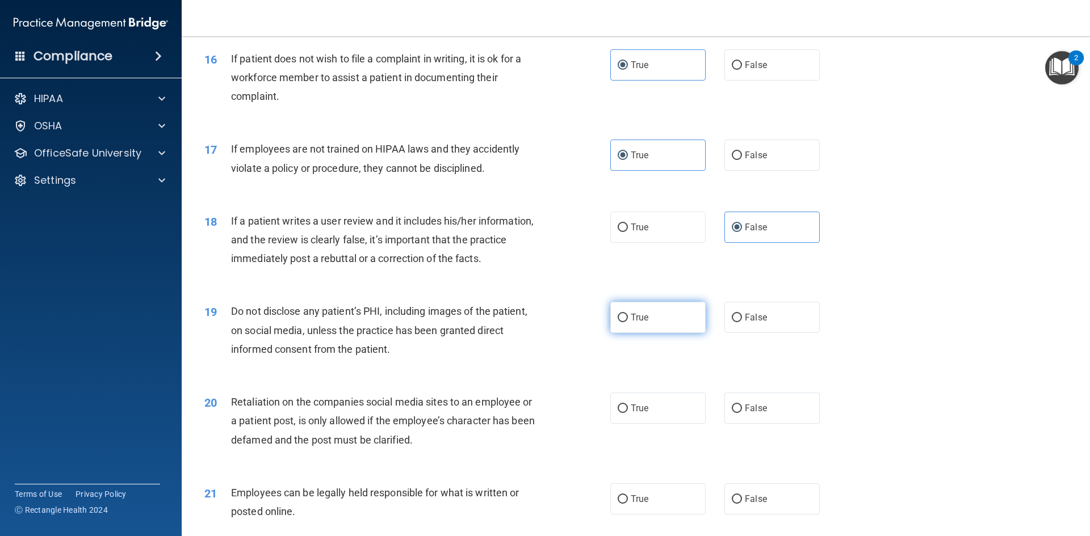
click at [641, 323] on span "True" at bounding box center [640, 317] width 18 height 11
click at [628, 322] on input "True" at bounding box center [623, 318] width 10 height 9
radio input "true"
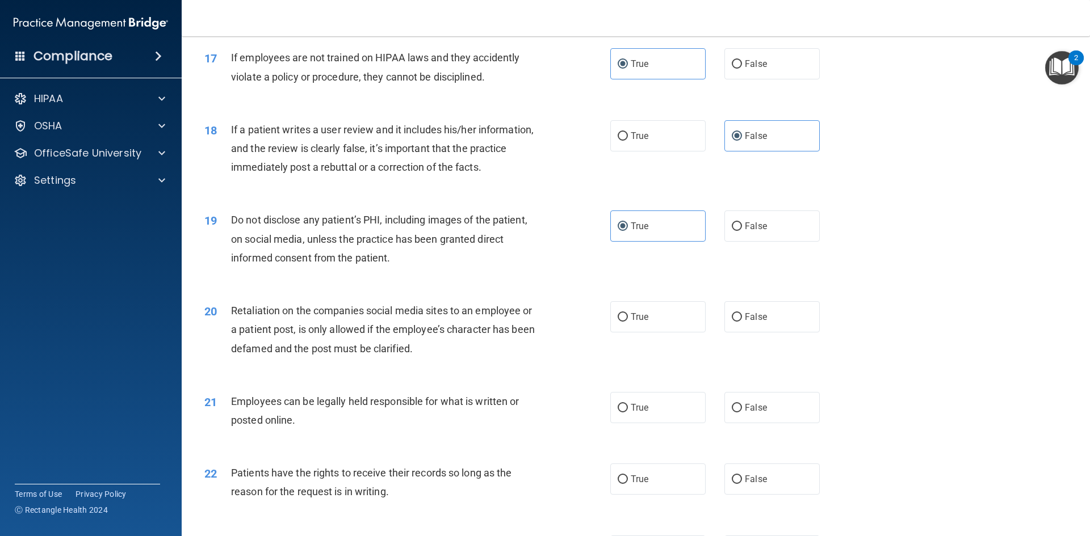
scroll to position [1532, 0]
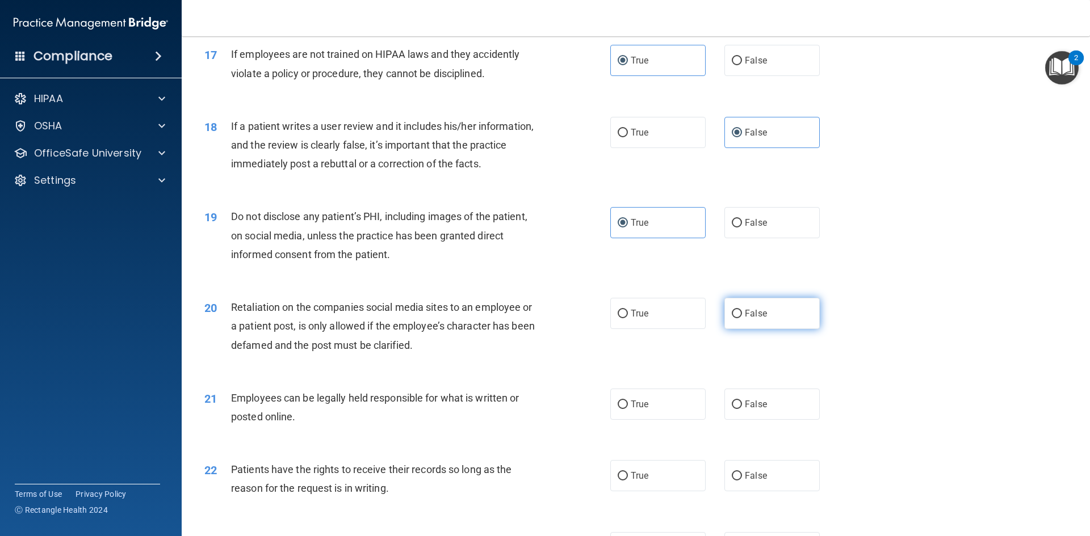
click at [744, 329] on label "False" at bounding box center [771, 313] width 95 height 31
click at [742, 318] on input "False" at bounding box center [737, 314] width 10 height 9
radio input "true"
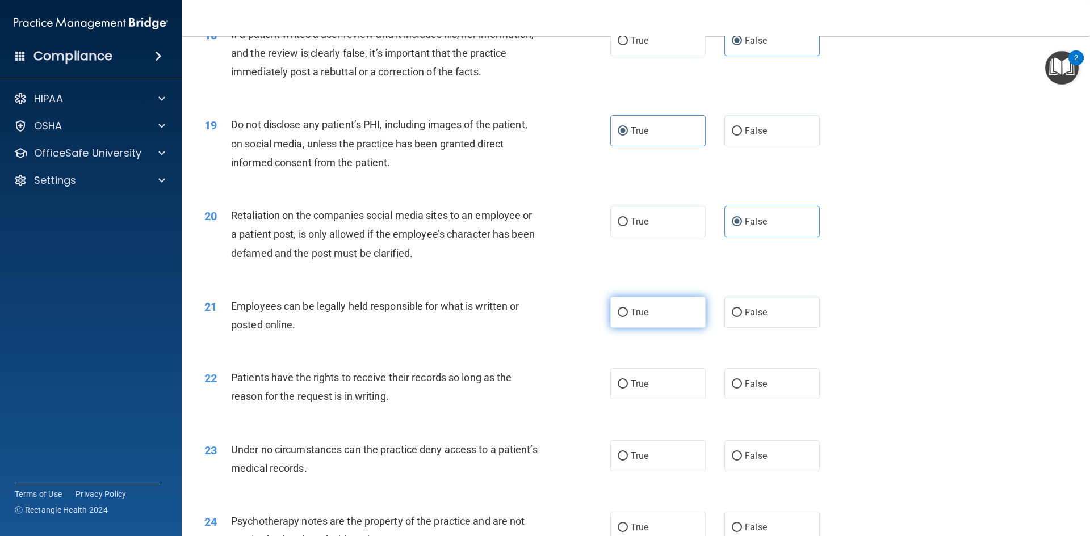
scroll to position [1627, 0]
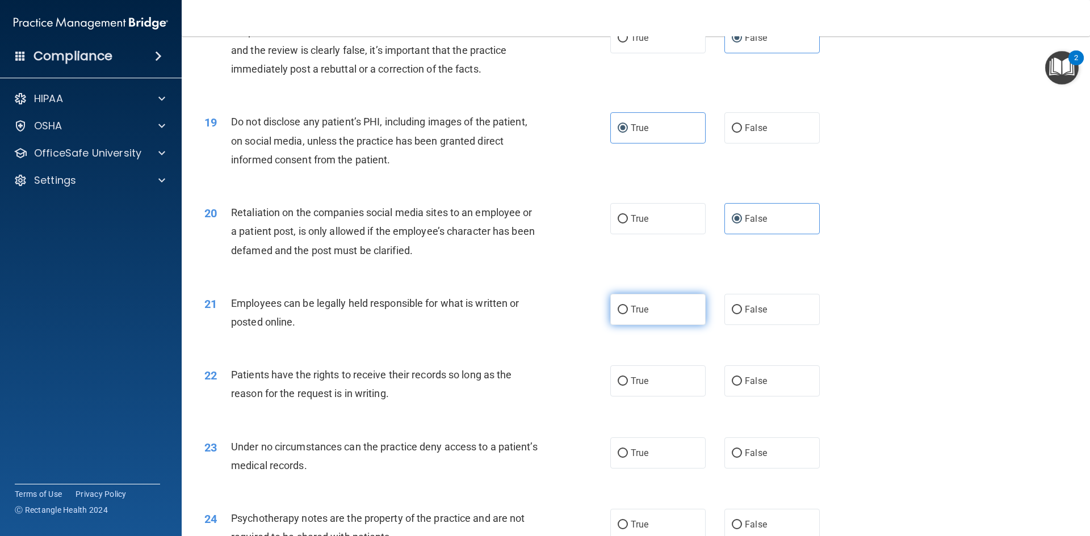
click at [677, 325] on label "True" at bounding box center [657, 309] width 95 height 31
click at [628, 314] on input "True" at bounding box center [623, 310] width 10 height 9
radio input "true"
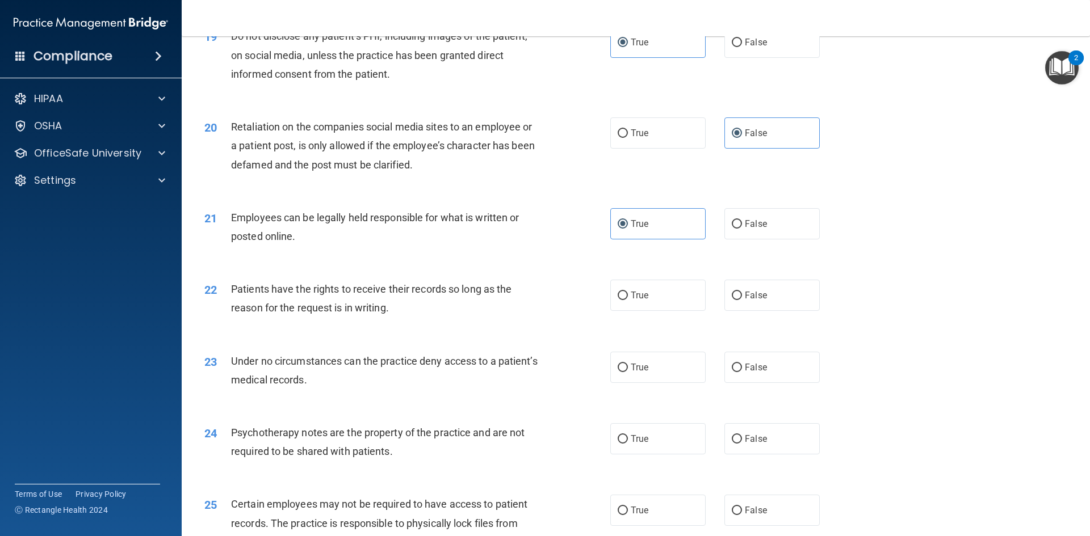
scroll to position [1721, 0]
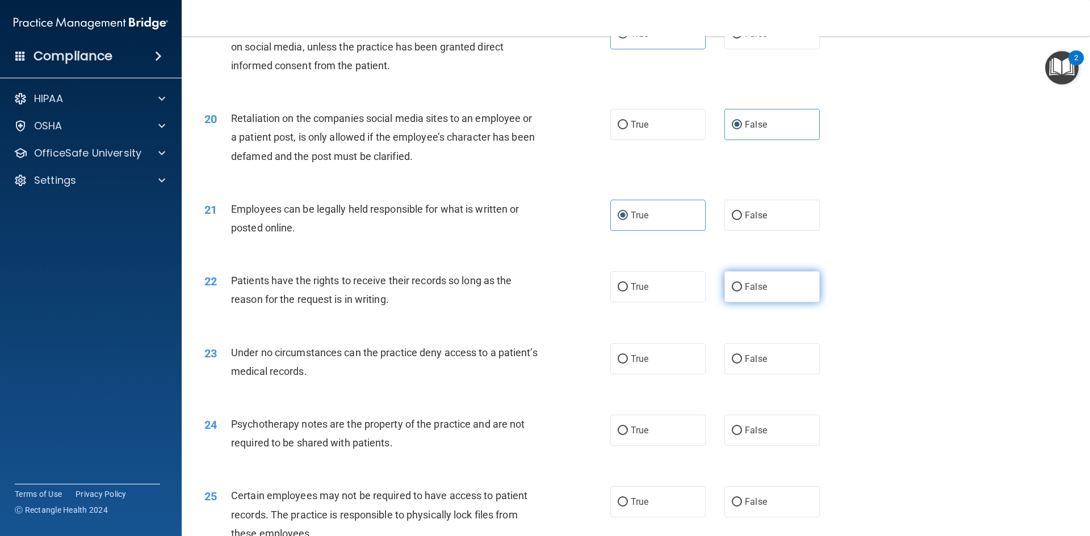
click at [732, 292] on input "False" at bounding box center [737, 287] width 10 height 9
radio input "true"
click at [633, 292] on span "True" at bounding box center [640, 287] width 18 height 11
click at [628, 292] on input "True" at bounding box center [623, 287] width 10 height 9
radio input "true"
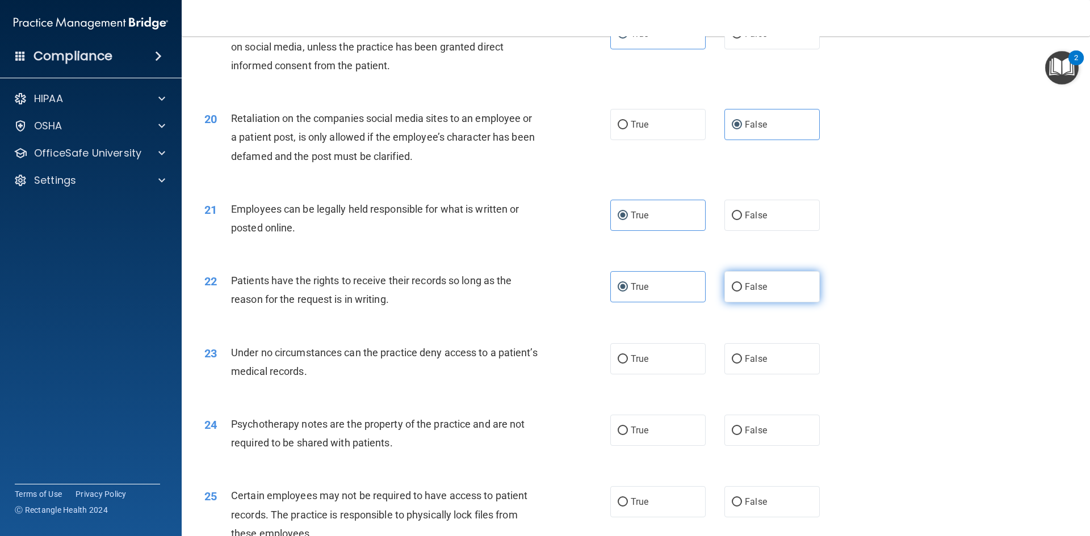
click at [778, 303] on label "False" at bounding box center [771, 286] width 95 height 31
click at [742, 292] on input "False" at bounding box center [737, 287] width 10 height 9
radio input "true"
radio input "false"
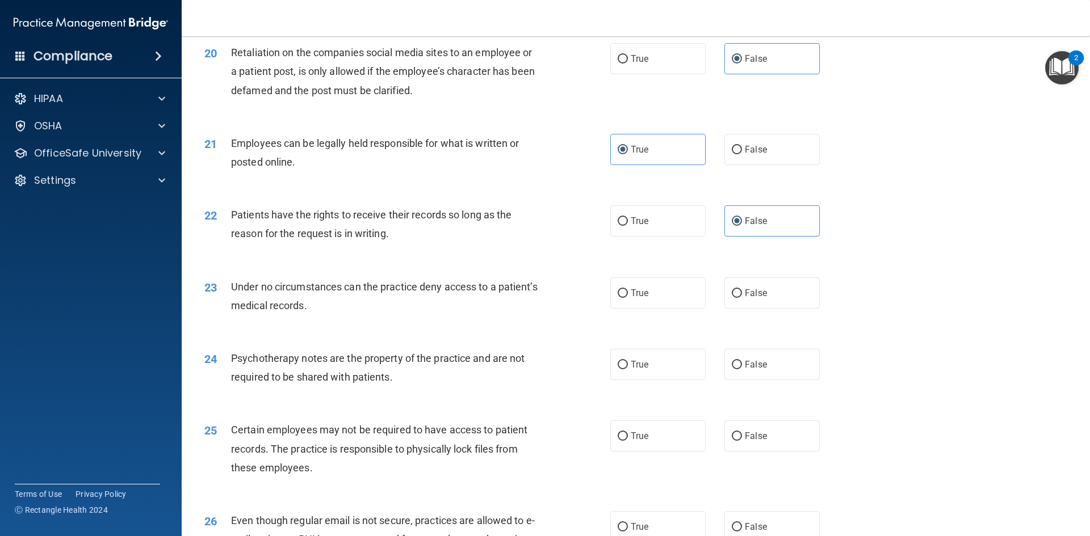
scroll to position [1798, 0]
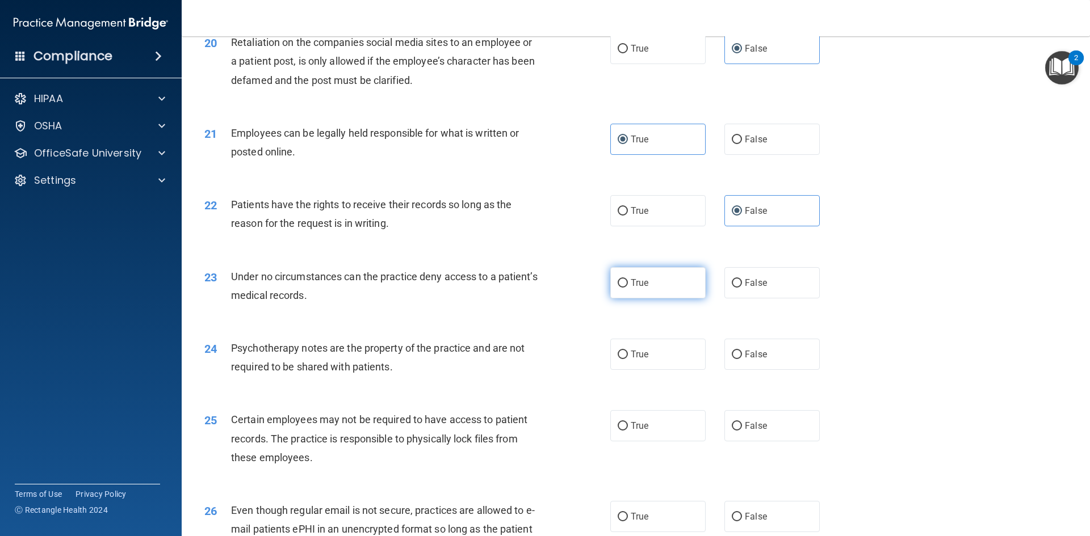
click at [644, 299] on label "True" at bounding box center [657, 282] width 95 height 31
click at [628, 288] on input "True" at bounding box center [623, 283] width 10 height 9
radio input "true"
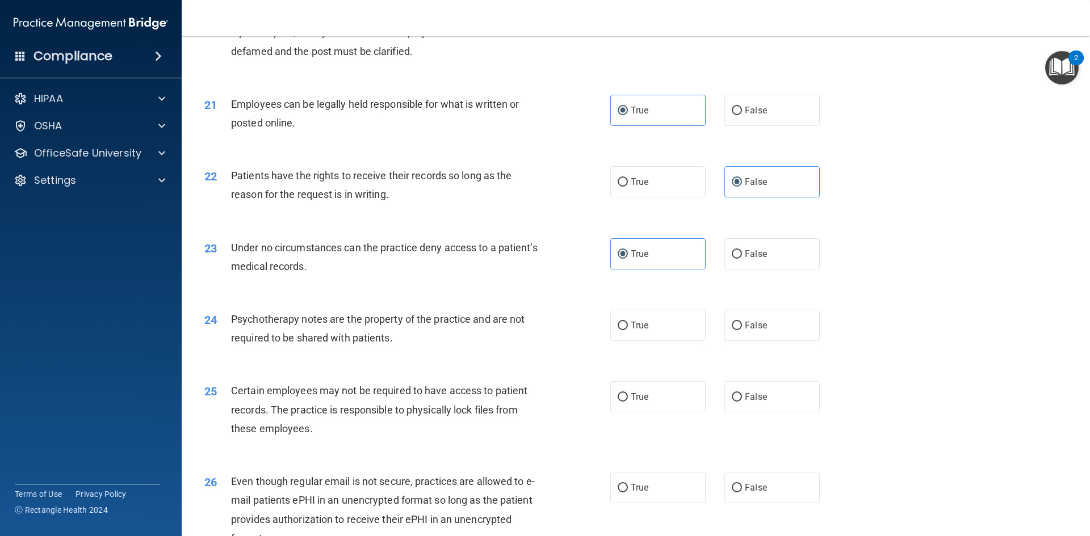
scroll to position [1854, 0]
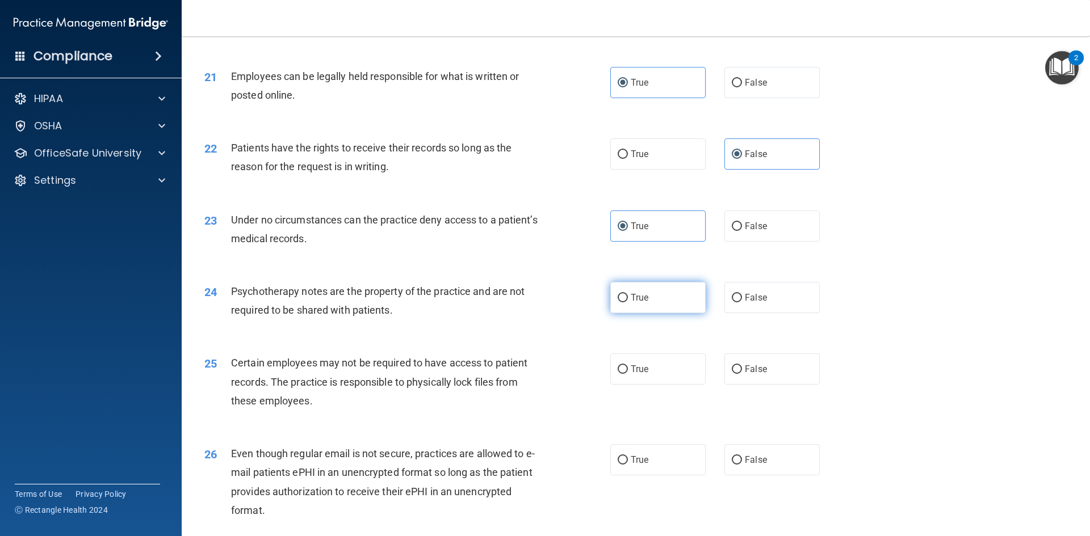
click at [646, 313] on label "True" at bounding box center [657, 297] width 95 height 31
click at [628, 303] on input "True" at bounding box center [623, 298] width 10 height 9
radio input "true"
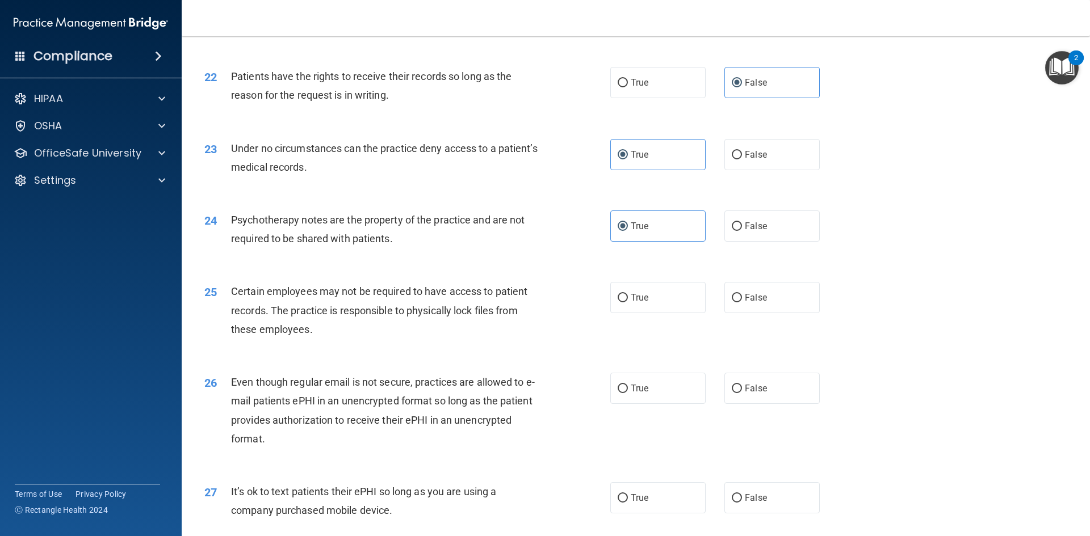
scroll to position [1930, 0]
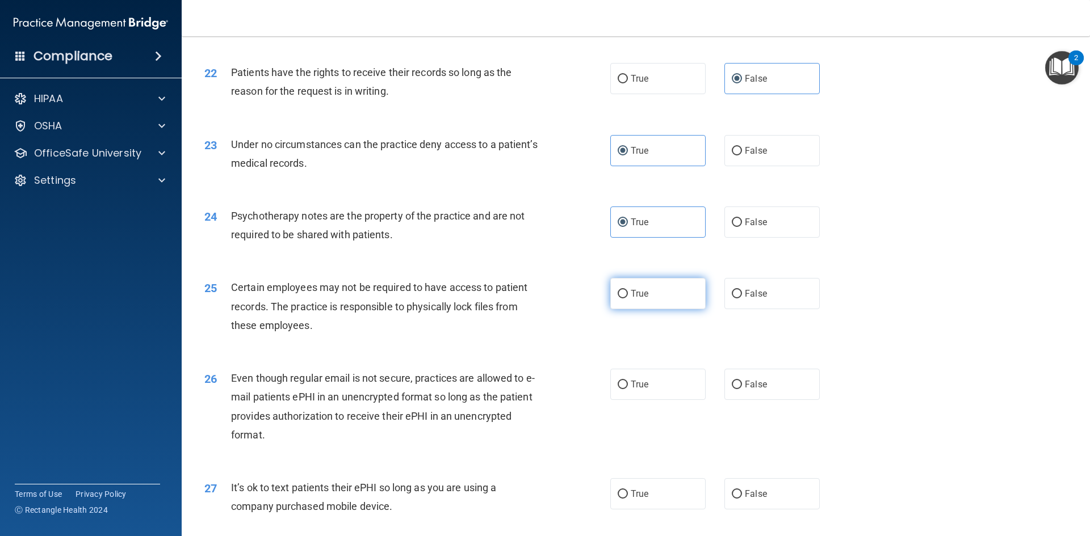
click at [677, 309] on label "True" at bounding box center [657, 293] width 95 height 31
click at [628, 299] on input "True" at bounding box center [623, 294] width 10 height 9
radio input "true"
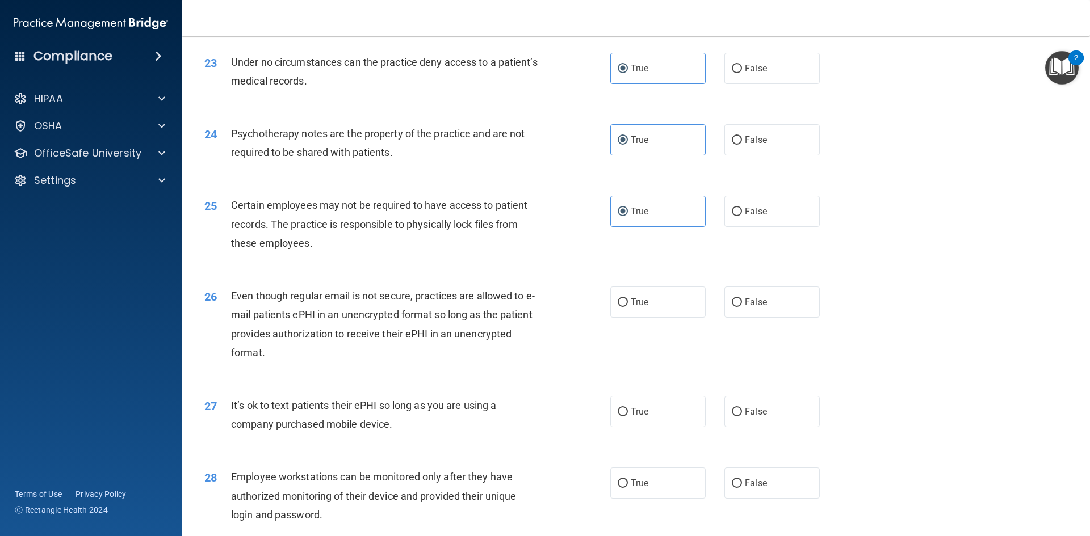
scroll to position [2025, 0]
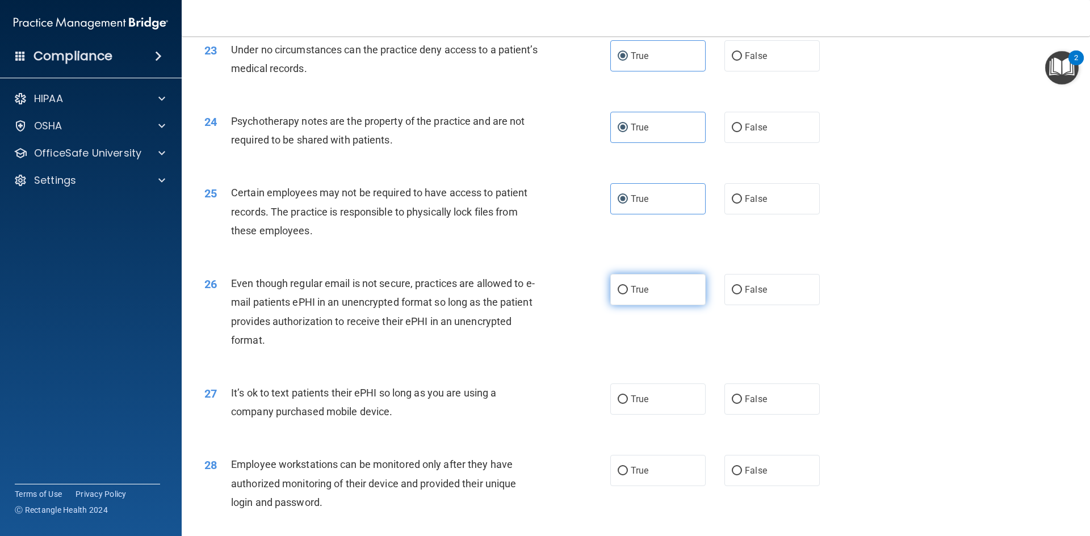
click at [632, 305] on label "True" at bounding box center [657, 289] width 95 height 31
click at [628, 295] on input "True" at bounding box center [623, 290] width 10 height 9
radio input "true"
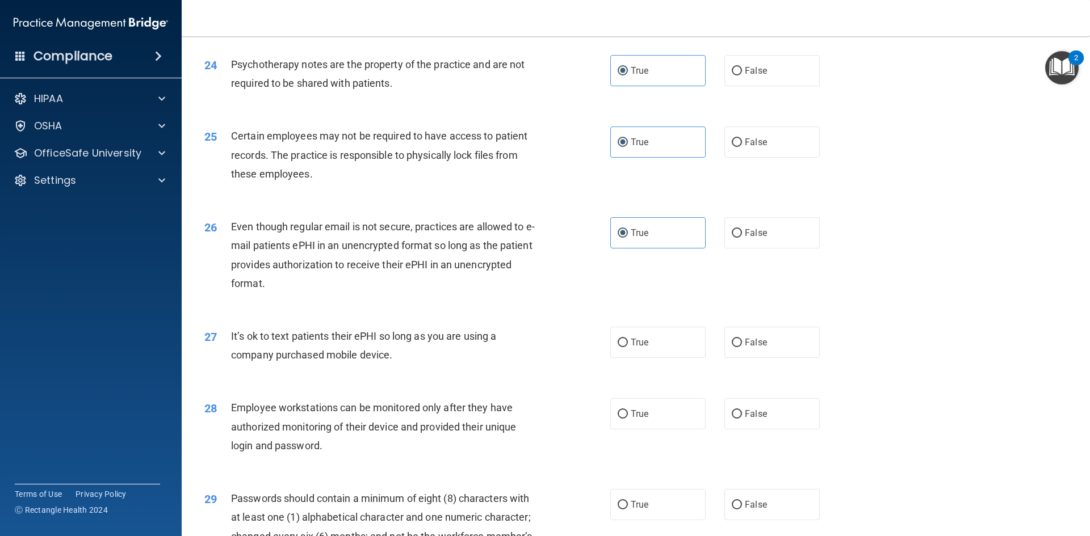
scroll to position [2100, 0]
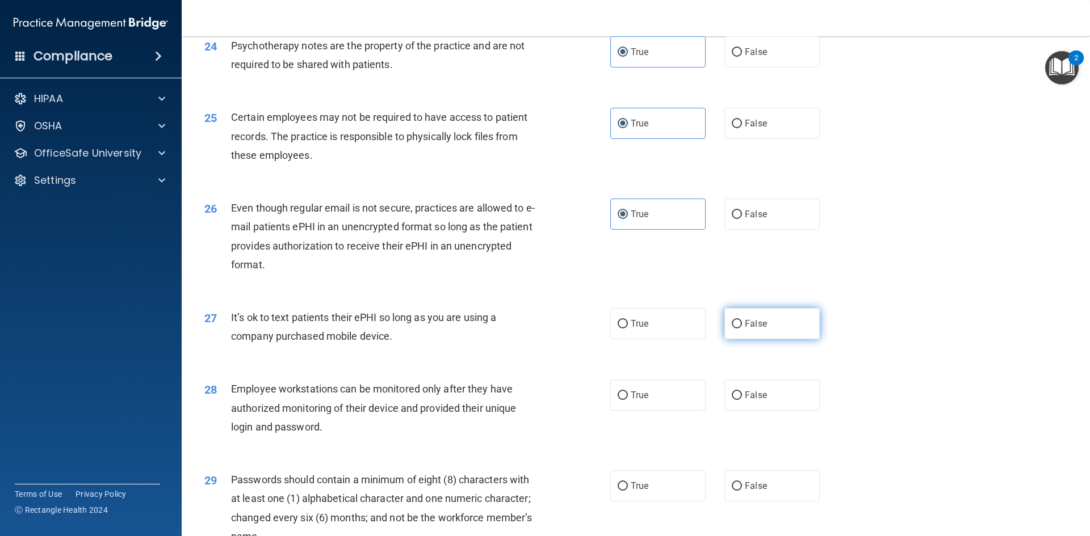
click at [751, 329] on span "False" at bounding box center [756, 323] width 22 height 11
click at [742, 329] on input "False" at bounding box center [737, 324] width 10 height 9
radio input "true"
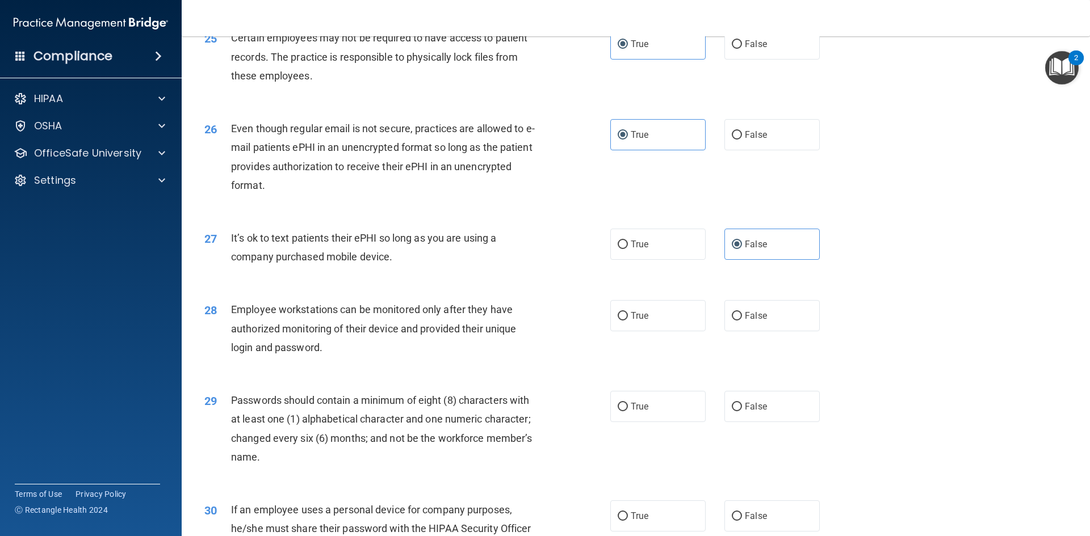
scroll to position [2195, 0]
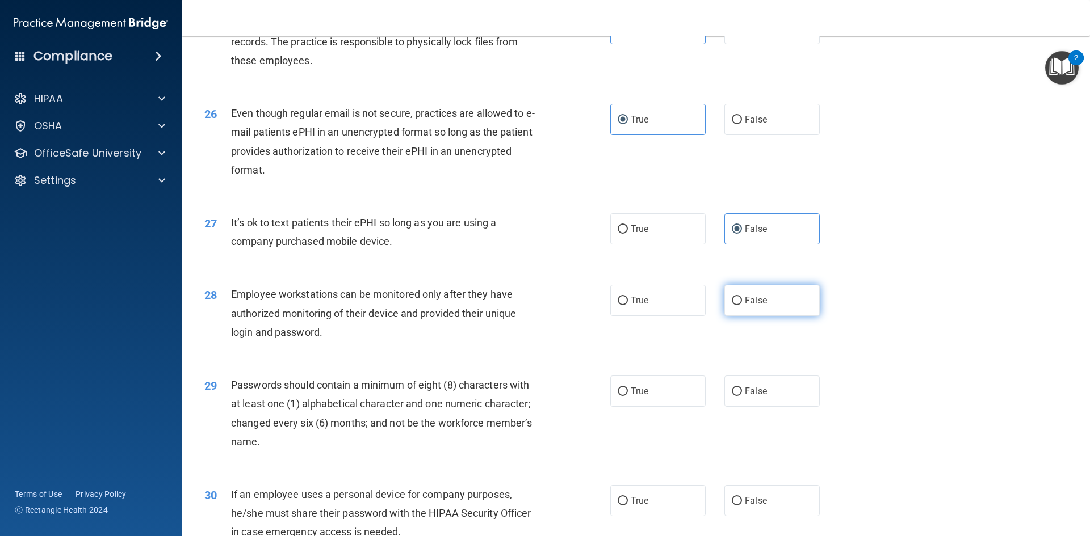
click at [774, 316] on label "False" at bounding box center [771, 300] width 95 height 31
click at [742, 305] on input "False" at bounding box center [737, 301] width 10 height 9
radio input "true"
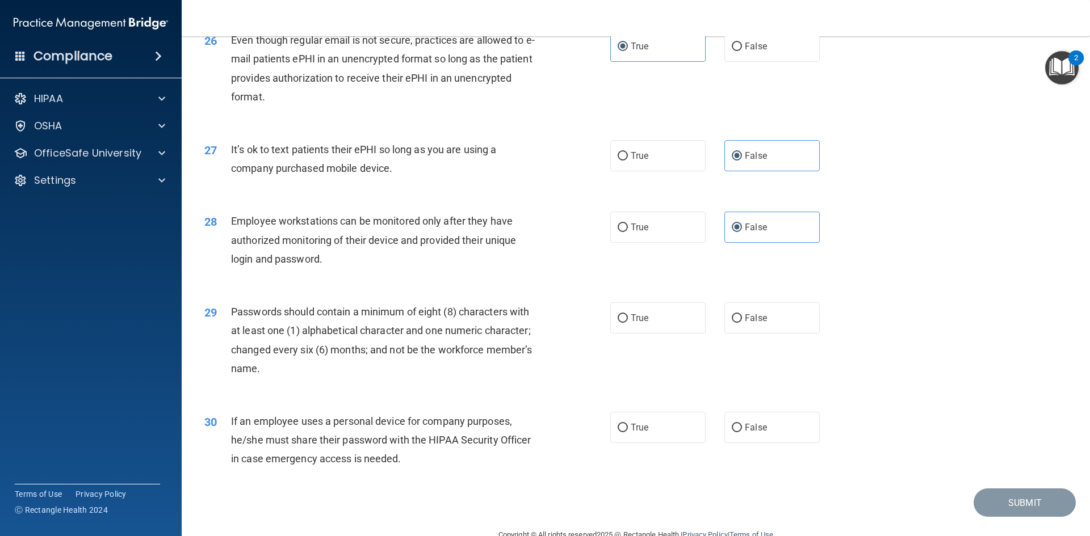
scroll to position [2270, 0]
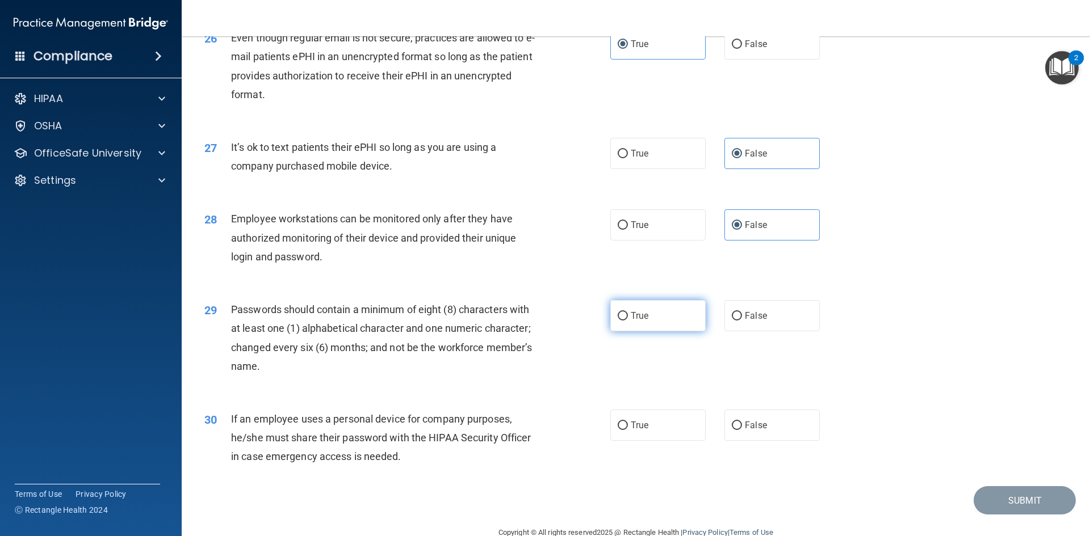
click at [671, 331] on label "True" at bounding box center [657, 315] width 95 height 31
click at [628, 321] on input "True" at bounding box center [623, 316] width 10 height 9
radio input "true"
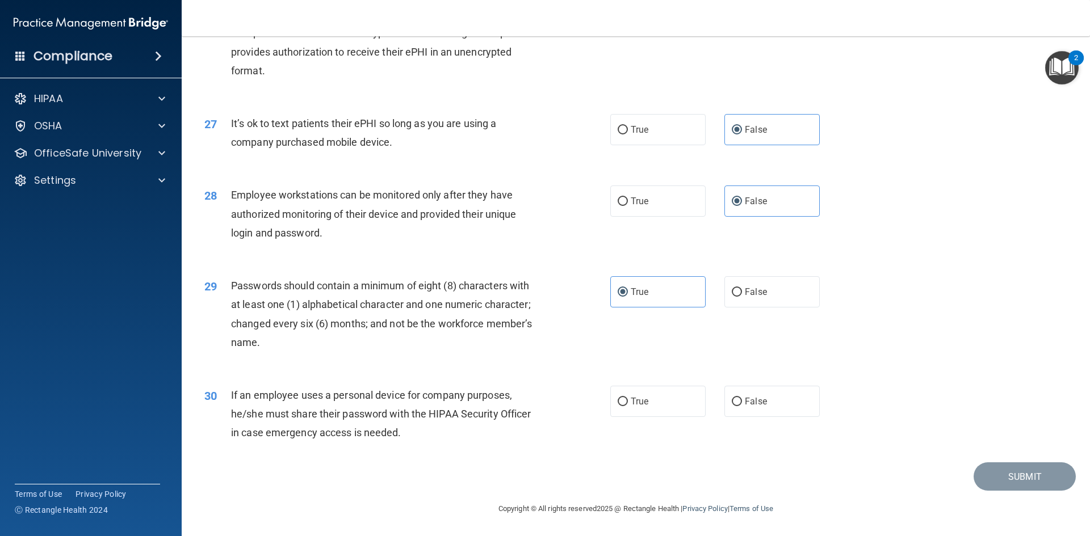
scroll to position [2313, 0]
click at [792, 407] on label "False" at bounding box center [771, 401] width 95 height 31
click at [742, 406] on input "False" at bounding box center [737, 402] width 10 height 9
radio input "true"
click at [1014, 480] on button "Submit" at bounding box center [1024, 477] width 102 height 29
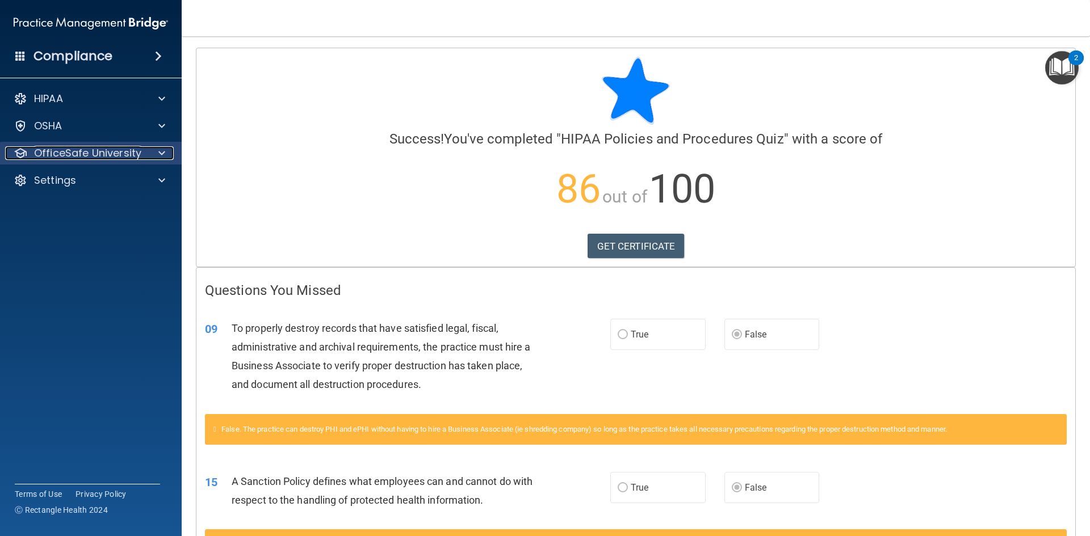
click at [170, 150] on div at bounding box center [160, 153] width 28 height 14
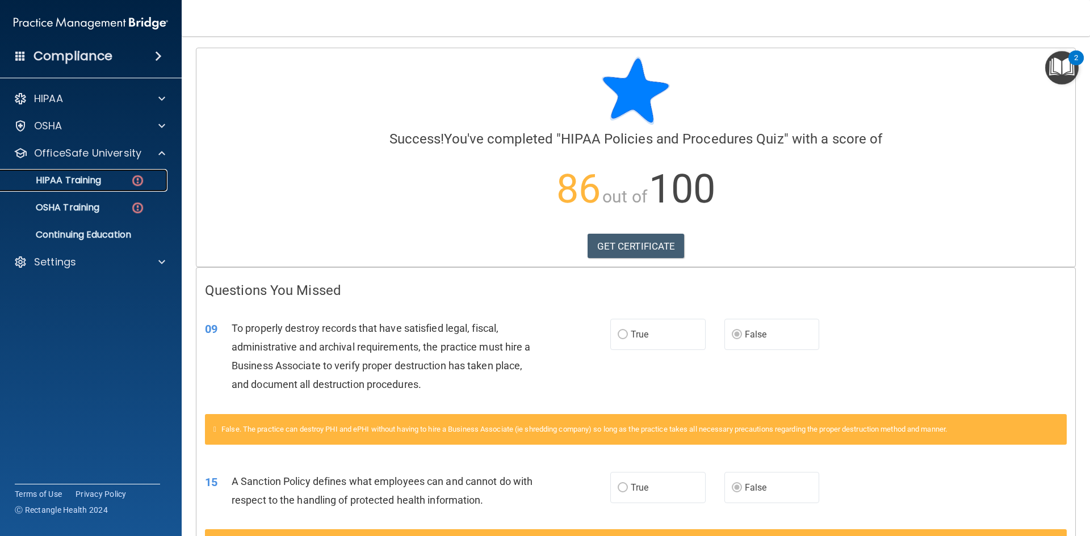
click at [87, 180] on p "HIPAA Training" at bounding box center [54, 180] width 94 height 11
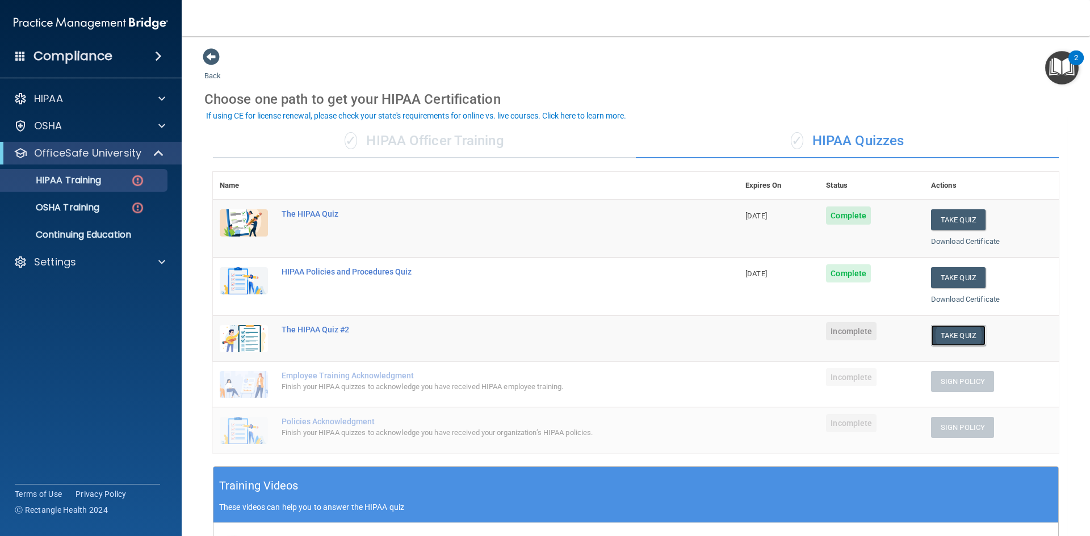
click at [967, 333] on button "Take Quiz" at bounding box center [958, 335] width 54 height 21
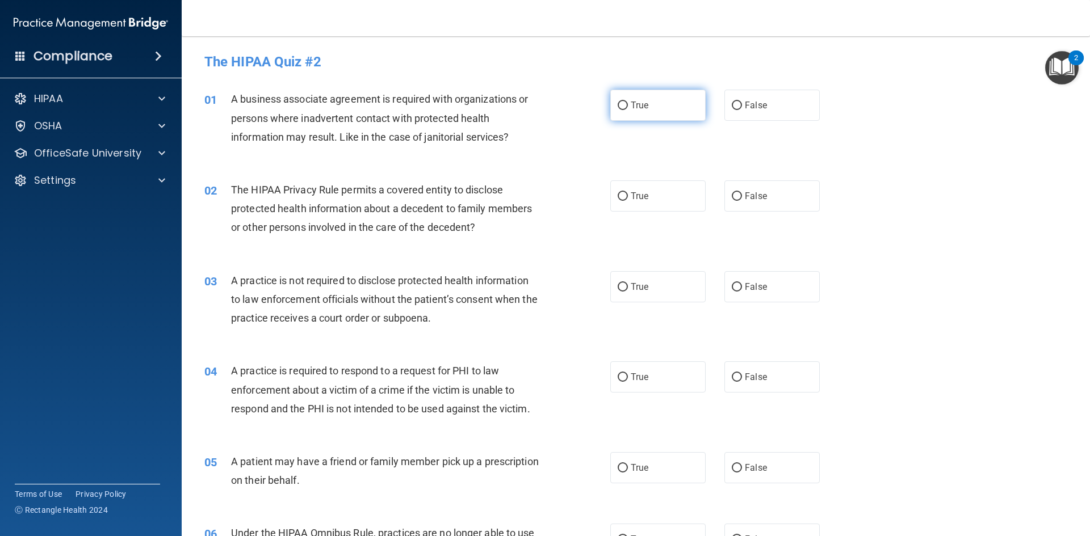
click at [612, 101] on label "True" at bounding box center [657, 105] width 95 height 31
click at [618, 102] on input "True" at bounding box center [623, 106] width 10 height 9
radio input "true"
click at [623, 203] on label "True" at bounding box center [657, 195] width 95 height 31
click at [623, 201] on input "True" at bounding box center [623, 196] width 10 height 9
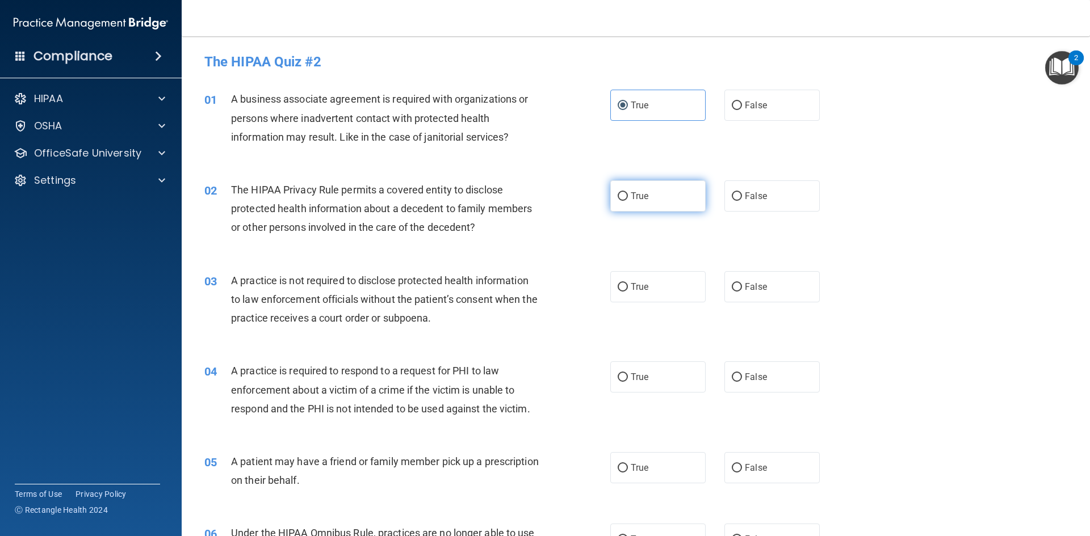
radio input "true"
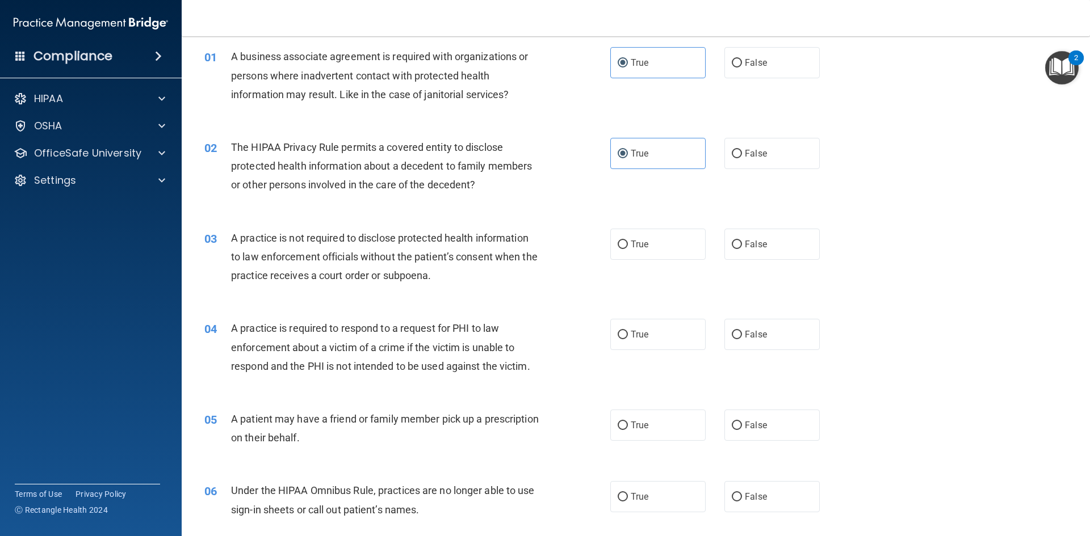
scroll to position [75, 0]
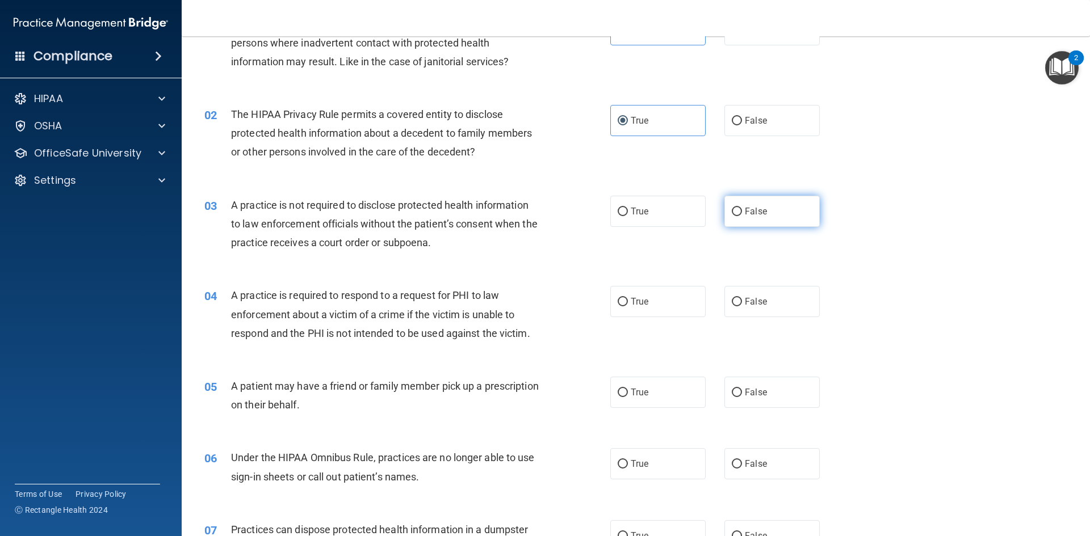
click at [749, 211] on span "False" at bounding box center [756, 211] width 22 height 11
click at [742, 211] on input "False" at bounding box center [737, 212] width 10 height 9
radio input "true"
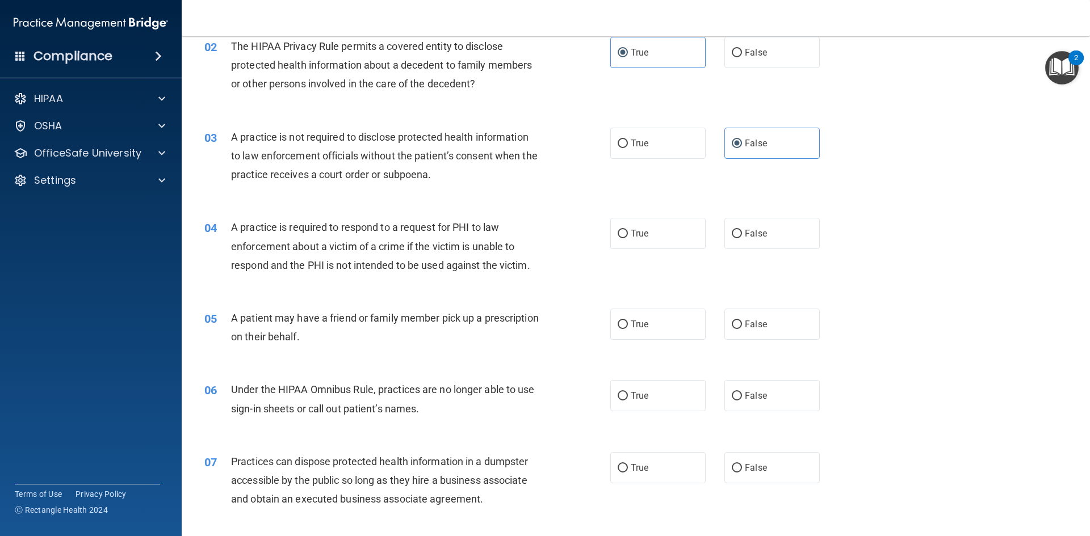
scroll to position [152, 0]
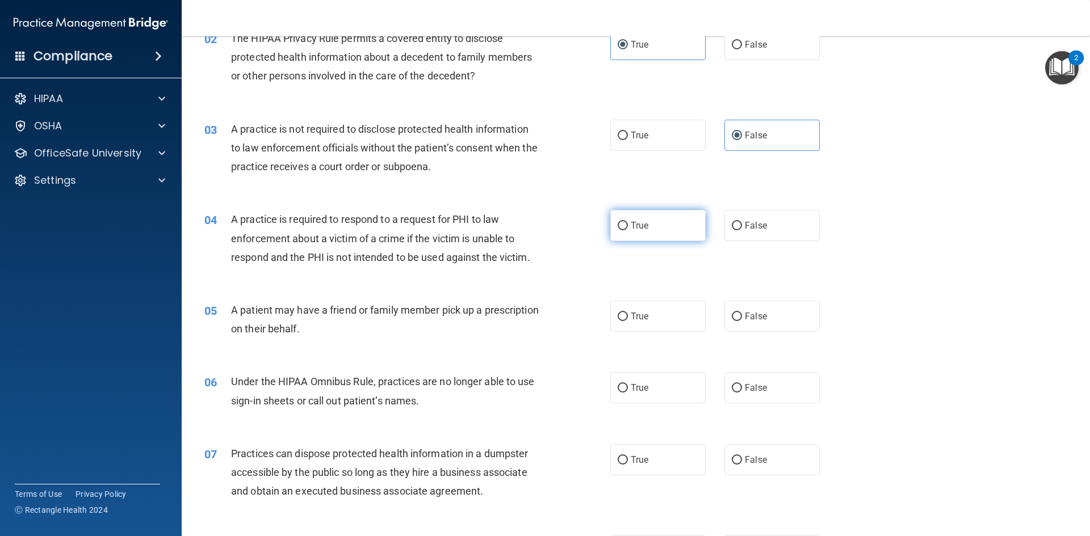
click at [641, 229] on span "True" at bounding box center [640, 225] width 18 height 11
click at [628, 229] on input "True" at bounding box center [623, 226] width 10 height 9
radio input "true"
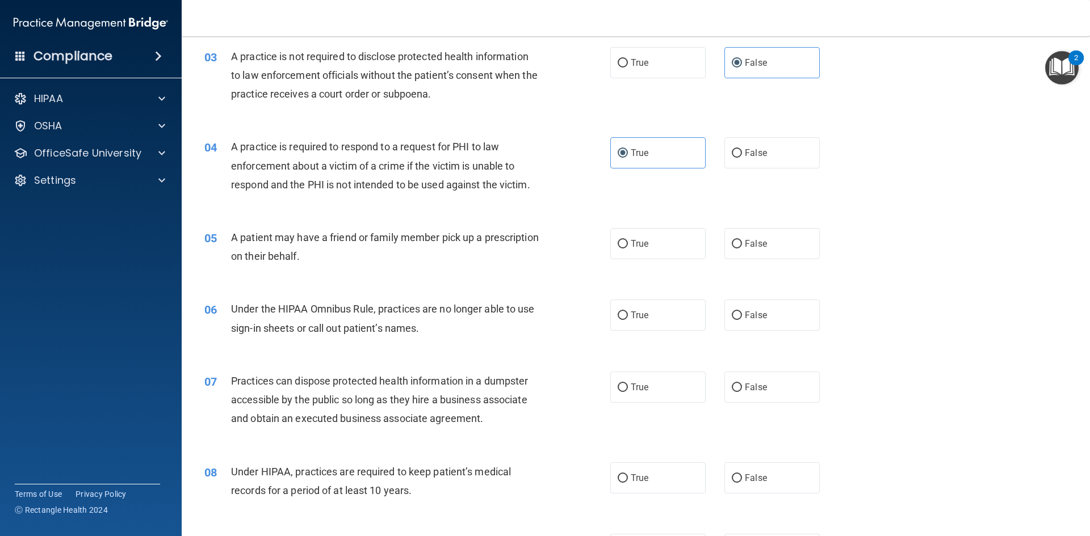
scroll to position [227, 0]
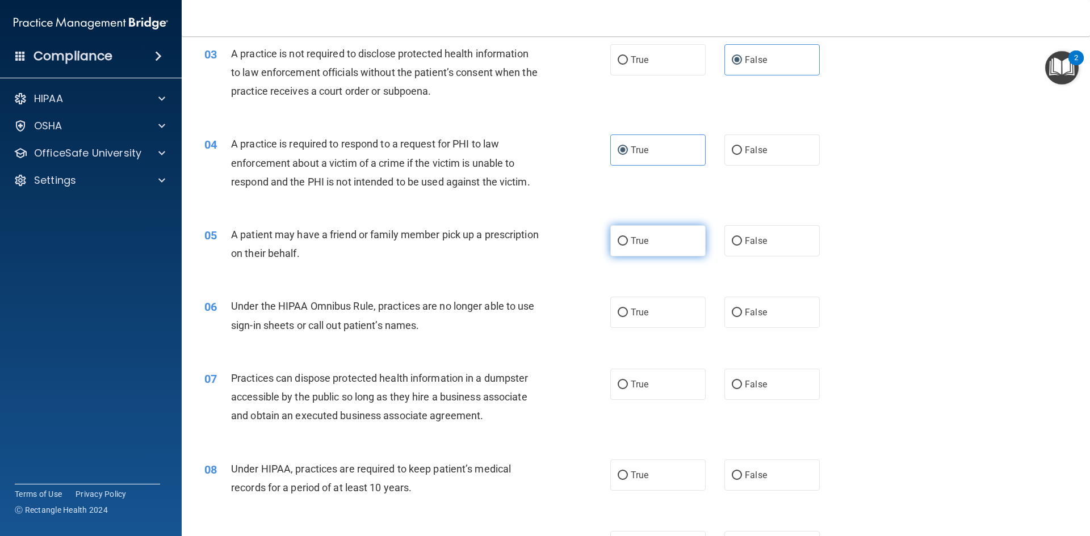
click at [664, 237] on label "True" at bounding box center [657, 240] width 95 height 31
click at [628, 237] on input "True" at bounding box center [623, 241] width 10 height 9
radio input "true"
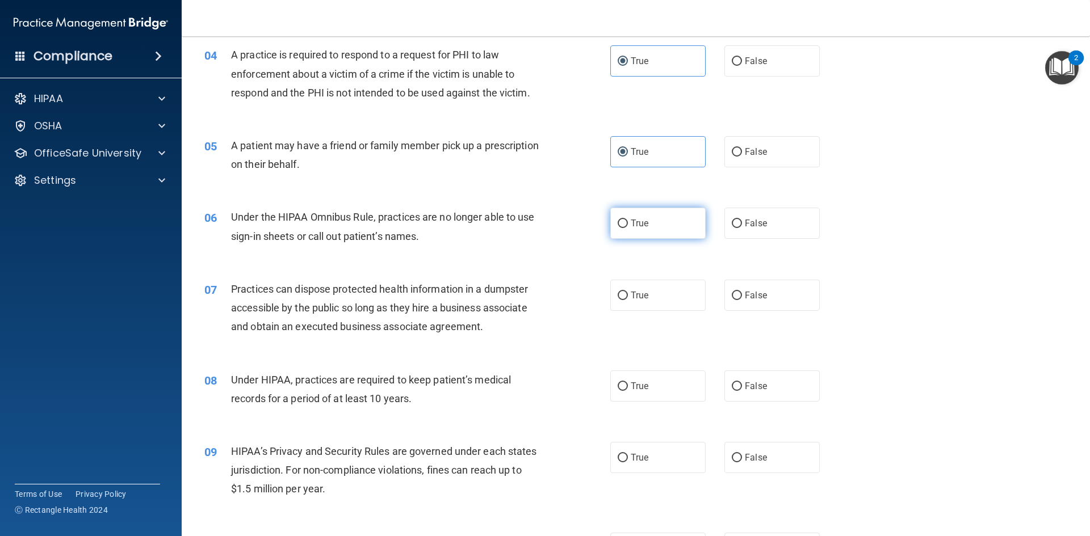
scroll to position [322, 0]
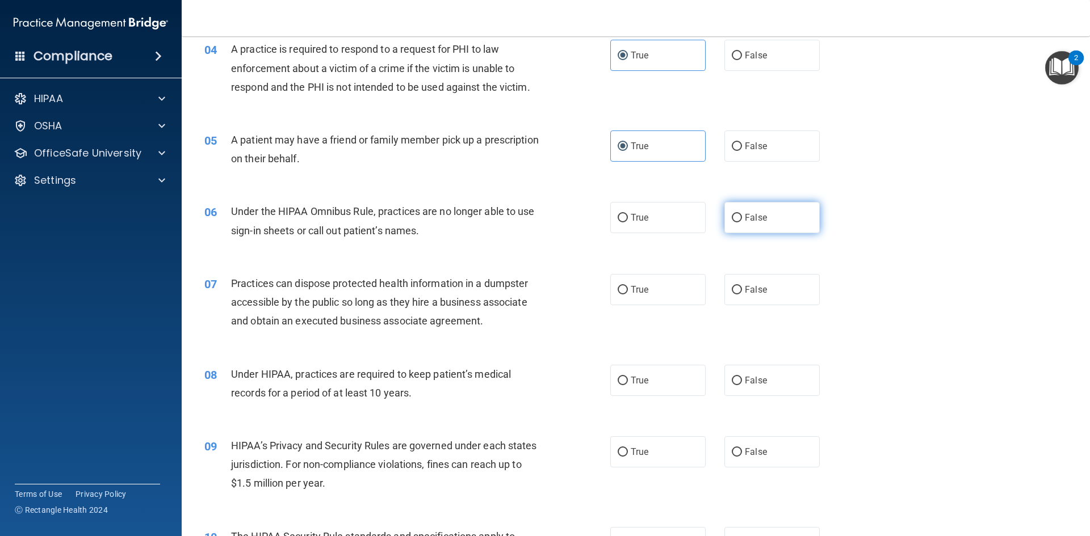
click at [725, 217] on label "False" at bounding box center [771, 217] width 95 height 31
click at [732, 217] on input "False" at bounding box center [737, 218] width 10 height 9
radio input "true"
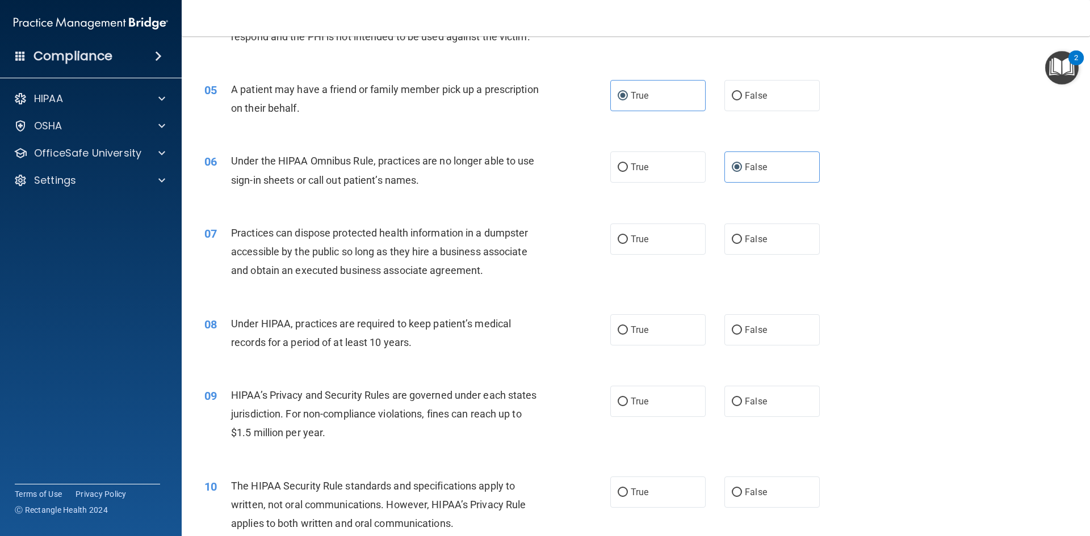
scroll to position [397, 0]
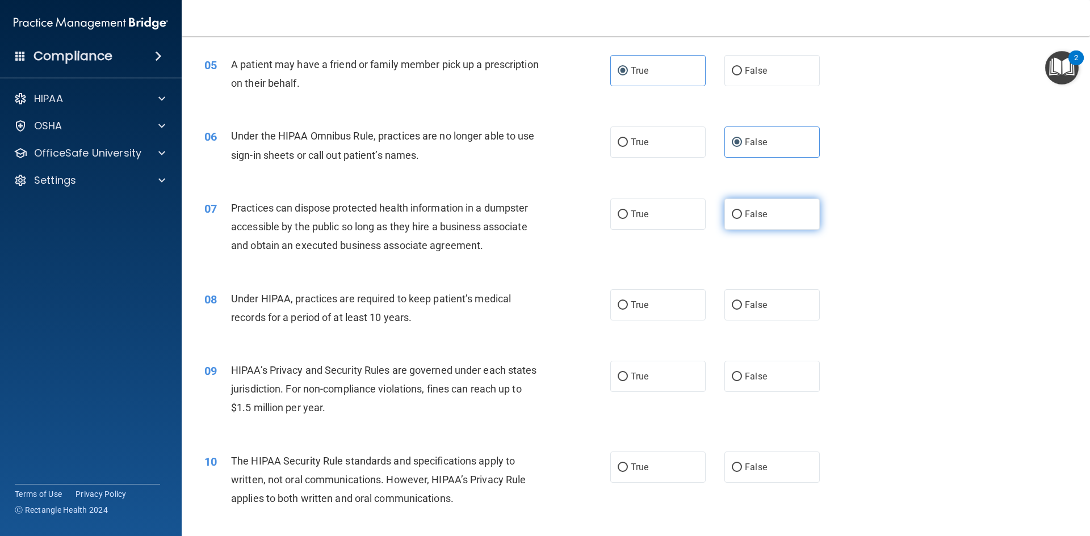
click at [749, 221] on label "False" at bounding box center [771, 214] width 95 height 31
click at [742, 219] on input "False" at bounding box center [737, 215] width 10 height 9
radio input "true"
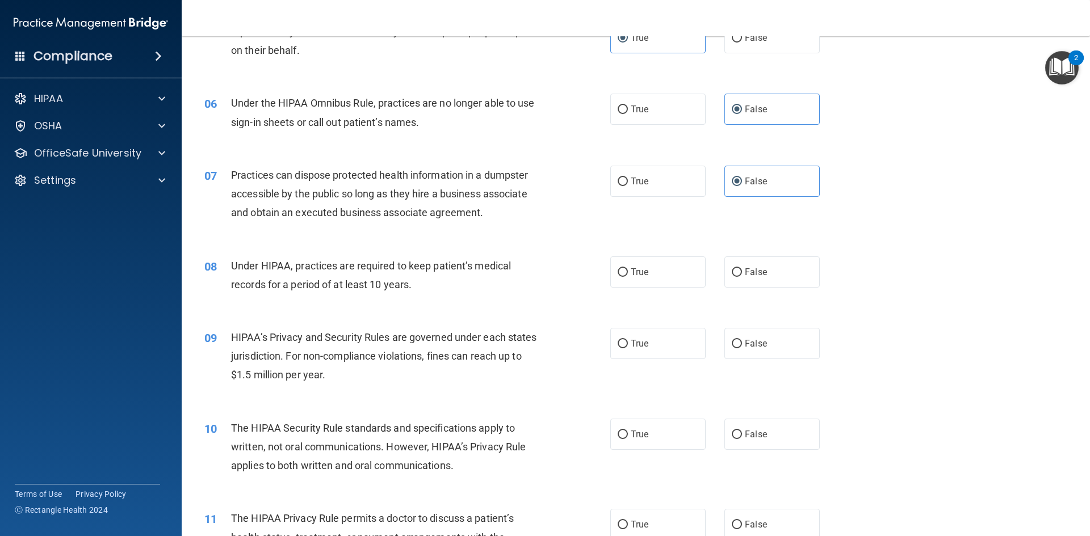
scroll to position [473, 0]
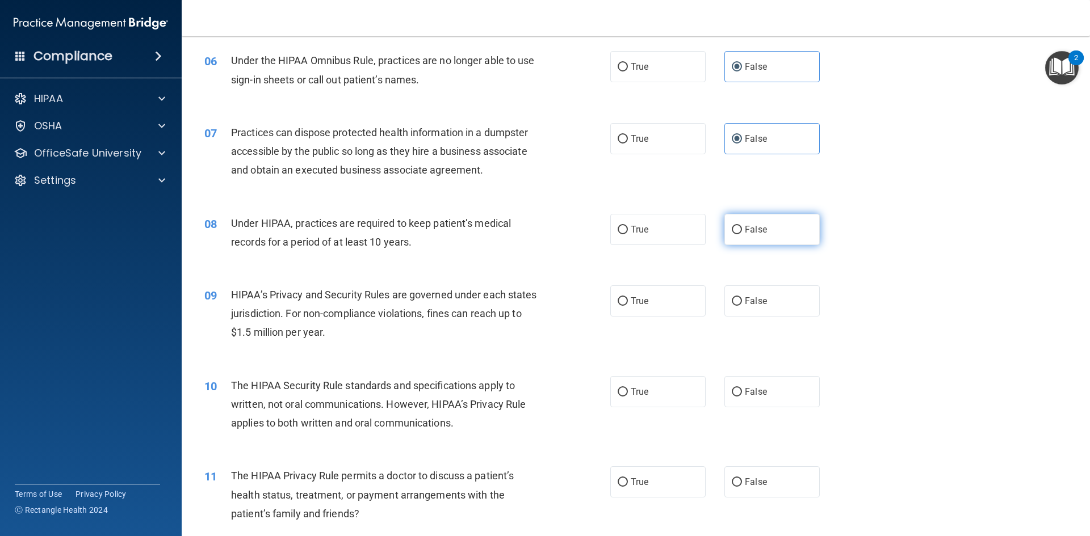
click at [747, 238] on label "False" at bounding box center [771, 229] width 95 height 31
click at [742, 234] on input "False" at bounding box center [737, 230] width 10 height 9
radio input "true"
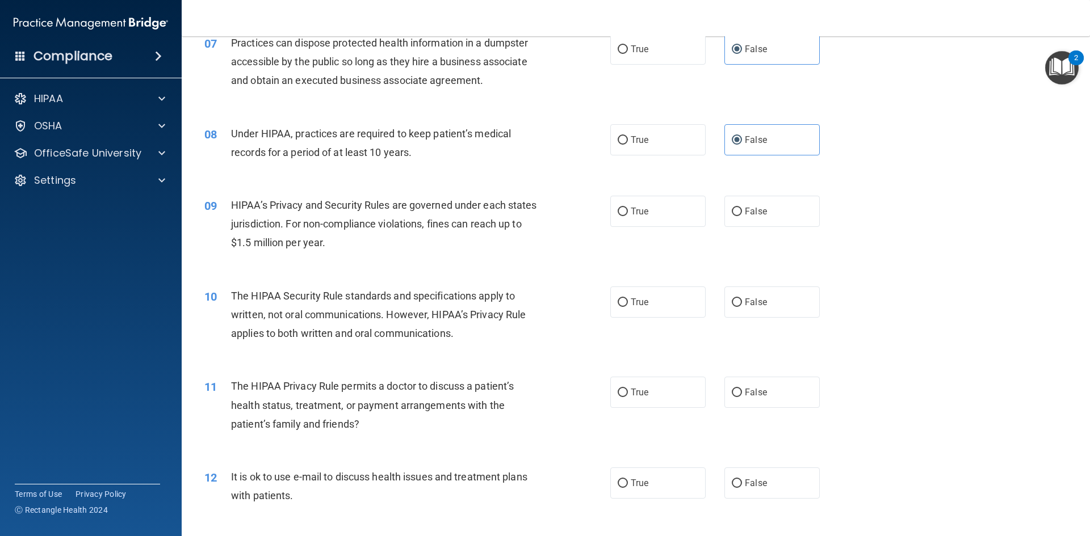
scroll to position [568, 0]
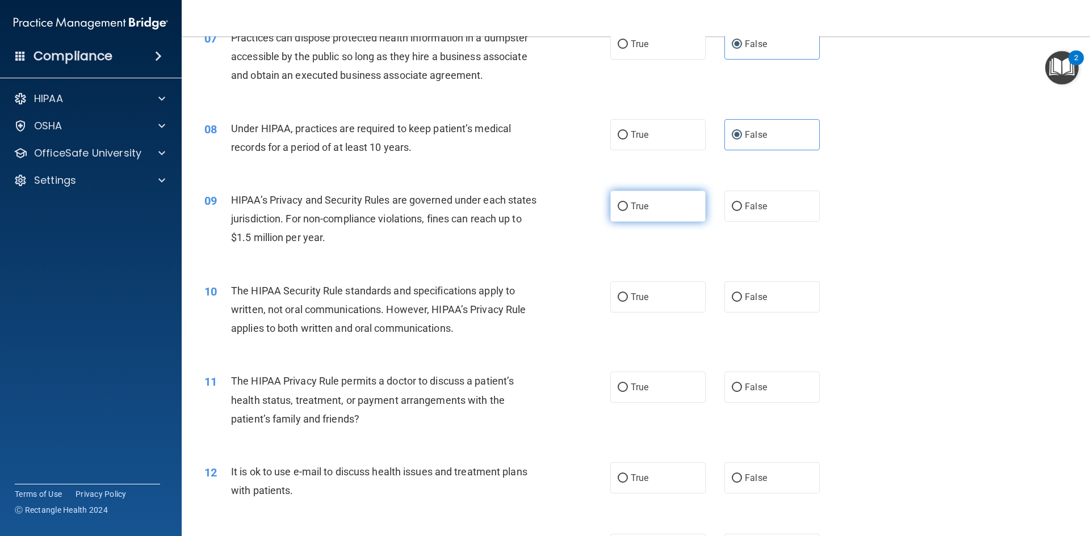
drag, startPoint x: 645, startPoint y: 211, endPoint x: 634, endPoint y: 221, distance: 15.7
click at [645, 213] on label "True" at bounding box center [657, 206] width 95 height 31
click at [628, 211] on input "True" at bounding box center [623, 207] width 10 height 9
radio input "true"
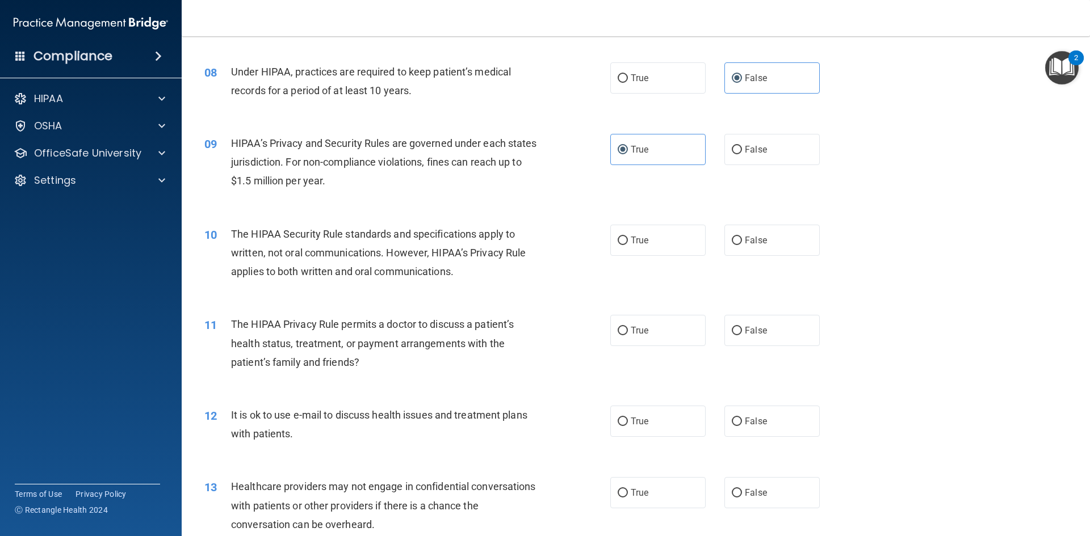
scroll to position [643, 0]
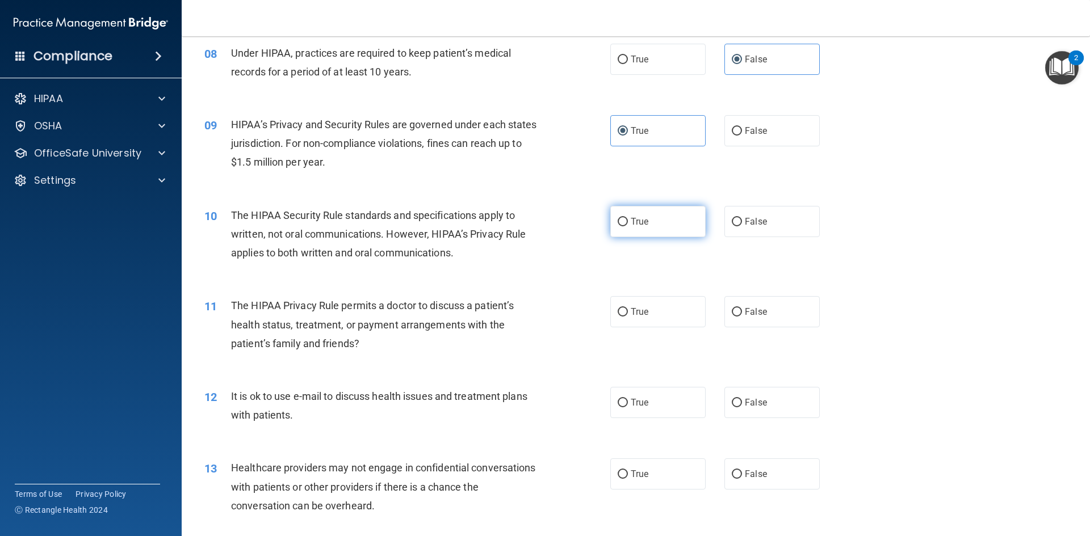
click at [659, 223] on label "True" at bounding box center [657, 221] width 95 height 31
click at [628, 223] on input "True" at bounding box center [623, 222] width 10 height 9
radio input "true"
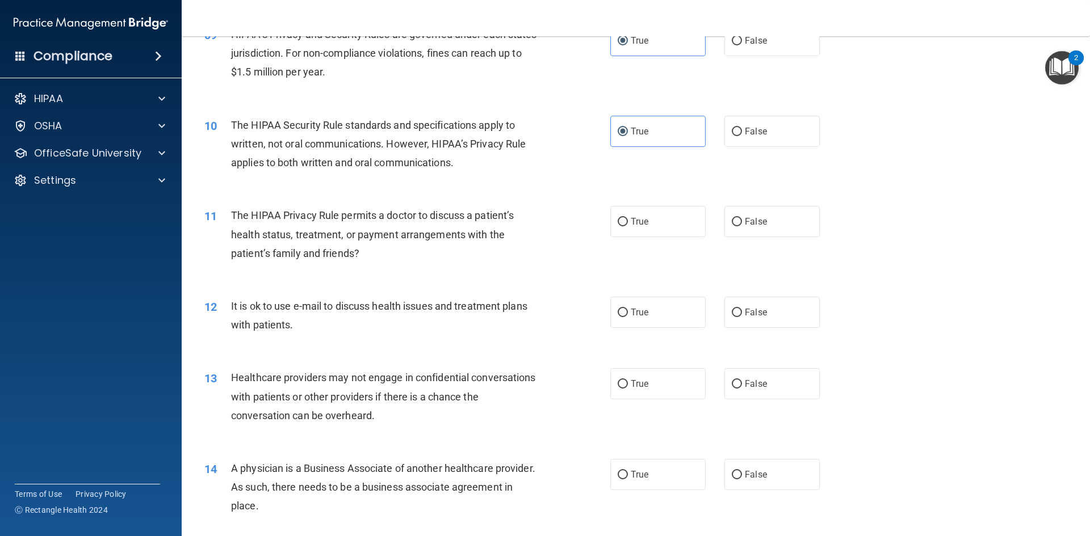
scroll to position [738, 0]
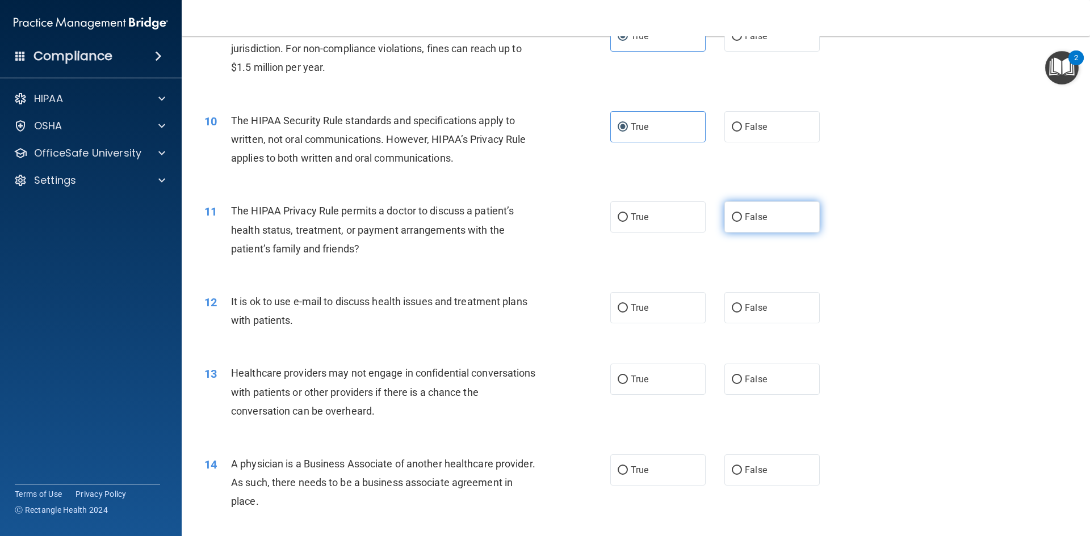
click at [745, 222] on span "False" at bounding box center [756, 217] width 22 height 11
click at [741, 222] on input "False" at bounding box center [737, 217] width 10 height 9
radio input "true"
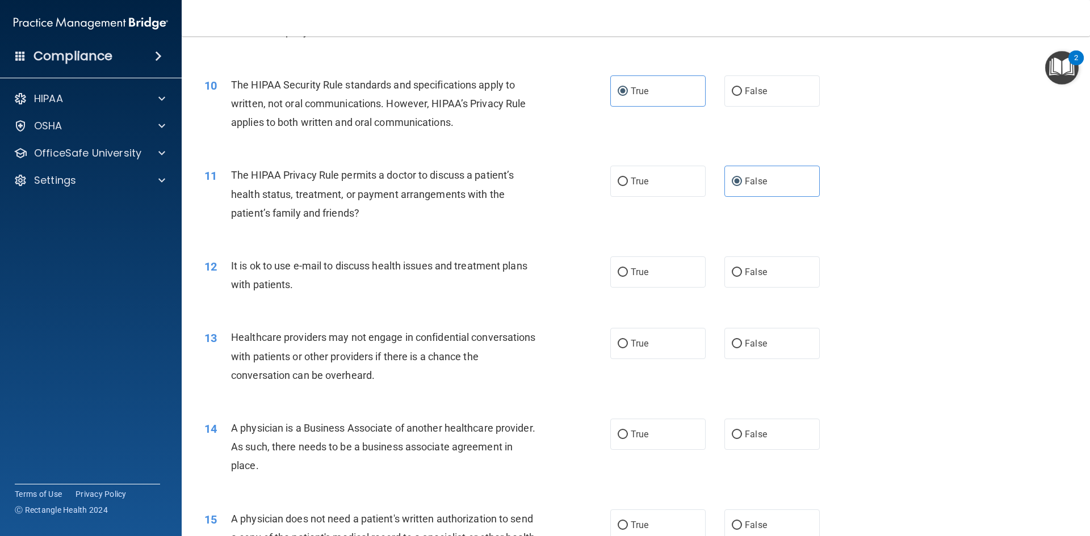
scroll to position [813, 0]
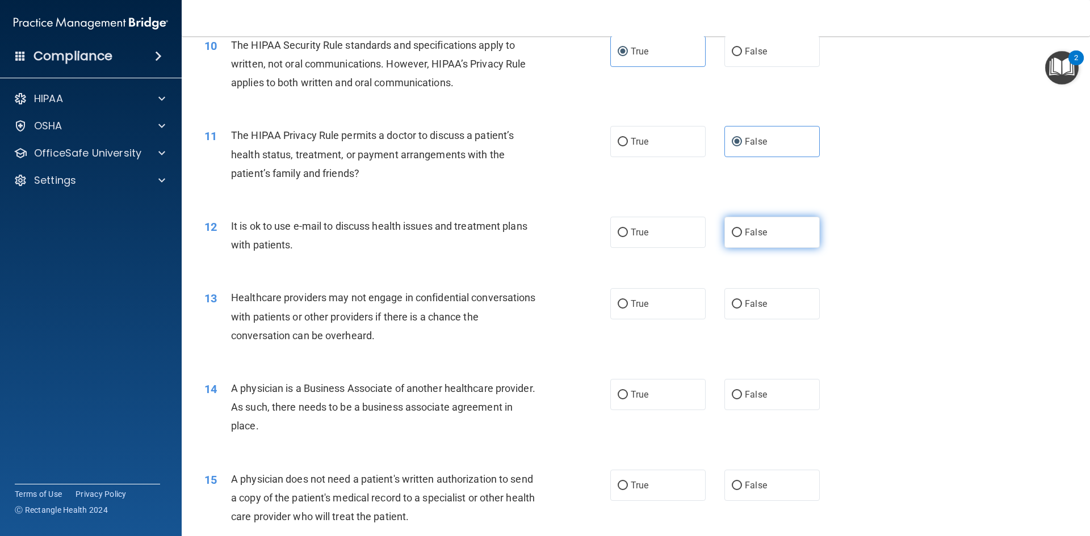
click at [745, 236] on span "False" at bounding box center [756, 232] width 22 height 11
click at [740, 236] on input "False" at bounding box center [737, 233] width 10 height 9
radio input "true"
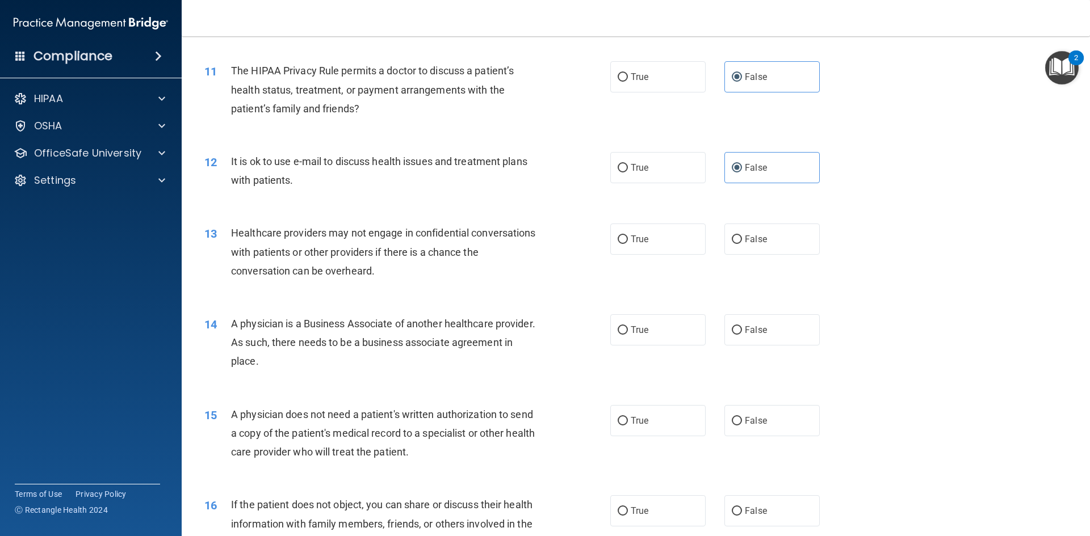
scroll to position [889, 0]
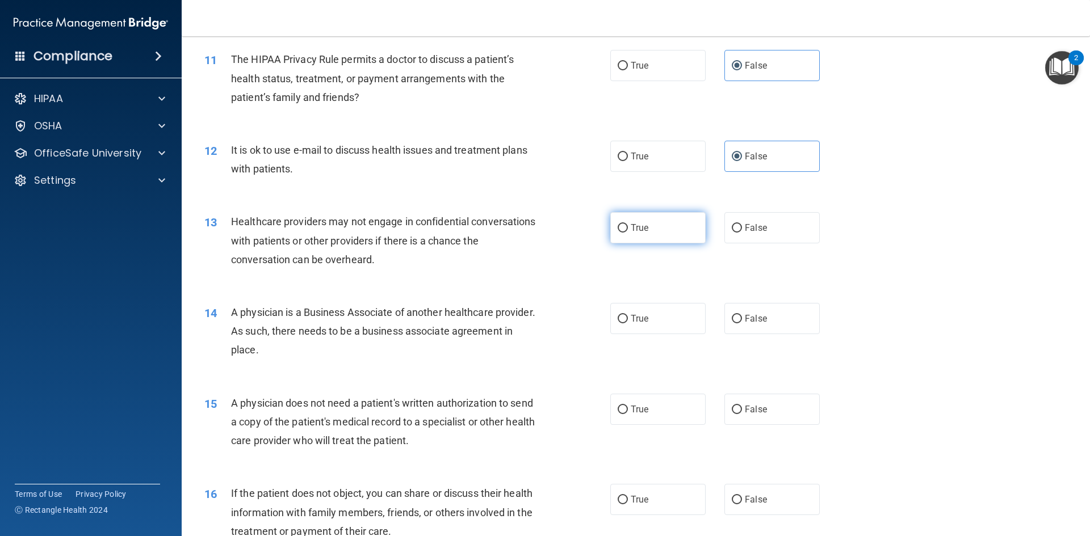
drag, startPoint x: 661, startPoint y: 225, endPoint x: 653, endPoint y: 236, distance: 13.7
click at [661, 225] on label "True" at bounding box center [657, 227] width 95 height 31
click at [628, 225] on input "True" at bounding box center [623, 228] width 10 height 9
radio input "true"
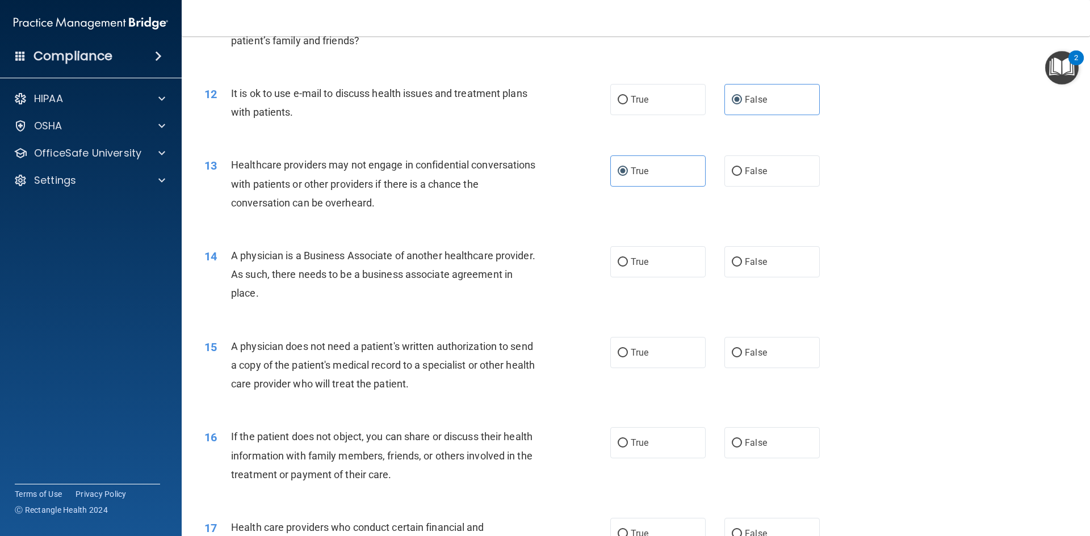
scroll to position [965, 0]
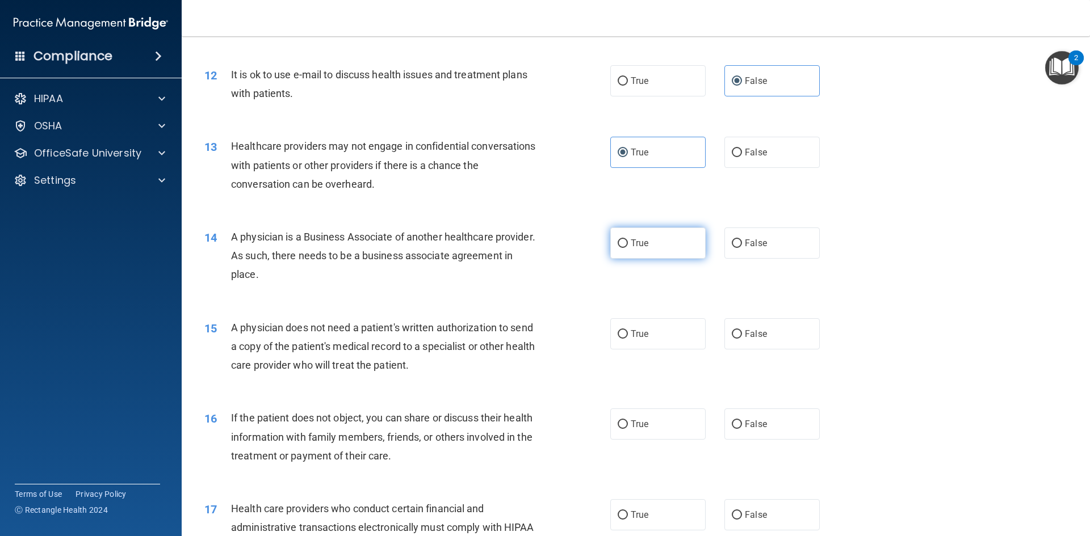
click at [661, 249] on label "True" at bounding box center [657, 243] width 95 height 31
click at [628, 248] on input "True" at bounding box center [623, 244] width 10 height 9
radio input "true"
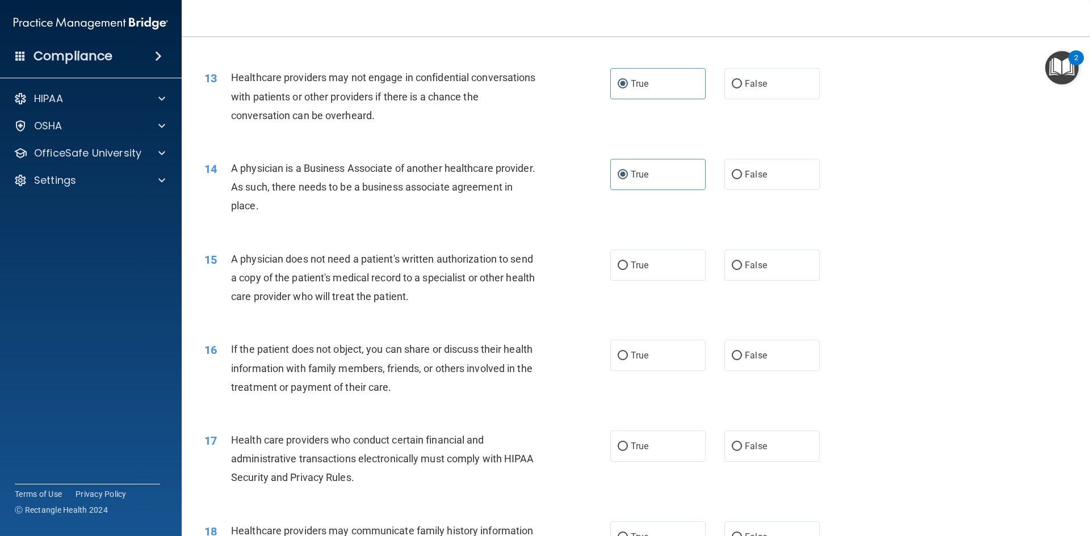
scroll to position [1040, 0]
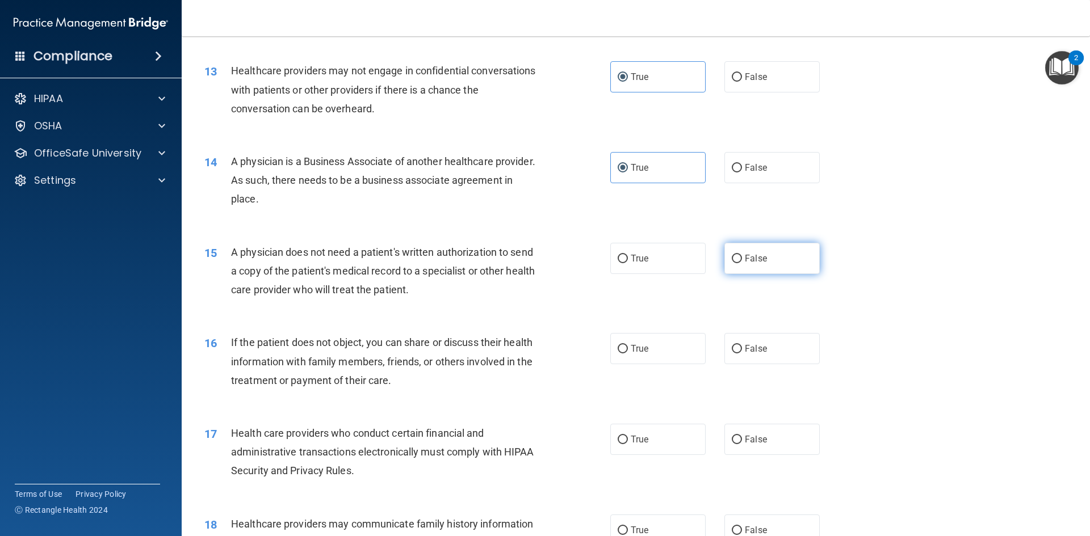
click at [757, 267] on label "False" at bounding box center [771, 258] width 95 height 31
click at [742, 263] on input "False" at bounding box center [737, 259] width 10 height 9
radio input "true"
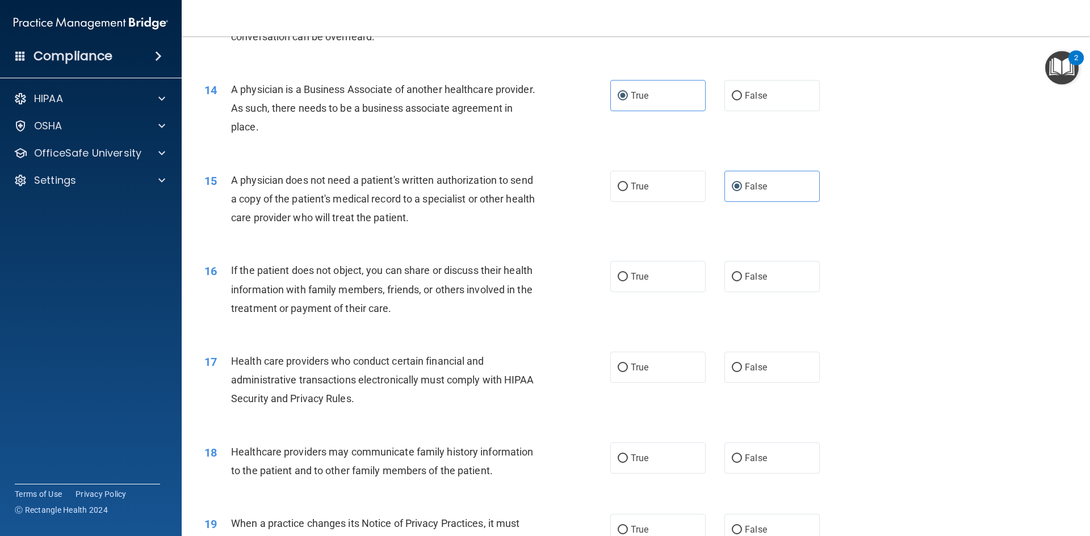
scroll to position [1116, 0]
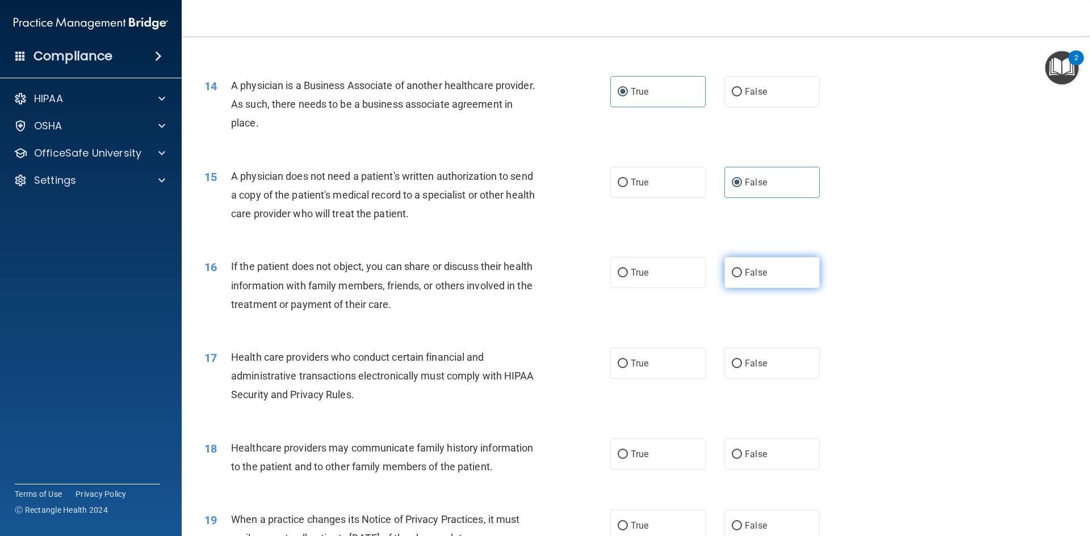
click at [770, 273] on label "False" at bounding box center [771, 272] width 95 height 31
click at [742, 273] on input "False" at bounding box center [737, 273] width 10 height 9
radio input "true"
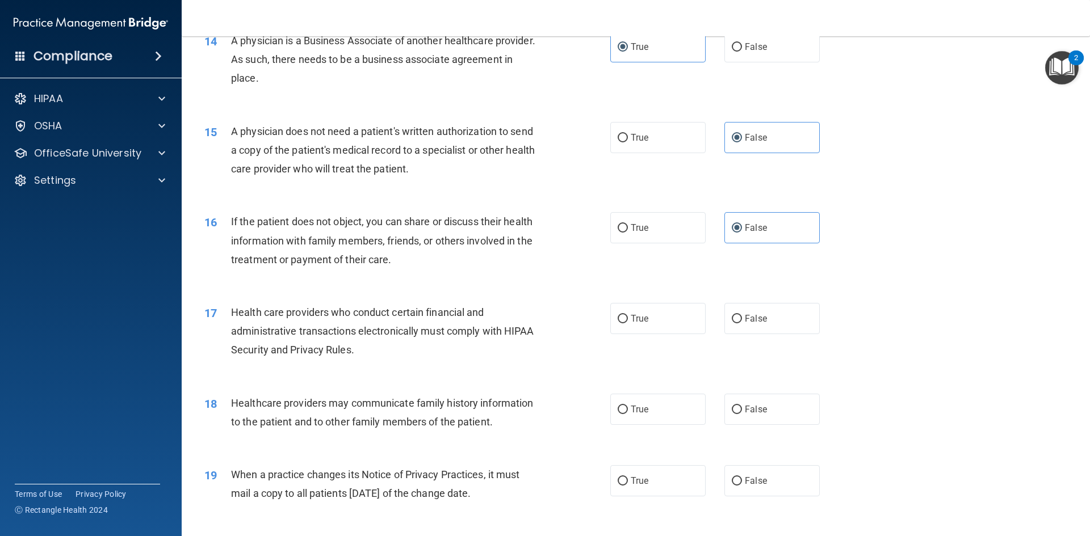
scroll to position [1192, 0]
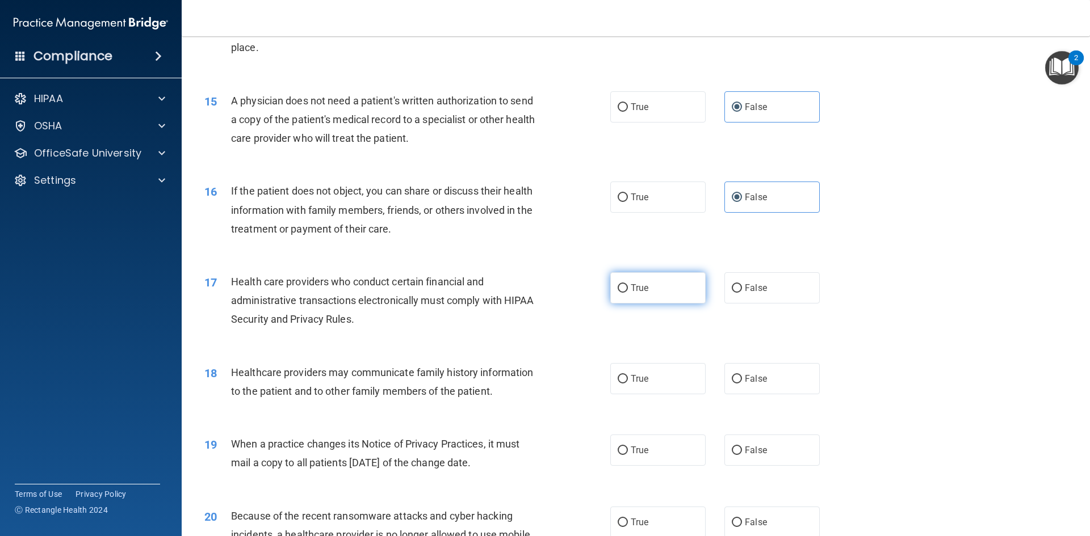
drag, startPoint x: 657, startPoint y: 289, endPoint x: 650, endPoint y: 299, distance: 11.8
click at [657, 292] on label "True" at bounding box center [657, 287] width 95 height 31
click at [628, 292] on input "True" at bounding box center [623, 288] width 10 height 9
radio input "true"
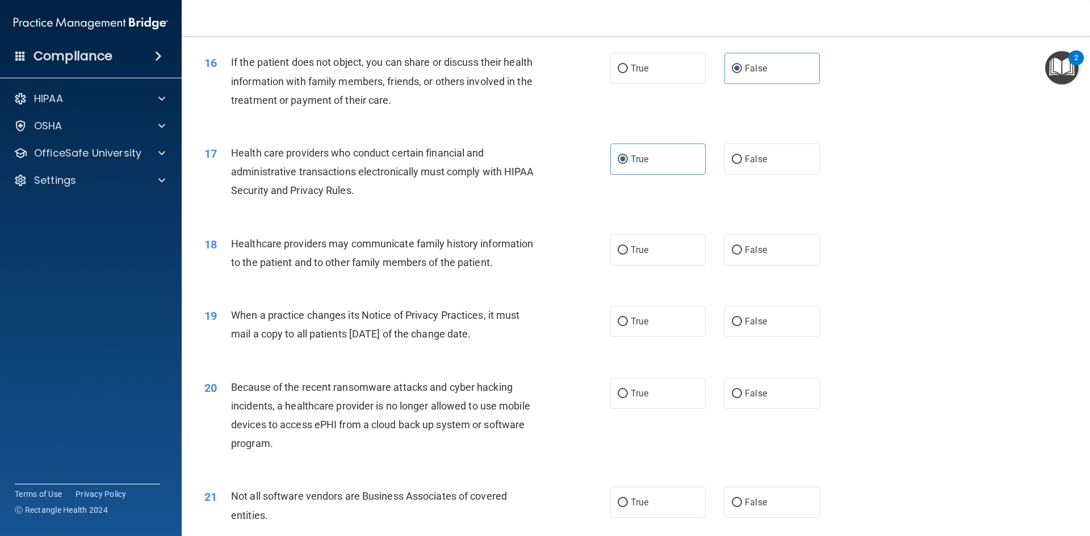
scroll to position [1324, 0]
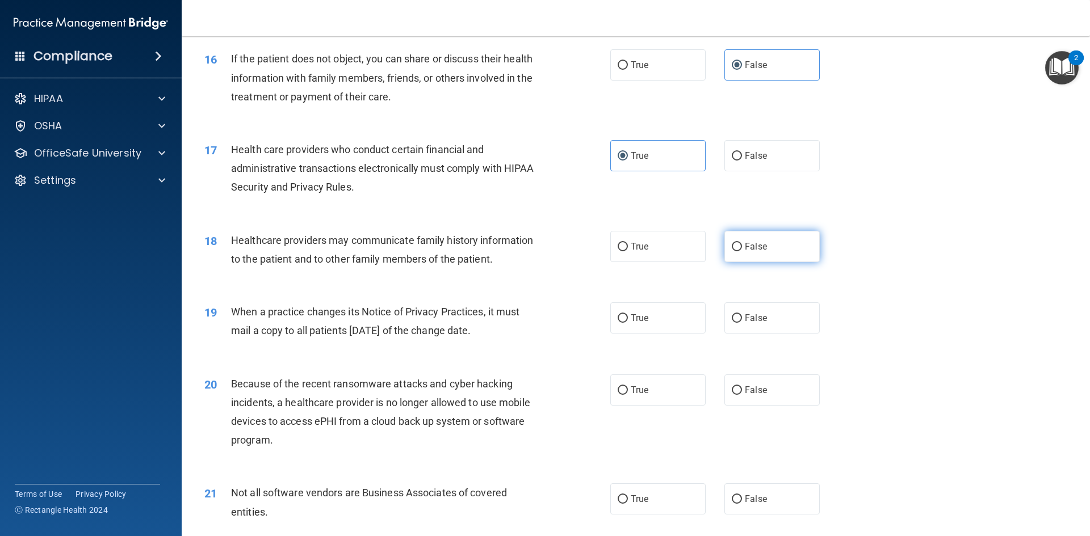
click at [787, 247] on label "False" at bounding box center [771, 246] width 95 height 31
click at [742, 247] on input "False" at bounding box center [737, 247] width 10 height 9
radio input "true"
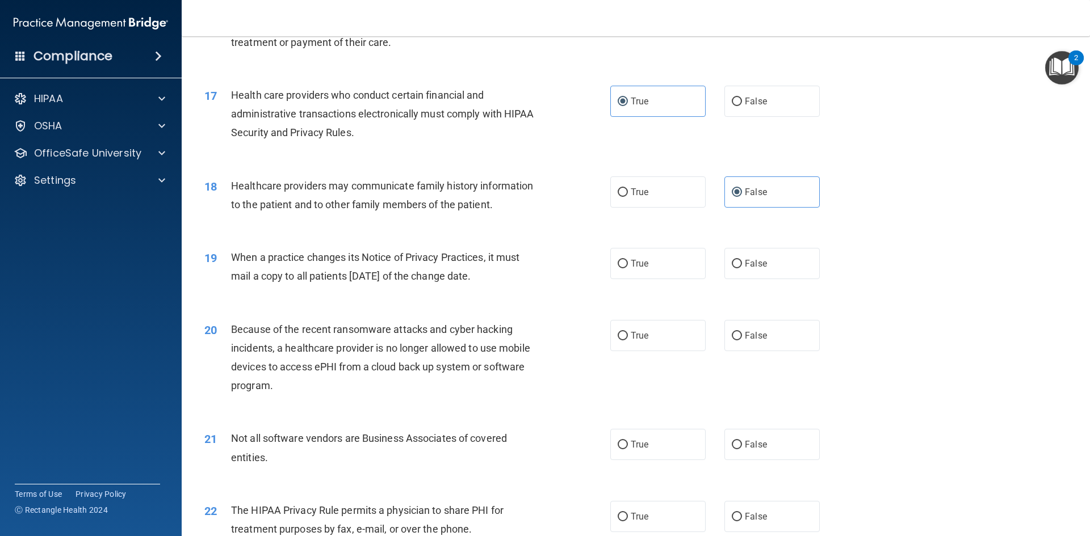
scroll to position [1381, 0]
click at [667, 264] on label "True" at bounding box center [657, 261] width 95 height 31
click at [628, 264] on input "True" at bounding box center [623, 262] width 10 height 9
radio input "true"
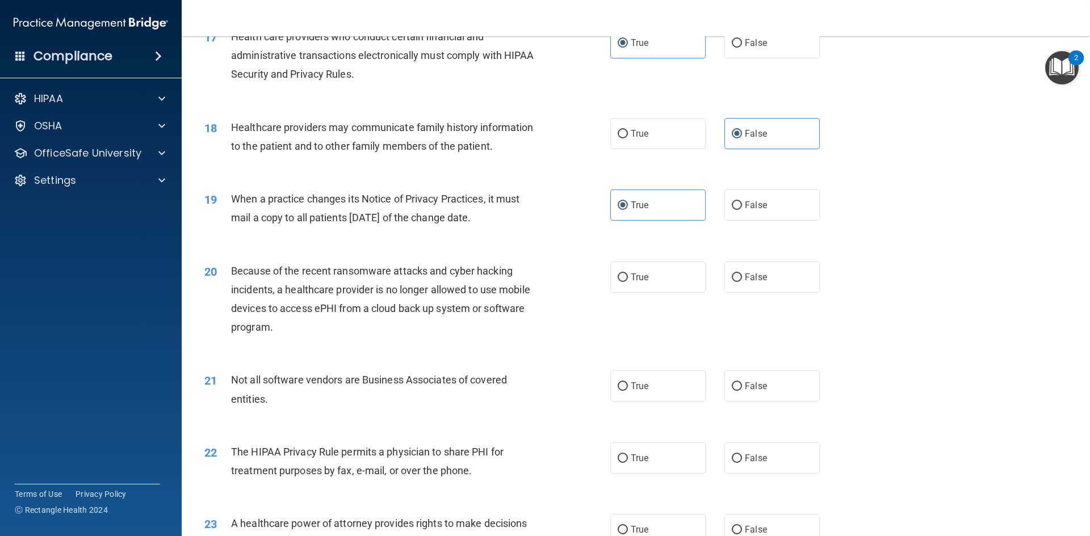
scroll to position [1438, 0]
click at [748, 202] on span "False" at bounding box center [756, 204] width 22 height 11
click at [742, 202] on input "False" at bounding box center [737, 205] width 10 height 9
radio input "true"
radio input "false"
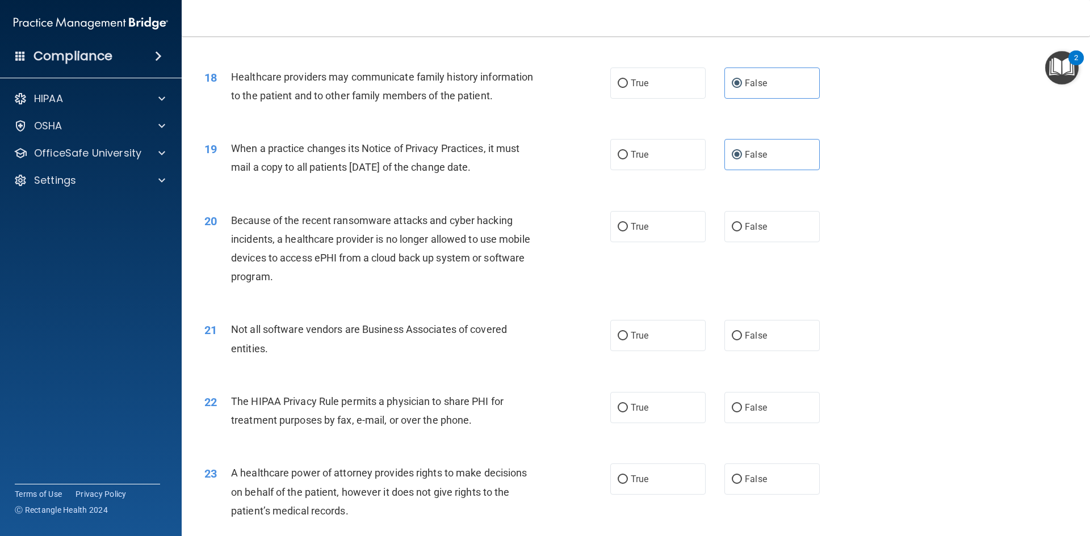
scroll to position [1494, 0]
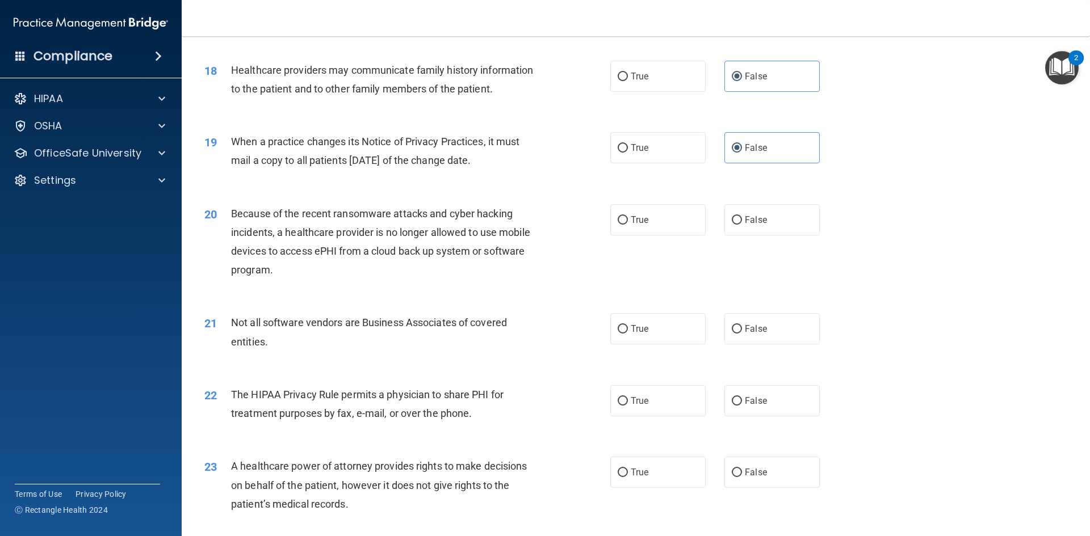
click at [748, 236] on div "20 Because of the recent ransomware attacks and cyber hacking incidents, a heal…" at bounding box center [636, 245] width 880 height 110
click at [756, 226] on label "False" at bounding box center [771, 219] width 95 height 31
click at [742, 225] on input "False" at bounding box center [737, 220] width 10 height 9
radio input "true"
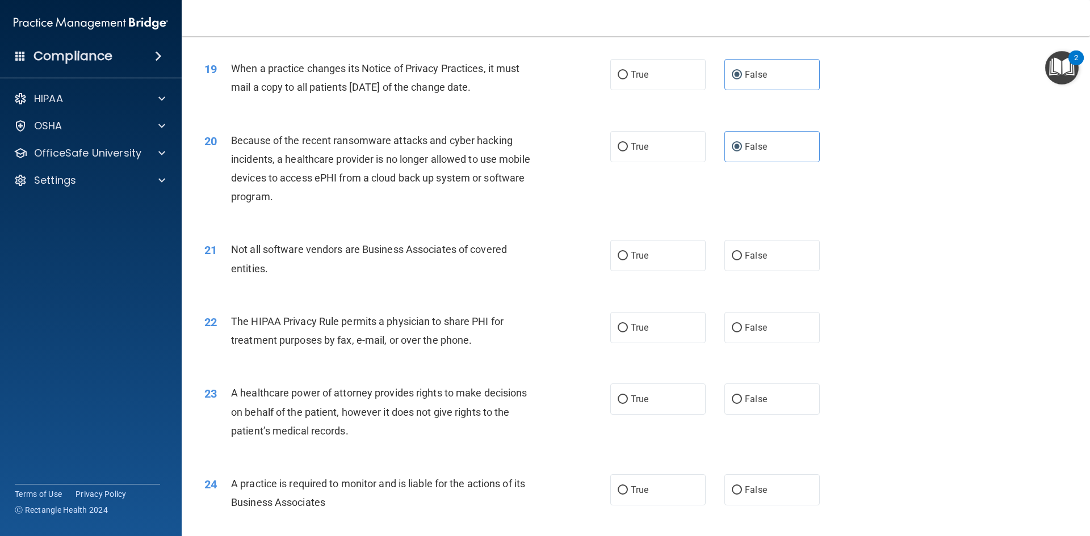
scroll to position [1570, 0]
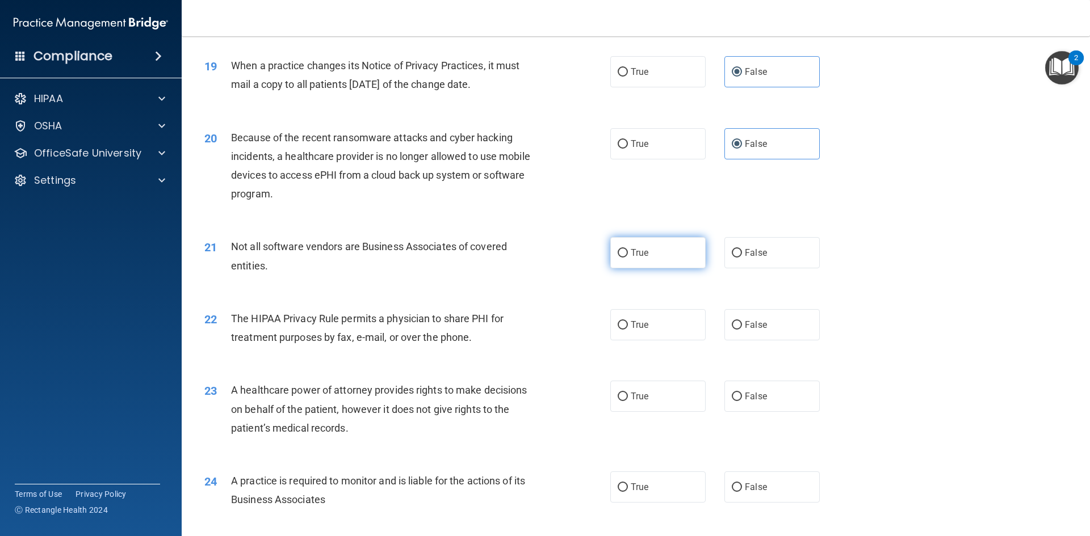
click at [637, 260] on label "True" at bounding box center [657, 252] width 95 height 31
click at [628, 258] on input "True" at bounding box center [623, 253] width 10 height 9
radio input "true"
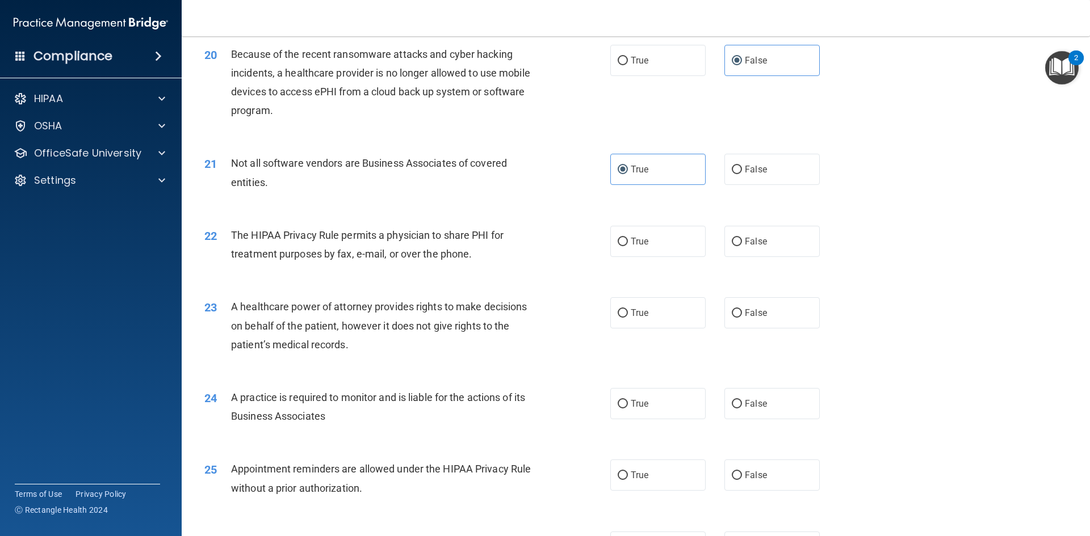
scroll to position [1665, 0]
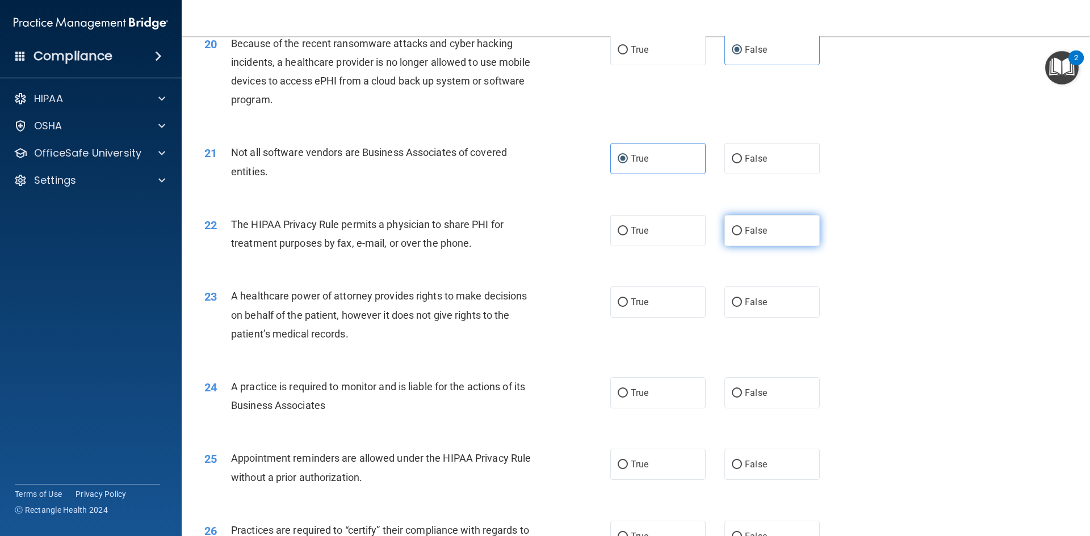
click at [732, 227] on input "False" at bounding box center [737, 231] width 10 height 9
radio input "true"
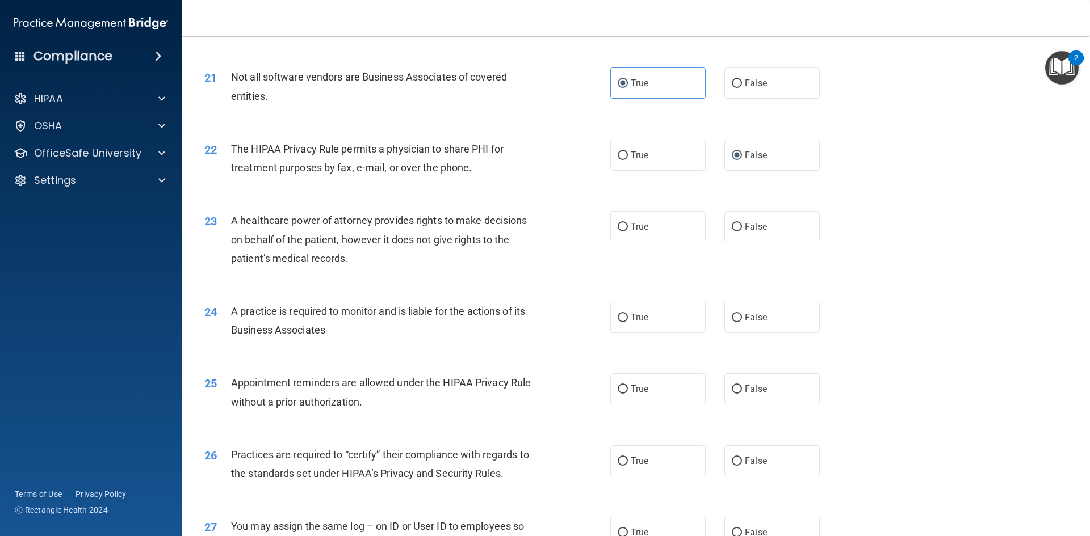
scroll to position [1741, 0]
click at [653, 227] on label "True" at bounding box center [657, 226] width 95 height 31
click at [628, 227] on input "True" at bounding box center [623, 226] width 10 height 9
radio input "true"
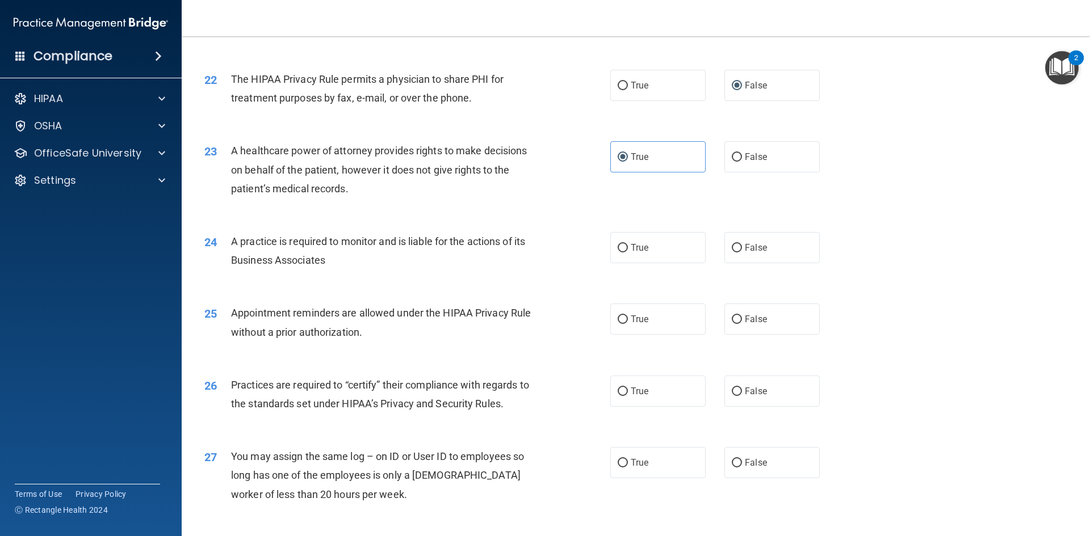
scroll to position [1816, 0]
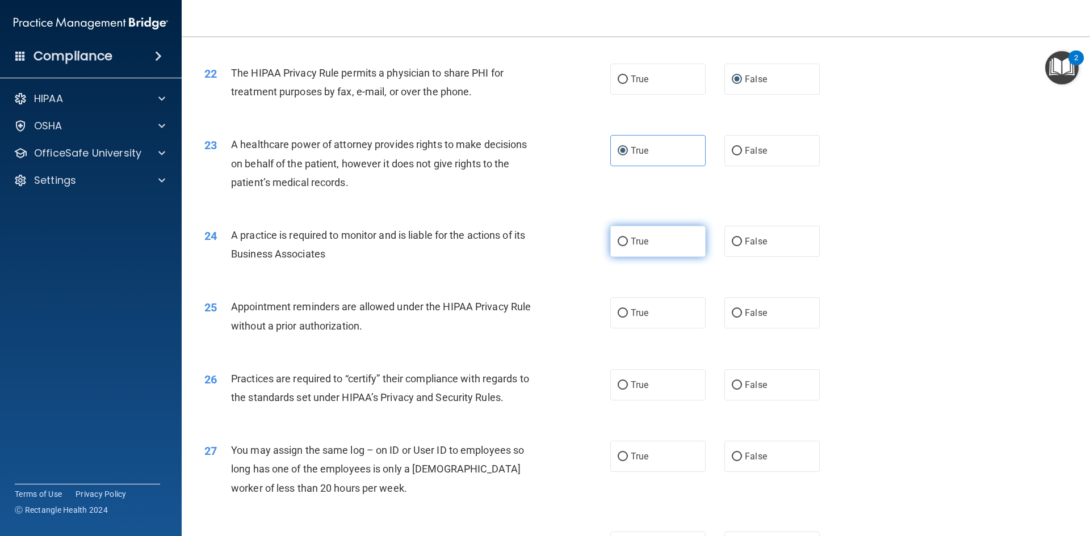
click at [639, 239] on span "True" at bounding box center [640, 241] width 18 height 11
click at [628, 239] on input "True" at bounding box center [623, 242] width 10 height 9
radio input "true"
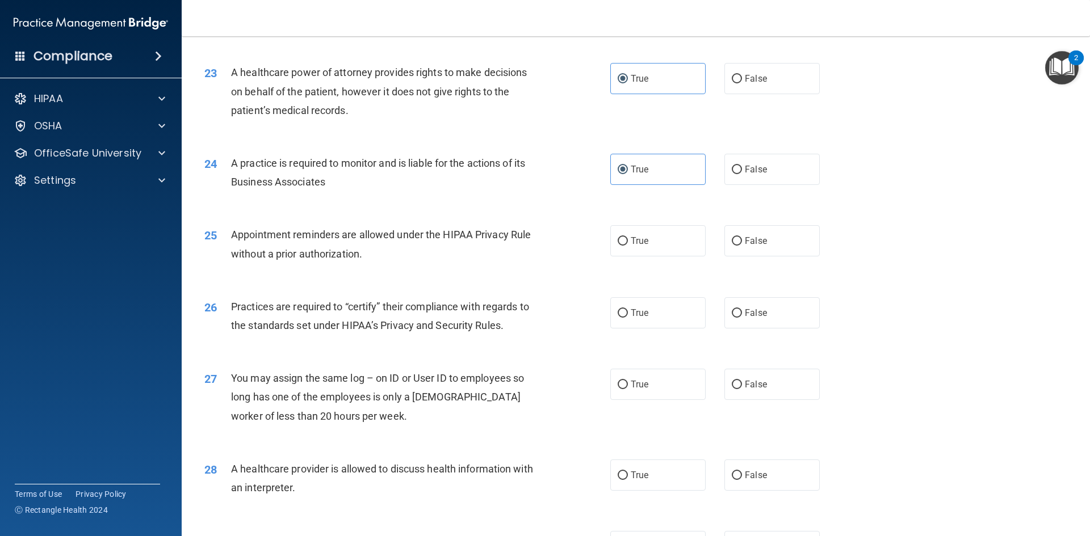
scroll to position [1892, 0]
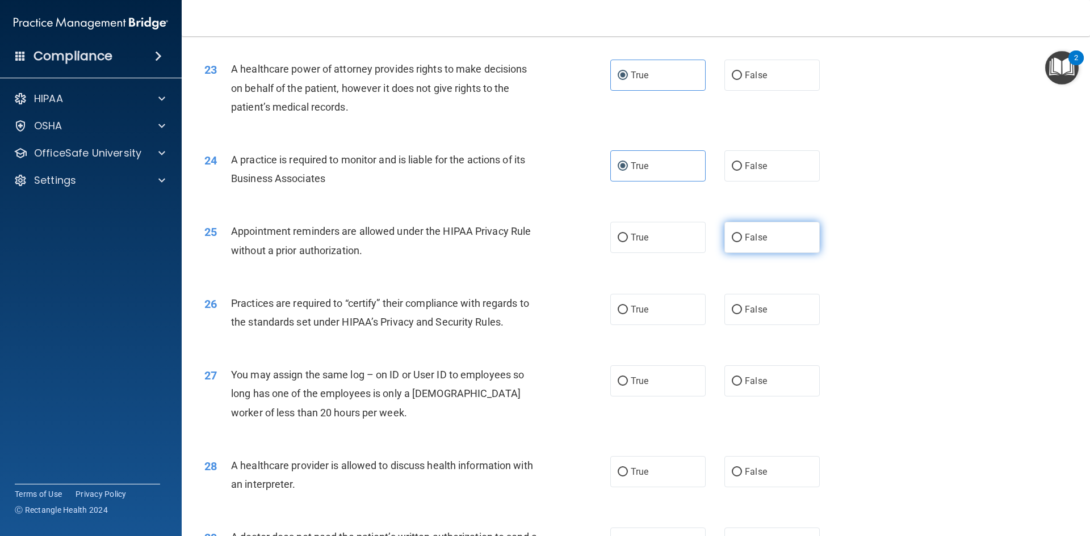
click at [780, 238] on label "False" at bounding box center [771, 237] width 95 height 31
click at [742, 238] on input "False" at bounding box center [737, 238] width 10 height 9
radio input "true"
click at [660, 246] on label "True" at bounding box center [657, 237] width 95 height 31
click at [628, 242] on input "True" at bounding box center [623, 238] width 10 height 9
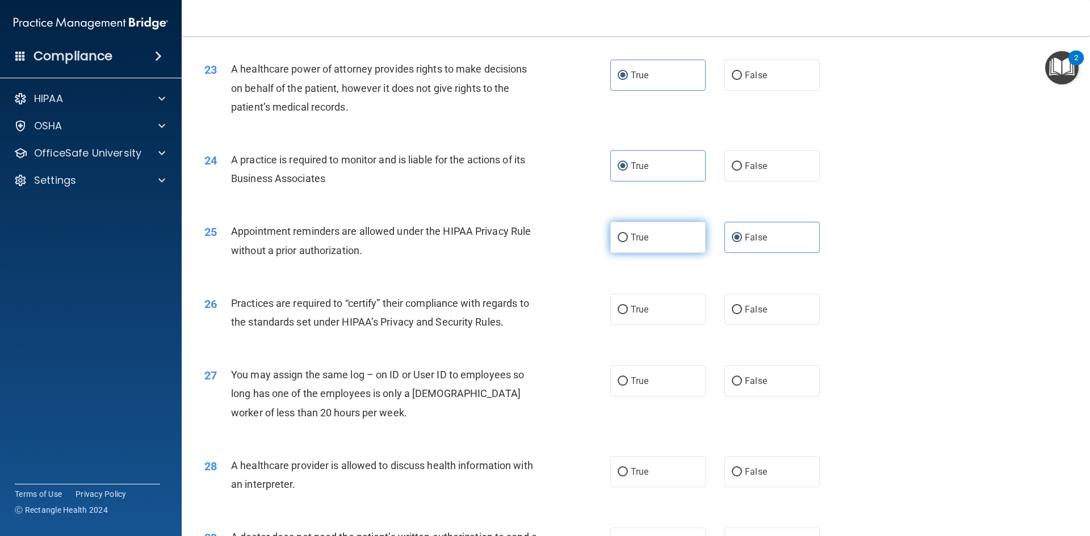
radio input "true"
radio input "false"
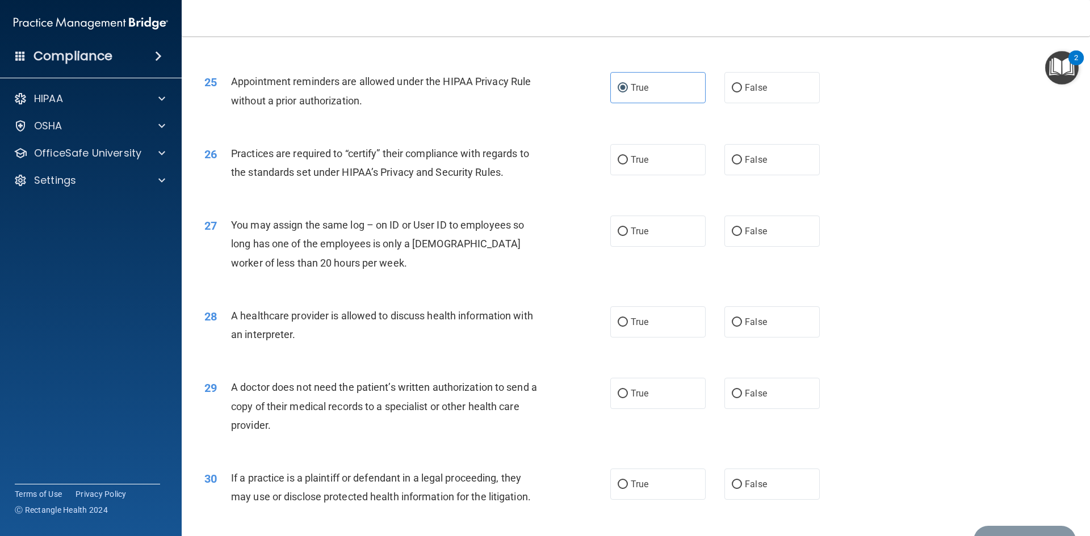
scroll to position [2043, 0]
click at [660, 162] on label "True" at bounding box center [657, 157] width 95 height 31
click at [628, 162] on input "True" at bounding box center [623, 158] width 10 height 9
radio input "true"
click at [761, 218] on label "False" at bounding box center [771, 229] width 95 height 31
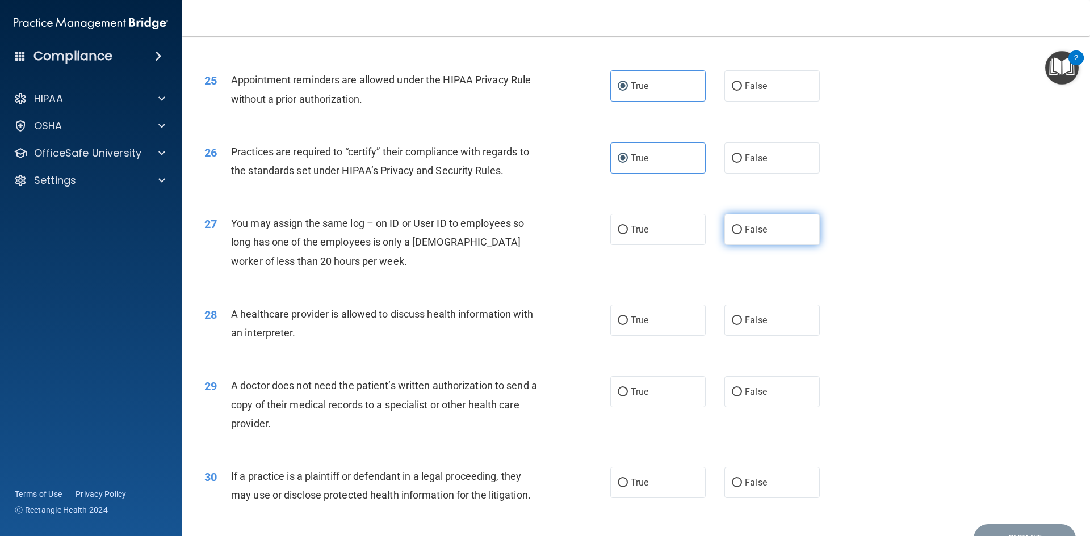
click at [742, 226] on input "False" at bounding box center [737, 230] width 10 height 9
radio input "true"
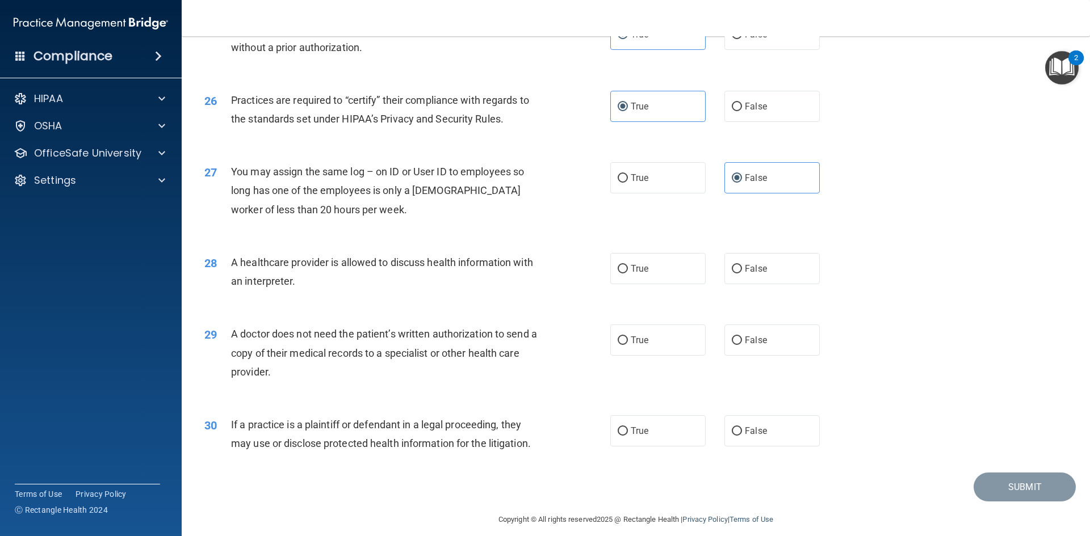
scroll to position [2106, 0]
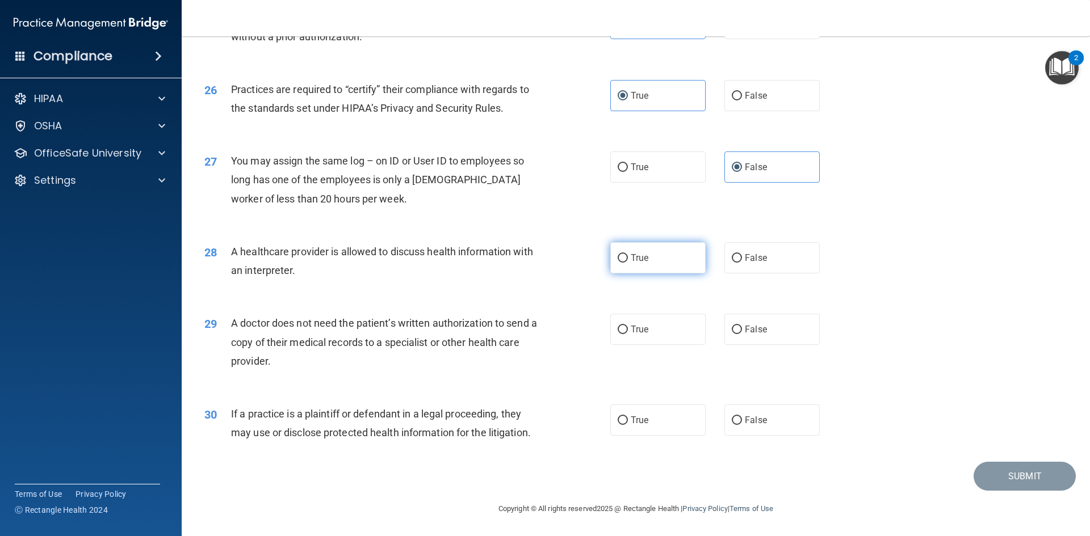
click at [663, 263] on label "True" at bounding box center [657, 257] width 95 height 31
click at [628, 263] on input "True" at bounding box center [623, 258] width 10 height 9
radio input "true"
click at [746, 327] on span "False" at bounding box center [756, 329] width 22 height 11
click at [742, 327] on input "False" at bounding box center [737, 330] width 10 height 9
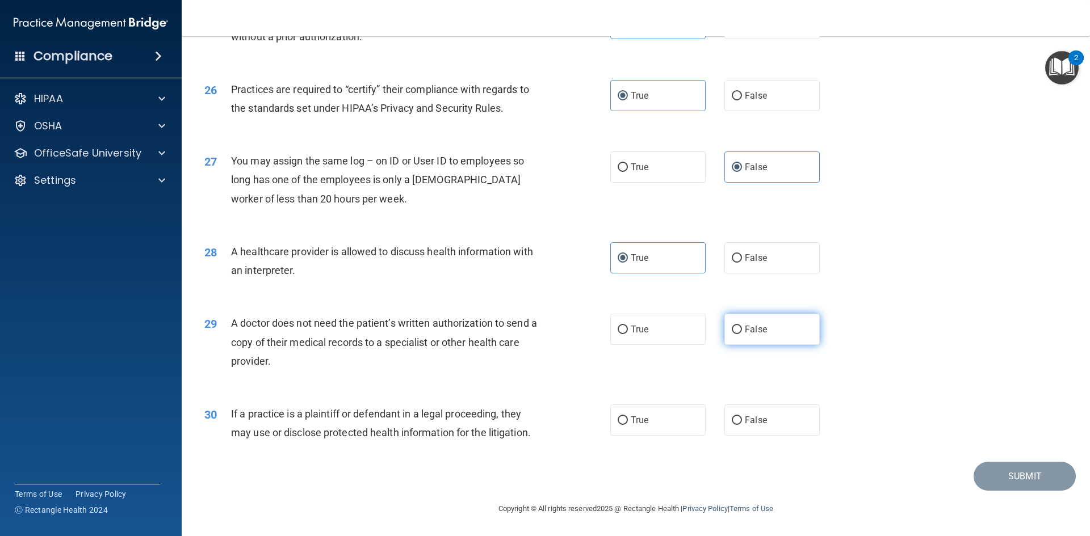
radio input "true"
click at [652, 414] on label "True" at bounding box center [657, 420] width 95 height 31
click at [628, 417] on input "True" at bounding box center [623, 421] width 10 height 9
radio input "true"
click at [1002, 479] on button "Submit" at bounding box center [1024, 476] width 102 height 29
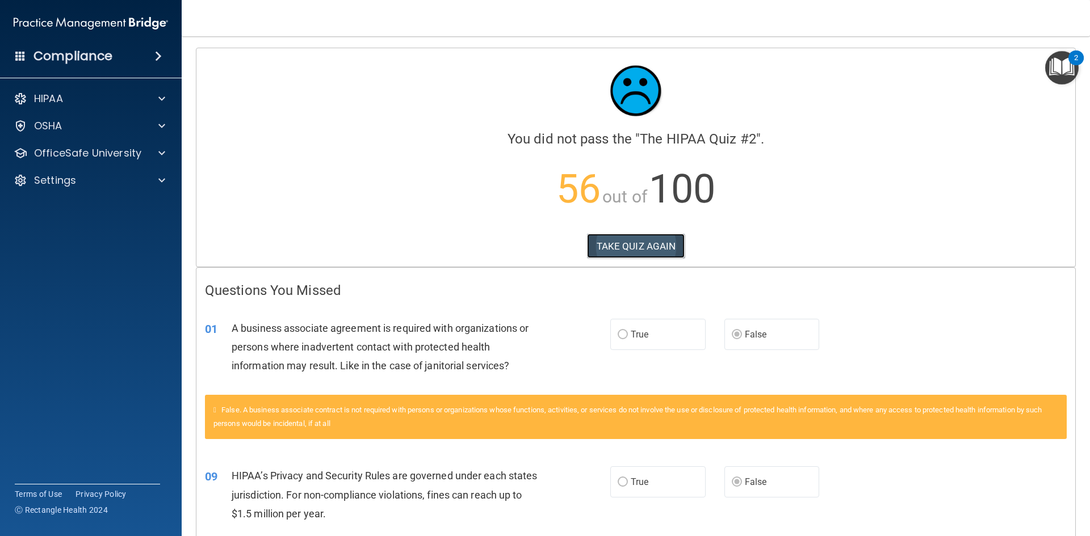
click at [632, 245] on button "TAKE QUIZ AGAIN" at bounding box center [636, 246] width 98 height 25
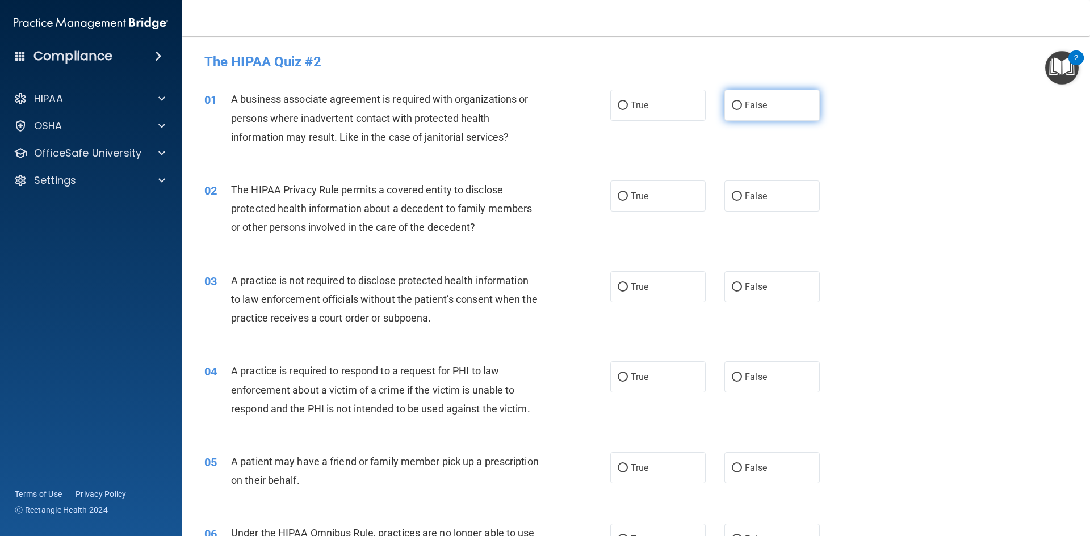
click at [750, 102] on span "False" at bounding box center [756, 105] width 22 height 11
click at [742, 102] on input "False" at bounding box center [737, 106] width 10 height 9
radio input "true"
click at [658, 202] on label "True" at bounding box center [657, 195] width 95 height 31
click at [628, 201] on input "True" at bounding box center [623, 196] width 10 height 9
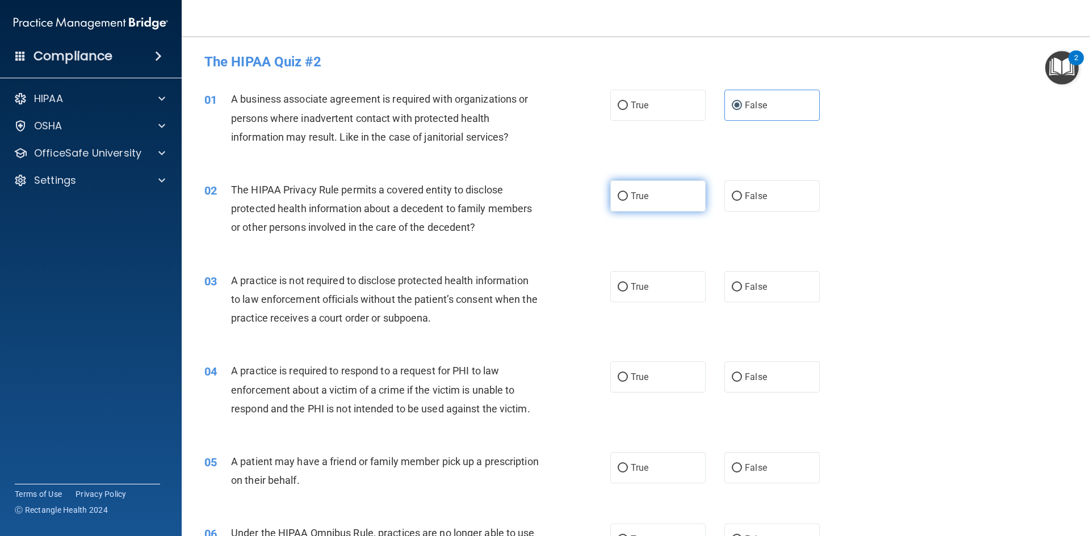
radio input "true"
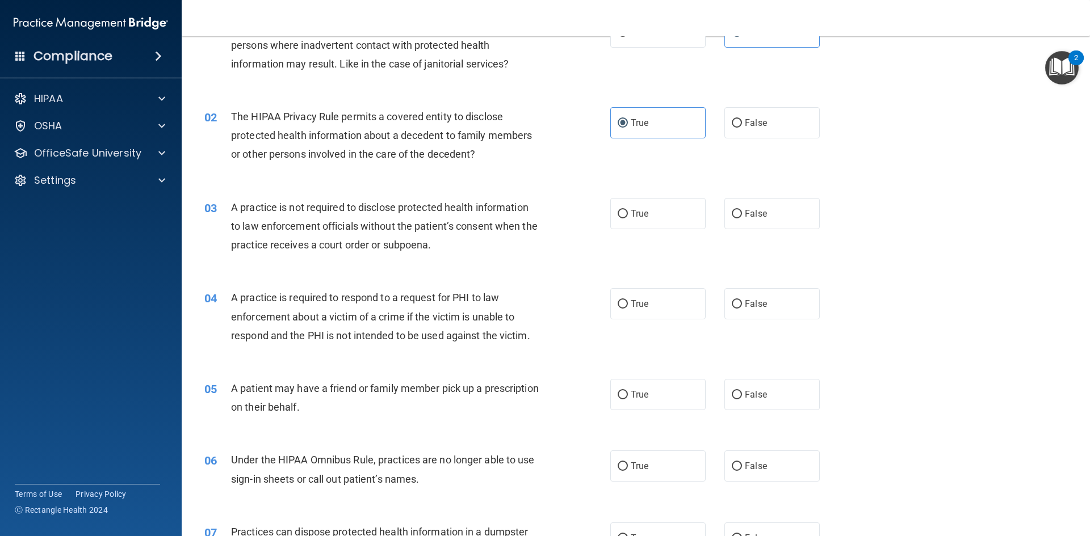
scroll to position [75, 0]
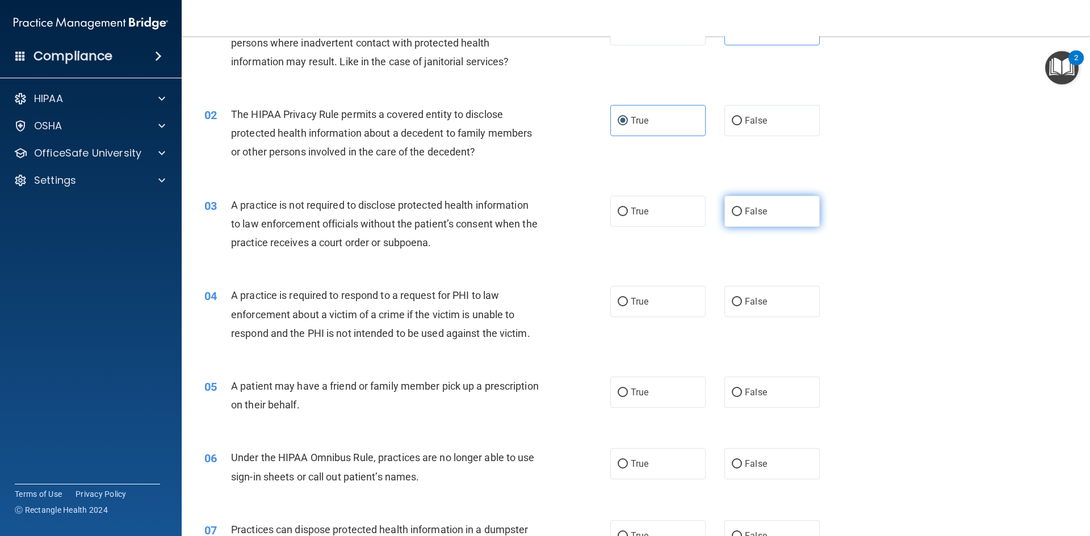
click at [774, 219] on label "False" at bounding box center [771, 211] width 95 height 31
click at [742, 216] on input "False" at bounding box center [737, 212] width 10 height 9
radio input "true"
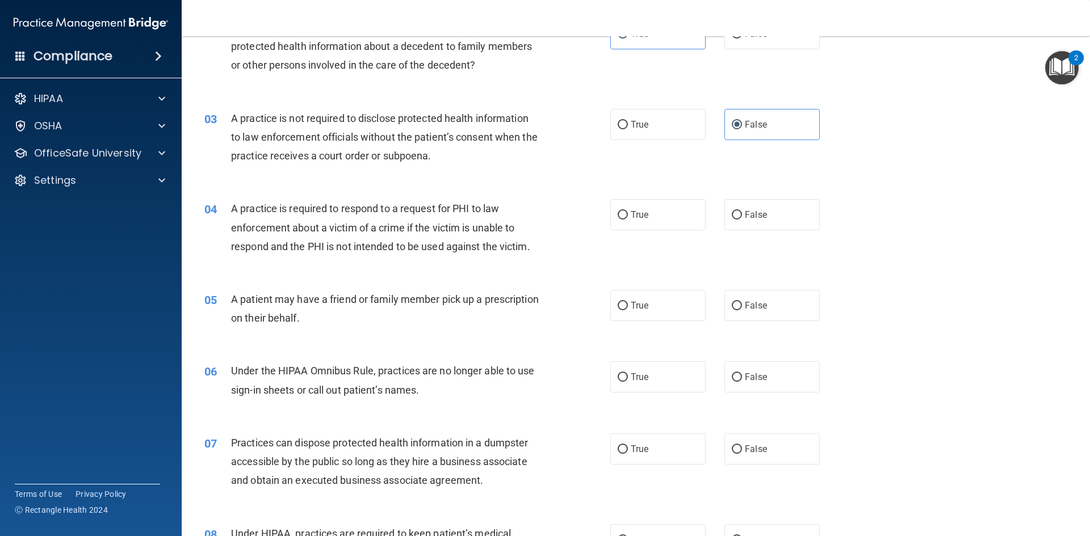
scroll to position [170, 0]
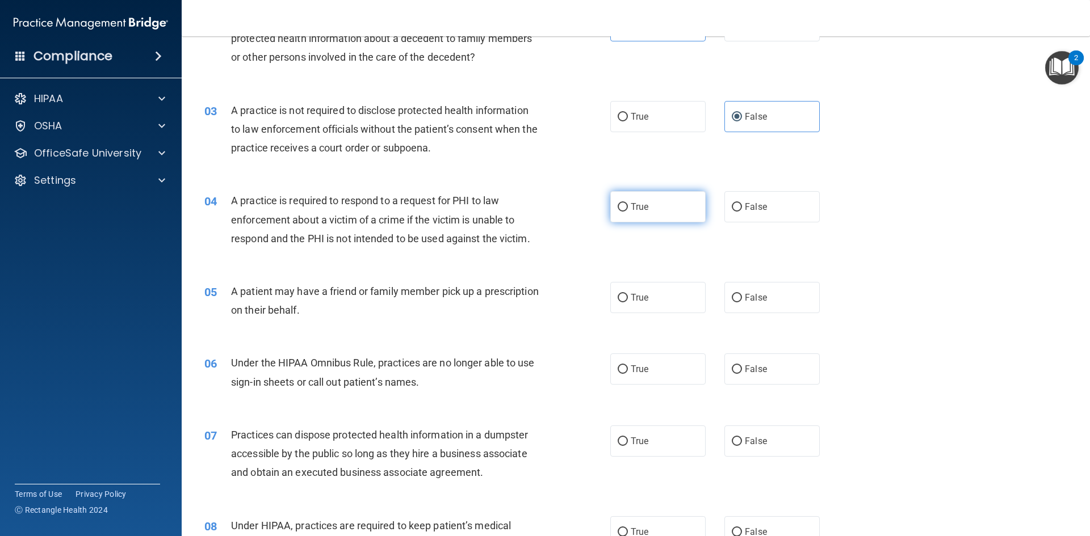
click at [681, 213] on label "True" at bounding box center [657, 206] width 95 height 31
click at [628, 212] on input "True" at bounding box center [623, 207] width 10 height 9
radio input "true"
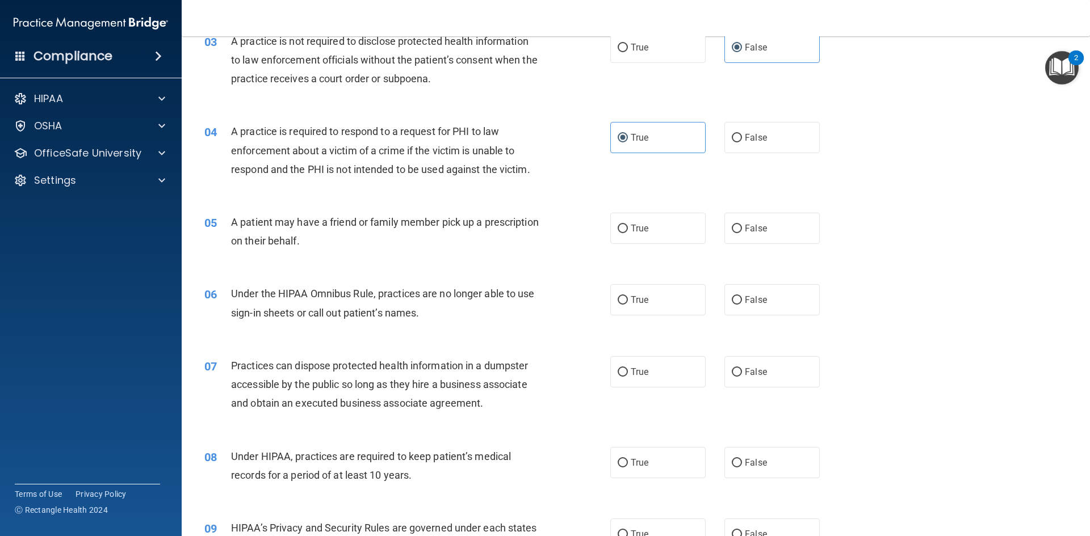
scroll to position [246, 0]
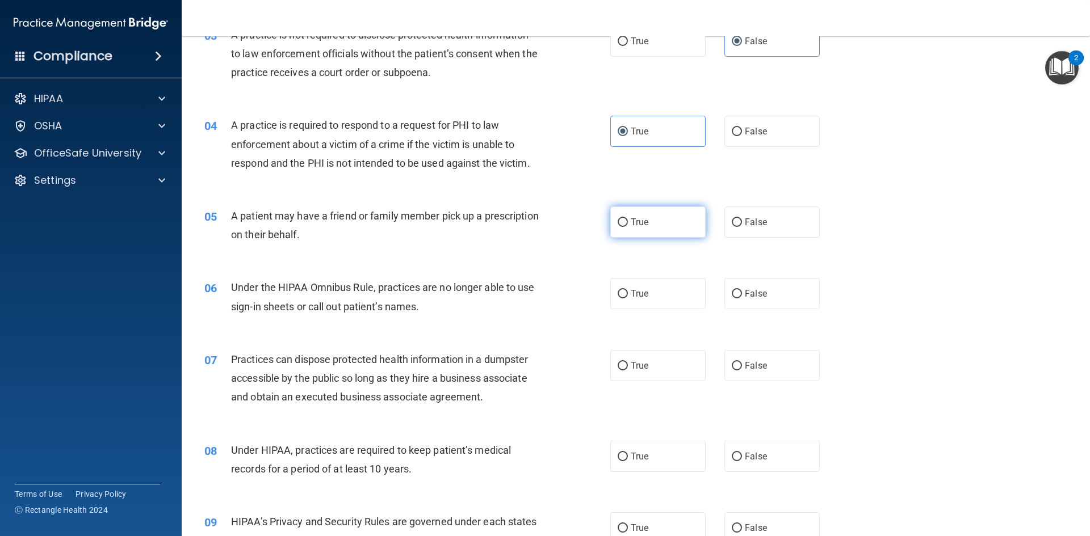
click at [655, 223] on label "True" at bounding box center [657, 222] width 95 height 31
click at [628, 223] on input "True" at bounding box center [623, 223] width 10 height 9
radio input "true"
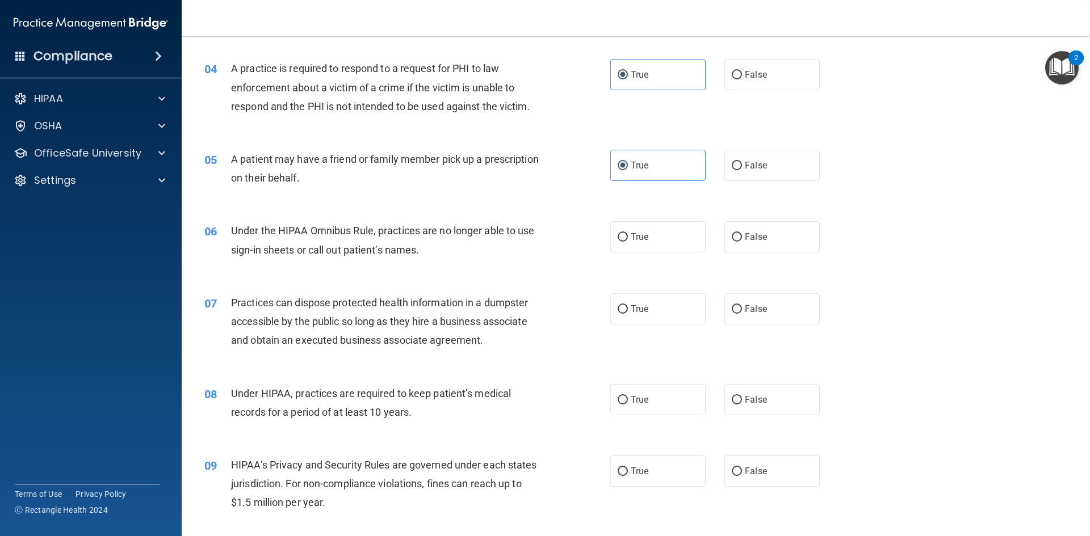
scroll to position [322, 0]
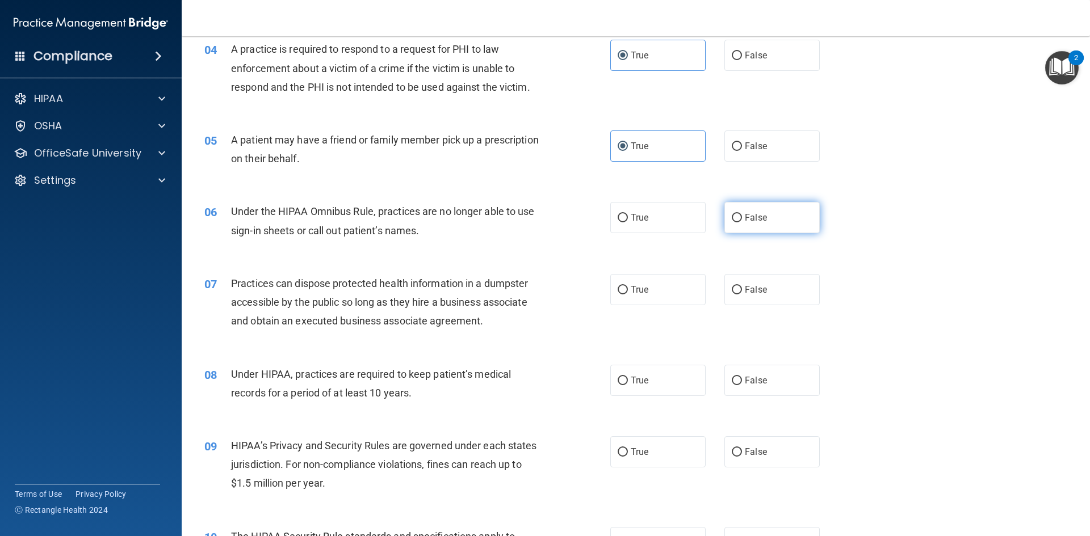
click at [745, 218] on span "False" at bounding box center [756, 217] width 22 height 11
click at [740, 218] on input "False" at bounding box center [737, 218] width 10 height 9
radio input "true"
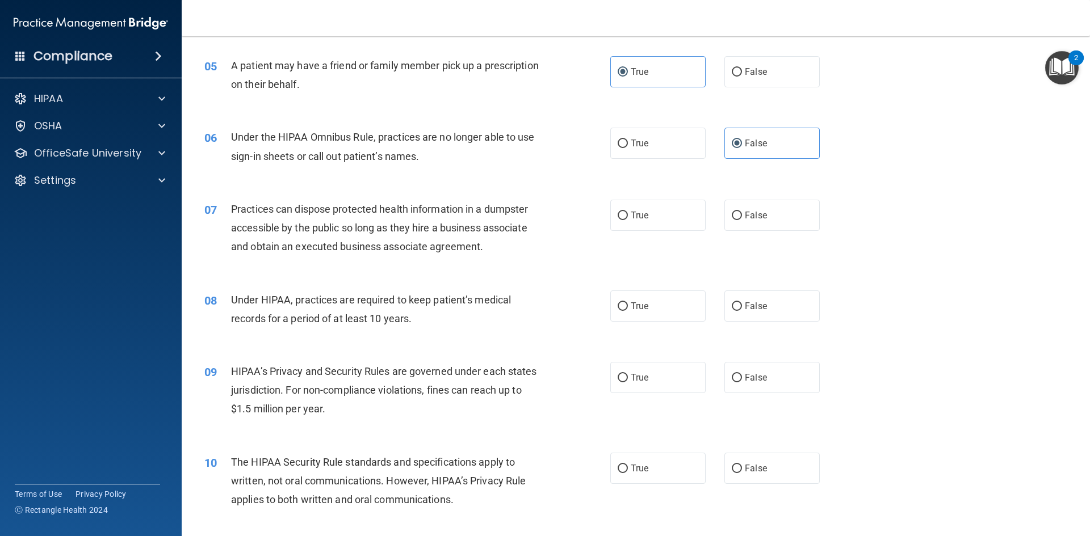
scroll to position [397, 0]
click at [770, 222] on label "False" at bounding box center [771, 214] width 95 height 31
click at [742, 219] on input "False" at bounding box center [737, 215] width 10 height 9
radio input "true"
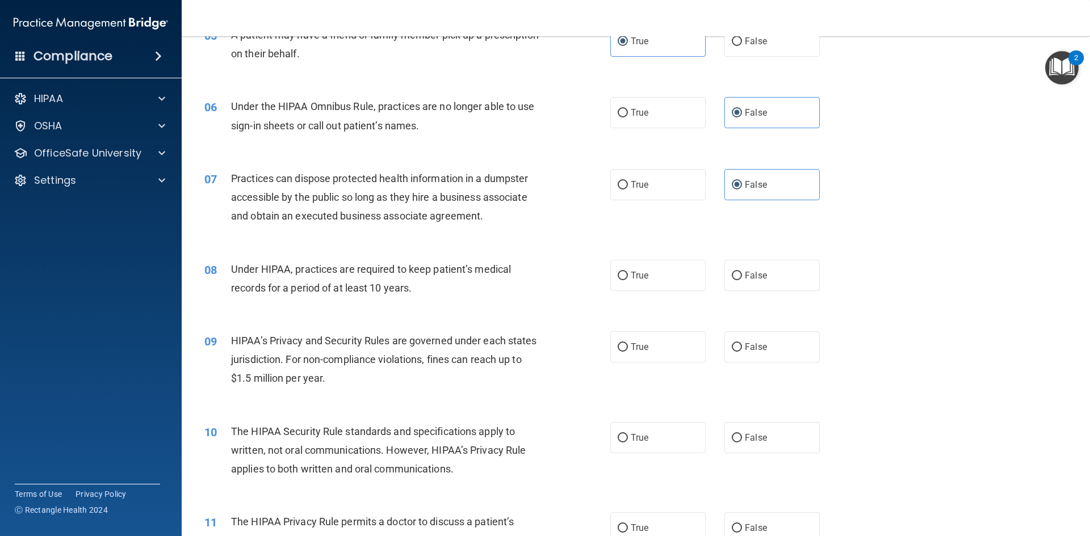
scroll to position [454, 0]
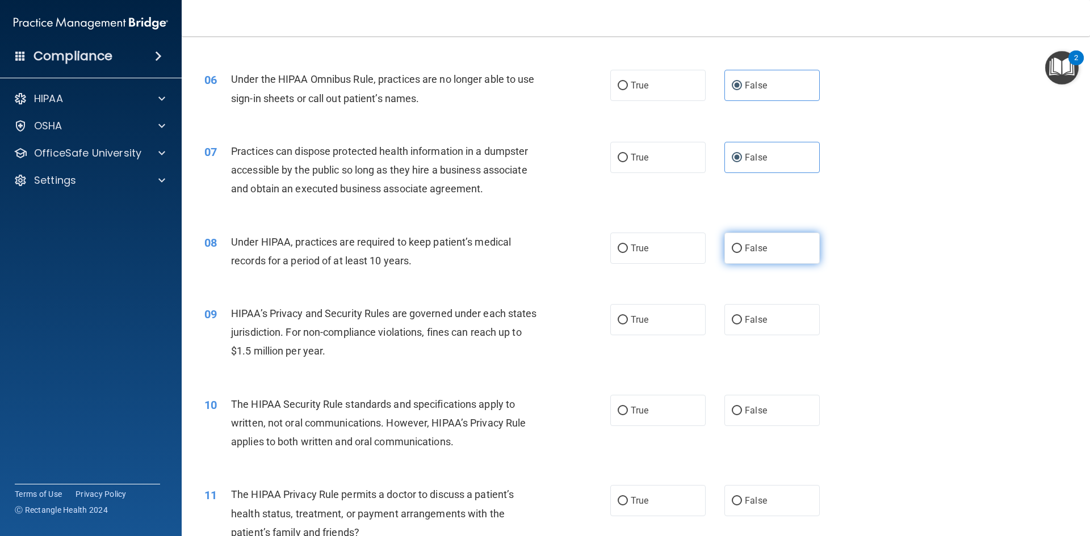
click at [732, 252] on input "False" at bounding box center [737, 249] width 10 height 9
radio input "true"
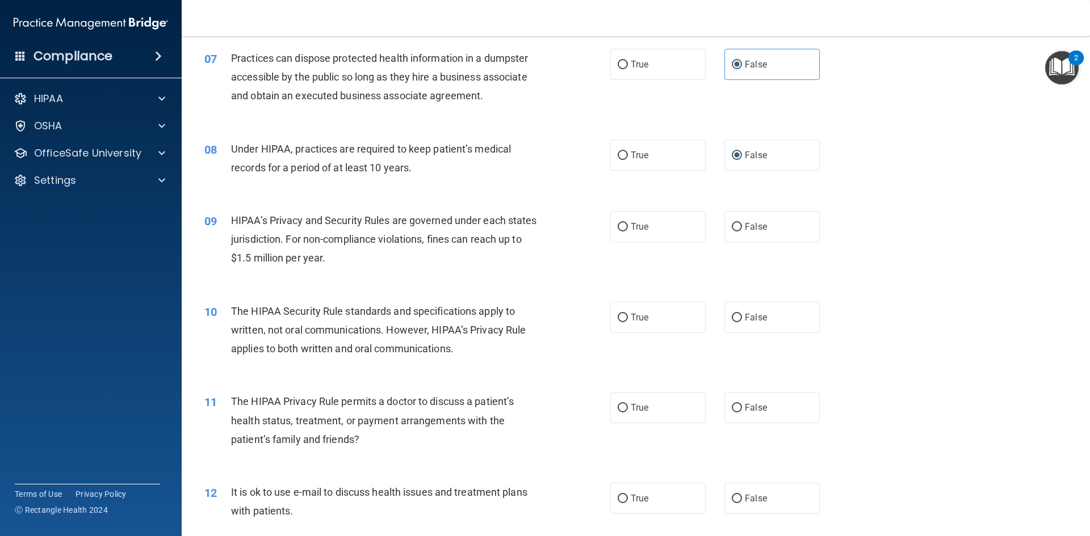
scroll to position [549, 0]
click at [774, 233] on label "False" at bounding box center [771, 224] width 95 height 31
click at [742, 230] on input "False" at bounding box center [737, 225] width 10 height 9
radio input "true"
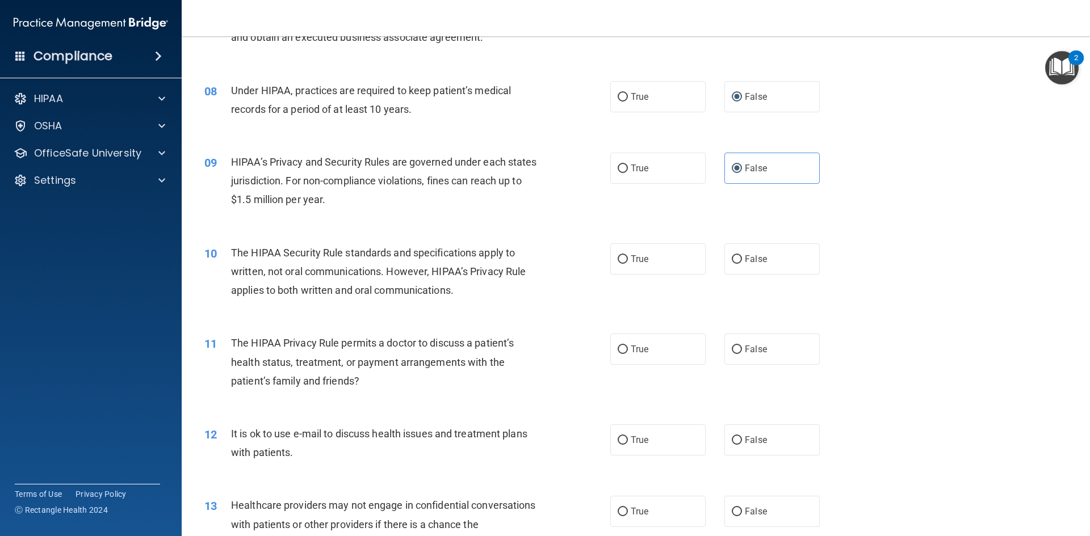
scroll to position [624, 0]
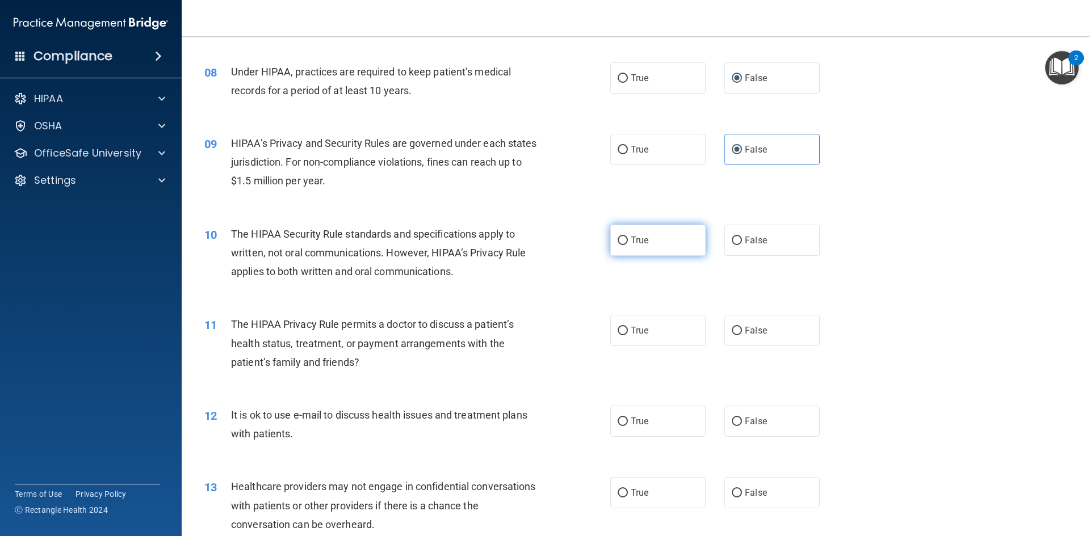
click at [650, 243] on label "True" at bounding box center [657, 240] width 95 height 31
click at [628, 243] on input "True" at bounding box center [623, 241] width 10 height 9
radio input "true"
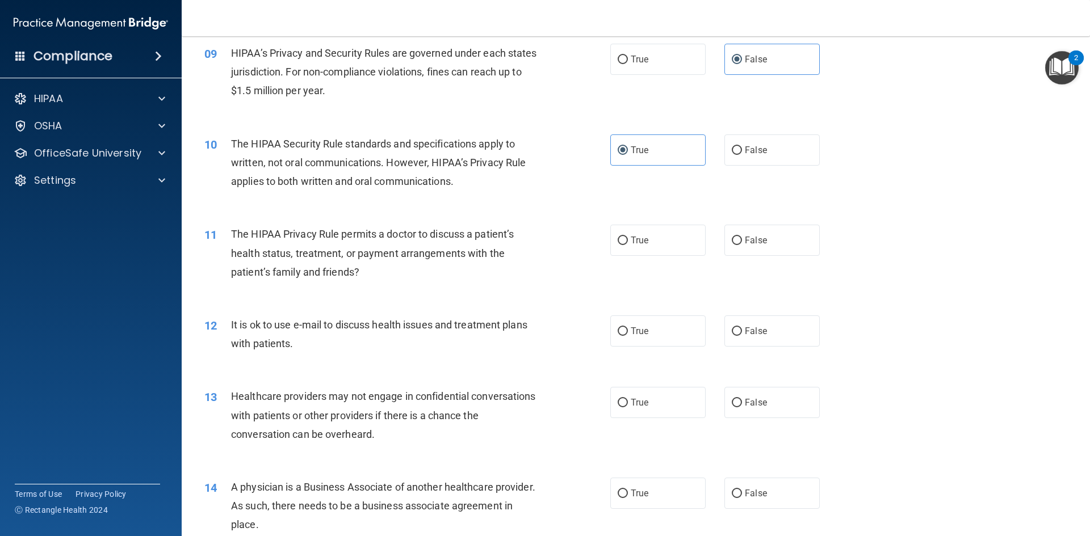
scroll to position [719, 0]
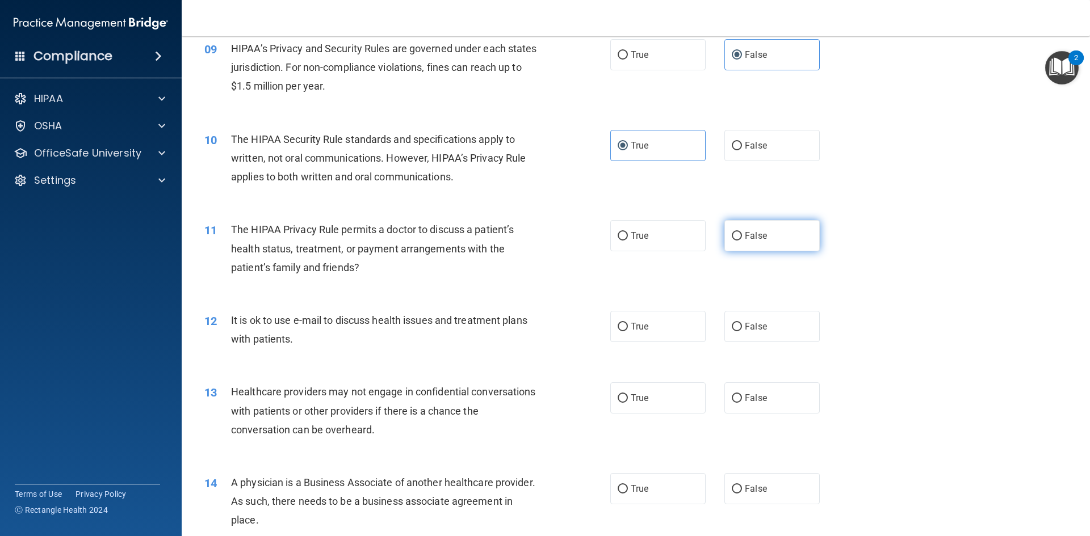
click at [770, 232] on label "False" at bounding box center [771, 235] width 95 height 31
click at [742, 232] on input "False" at bounding box center [737, 236] width 10 height 9
radio input "true"
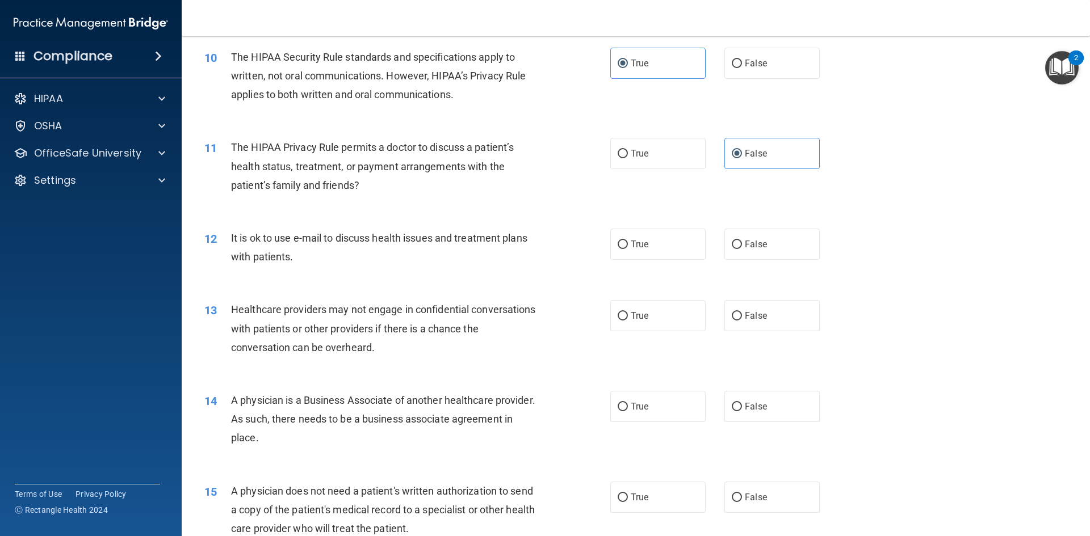
scroll to position [813, 0]
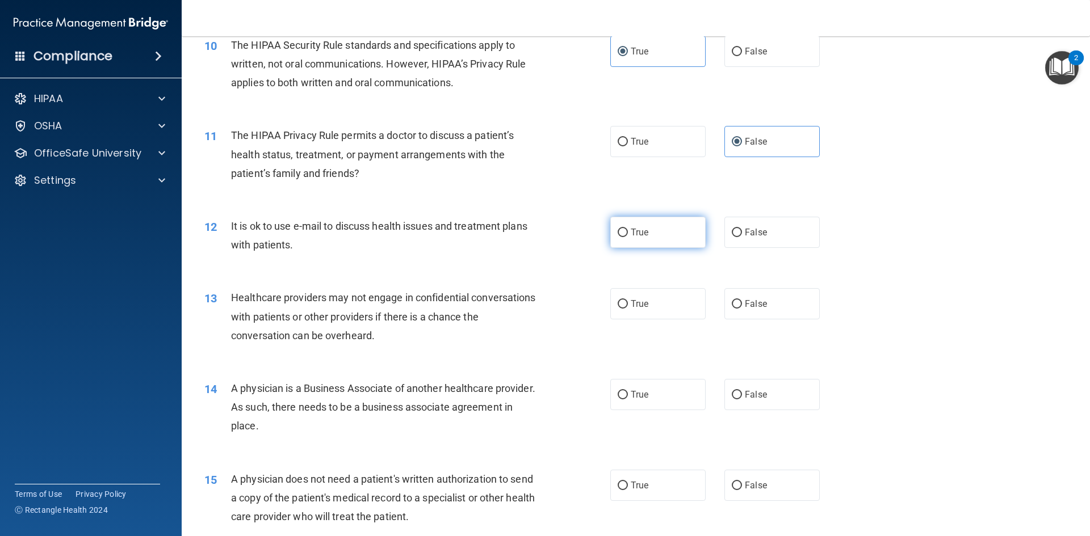
click at [647, 233] on label "True" at bounding box center [657, 232] width 95 height 31
click at [628, 233] on input "True" at bounding box center [623, 233] width 10 height 9
radio input "true"
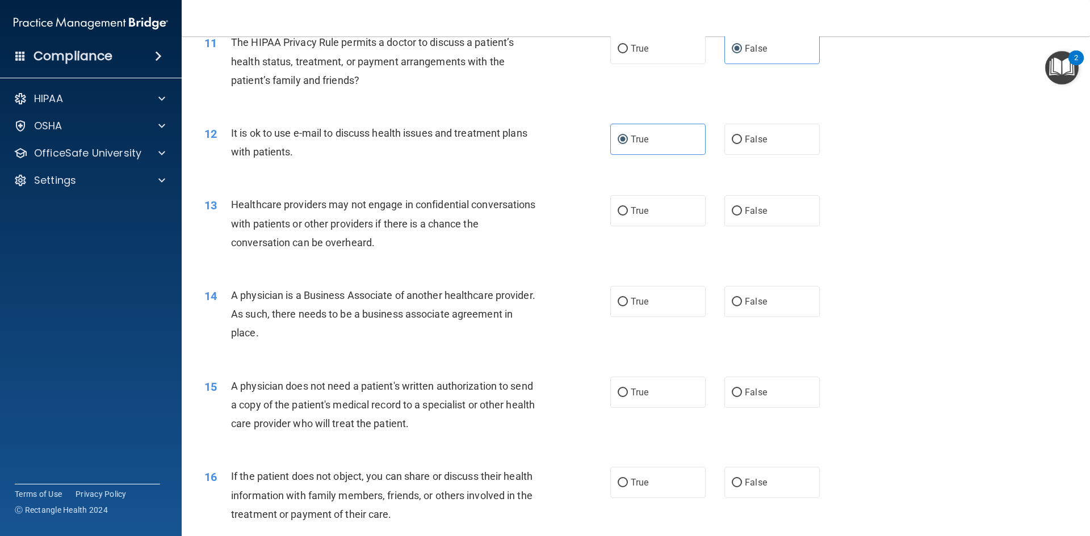
scroll to position [908, 0]
click at [745, 213] on span "False" at bounding box center [756, 209] width 22 height 11
click at [741, 213] on input "False" at bounding box center [737, 209] width 10 height 9
radio input "true"
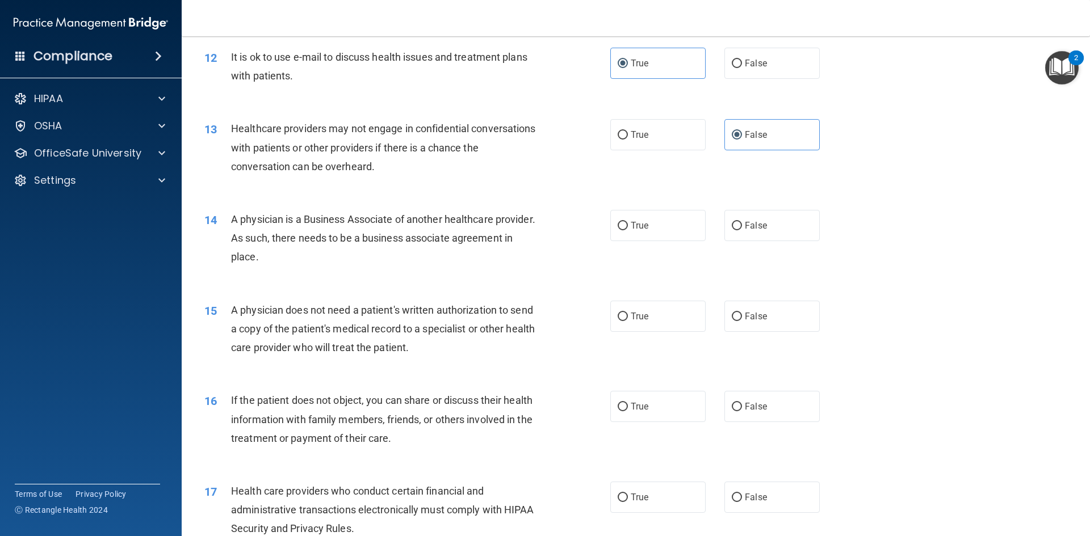
scroll to position [984, 0]
click at [751, 221] on span "False" at bounding box center [756, 224] width 22 height 11
click at [742, 221] on input "False" at bounding box center [737, 225] width 10 height 9
radio input "true"
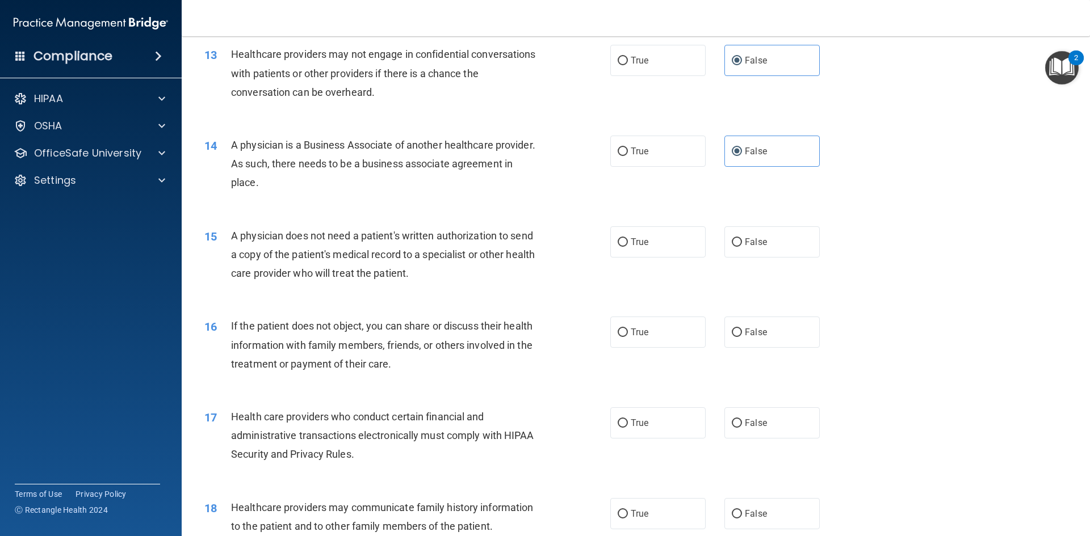
scroll to position [1060, 0]
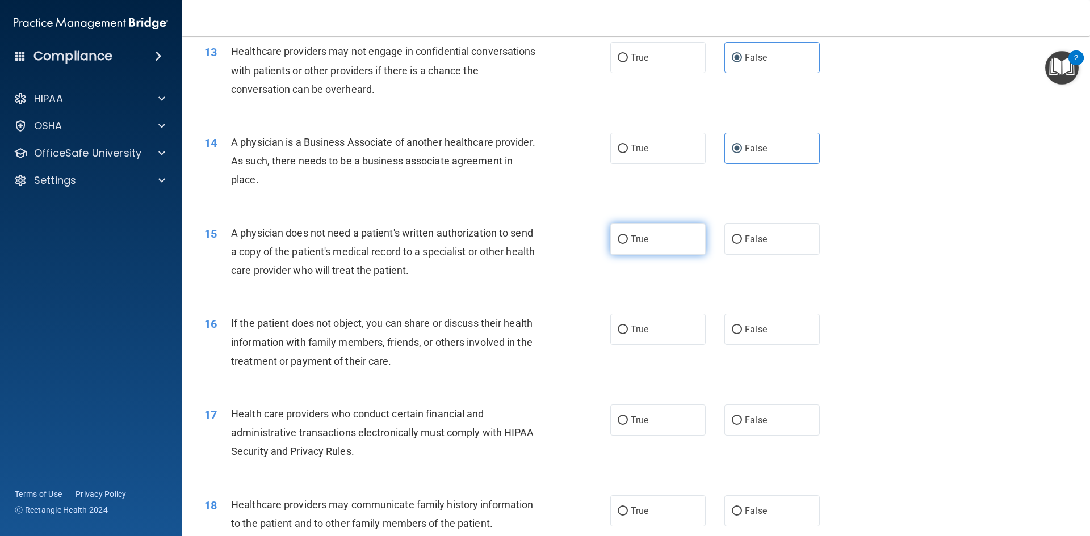
click at [678, 241] on label "True" at bounding box center [657, 239] width 95 height 31
click at [628, 241] on input "True" at bounding box center [623, 240] width 10 height 9
radio input "true"
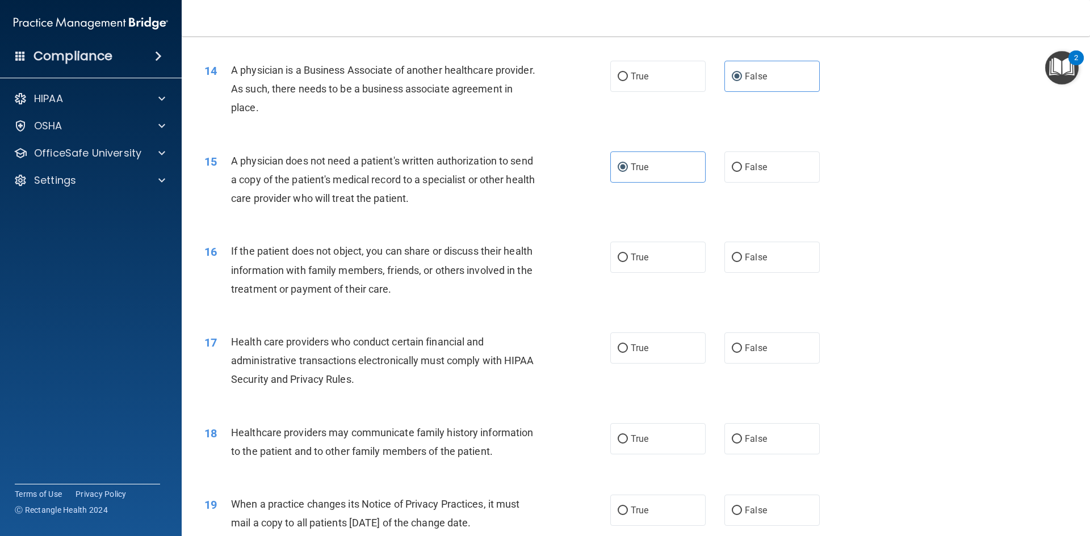
scroll to position [1135, 0]
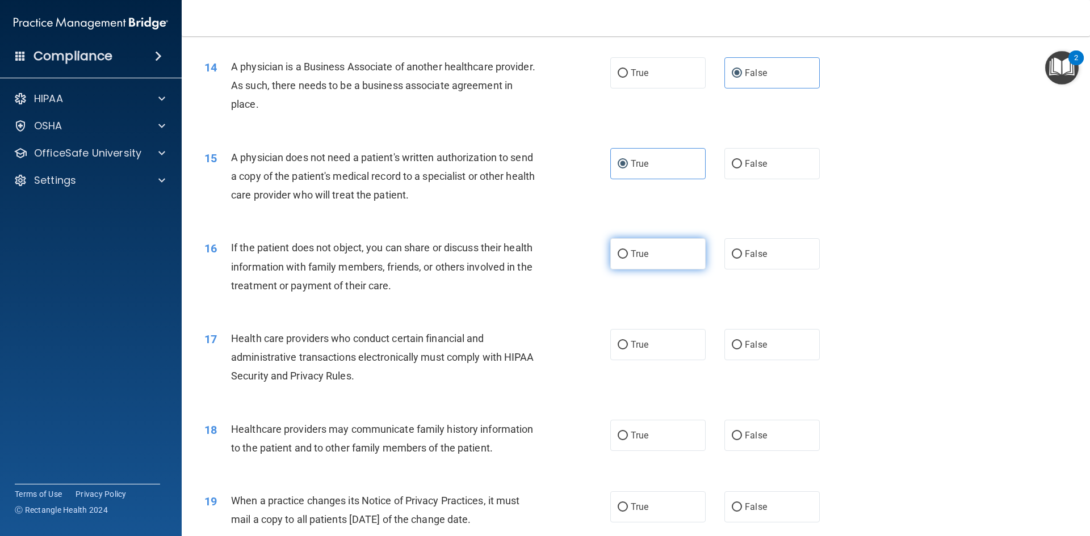
click at [640, 264] on label "True" at bounding box center [657, 253] width 95 height 31
click at [628, 259] on input "True" at bounding box center [623, 254] width 10 height 9
radio input "true"
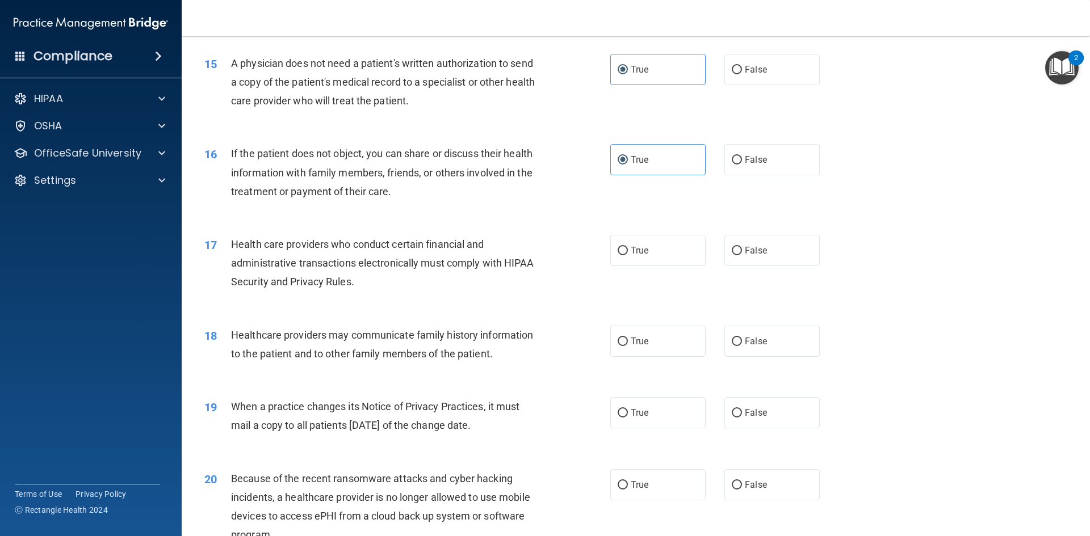
scroll to position [1230, 0]
click at [653, 263] on label "True" at bounding box center [657, 249] width 95 height 31
click at [628, 255] on input "True" at bounding box center [623, 250] width 10 height 9
radio input "true"
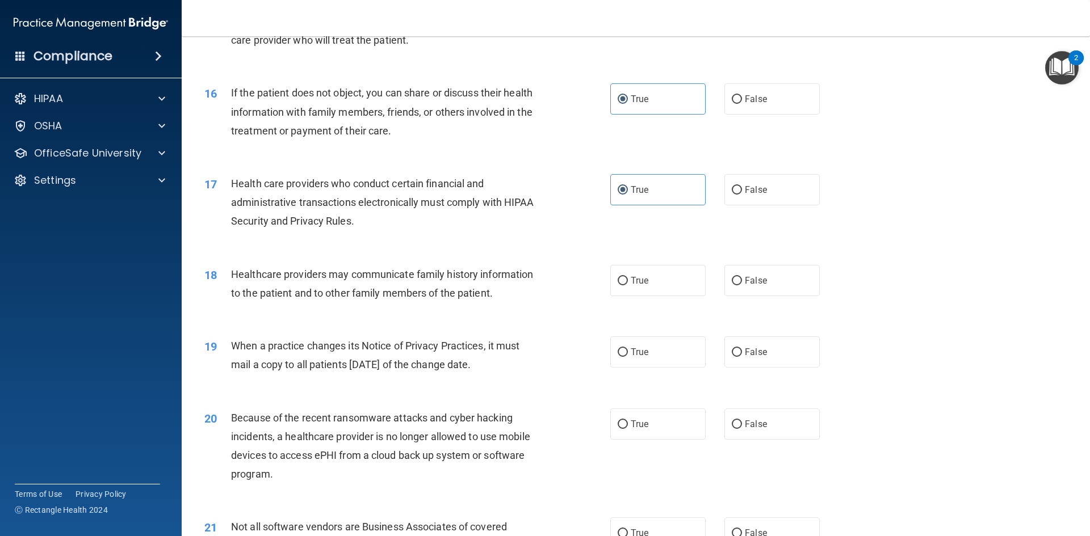
scroll to position [1324, 0]
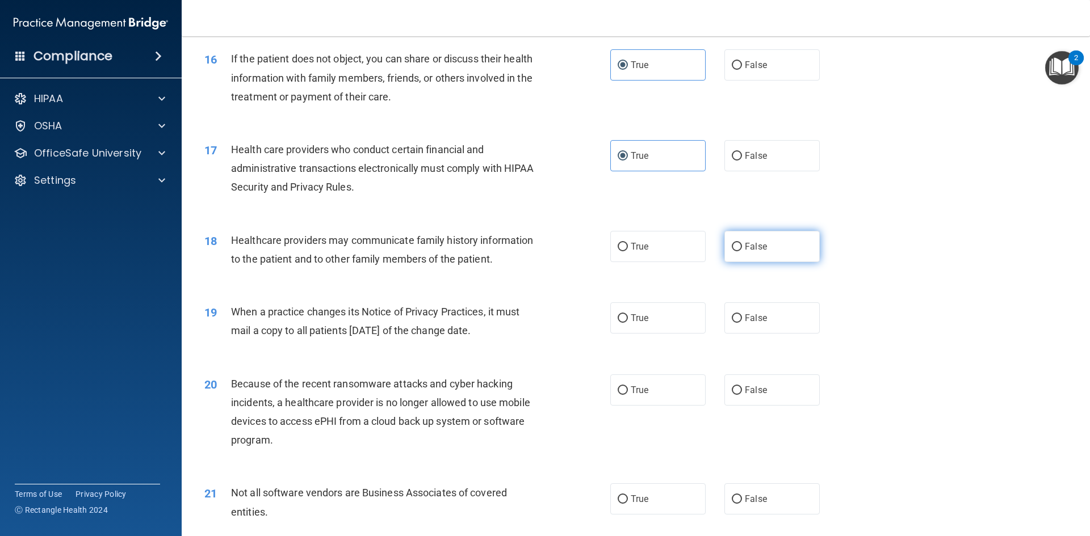
click at [735, 254] on label "False" at bounding box center [771, 246] width 95 height 31
click at [735, 251] on input "False" at bounding box center [737, 247] width 10 height 9
radio input "true"
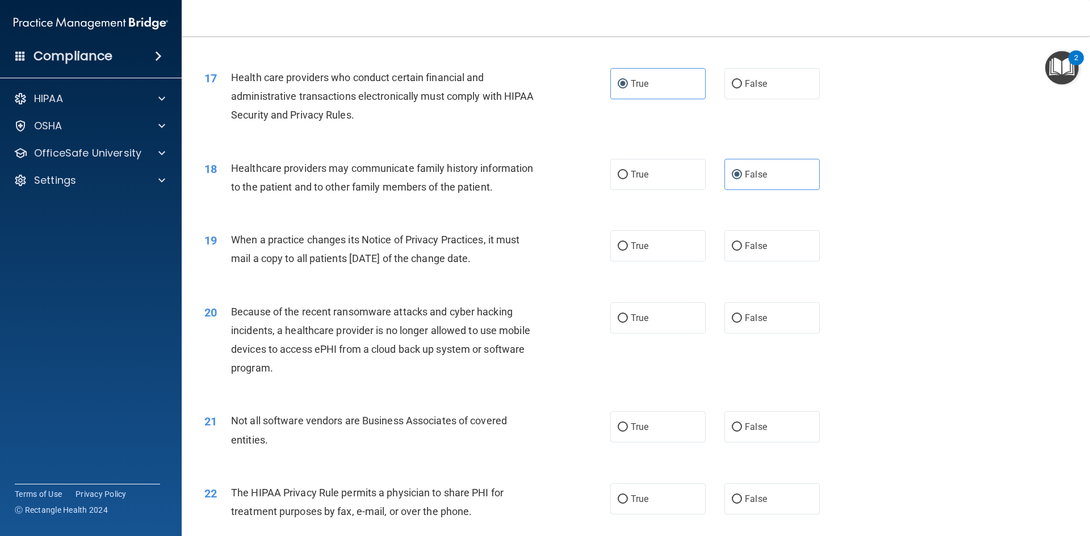
scroll to position [1400, 0]
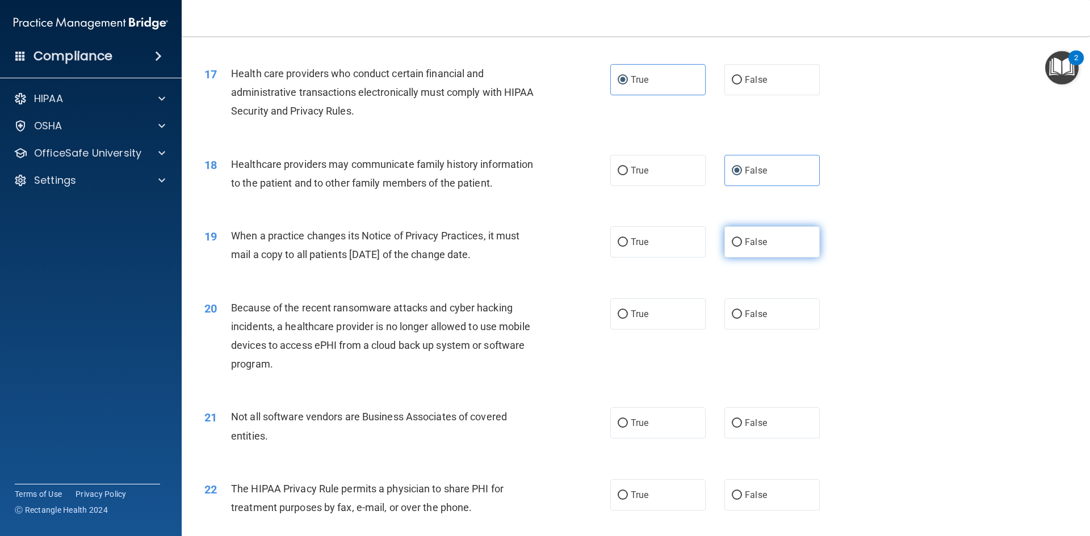
click at [751, 238] on span "False" at bounding box center [756, 242] width 22 height 11
click at [742, 238] on input "False" at bounding box center [737, 242] width 10 height 9
radio input "true"
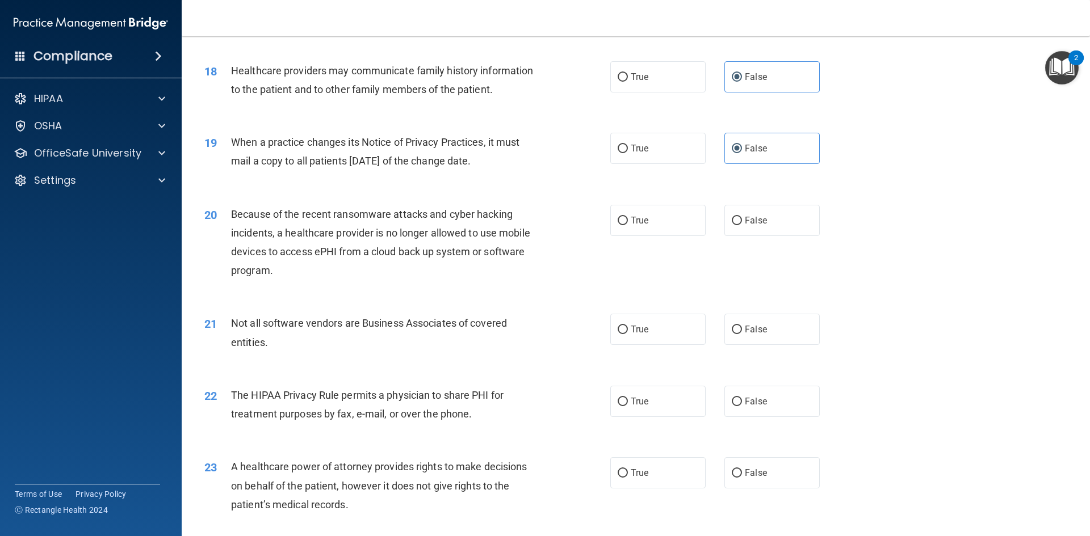
scroll to position [1494, 0]
click at [667, 233] on label "True" at bounding box center [657, 219] width 95 height 31
click at [628, 225] on input "True" at bounding box center [623, 220] width 10 height 9
radio input "true"
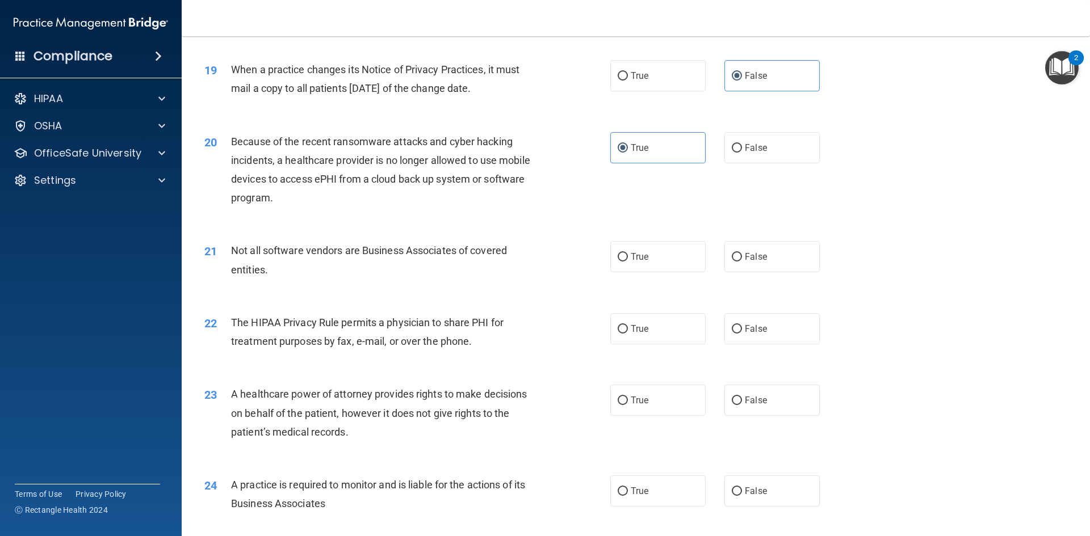
scroll to position [1570, 0]
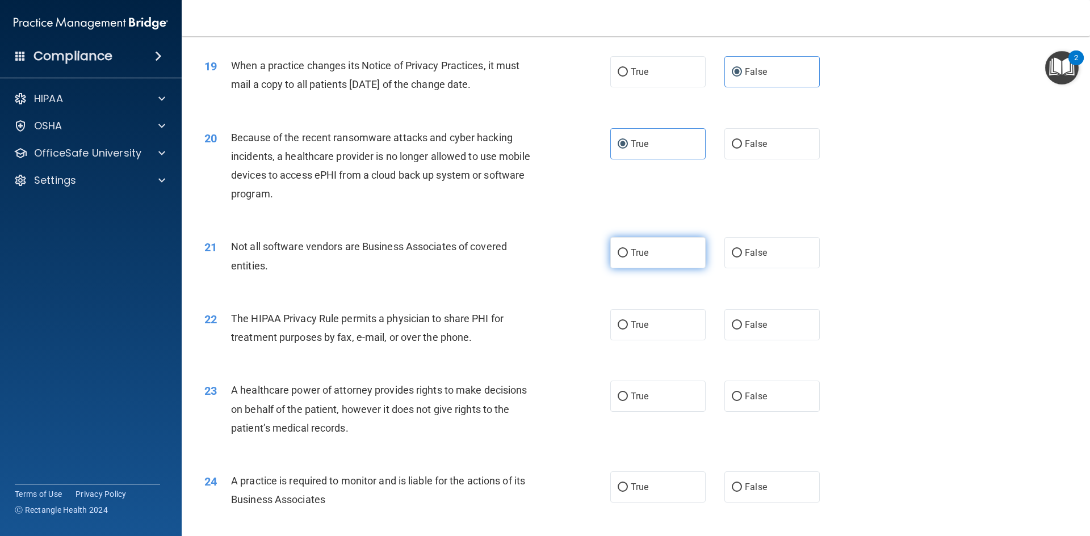
click at [691, 262] on label "True" at bounding box center [657, 252] width 95 height 31
click at [628, 258] on input "True" at bounding box center [623, 253] width 10 height 9
radio input "true"
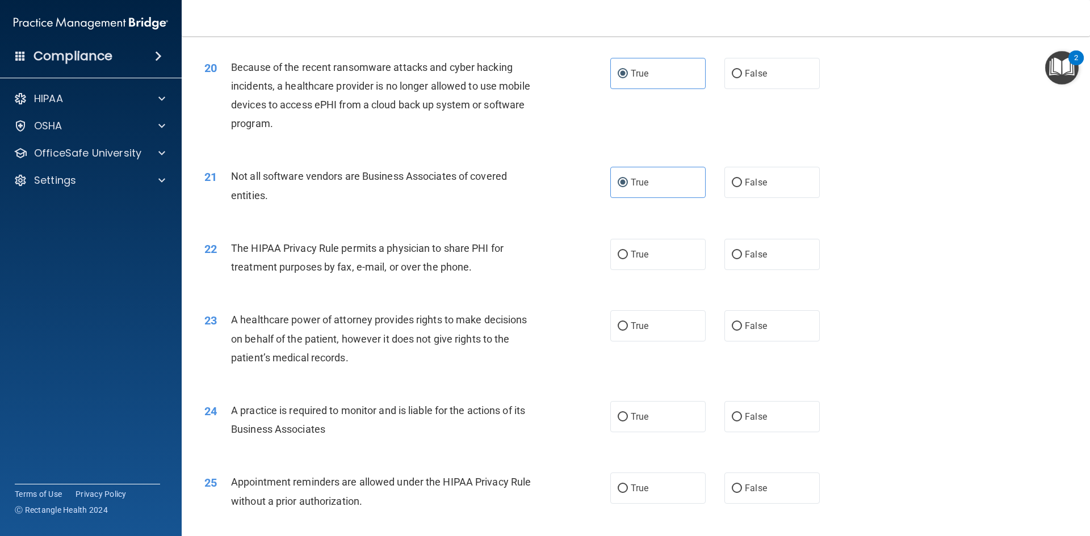
scroll to position [1646, 0]
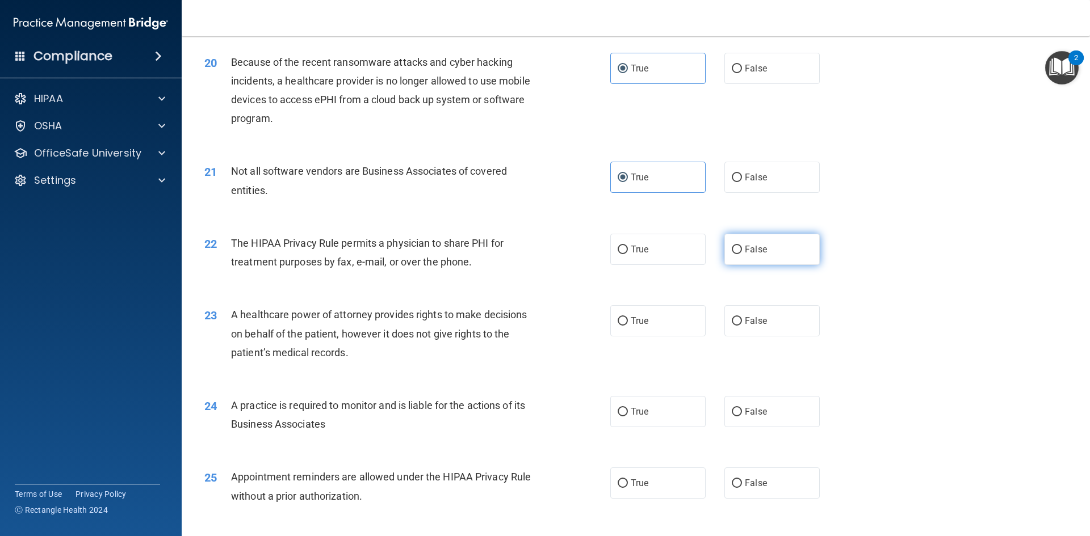
click at [732, 253] on input "False" at bounding box center [737, 250] width 10 height 9
radio input "true"
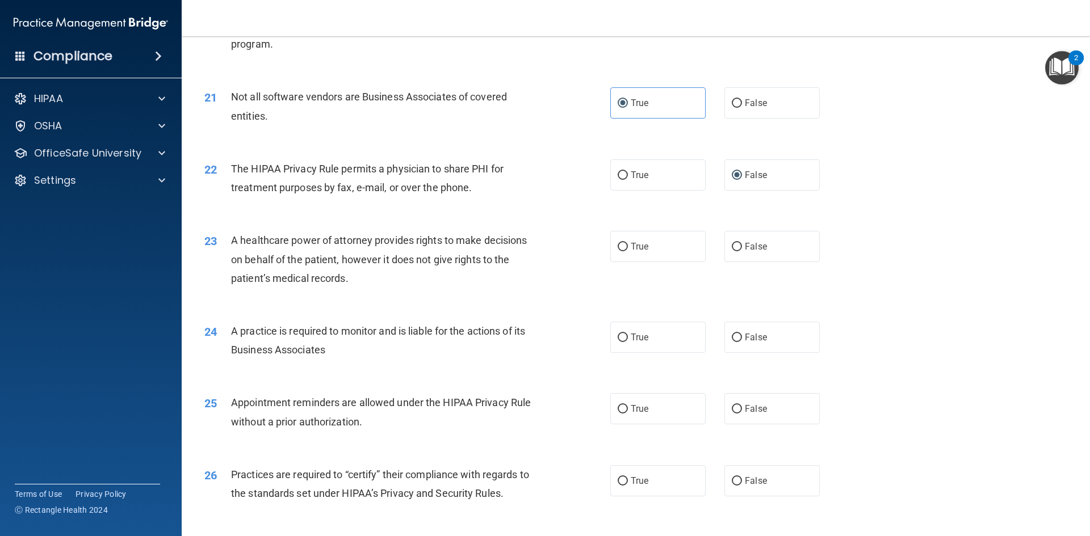
scroll to position [1721, 0]
click at [765, 250] on label "False" at bounding box center [771, 245] width 95 height 31
click at [742, 250] on input "False" at bounding box center [737, 246] width 10 height 9
radio input "true"
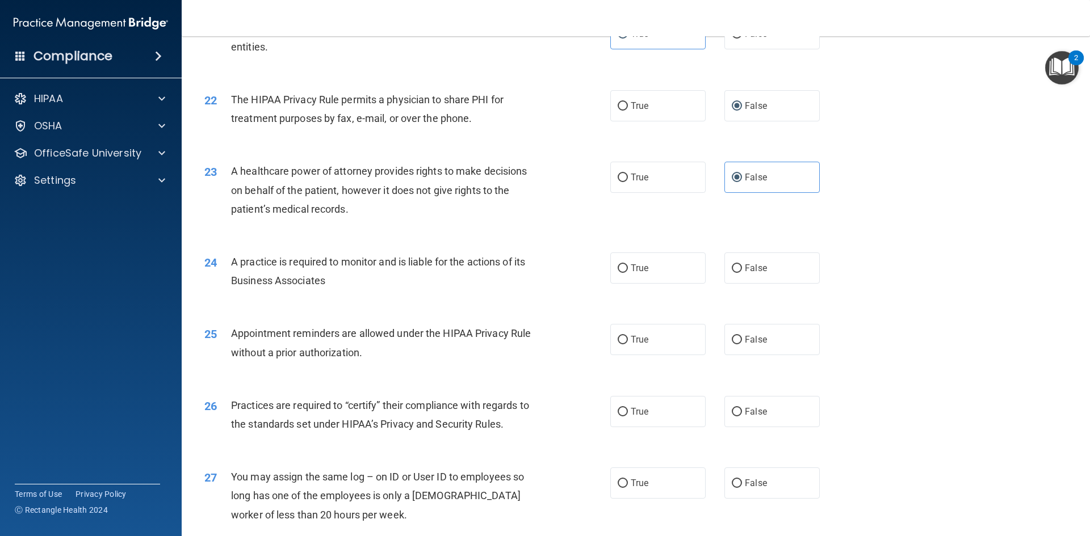
scroll to position [1798, 0]
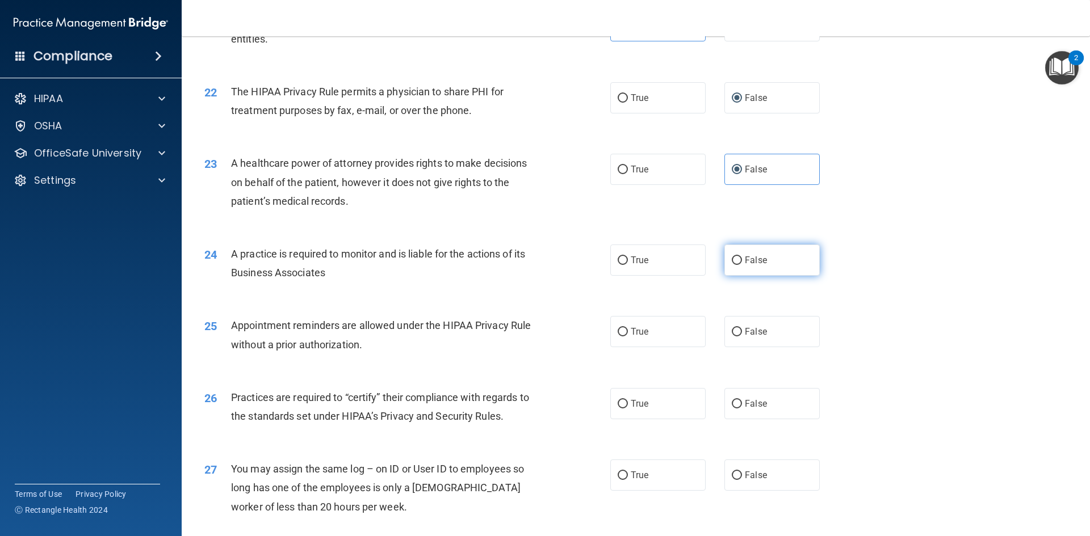
click at [754, 266] on label "False" at bounding box center [771, 260] width 95 height 31
click at [742, 265] on input "False" at bounding box center [737, 261] width 10 height 9
radio input "true"
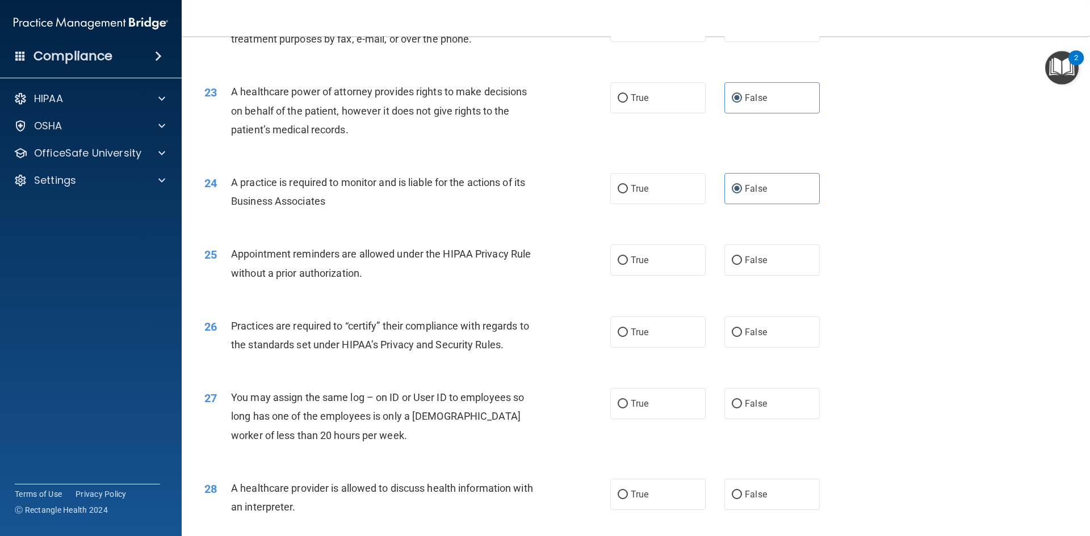
scroll to position [1873, 0]
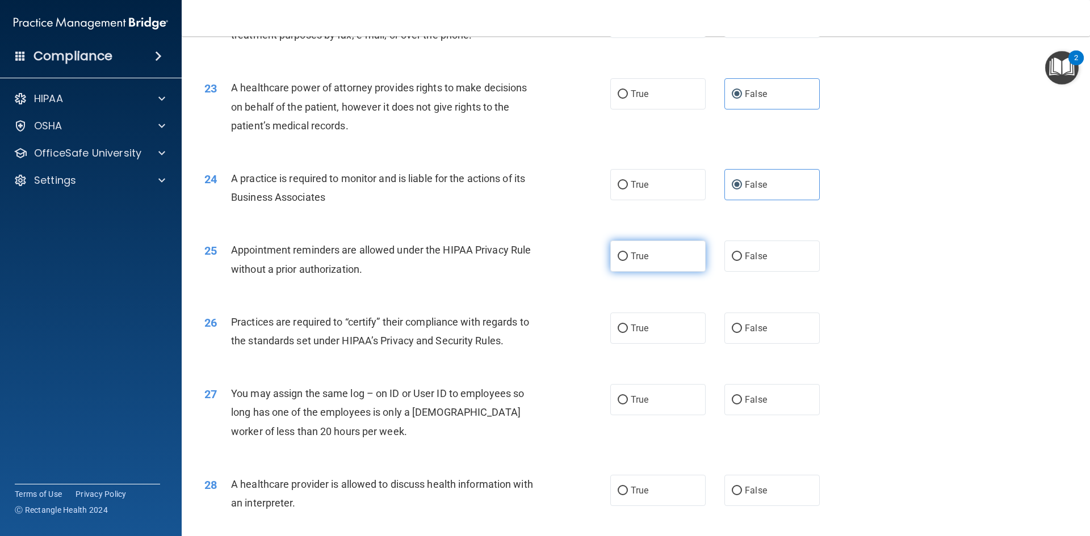
click at [657, 261] on label "True" at bounding box center [657, 256] width 95 height 31
click at [628, 261] on input "True" at bounding box center [623, 257] width 10 height 9
radio input "true"
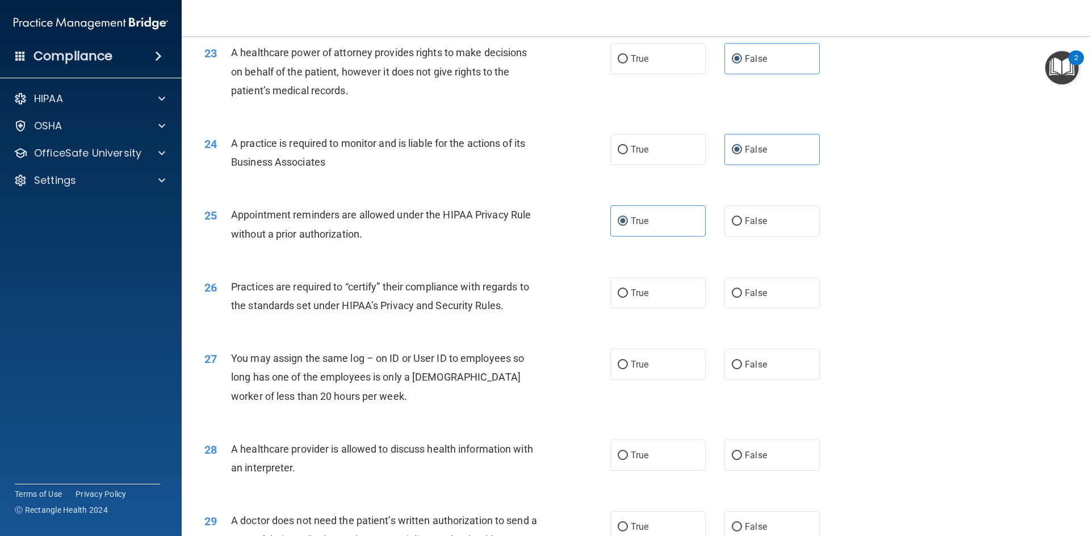
scroll to position [1948, 0]
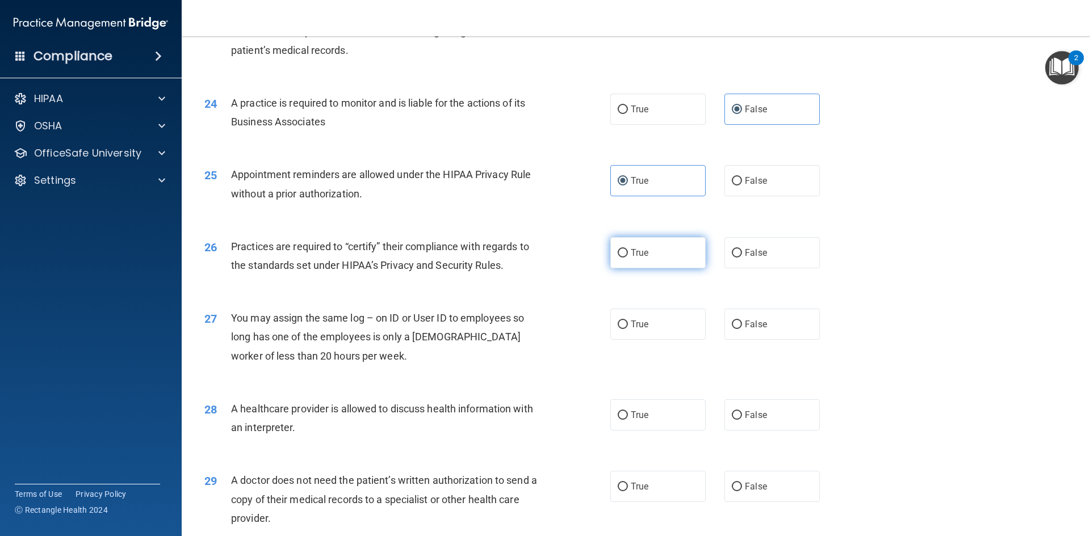
click at [643, 260] on label "True" at bounding box center [657, 252] width 95 height 31
click at [628, 258] on input "True" at bounding box center [623, 253] width 10 height 9
radio input "true"
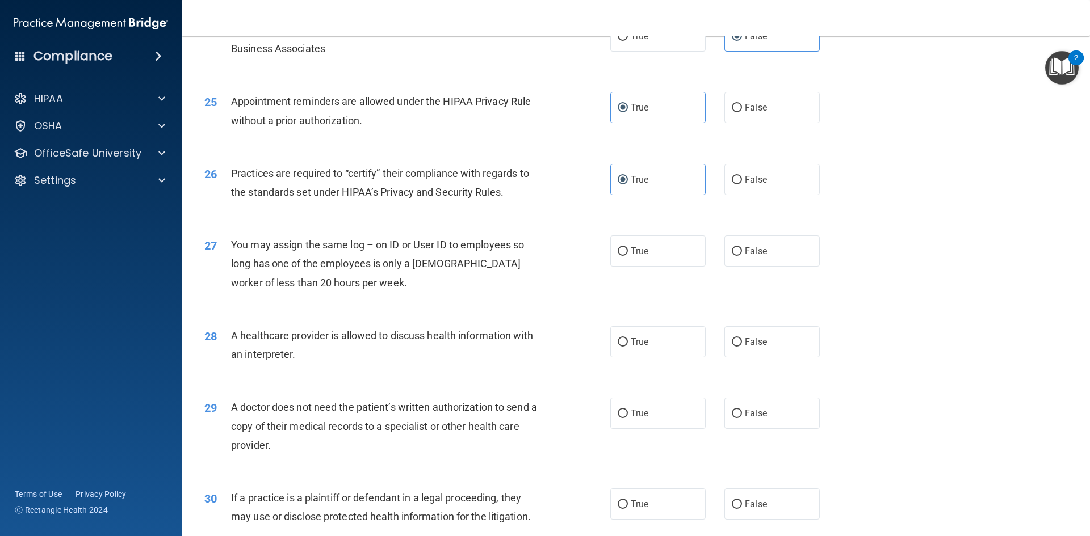
scroll to position [2025, 0]
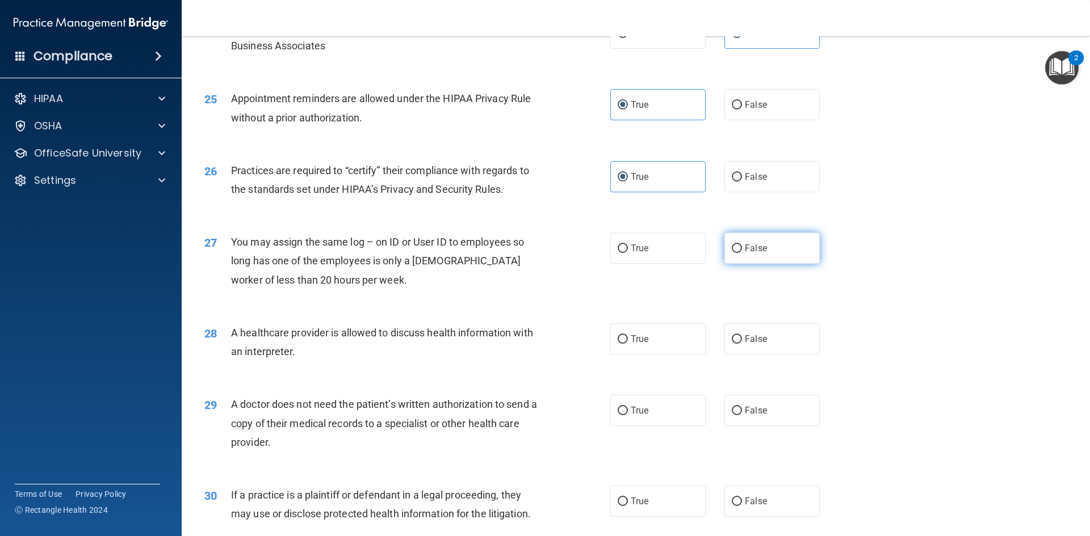
click at [751, 242] on label "False" at bounding box center [771, 248] width 95 height 31
click at [742, 245] on input "False" at bounding box center [737, 249] width 10 height 9
radio input "true"
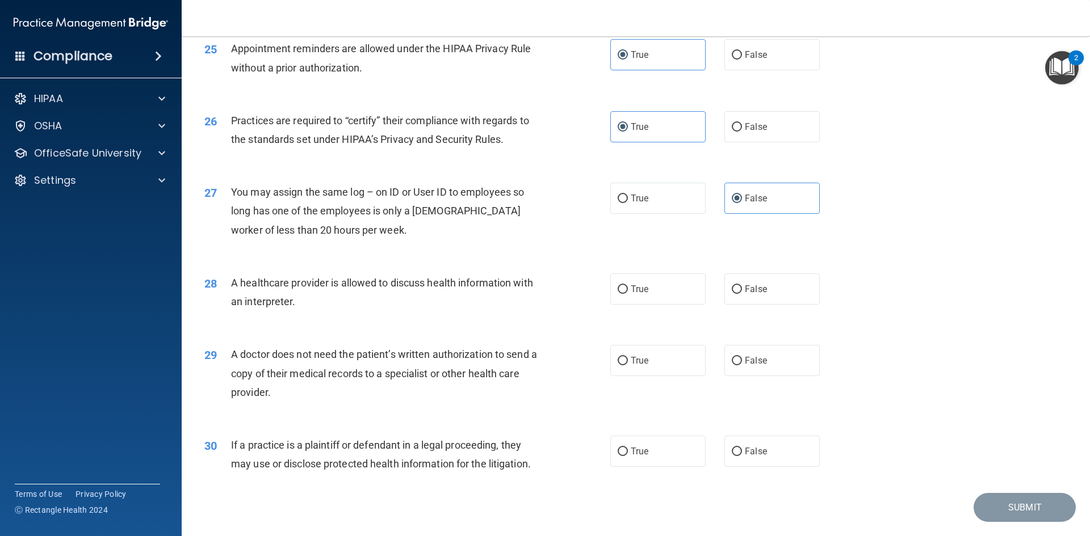
scroll to position [2100, 0]
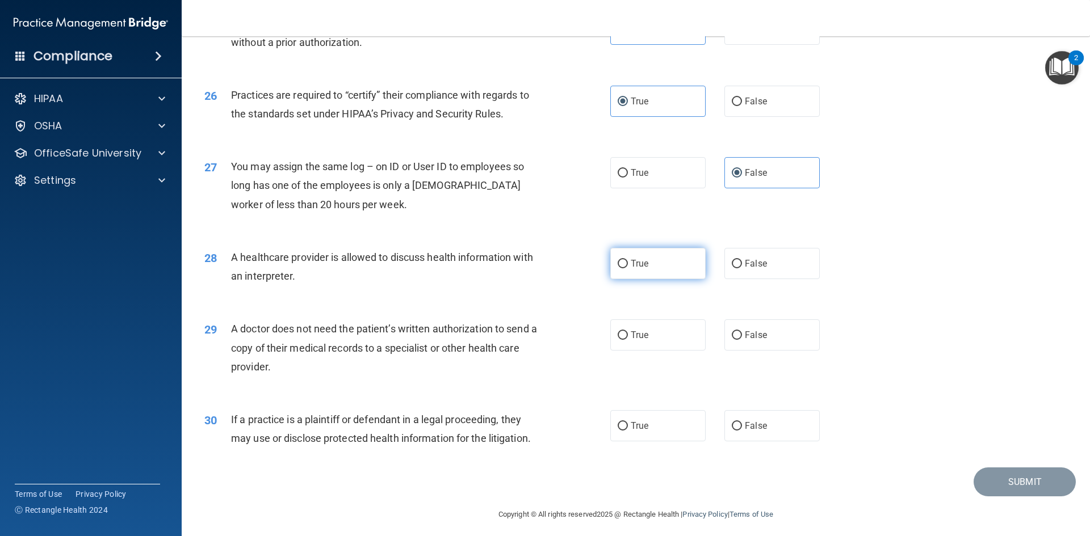
click at [631, 266] on span "True" at bounding box center [640, 263] width 18 height 11
click at [628, 266] on input "True" at bounding box center [623, 264] width 10 height 9
radio input "true"
click at [737, 338] on label "False" at bounding box center [771, 335] width 95 height 31
click at [737, 338] on input "False" at bounding box center [737, 335] width 10 height 9
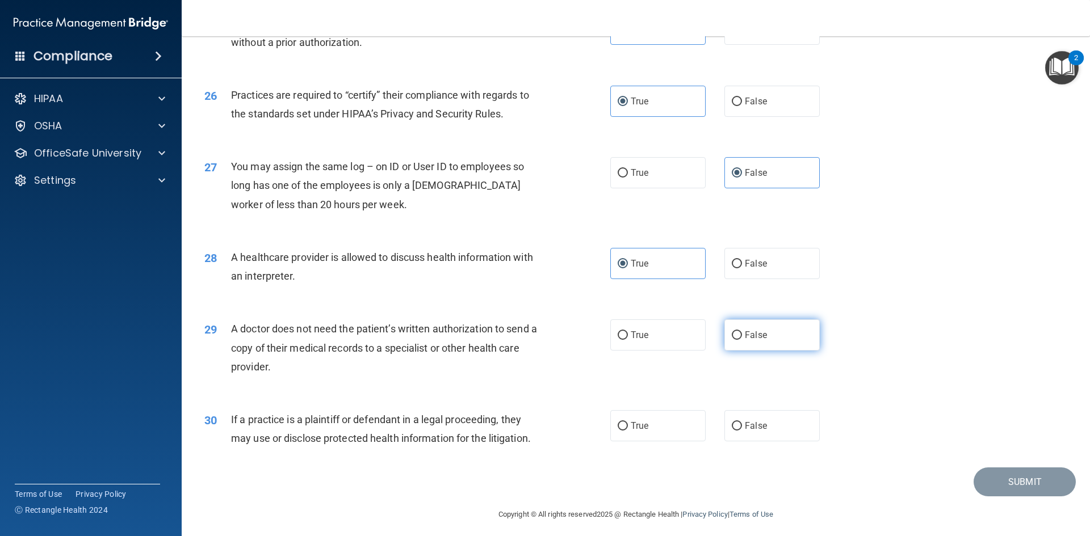
radio input "true"
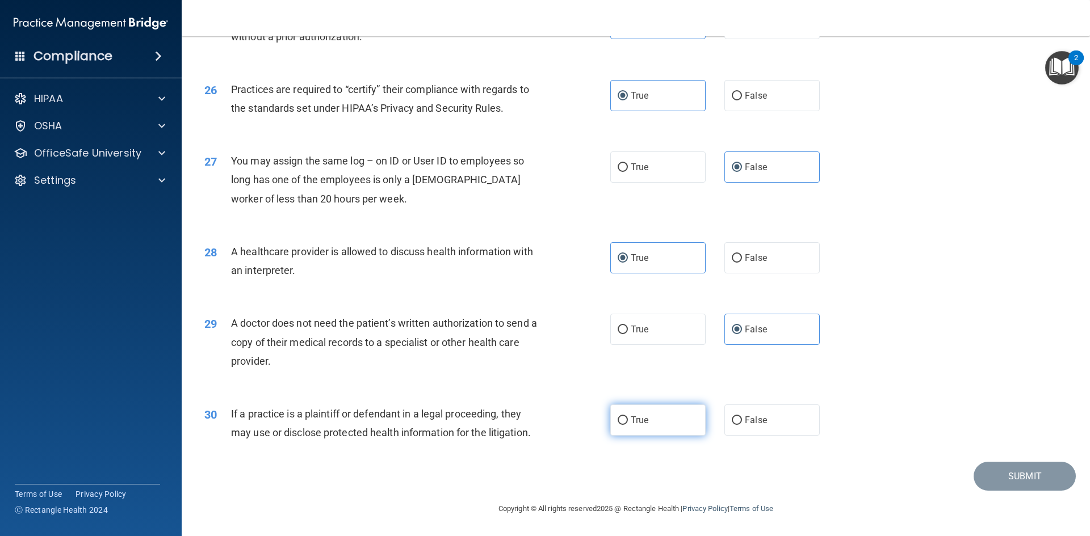
click at [644, 425] on label "True" at bounding box center [657, 420] width 95 height 31
click at [628, 425] on input "True" at bounding box center [623, 421] width 10 height 9
radio input "true"
click at [1030, 476] on button "Submit" at bounding box center [1024, 476] width 102 height 29
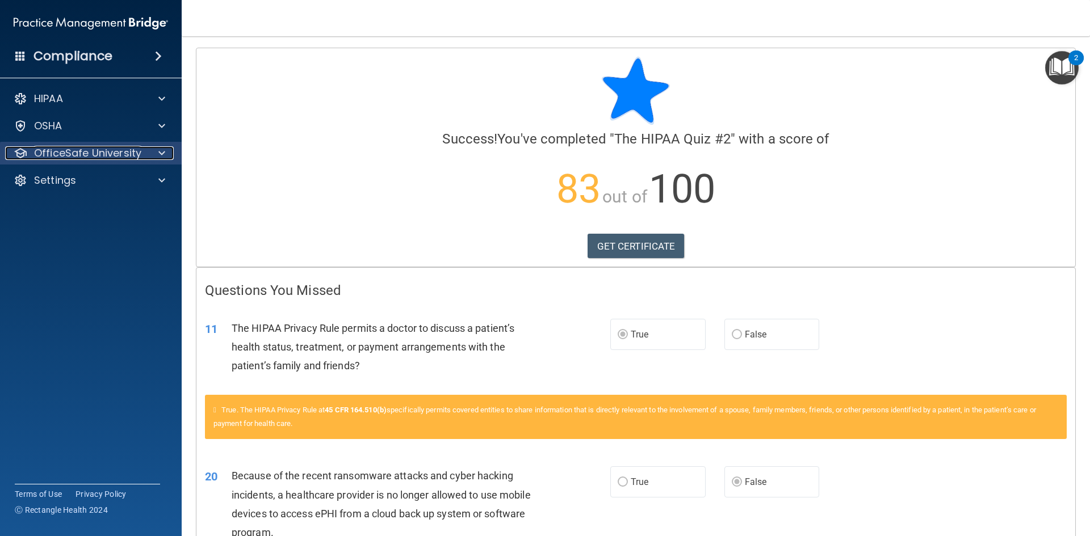
click at [66, 149] on p "OfficeSafe University" at bounding box center [87, 153] width 107 height 14
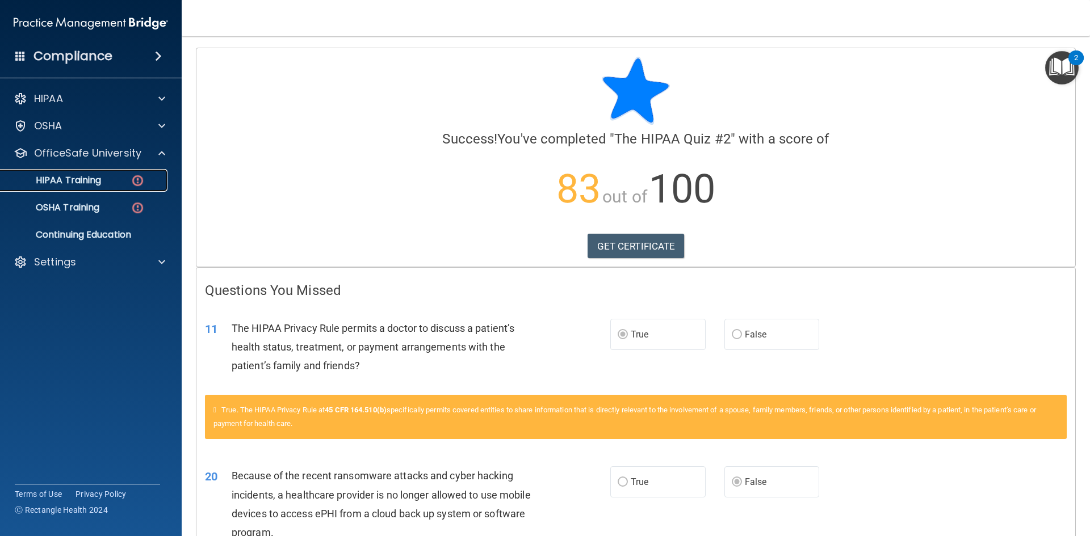
click at [79, 177] on p "HIPAA Training" at bounding box center [54, 180] width 94 height 11
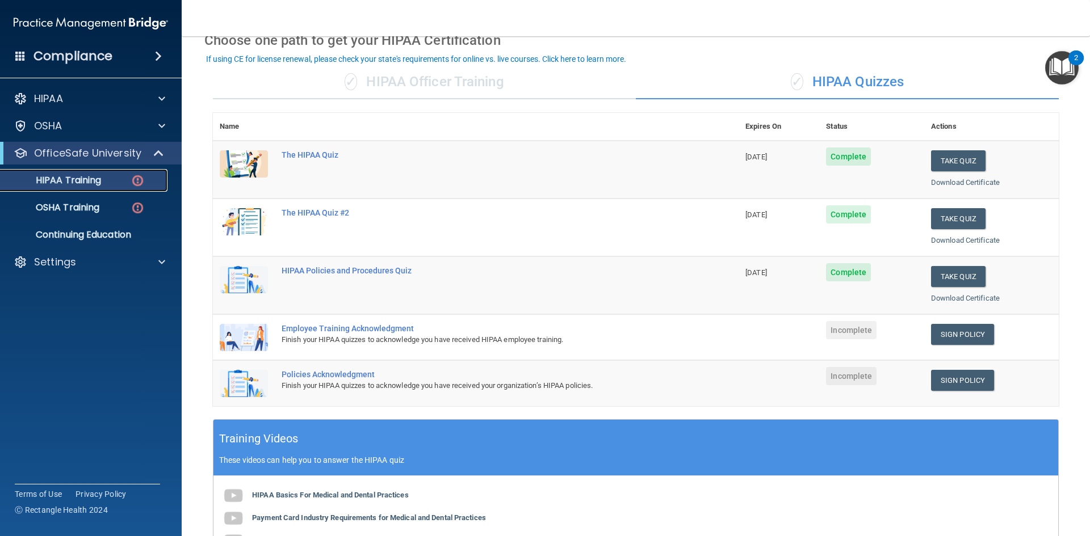
scroll to position [75, 0]
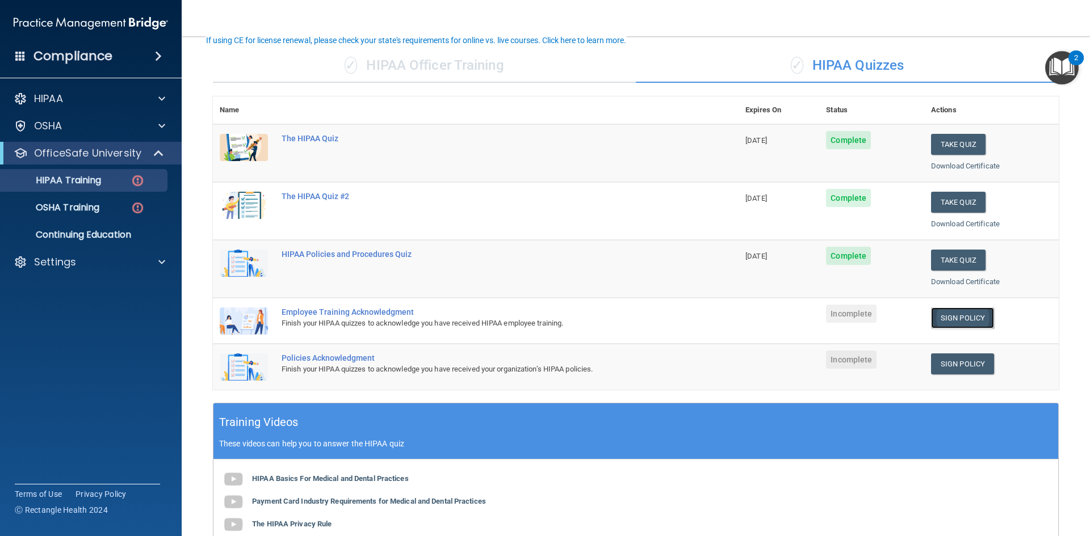
click at [973, 316] on link "Sign Policy" at bounding box center [962, 318] width 63 height 21
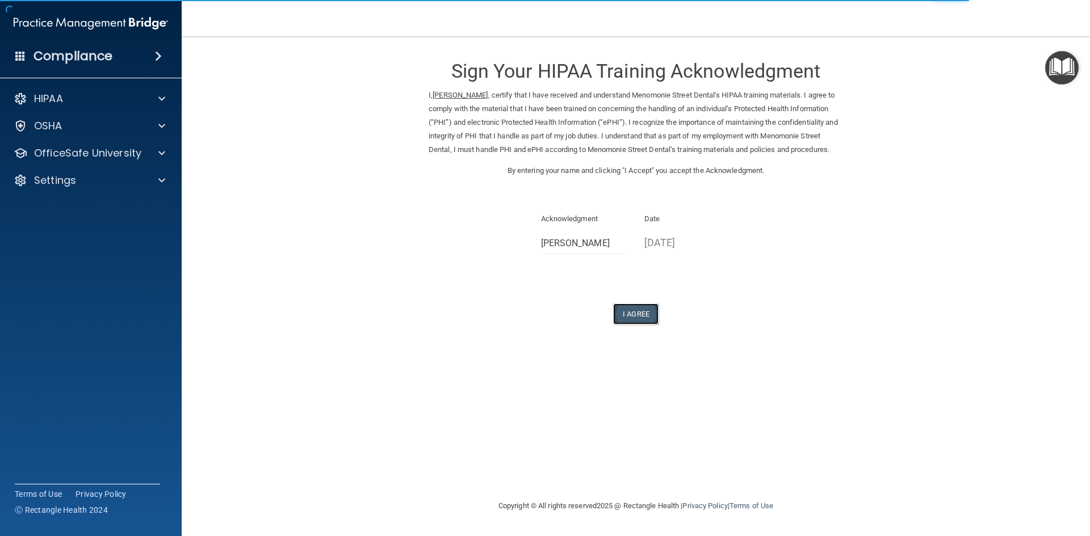
click at [652, 322] on button "I Agree" at bounding box center [635, 314] width 45 height 21
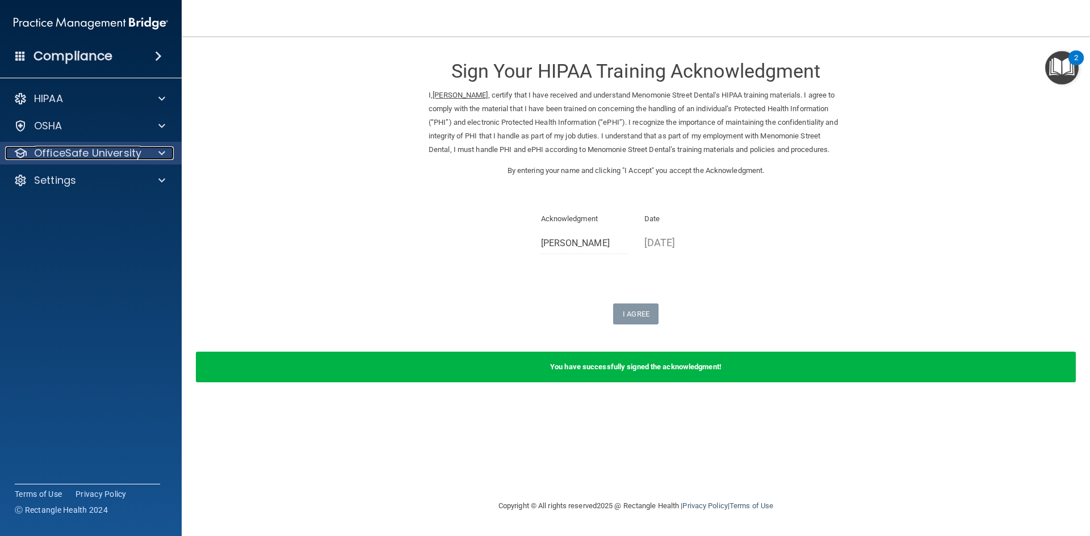
click at [156, 150] on div at bounding box center [160, 153] width 28 height 14
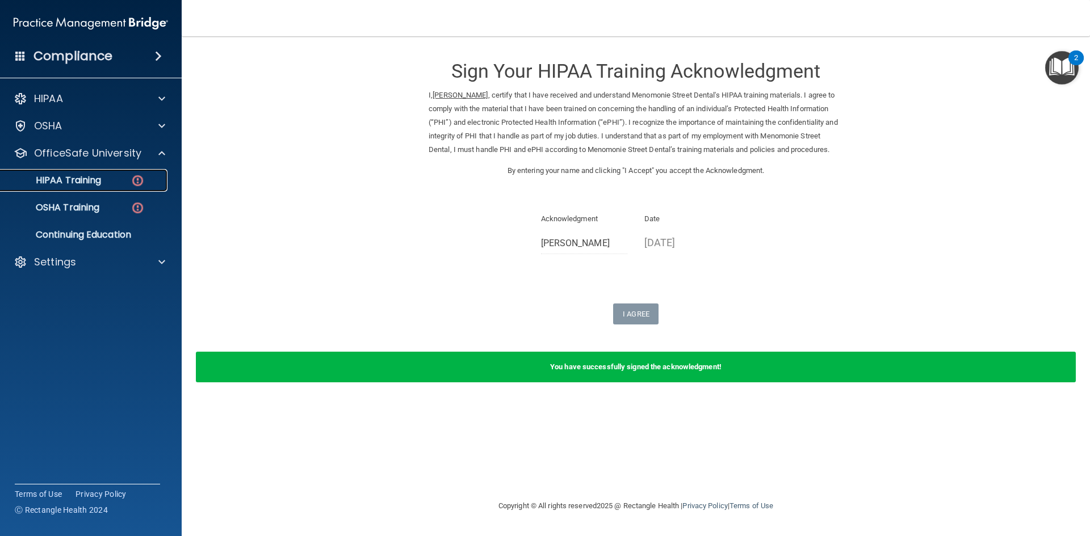
click at [107, 177] on div "HIPAA Training" at bounding box center [84, 180] width 155 height 11
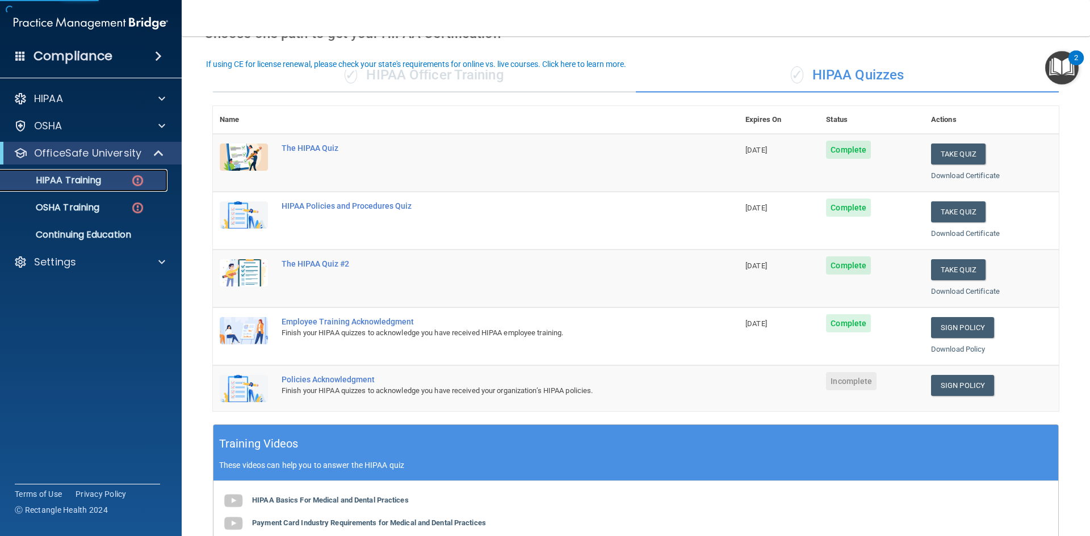
scroll to position [75, 0]
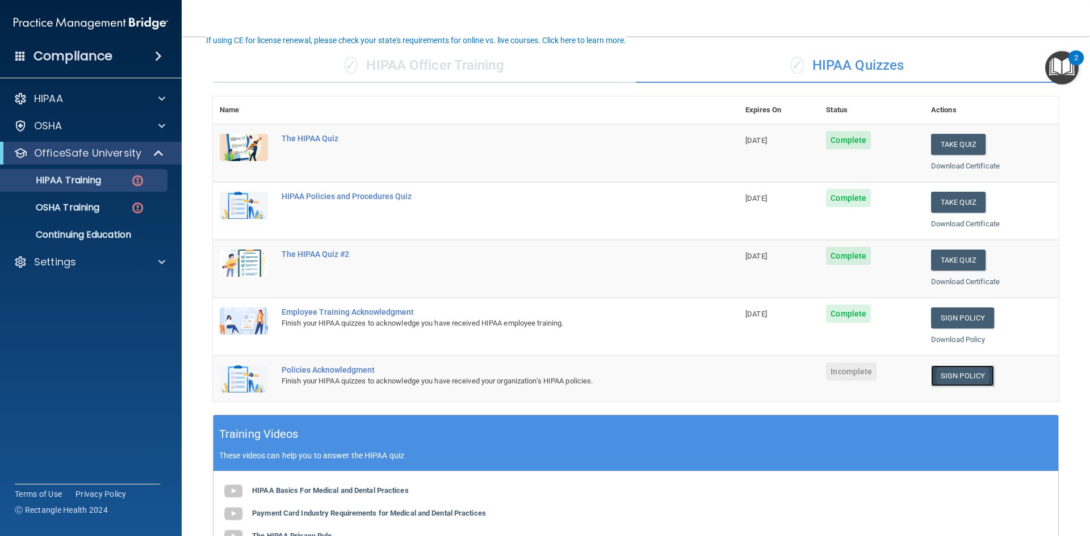
click at [933, 373] on link "Sign Policy" at bounding box center [962, 376] width 63 height 21
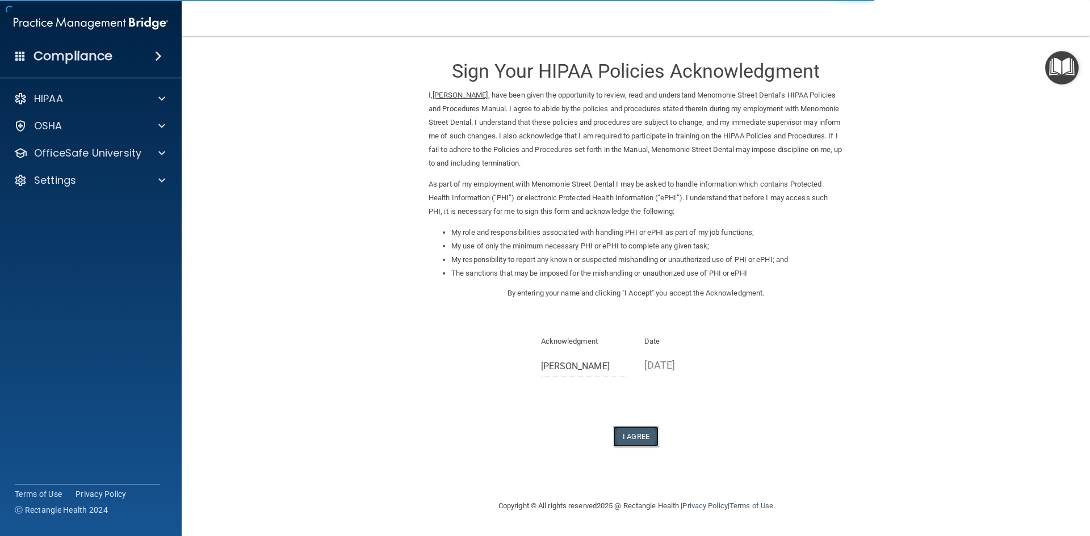
click at [639, 432] on button "I Agree" at bounding box center [635, 436] width 45 height 21
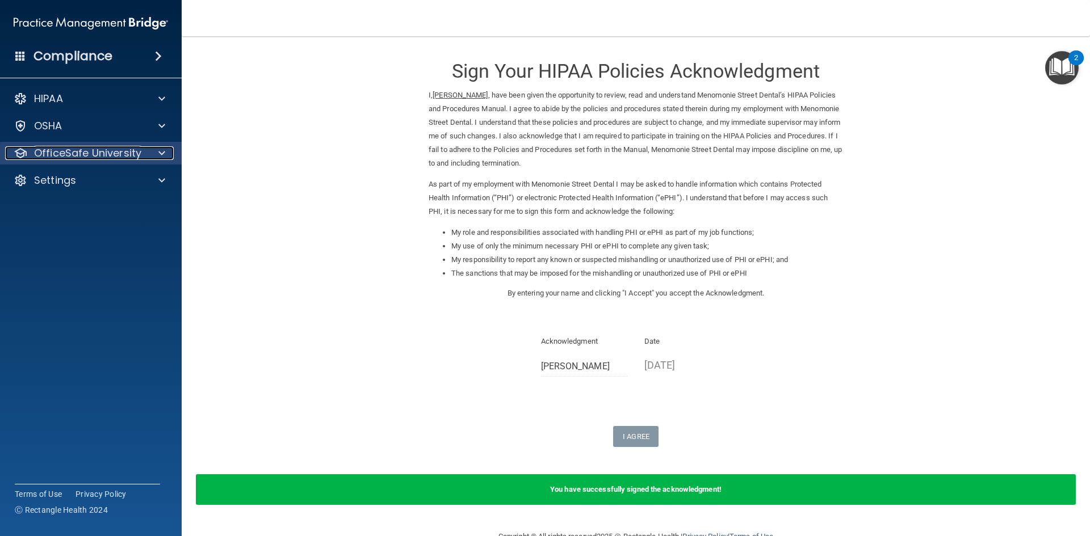
click at [113, 157] on p "OfficeSafe University" at bounding box center [87, 153] width 107 height 14
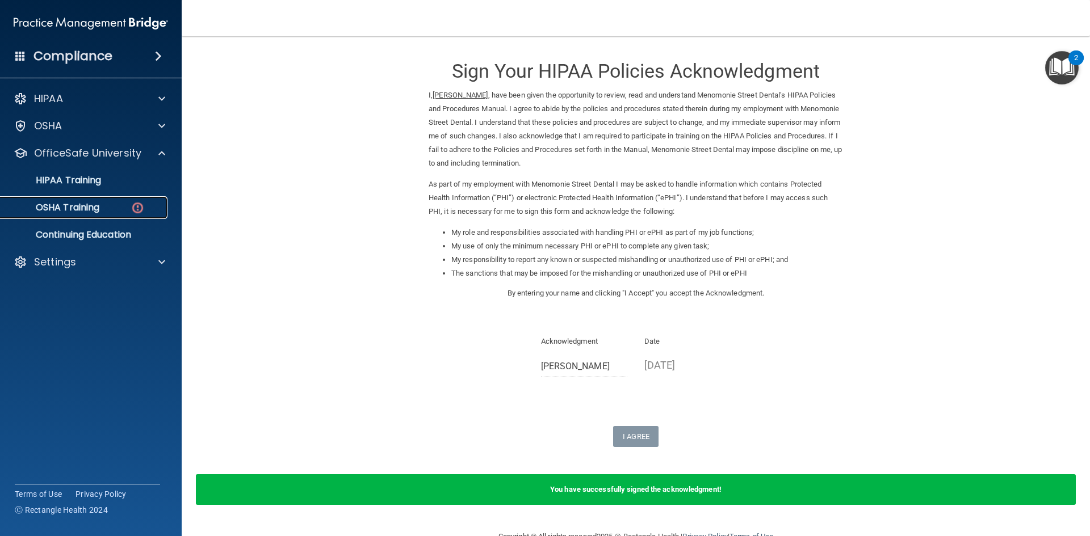
click at [85, 207] on p "OSHA Training" at bounding box center [53, 207] width 92 height 11
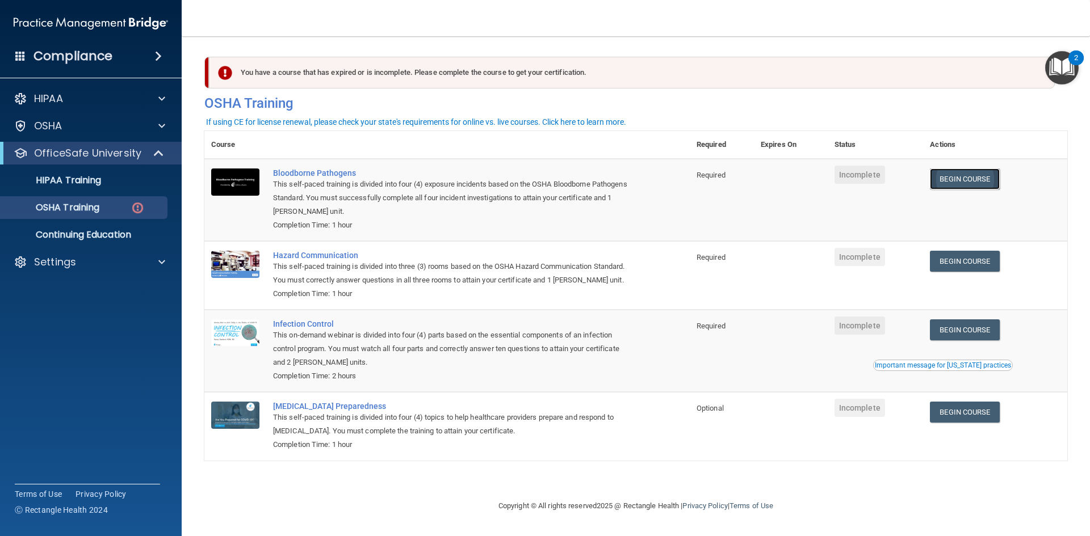
click at [968, 175] on link "Begin Course" at bounding box center [964, 179] width 69 height 21
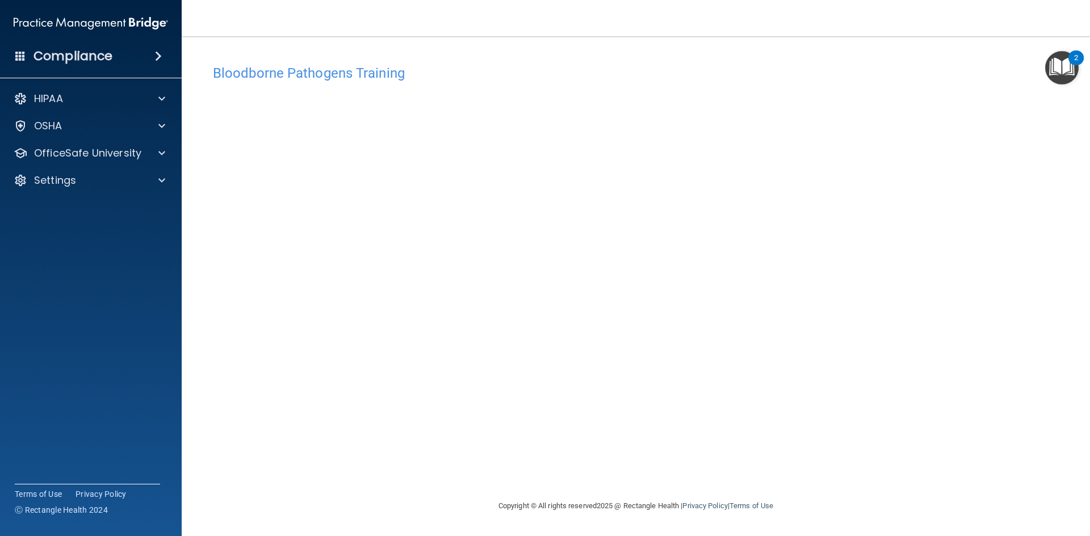
click at [831, 457] on div "Bloodborne Pathogens Training This course doesn’t expire until . Are you sure y…" at bounding box center [635, 279] width 863 height 440
click at [749, 475] on div "Bloodborne Pathogens Training This course doesn’t expire until . Are you sure y…" at bounding box center [635, 279] width 863 height 440
click at [169, 150] on div at bounding box center [160, 153] width 28 height 14
click at [89, 209] on p "OSHA Training" at bounding box center [53, 207] width 92 height 11
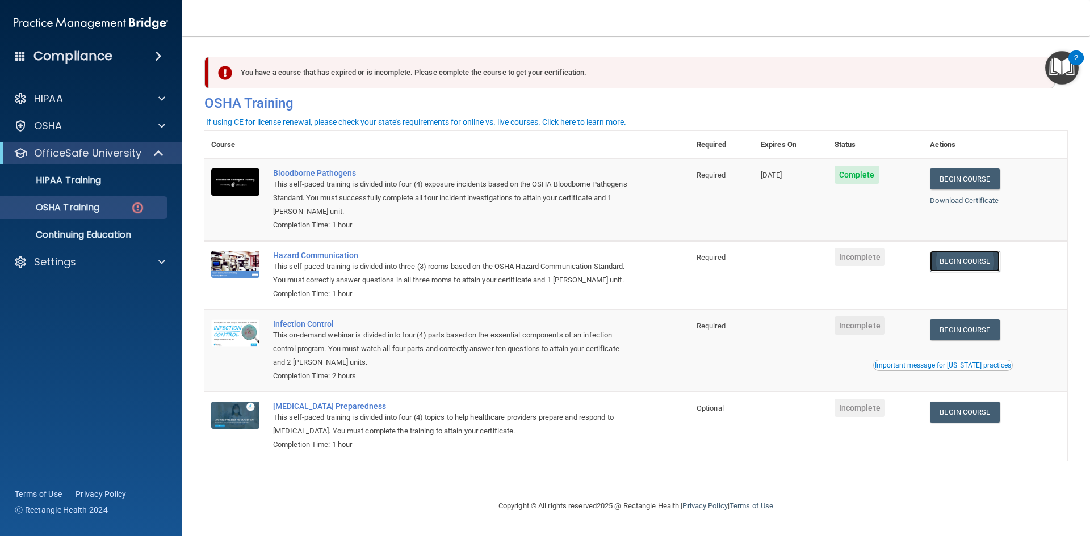
click at [959, 255] on link "Begin Course" at bounding box center [964, 261] width 69 height 21
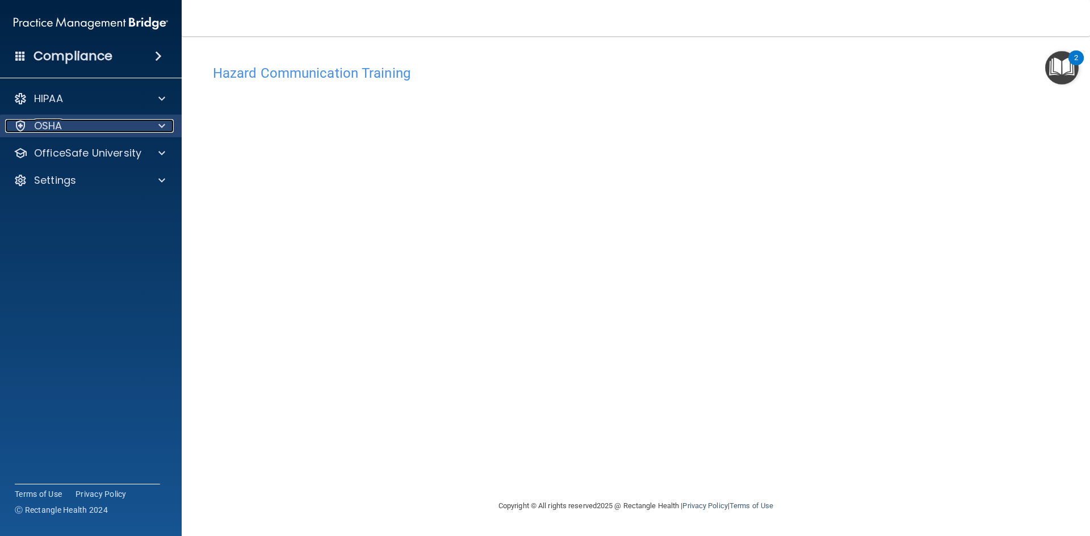
click at [163, 127] on span at bounding box center [161, 126] width 7 height 14
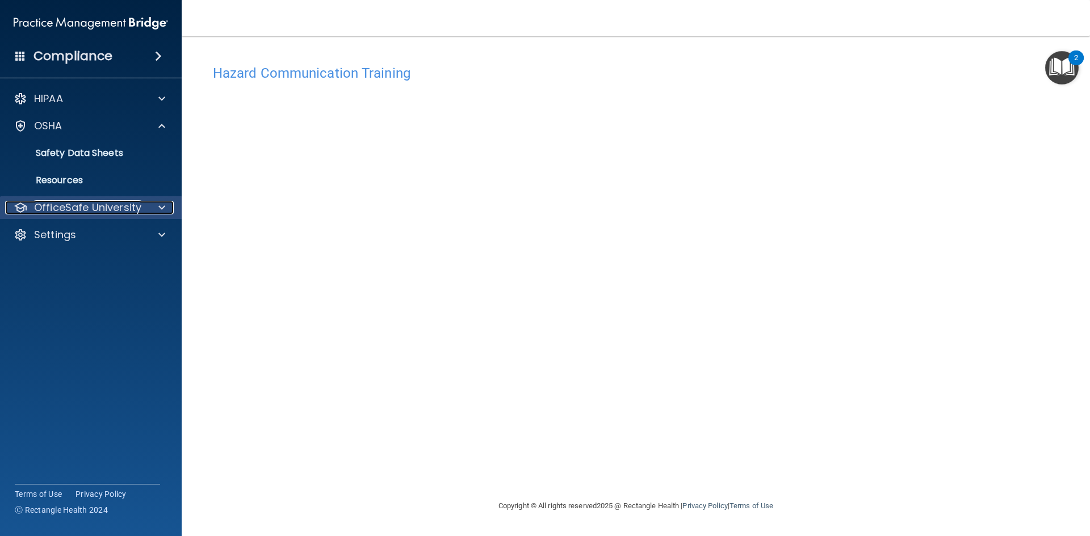
click at [135, 210] on p "OfficeSafe University" at bounding box center [87, 208] width 107 height 14
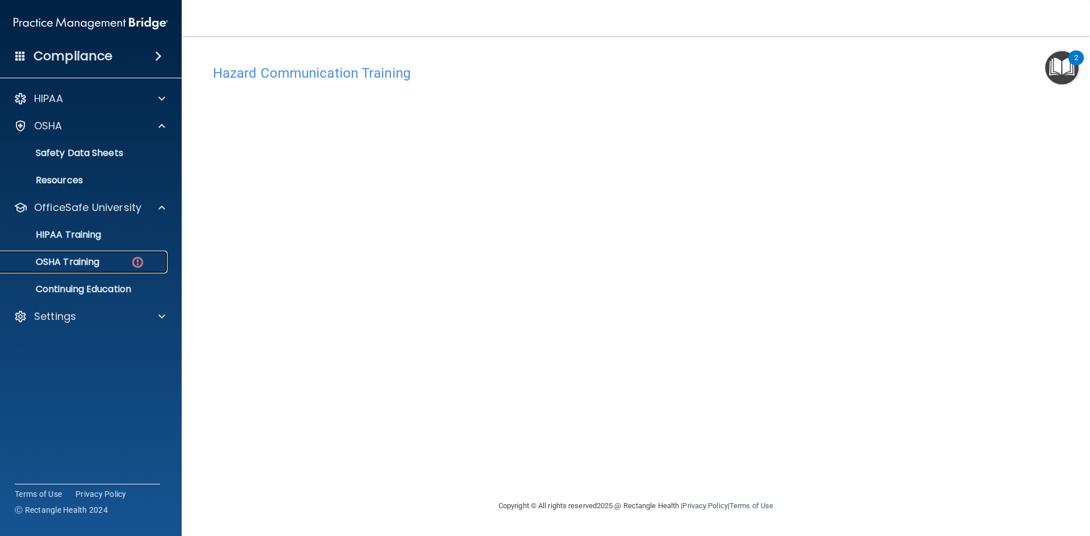
click at [99, 259] on p "OSHA Training" at bounding box center [53, 262] width 92 height 11
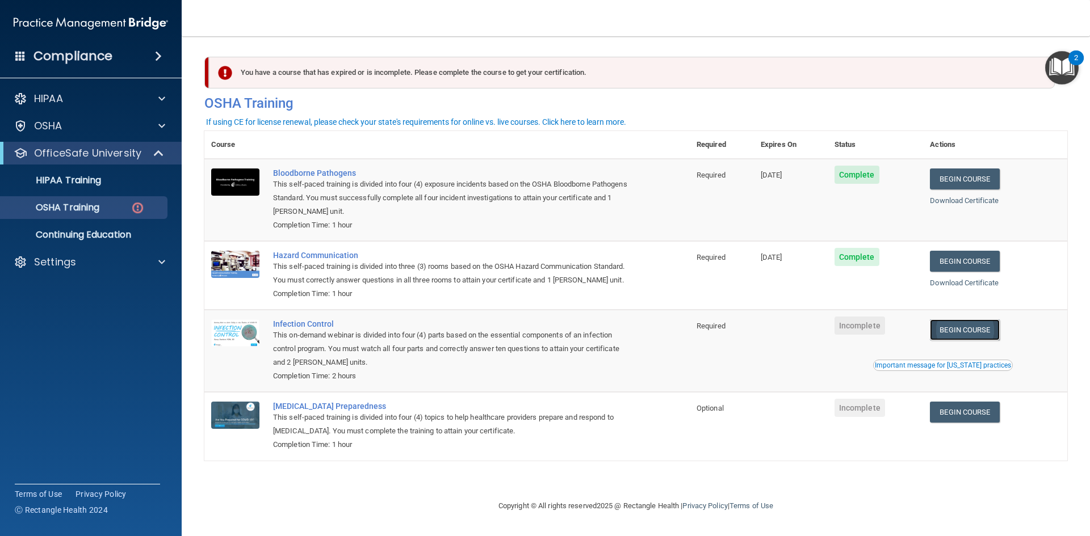
click at [972, 327] on link "Begin Course" at bounding box center [964, 330] width 69 height 21
click at [971, 326] on link "Begin Course" at bounding box center [964, 330] width 69 height 21
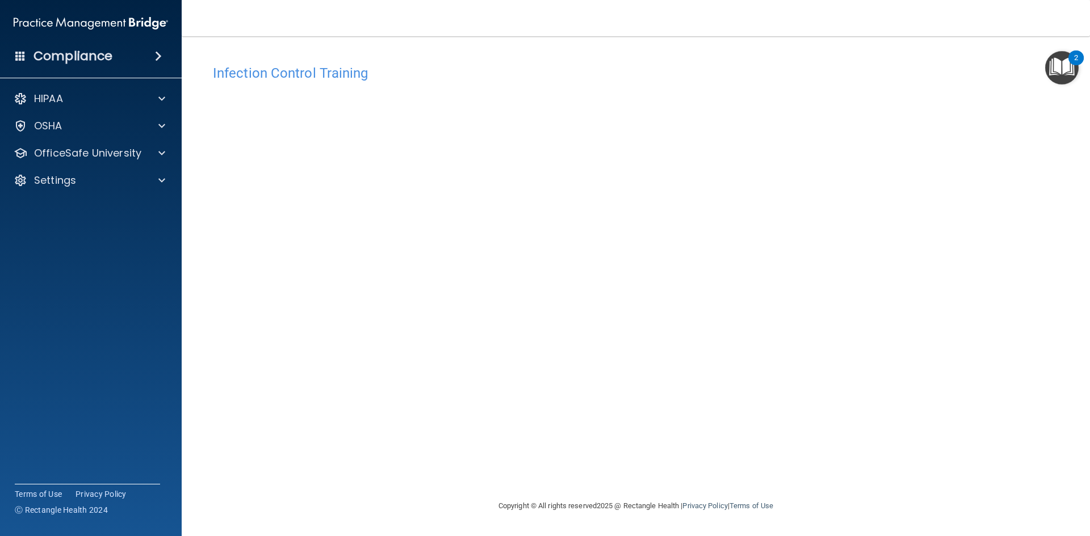
click at [115, 209] on accordion "HIPAA Documents and Policies Report an Incident Business Associates Emergency P…" at bounding box center [91, 236] width 182 height 306
click at [127, 150] on p "OfficeSafe University" at bounding box center [87, 153] width 107 height 14
click at [137, 207] on img at bounding box center [138, 208] width 14 height 14
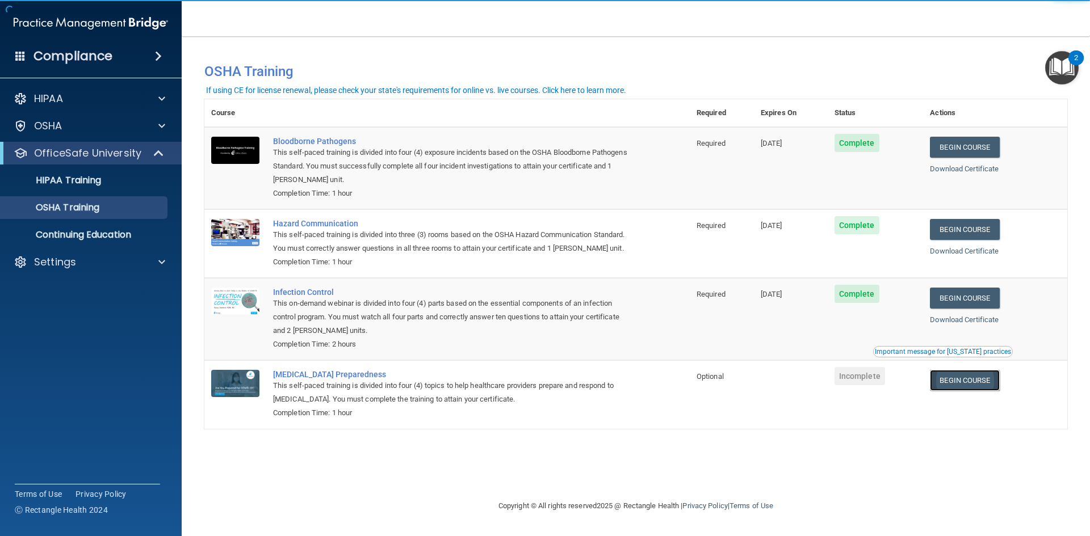
click at [999, 384] on link "Begin Course" at bounding box center [964, 380] width 69 height 21
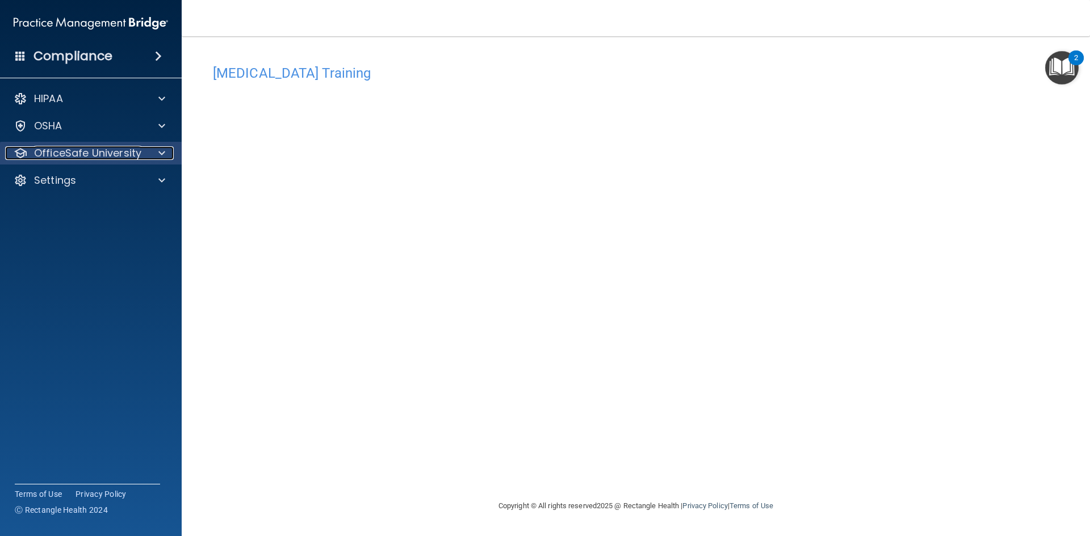
click at [84, 156] on p "OfficeSafe University" at bounding box center [87, 153] width 107 height 14
